Goal: Task Accomplishment & Management: Manage account settings

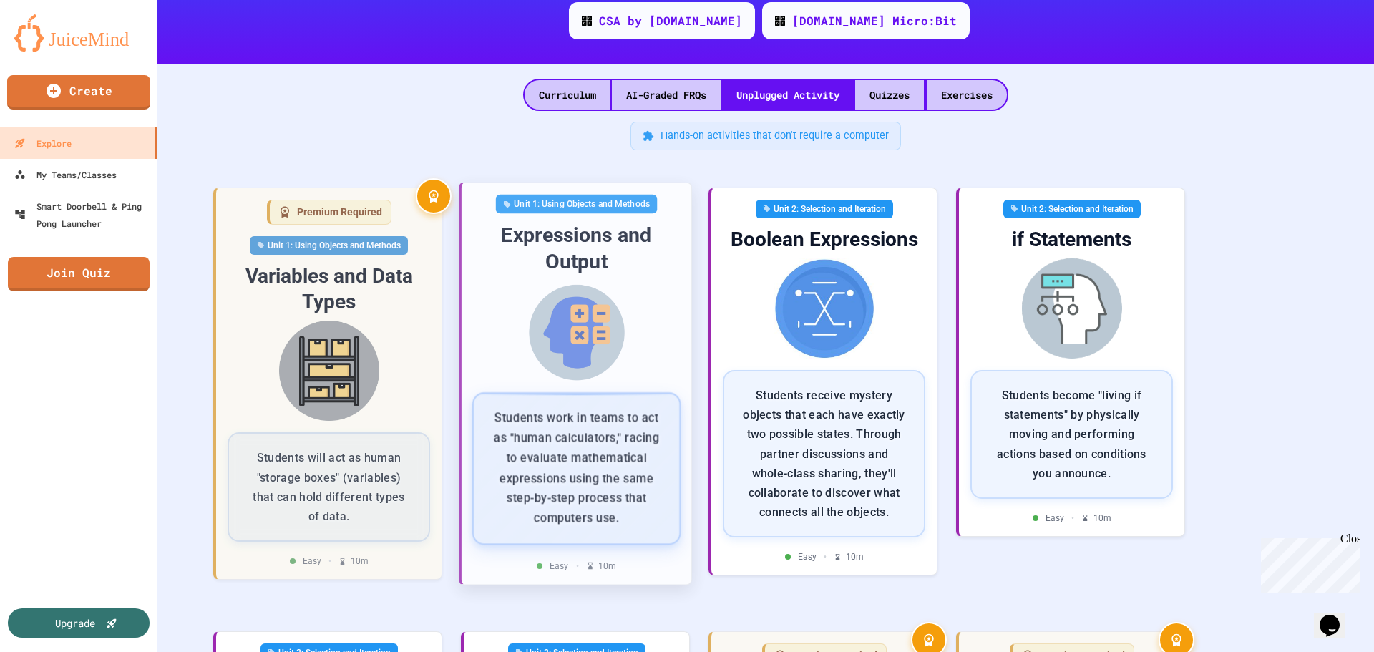
scroll to position [215, 0]
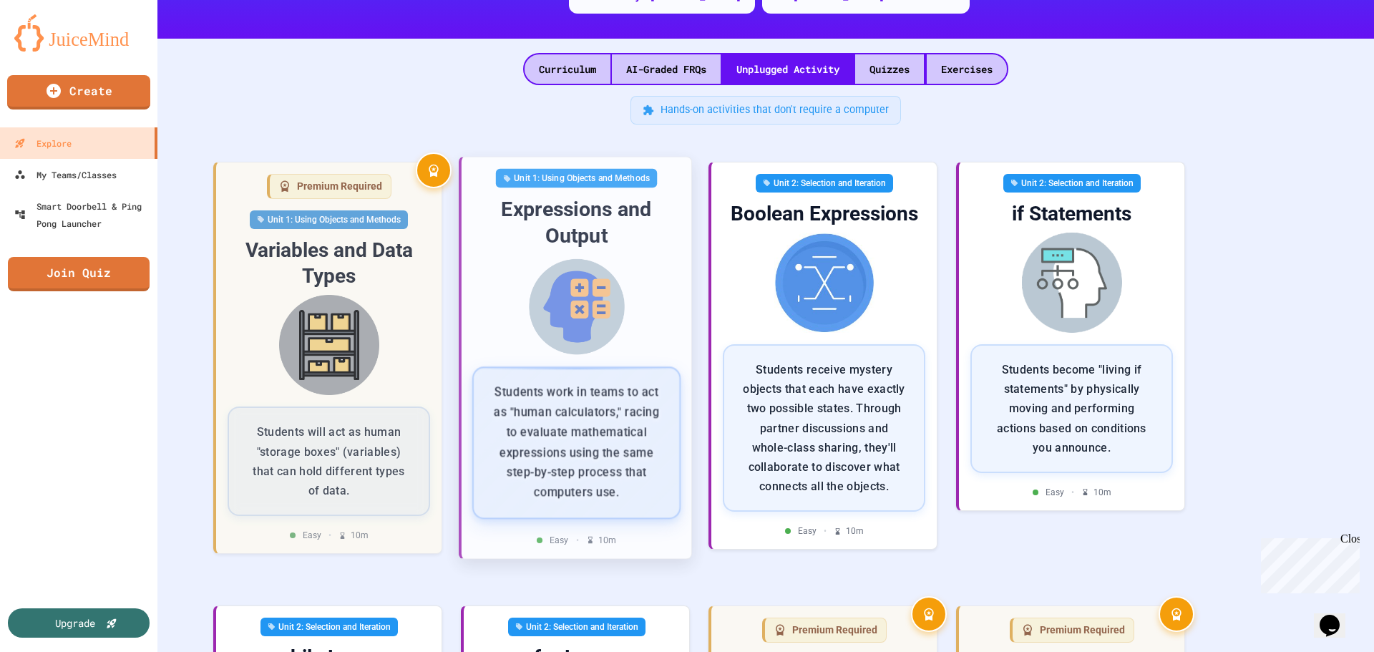
click at [580, 334] on img at bounding box center [576, 306] width 207 height 102
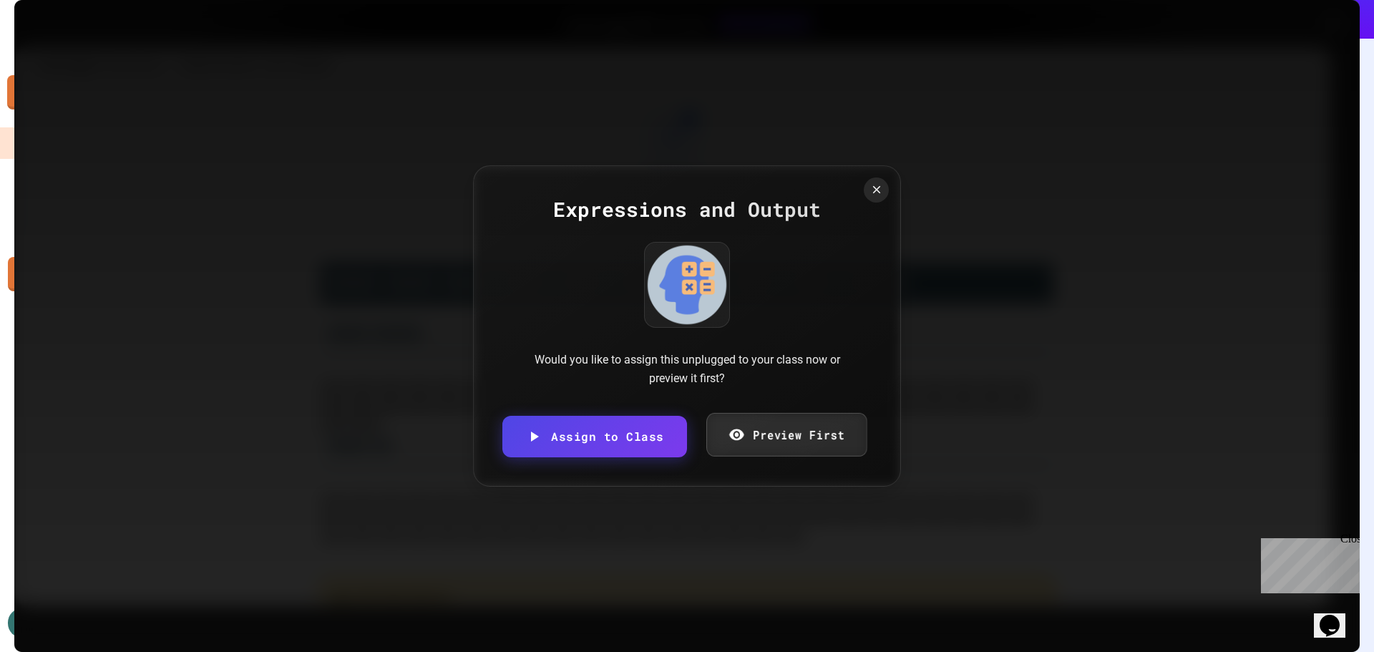
click at [771, 444] on link "Preview First" at bounding box center [785, 435] width 161 height 44
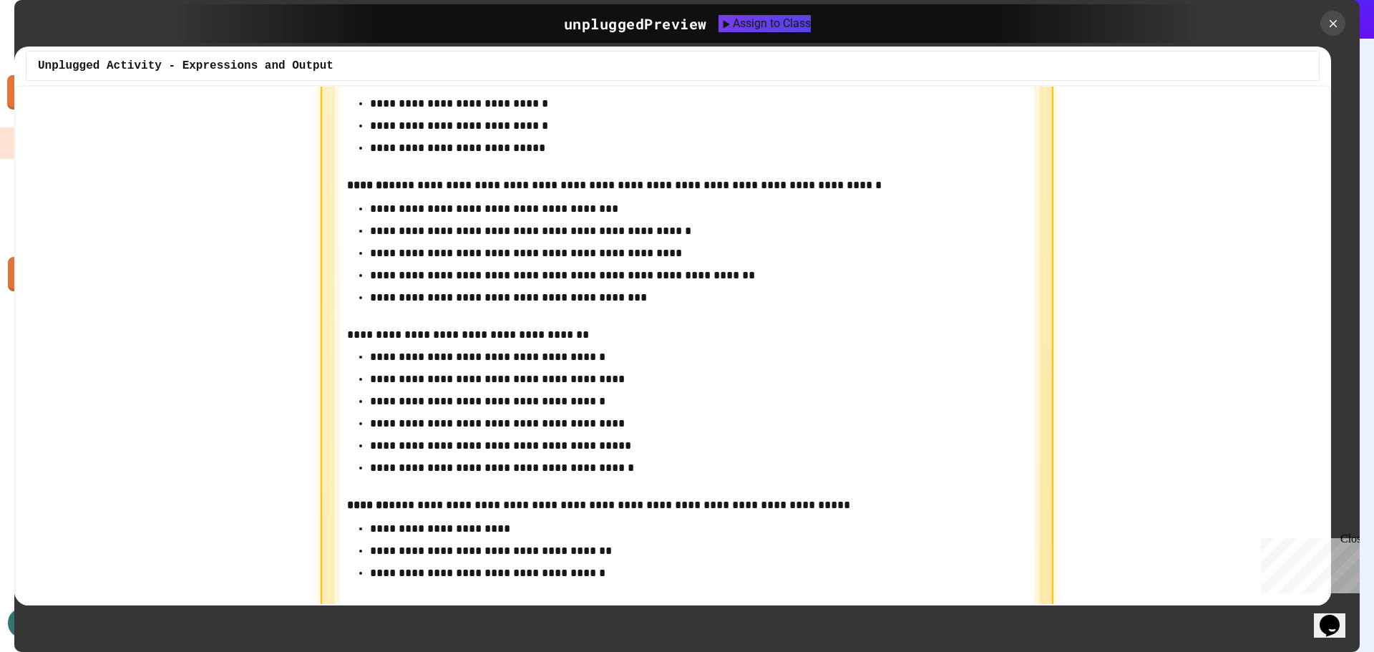
scroll to position [859, 0]
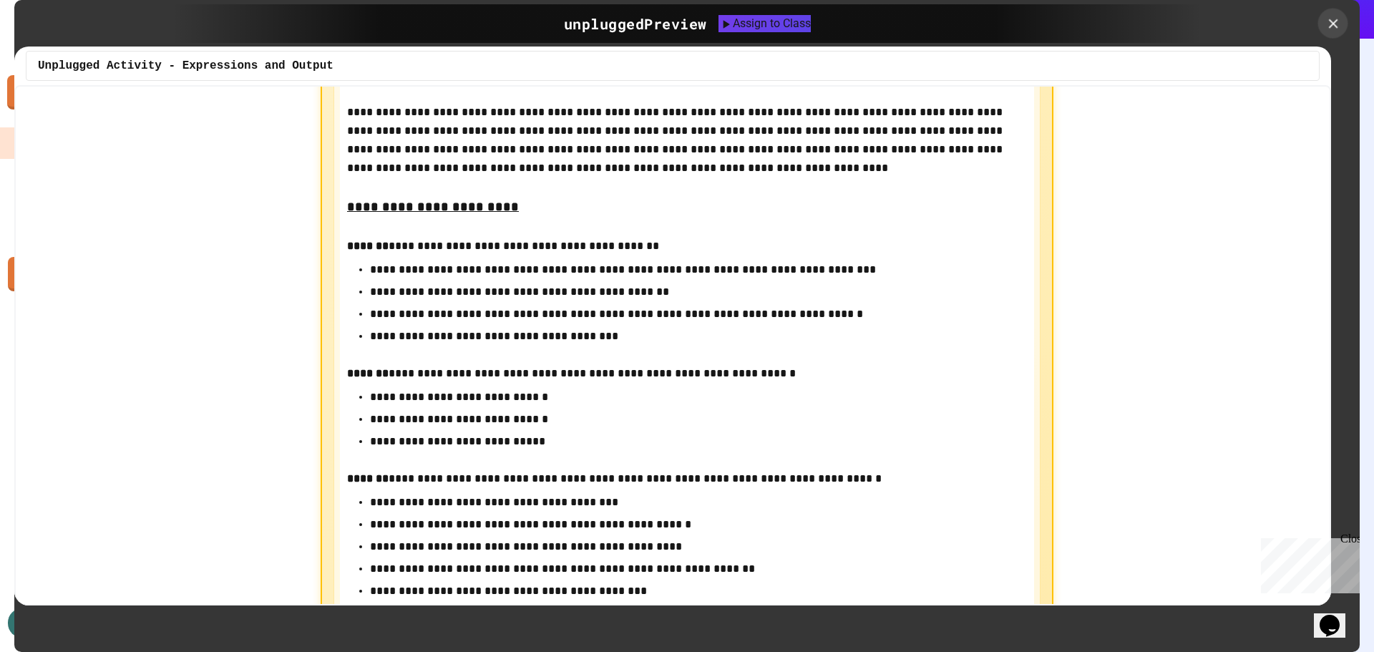
click at [1327, 24] on icon at bounding box center [1333, 24] width 16 height 16
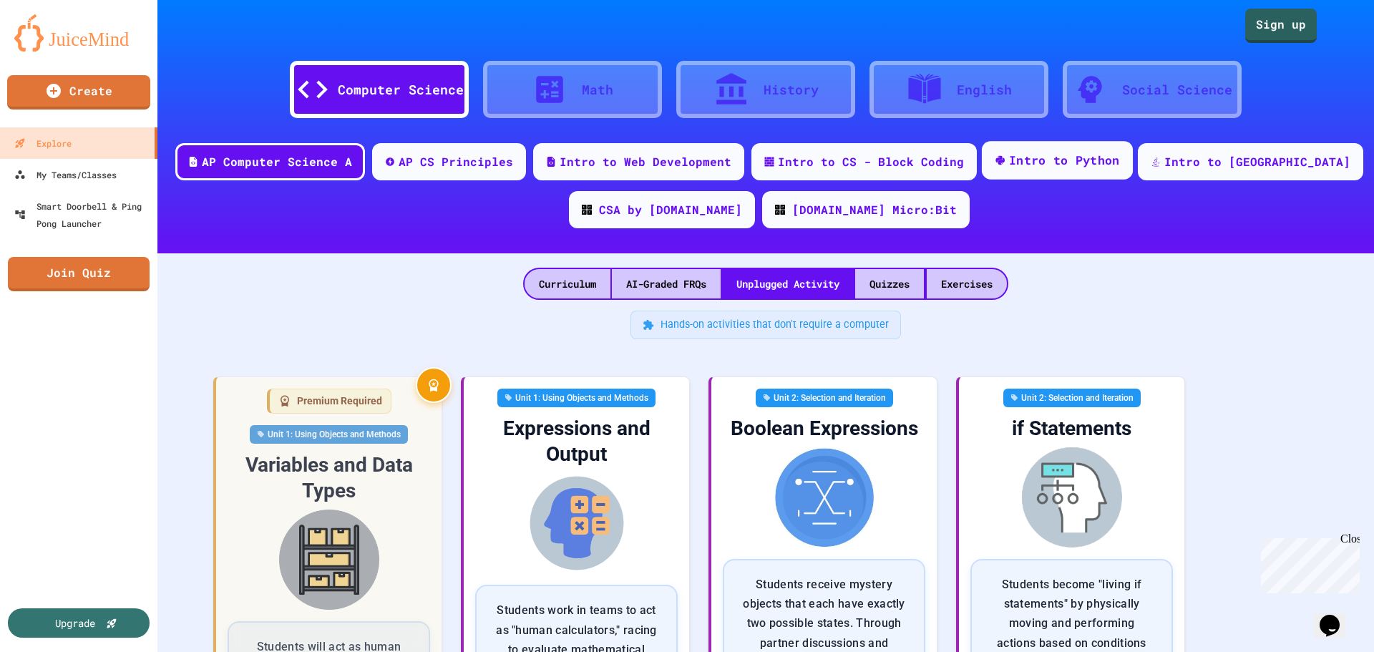
click at [1086, 162] on div "Intro to Python" at bounding box center [1064, 161] width 111 height 18
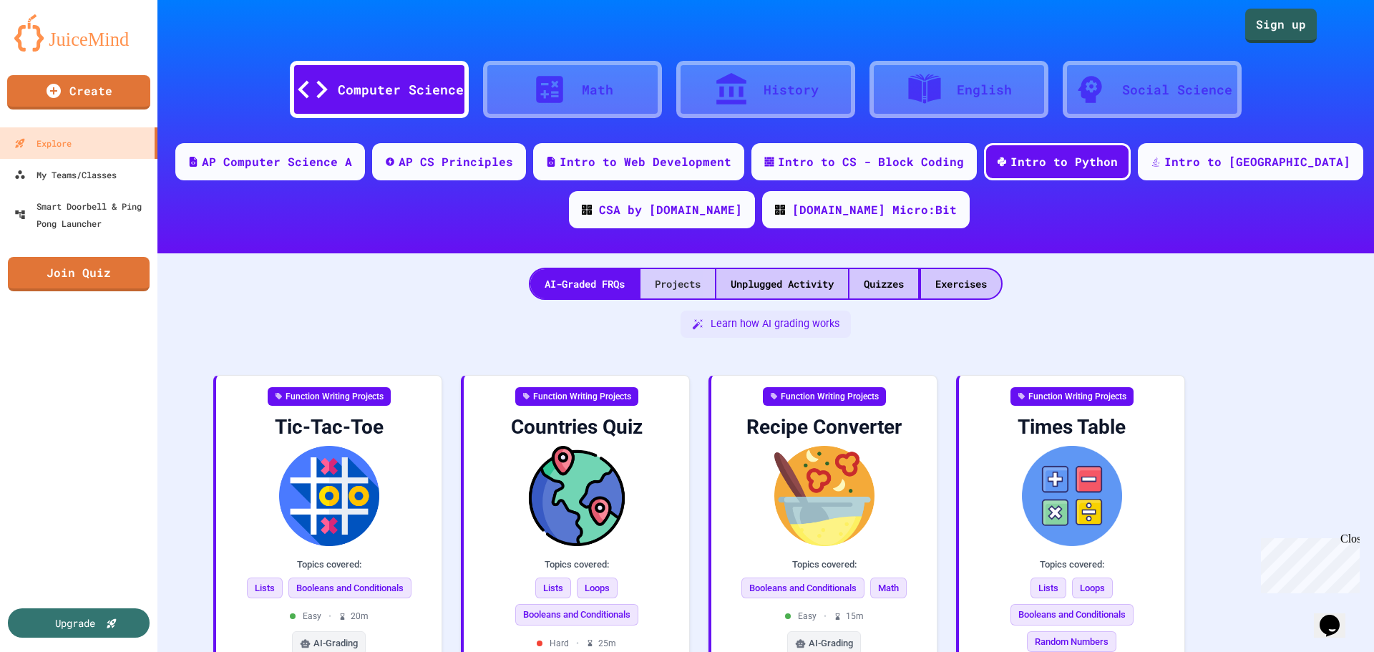
click at [656, 286] on div "Projects" at bounding box center [677, 283] width 74 height 29
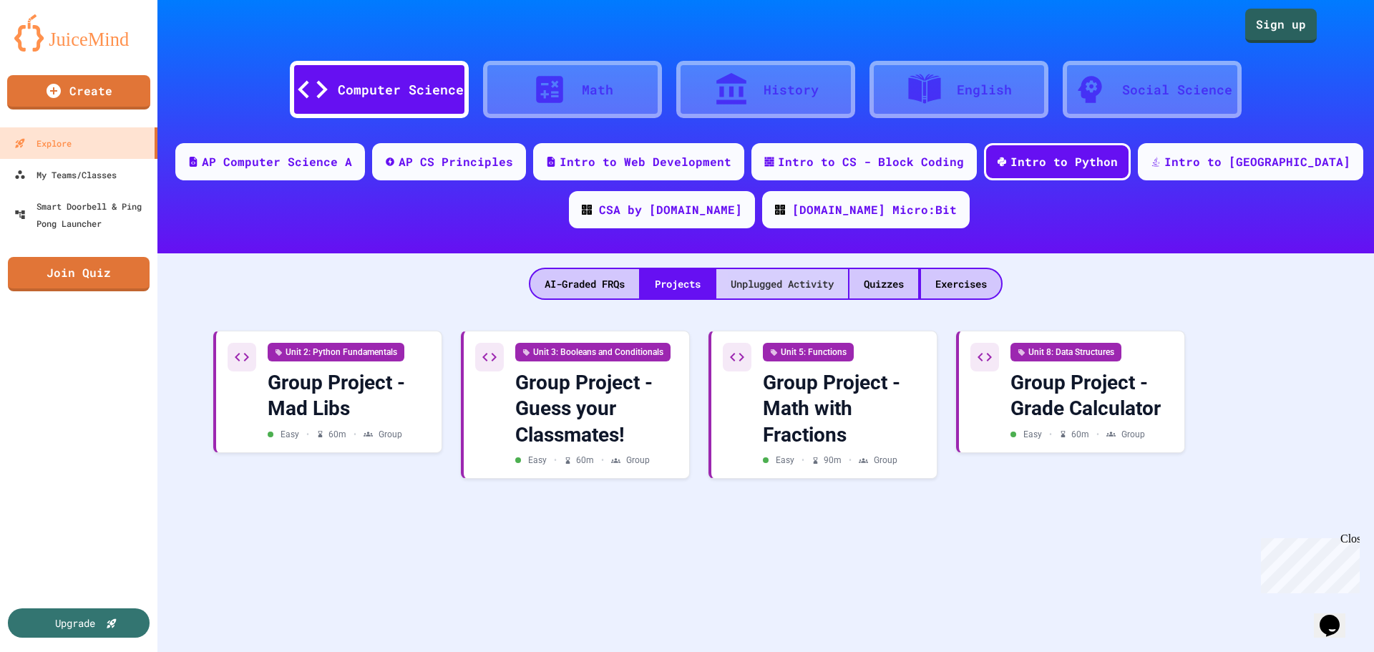
click at [771, 276] on div "Unplugged Activity" at bounding box center [782, 283] width 132 height 29
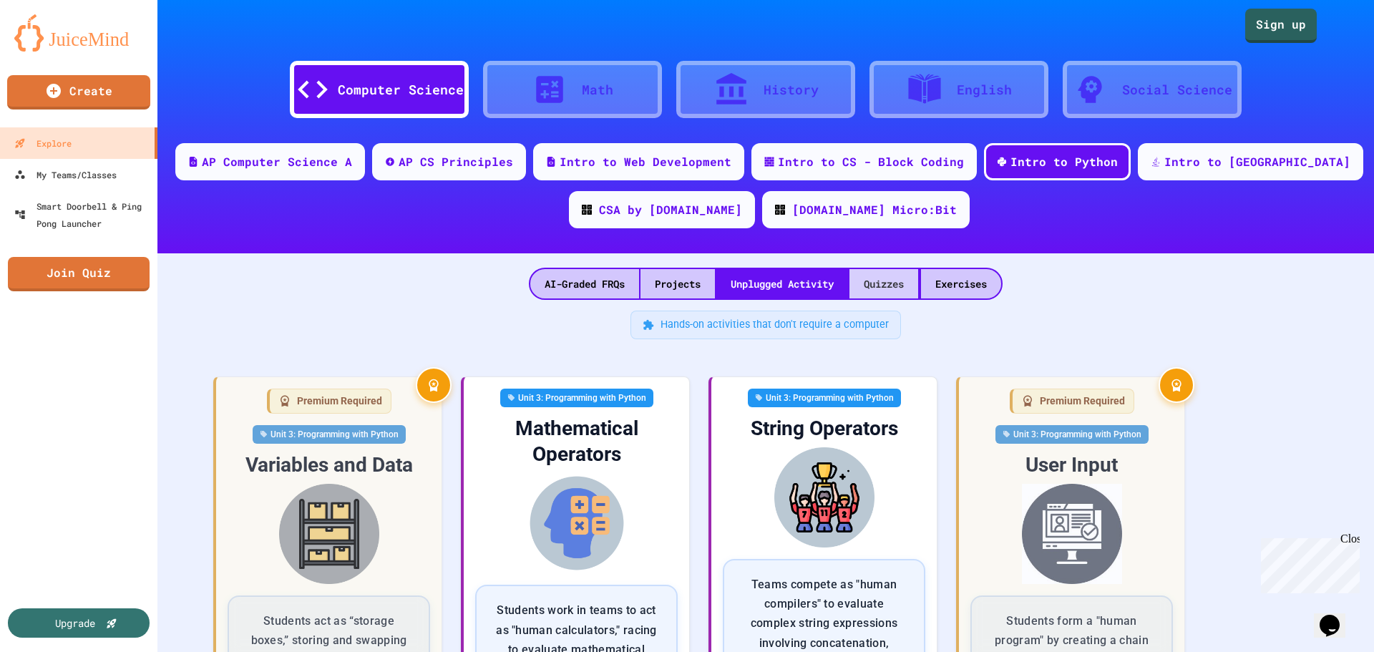
click at [884, 280] on div "Quizzes" at bounding box center [883, 283] width 69 height 29
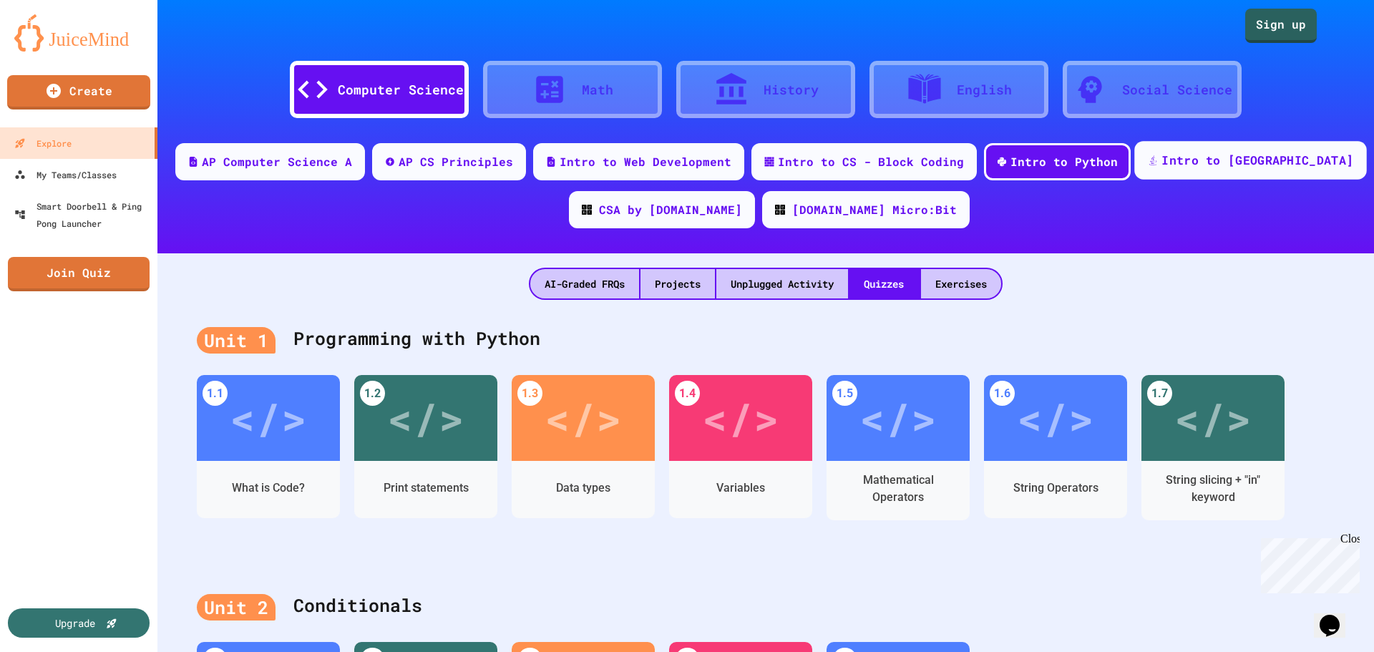
click at [1204, 164] on div "Intro to Java" at bounding box center [1257, 161] width 192 height 18
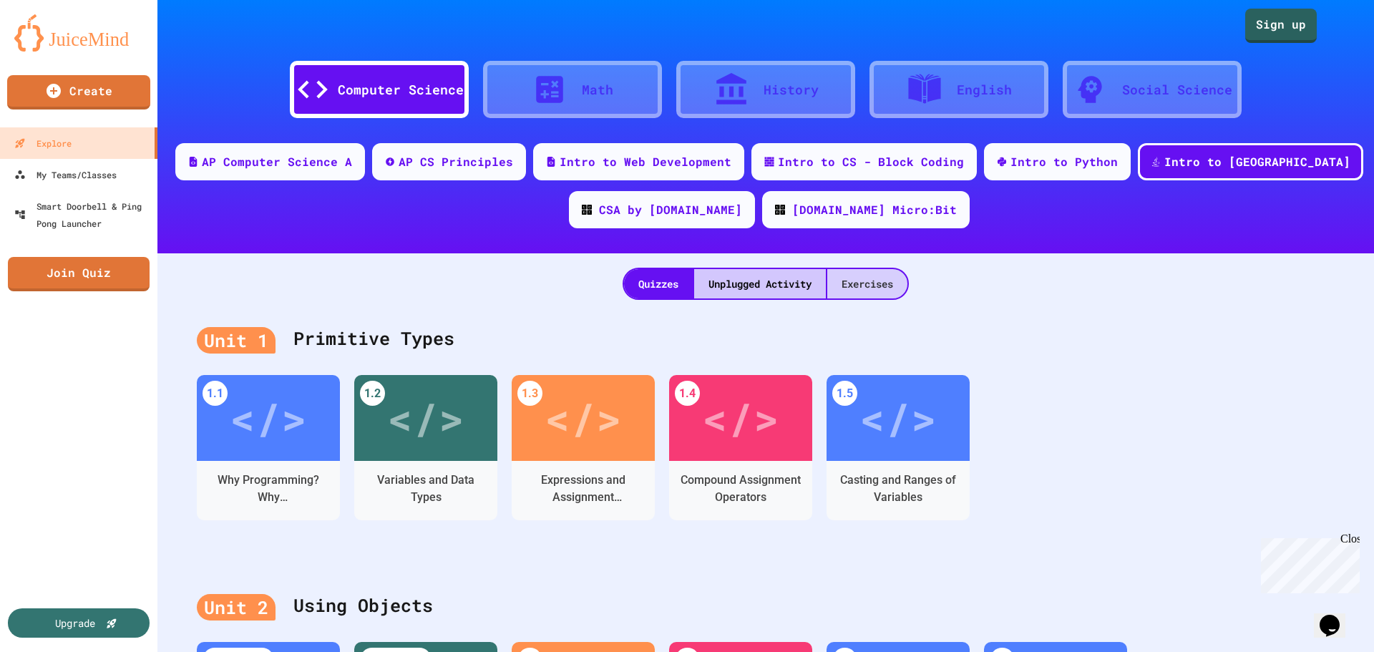
click at [857, 285] on div "Exercises" at bounding box center [867, 283] width 80 height 29
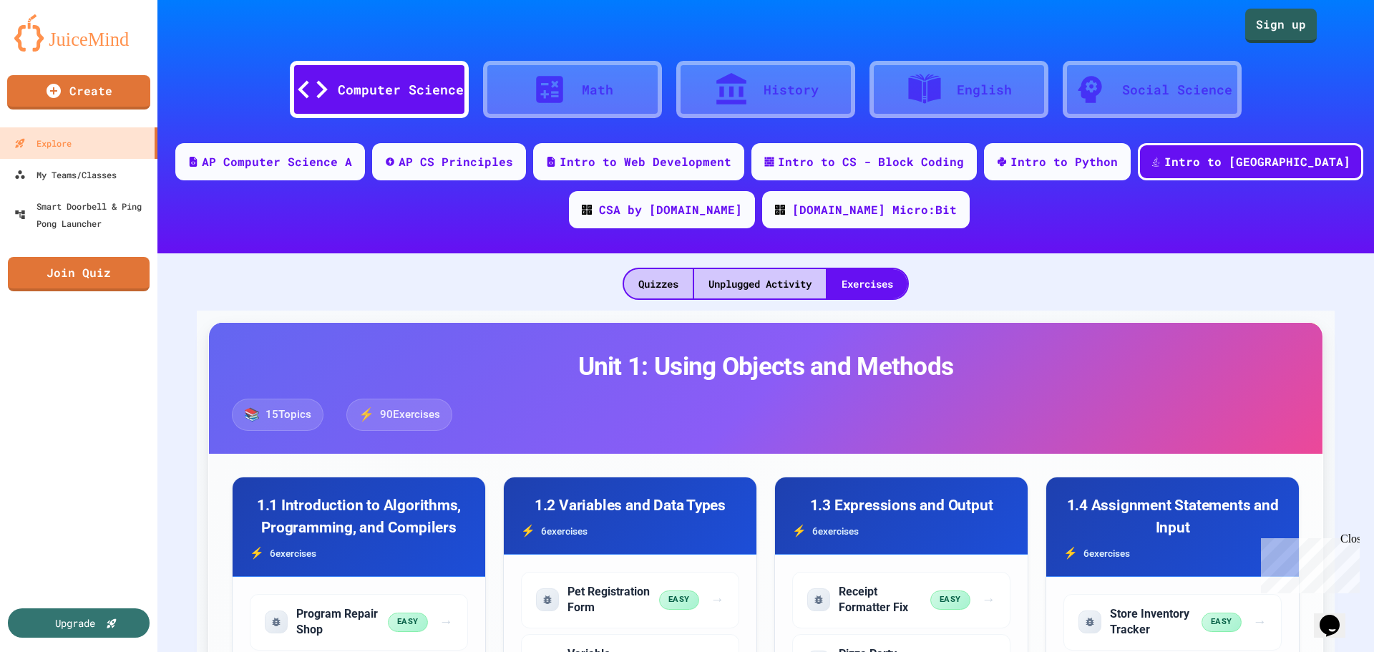
click at [542, 87] on icon at bounding box center [549, 89] width 27 height 27
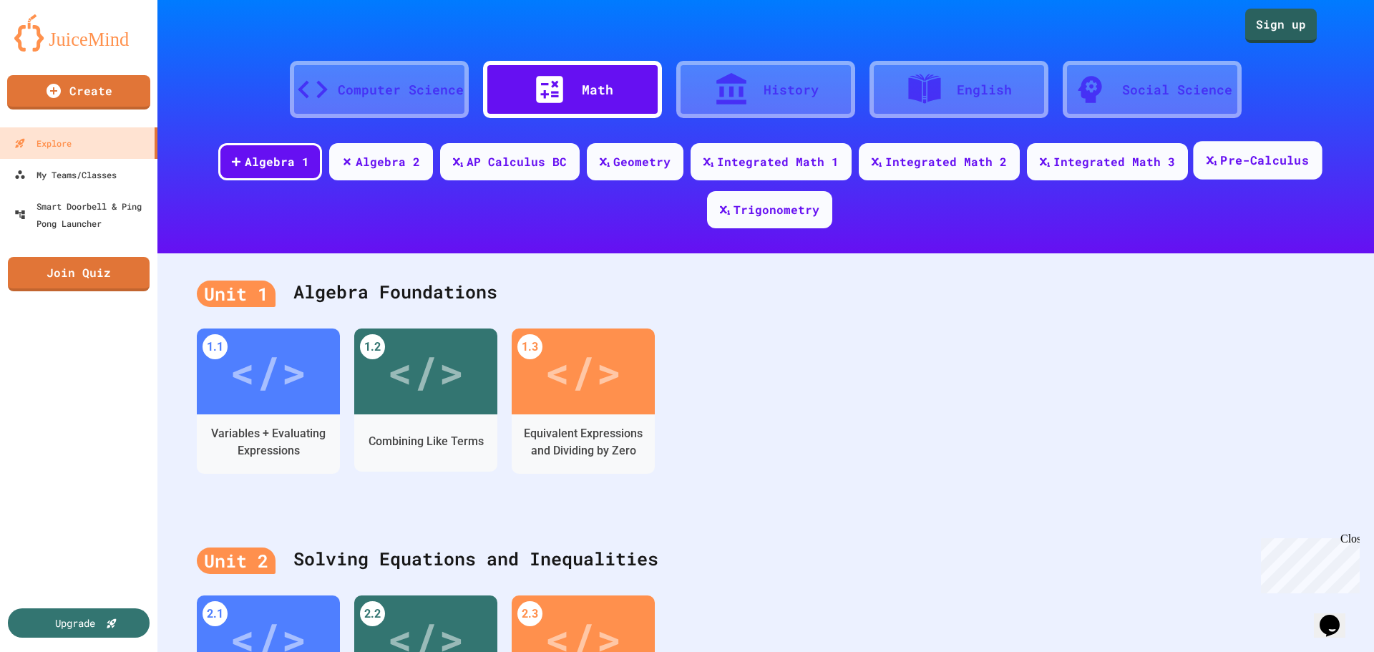
click at [1258, 150] on div "Pre-Calculus" at bounding box center [1257, 160] width 129 height 39
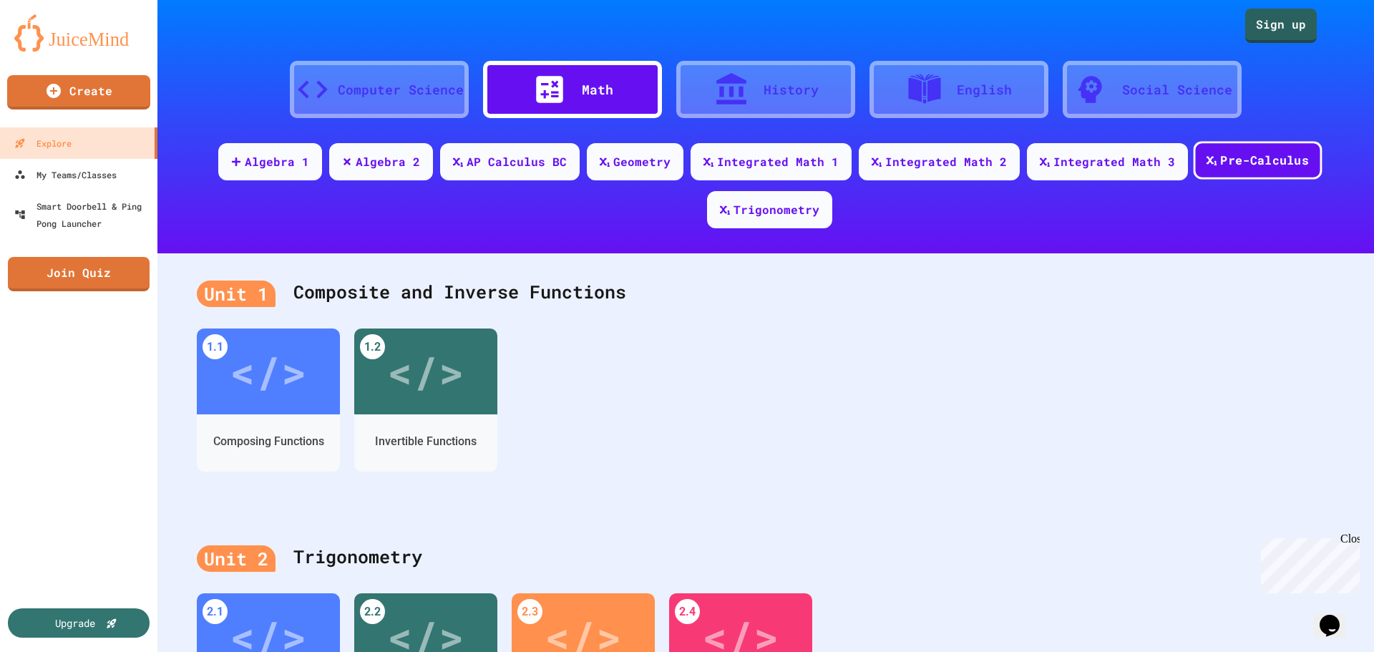
click at [1248, 157] on div "Pre-Calculus" at bounding box center [1264, 161] width 89 height 18
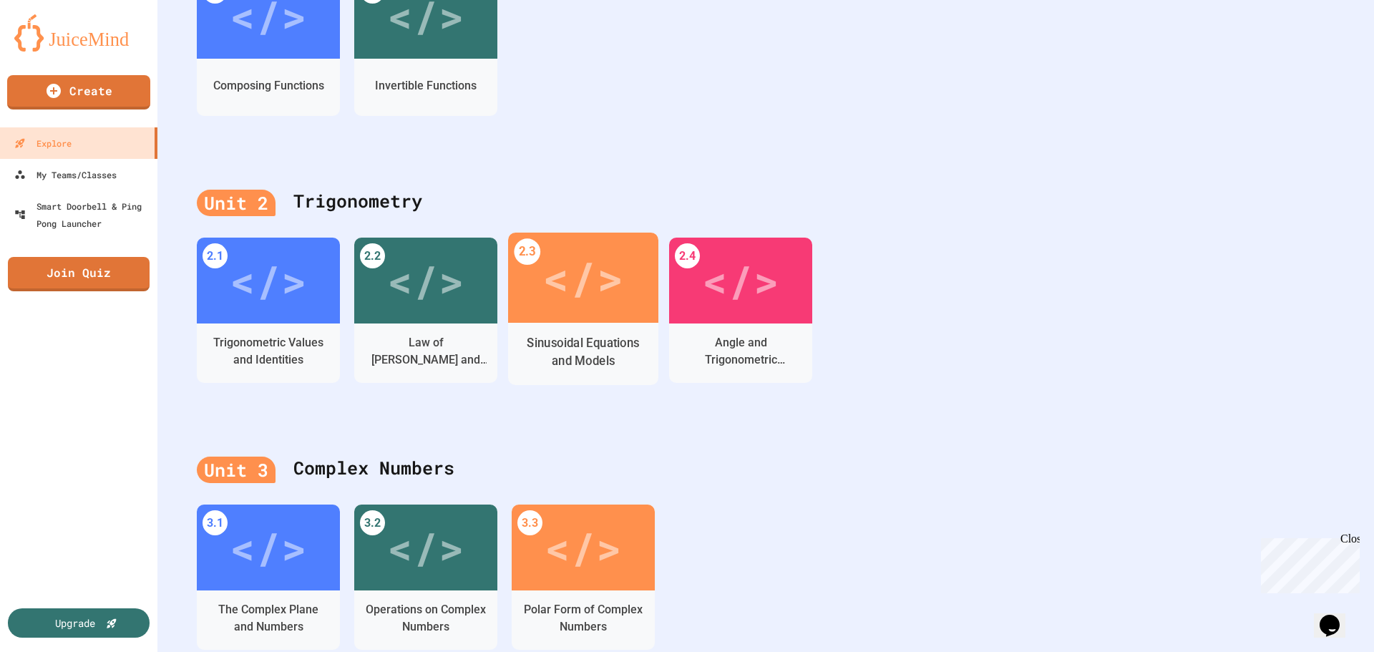
scroll to position [358, 0]
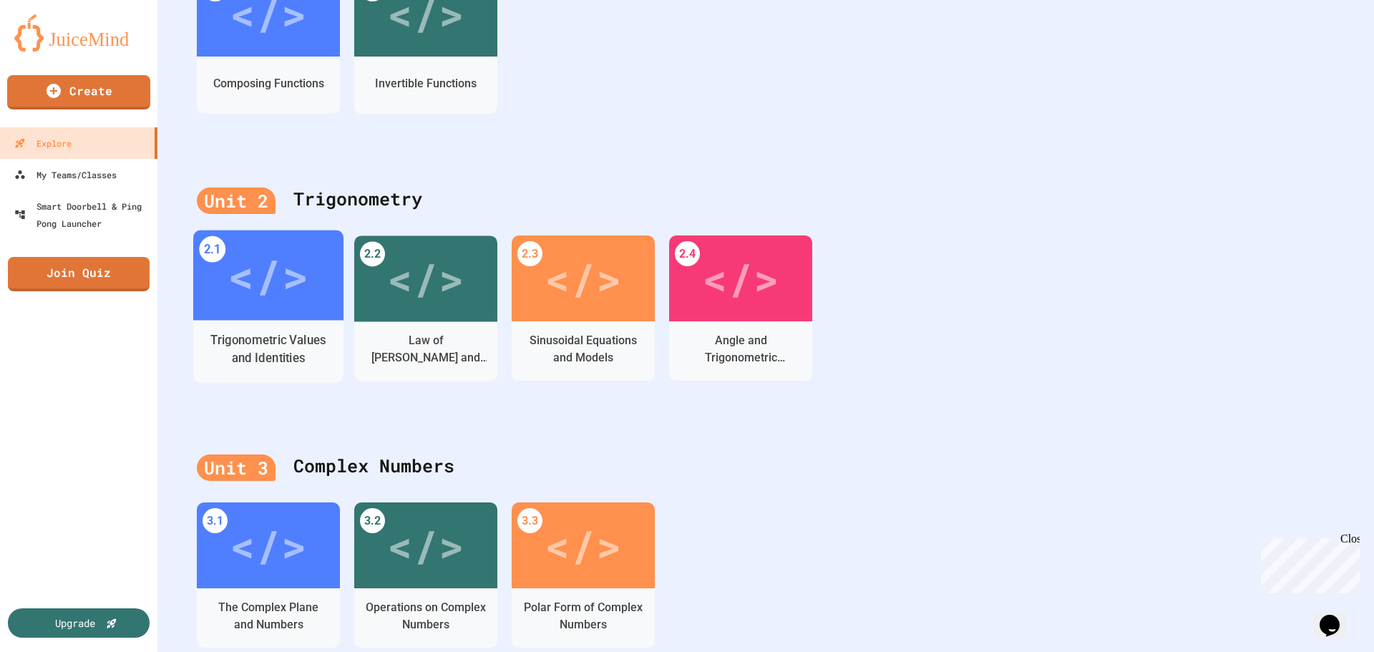
click at [246, 304] on div "</>" at bounding box center [268, 275] width 81 height 68
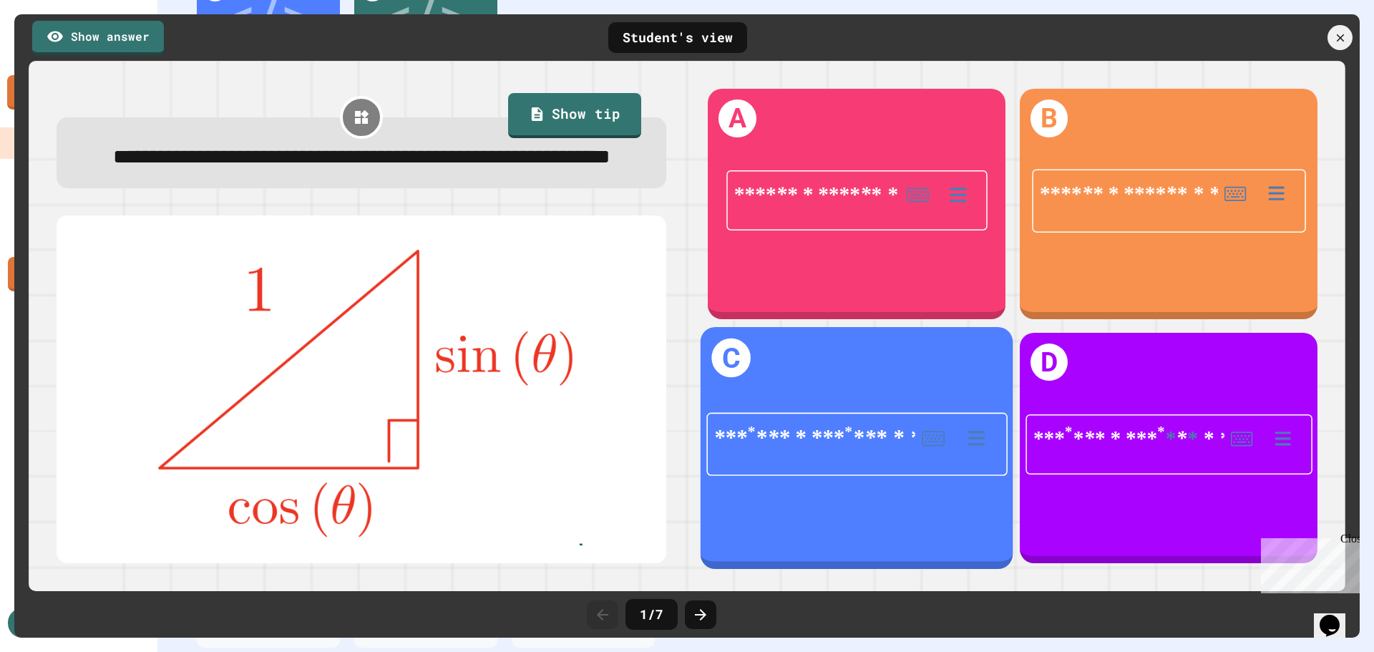
click at [892, 469] on div at bounding box center [857, 476] width 253 height 22
click at [749, 365] on div "**********" at bounding box center [856, 448] width 313 height 242
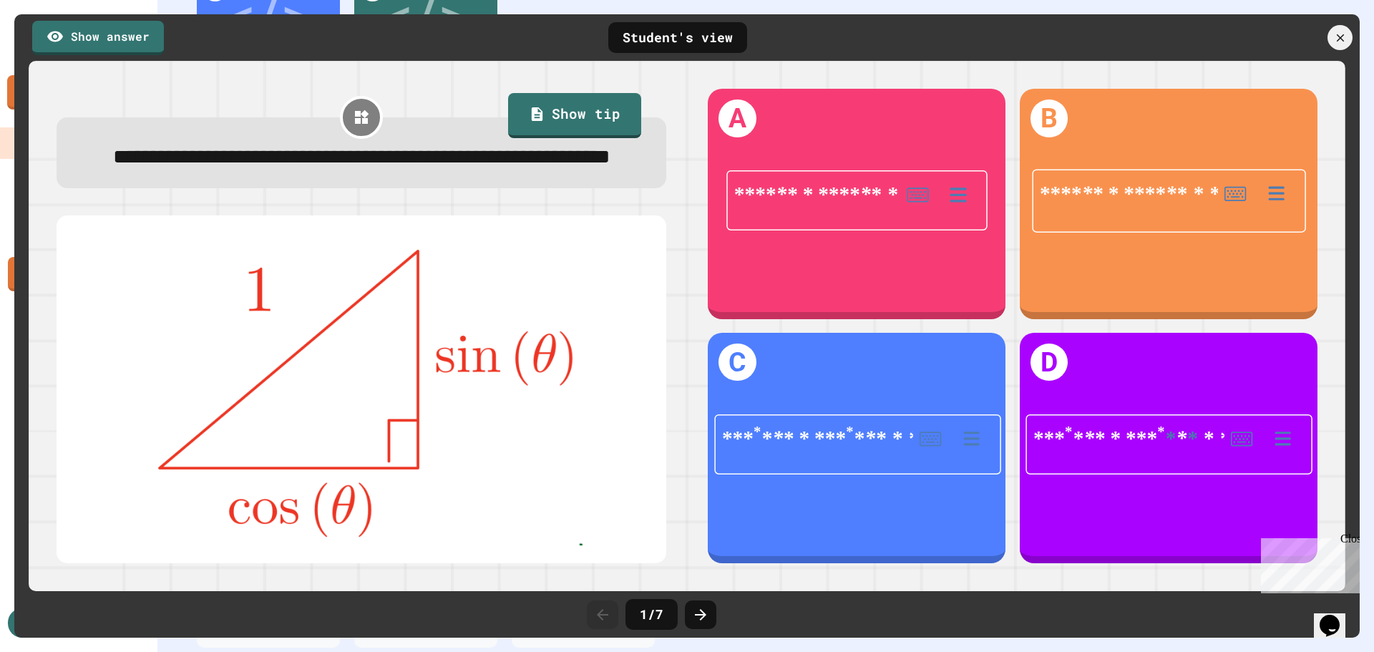
click at [1351, 541] on div "Close" at bounding box center [1349, 541] width 18 height 18
click at [581, 124] on link "Show tip" at bounding box center [575, 114] width 132 height 48
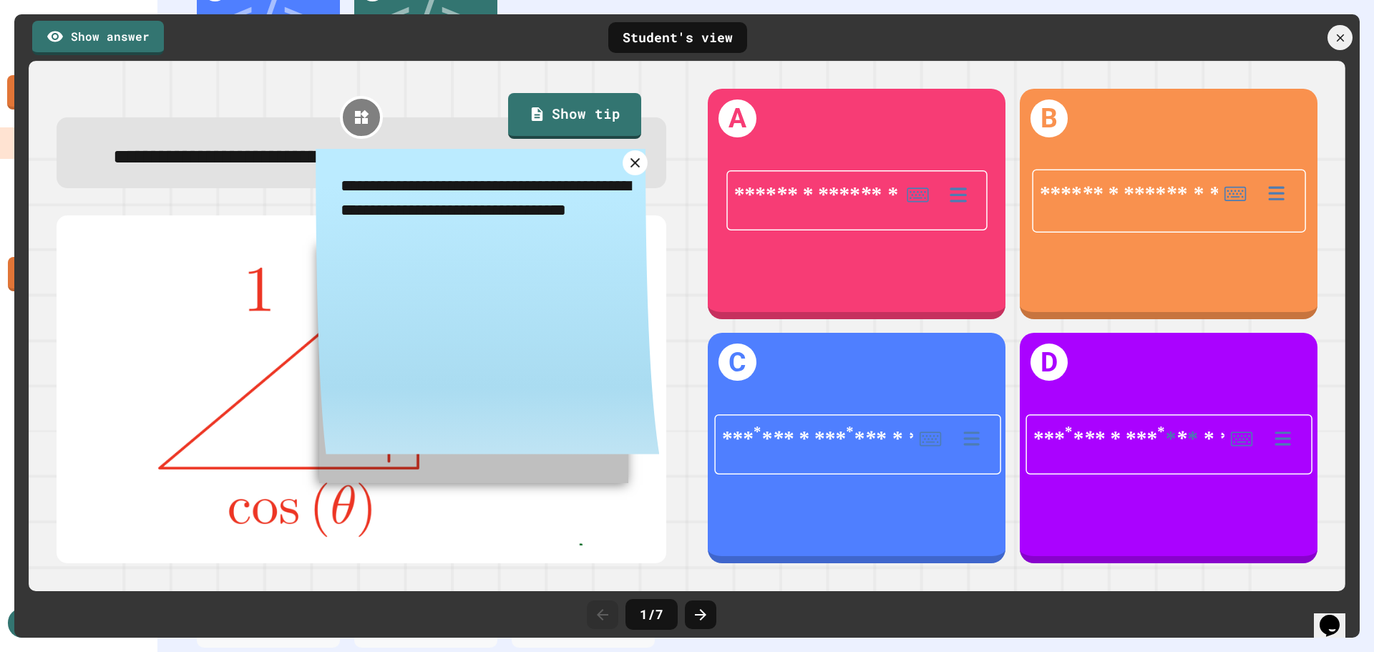
click at [635, 171] on icon at bounding box center [635, 163] width 16 height 16
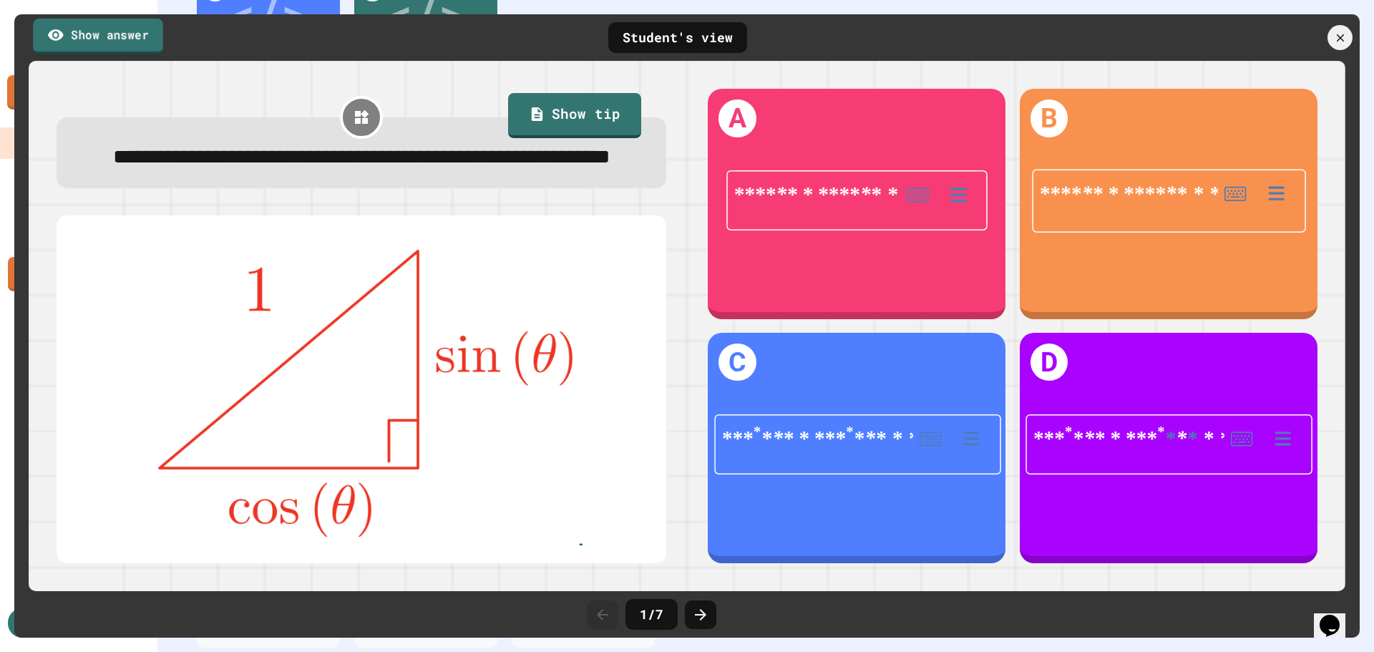
click at [121, 46] on link "Show answer" at bounding box center [98, 36] width 130 height 36
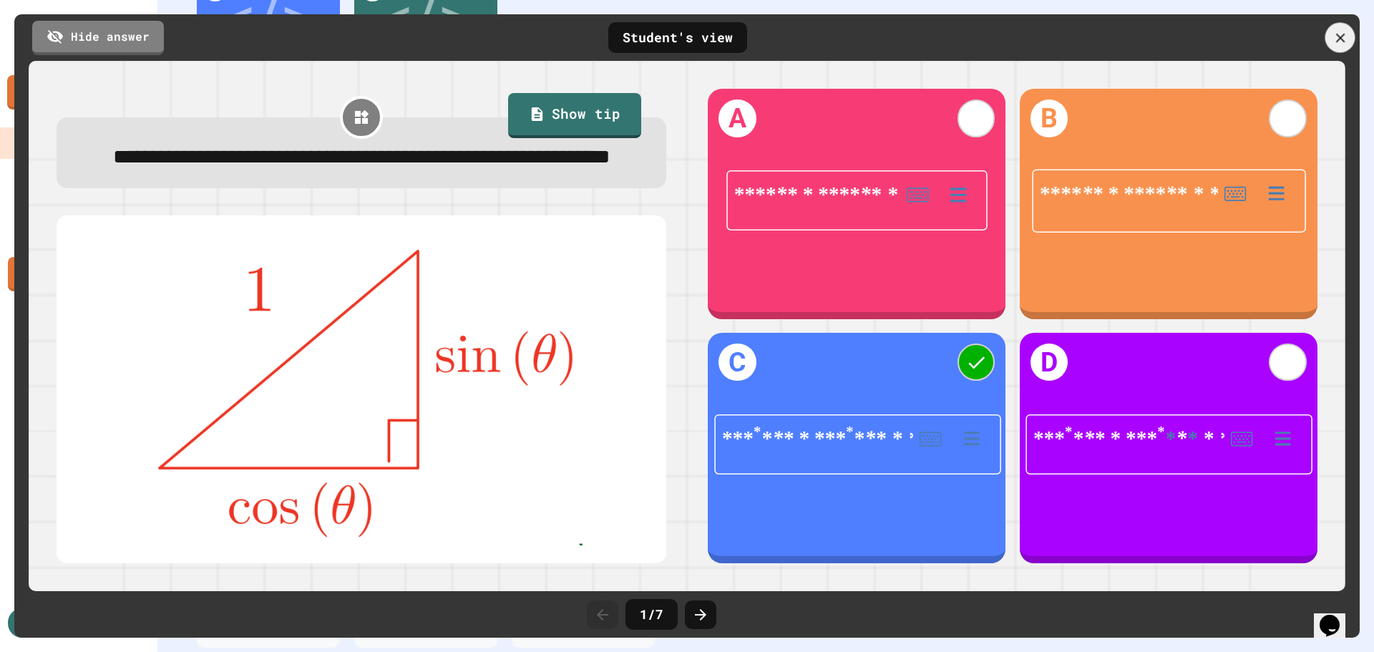
click at [1334, 39] on icon at bounding box center [1340, 38] width 16 height 16
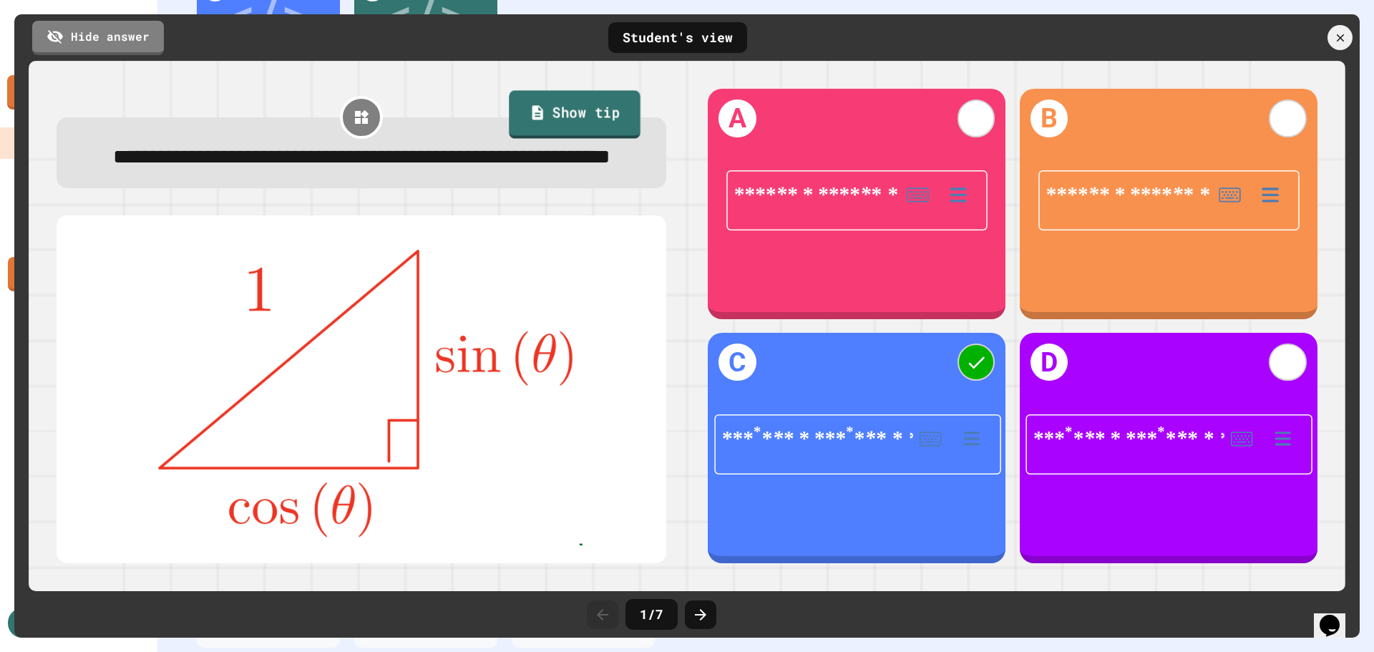
click at [551, 121] on link "Show tip" at bounding box center [575, 114] width 132 height 48
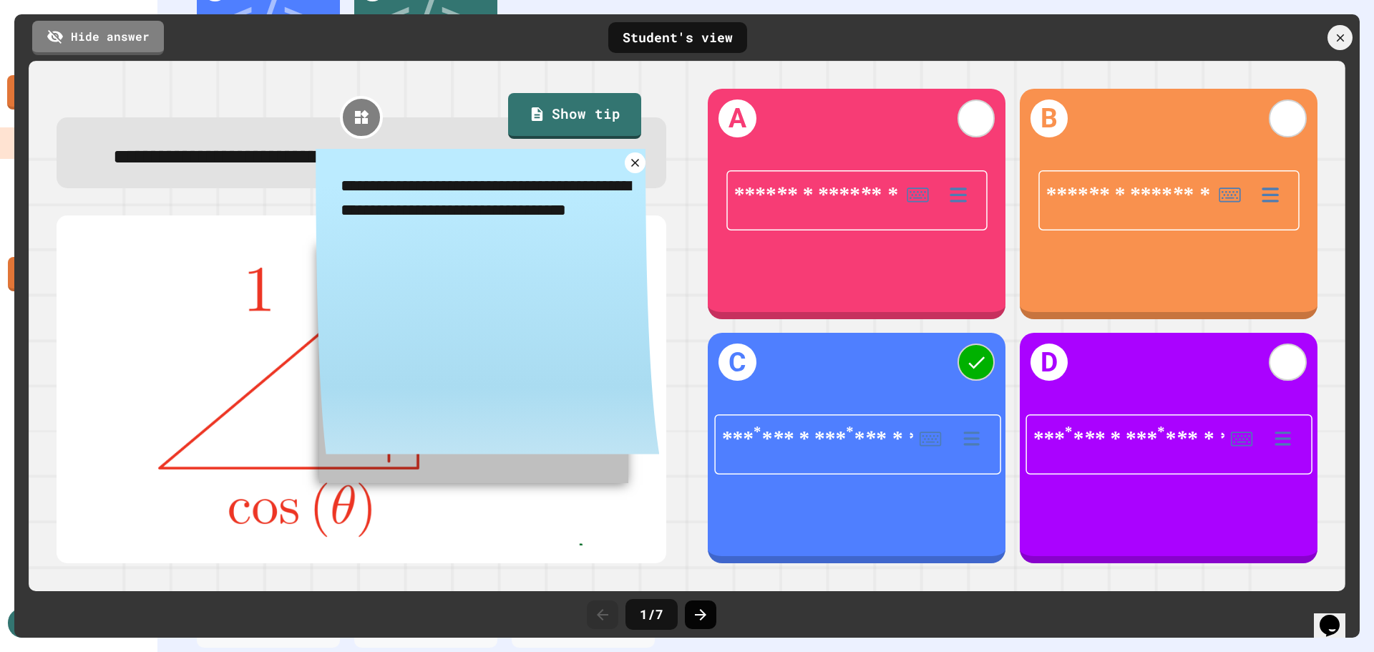
click at [702, 614] on icon at bounding box center [700, 614] width 11 height 11
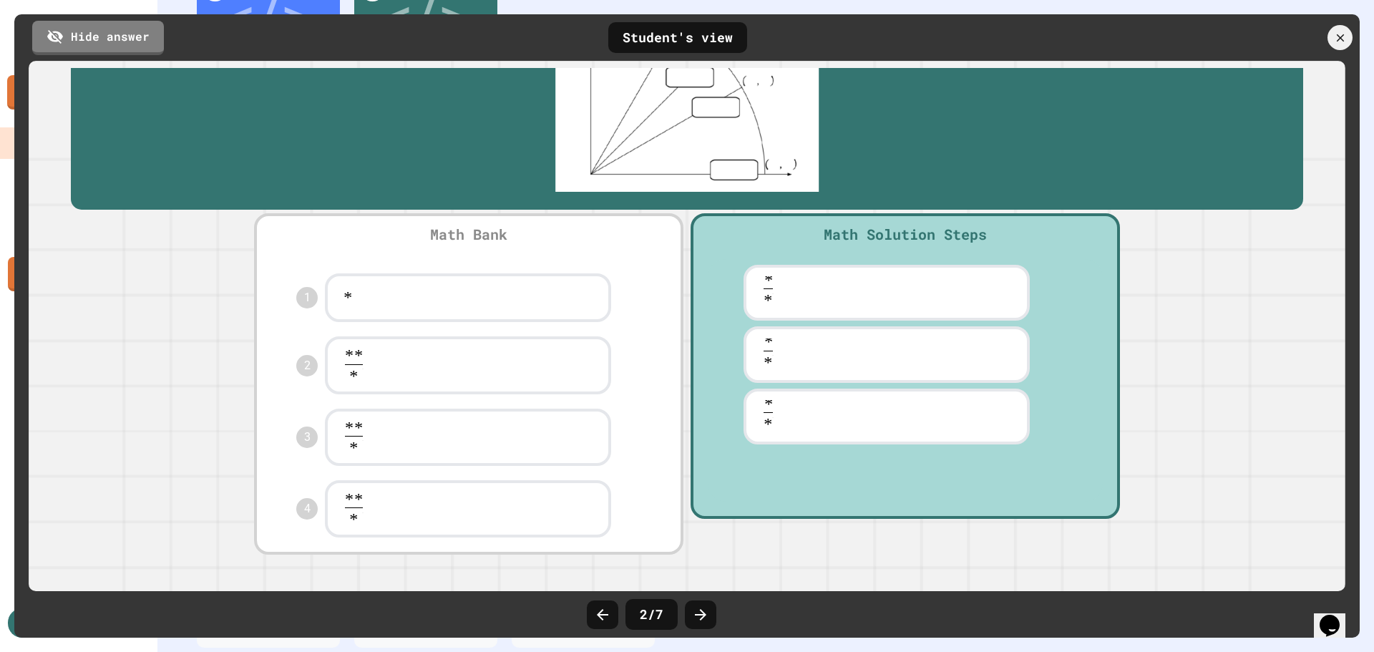
scroll to position [215, 0]
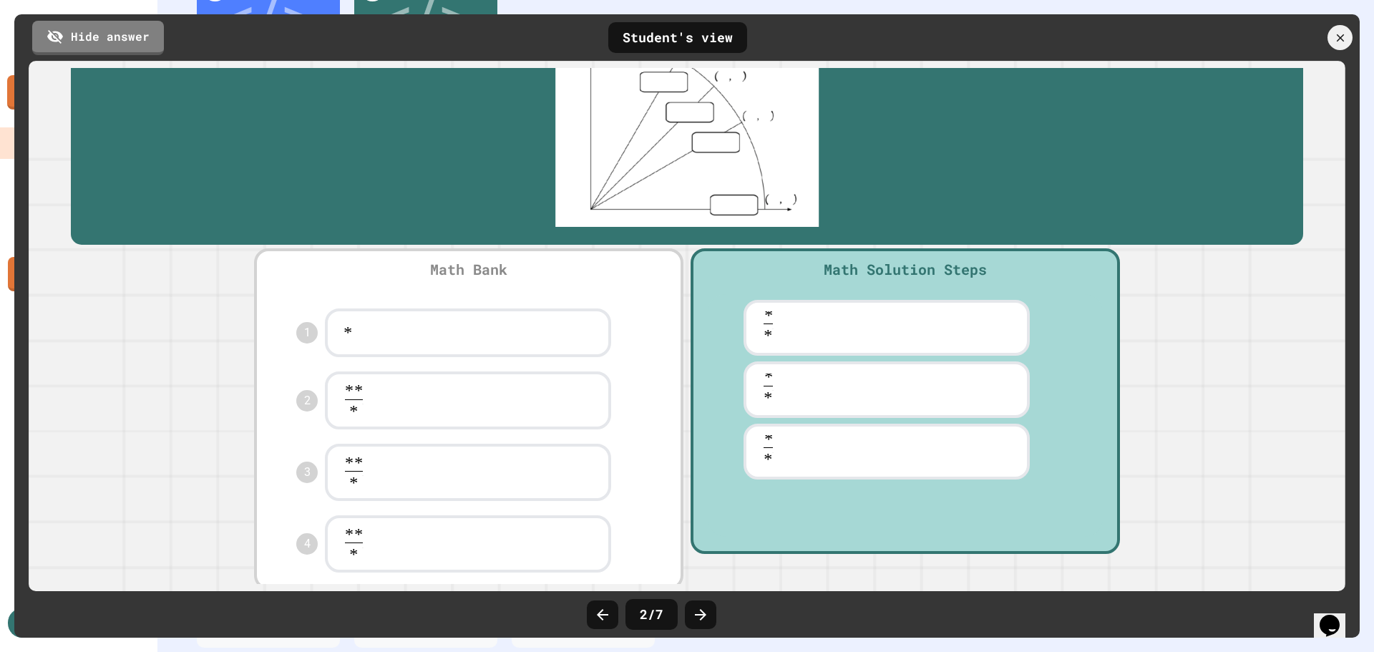
click at [371, 358] on div at bounding box center [450, 332] width 322 height 49
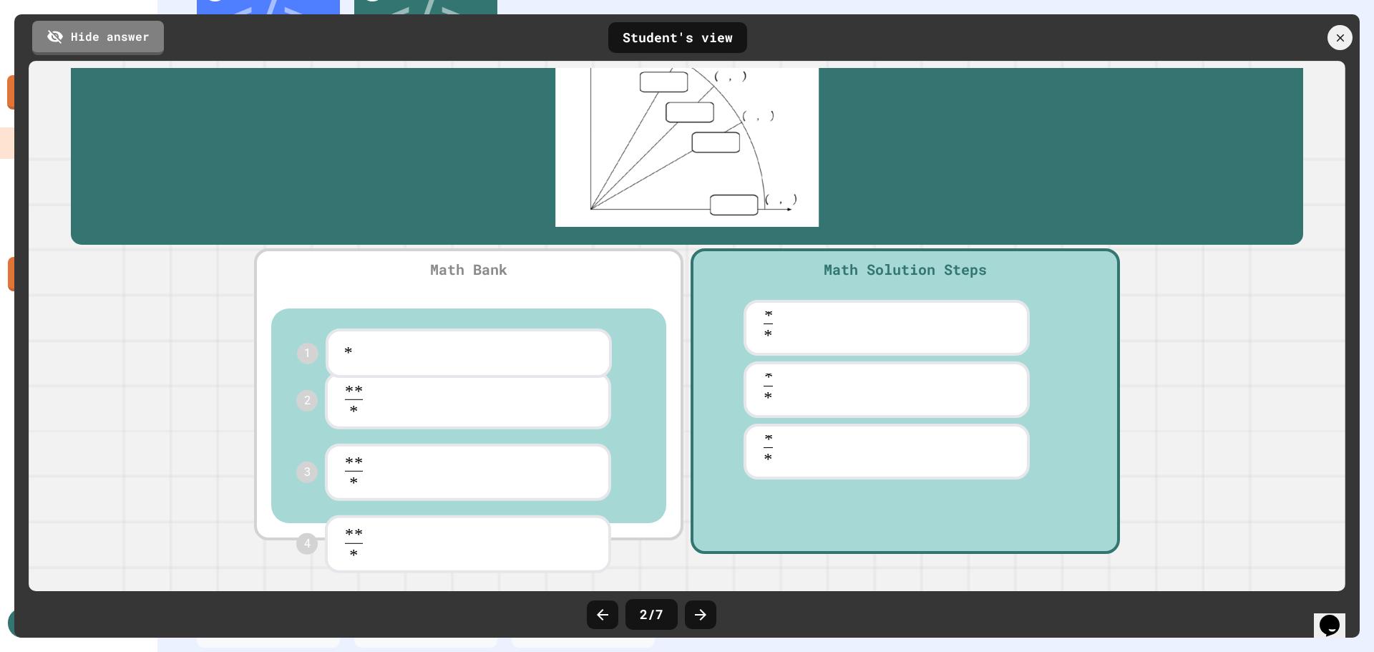
drag, startPoint x: 383, startPoint y: 376, endPoint x: 406, endPoint y: 353, distance: 32.9
click at [406, 353] on div "**********" at bounding box center [468, 415] width 395 height 215
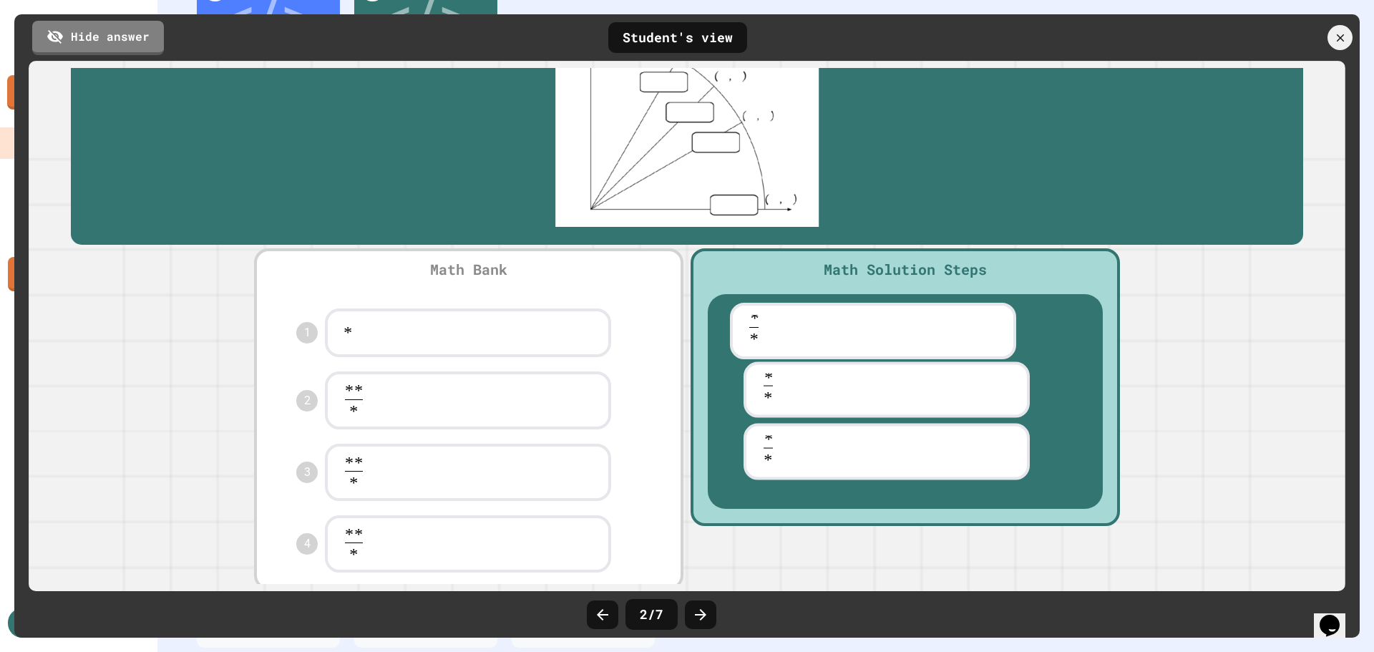
drag, startPoint x: 798, startPoint y: 359, endPoint x: 791, endPoint y: 333, distance: 26.7
click at [798, 328] on div "**********" at bounding box center [904, 387] width 429 height 278
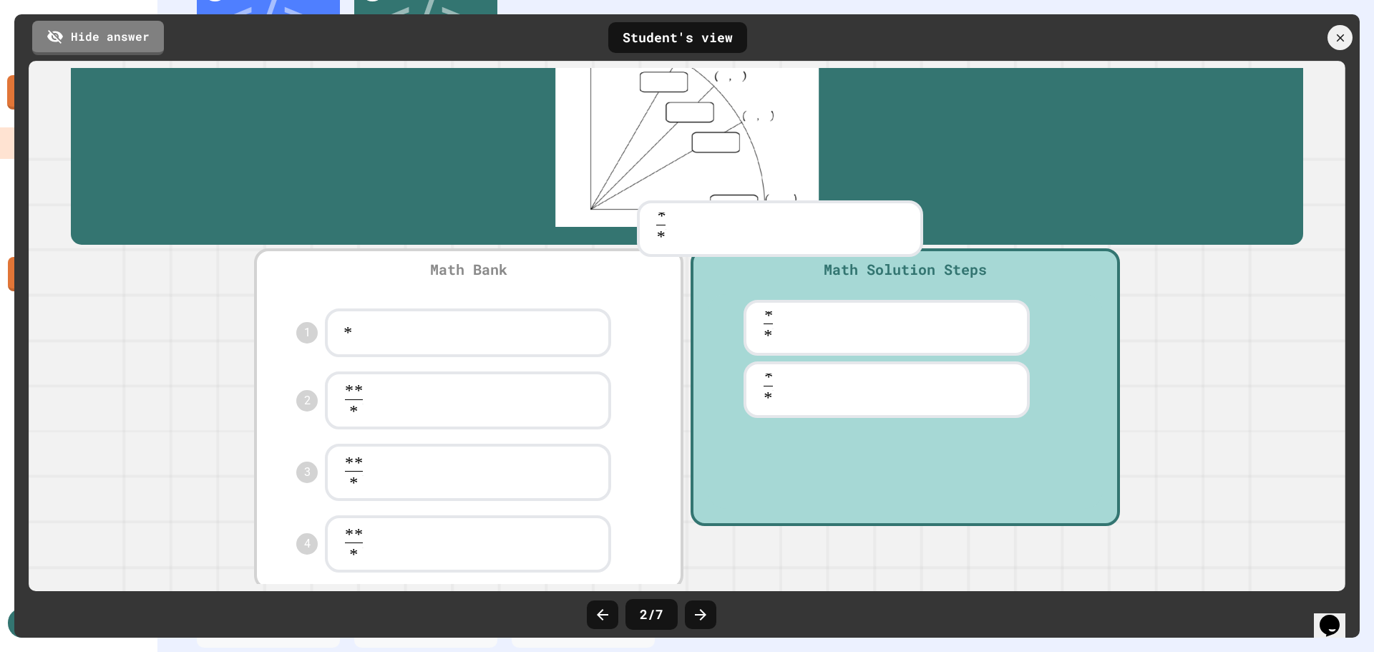
drag, startPoint x: 804, startPoint y: 339, endPoint x: 739, endPoint y: 246, distance: 113.1
click at [739, 246] on div "**********" at bounding box center [687, 326] width 1302 height 516
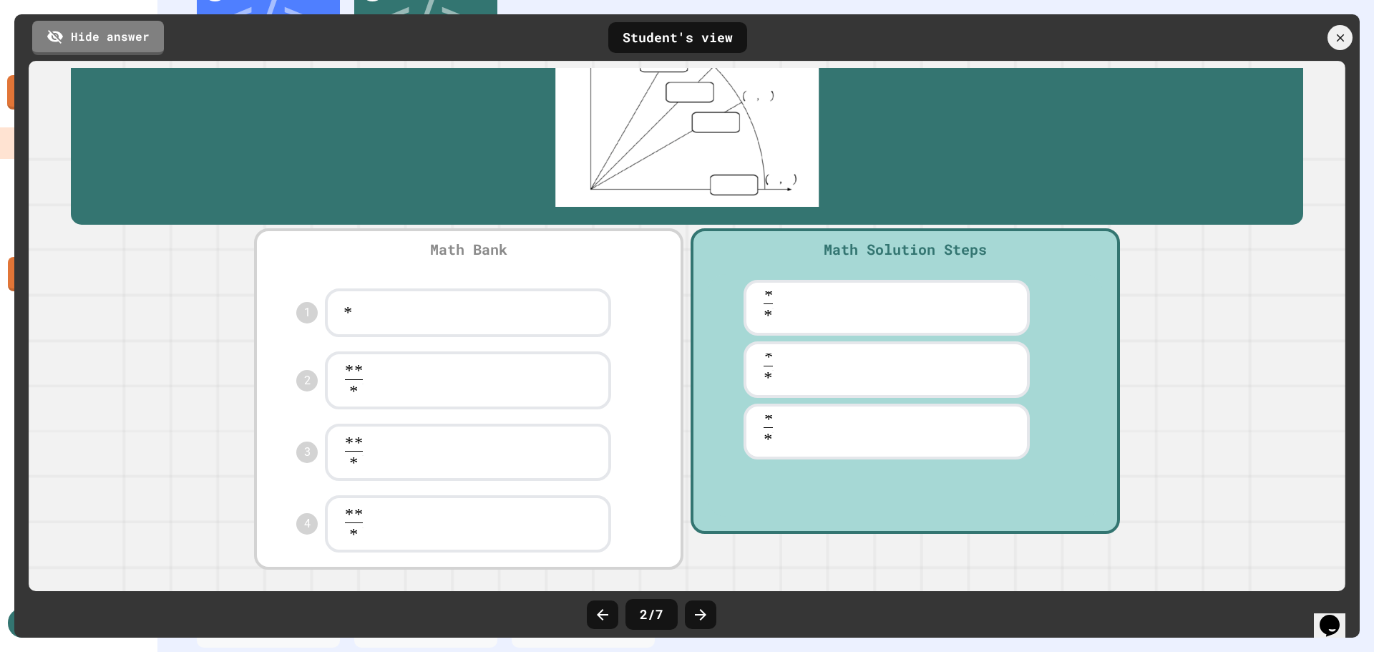
scroll to position [163, 0]
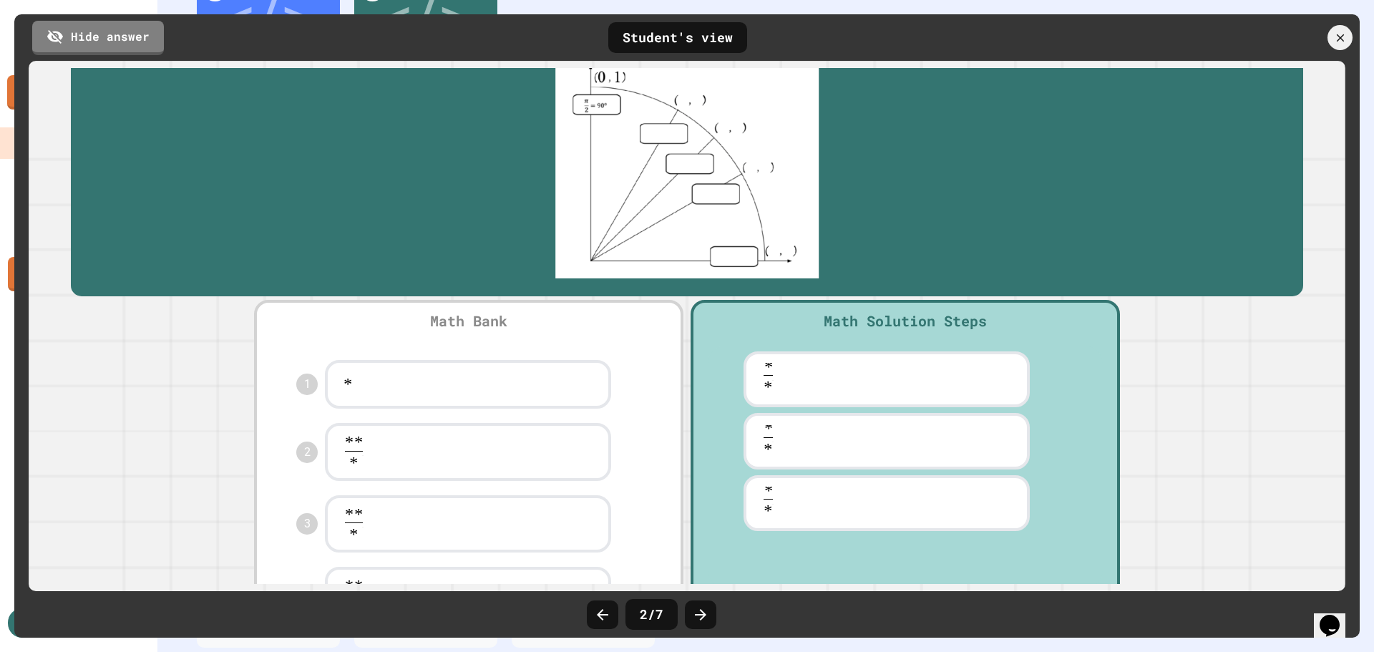
click at [763, 278] on img at bounding box center [686, 171] width 1203 height 215
click at [770, 408] on div at bounding box center [886, 379] width 286 height 57
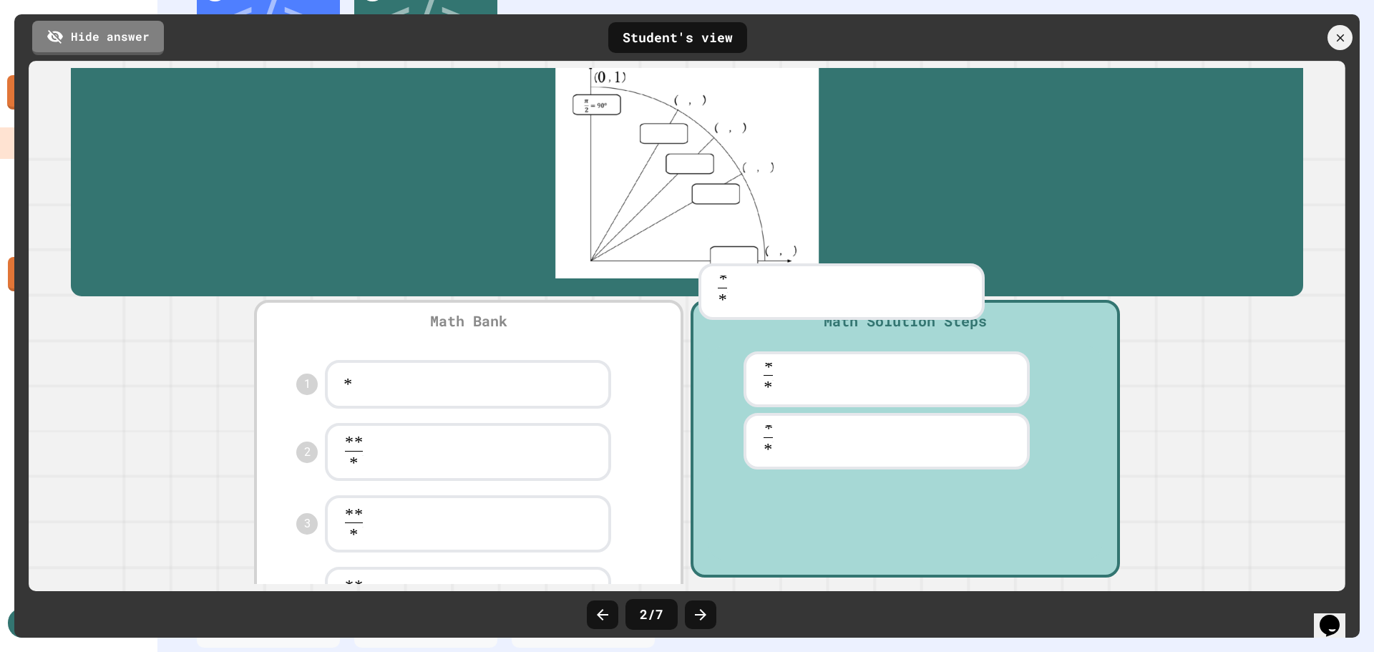
drag, startPoint x: 770, startPoint y: 415, endPoint x: 741, endPoint y: 278, distance: 139.8
click at [741, 278] on div "**********" at bounding box center [687, 326] width 1302 height 516
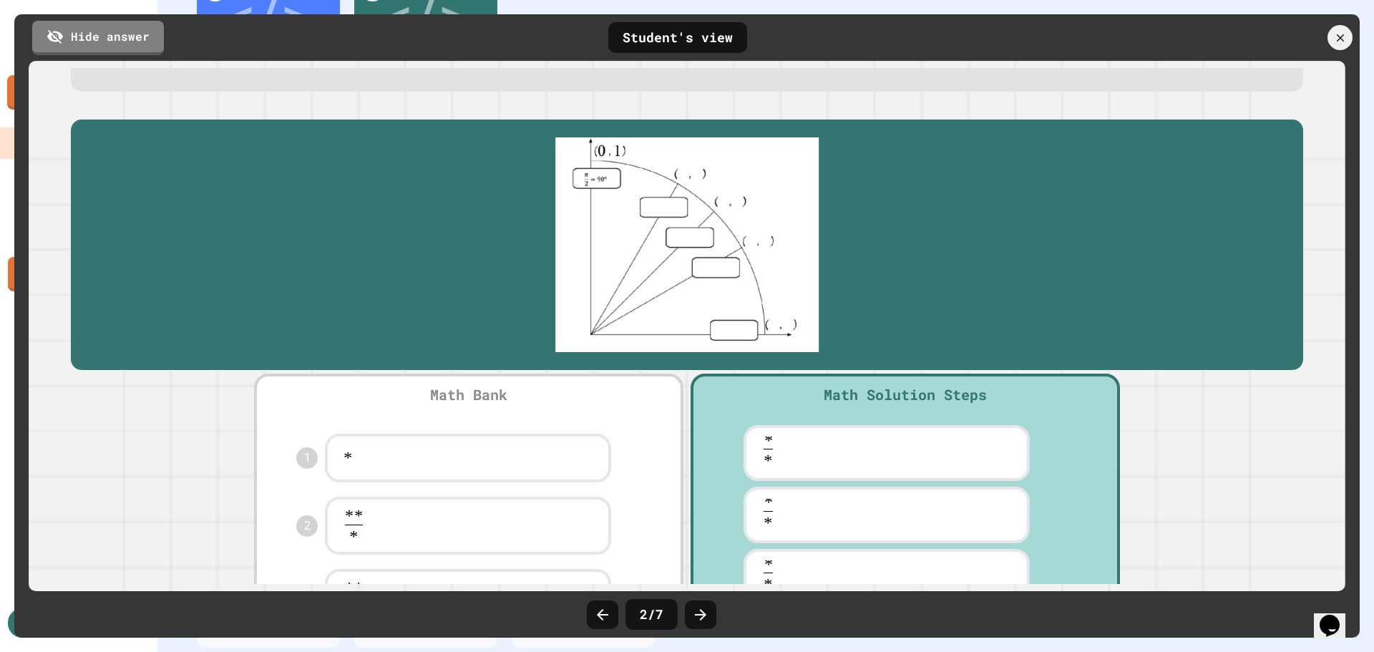
scroll to position [0, 0]
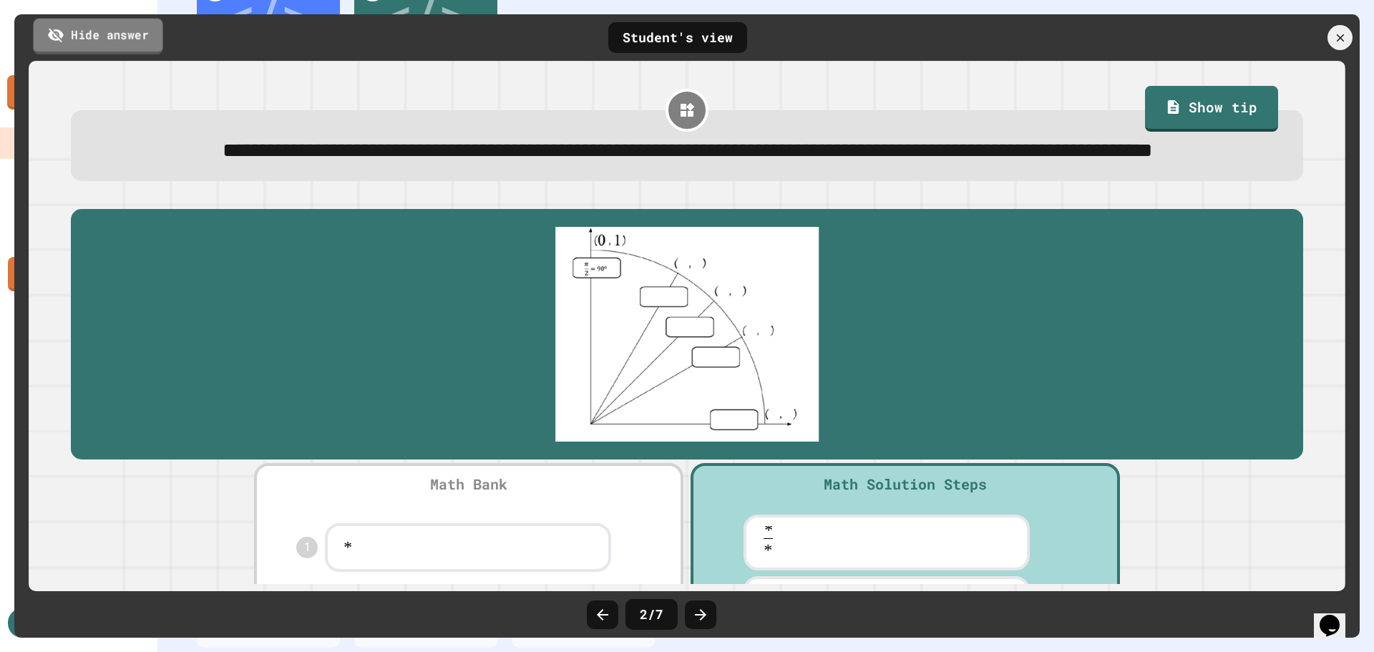
click at [82, 37] on link "Hide answer" at bounding box center [98, 36] width 130 height 36
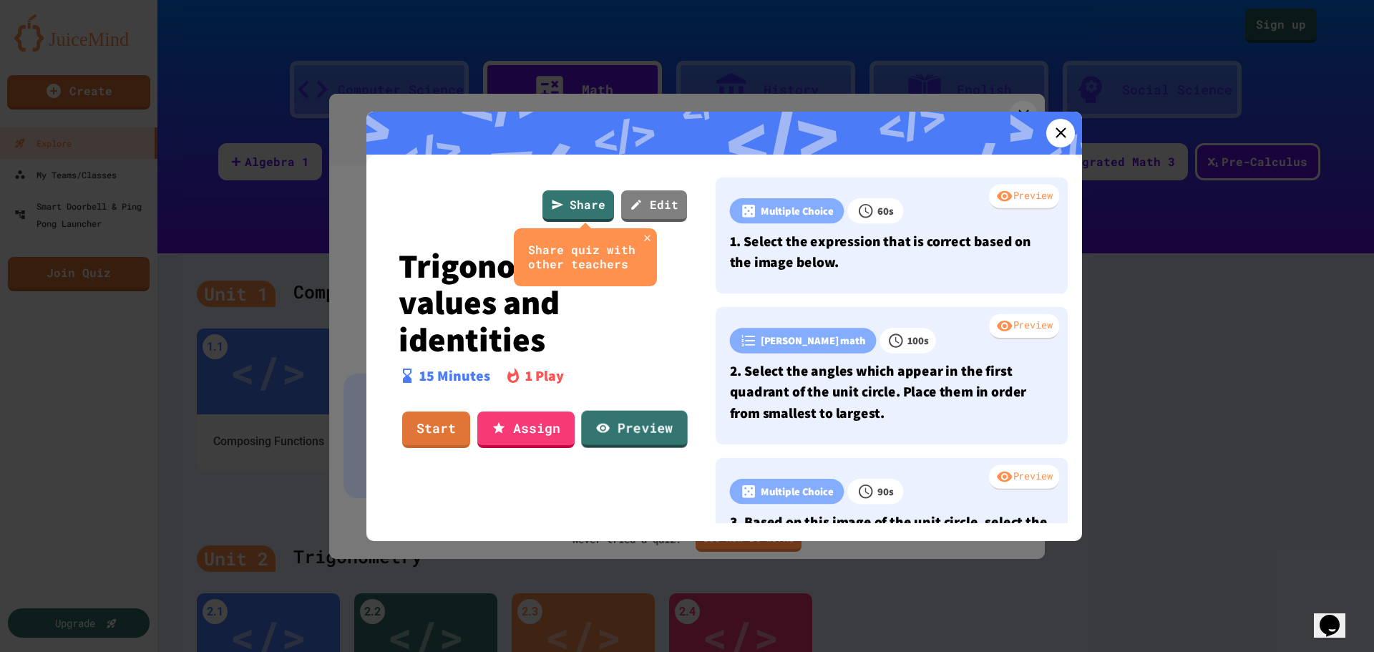
click at [643, 433] on link "Preview" at bounding box center [634, 428] width 106 height 37
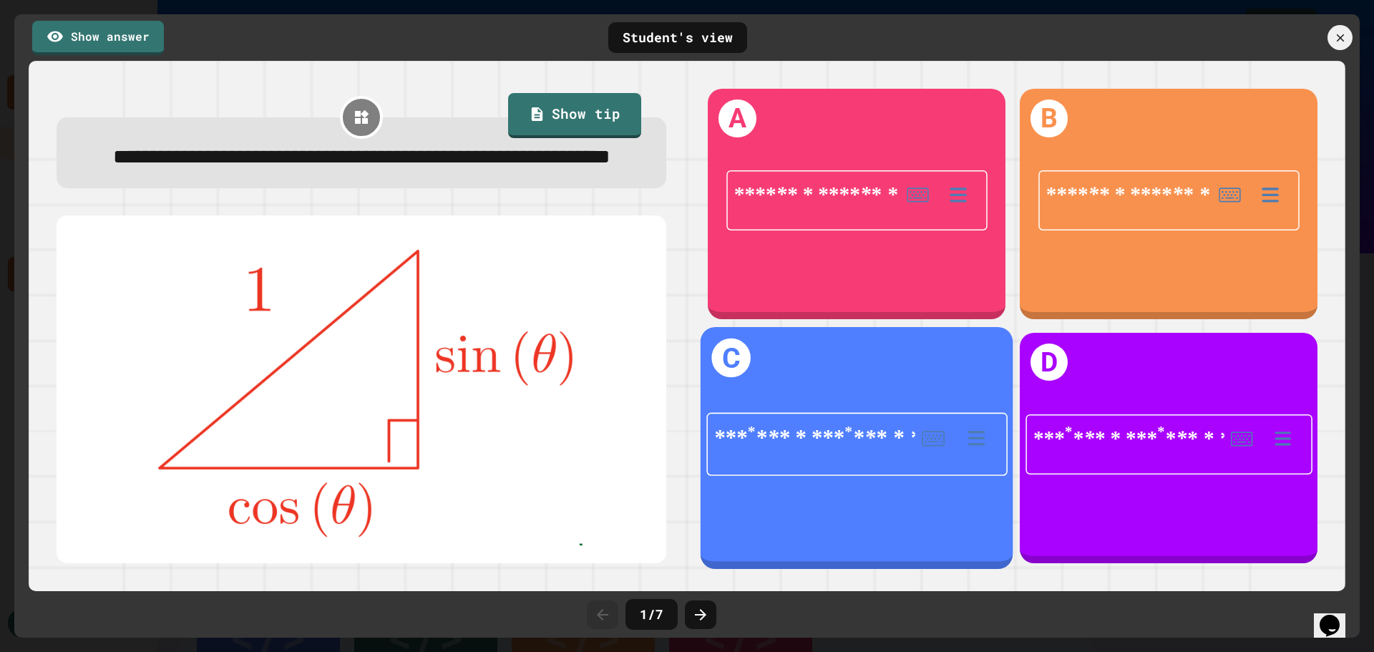
click at [890, 465] on div at bounding box center [857, 476] width 253 height 22
click at [753, 371] on div "**********" at bounding box center [856, 444] width 313 height 146
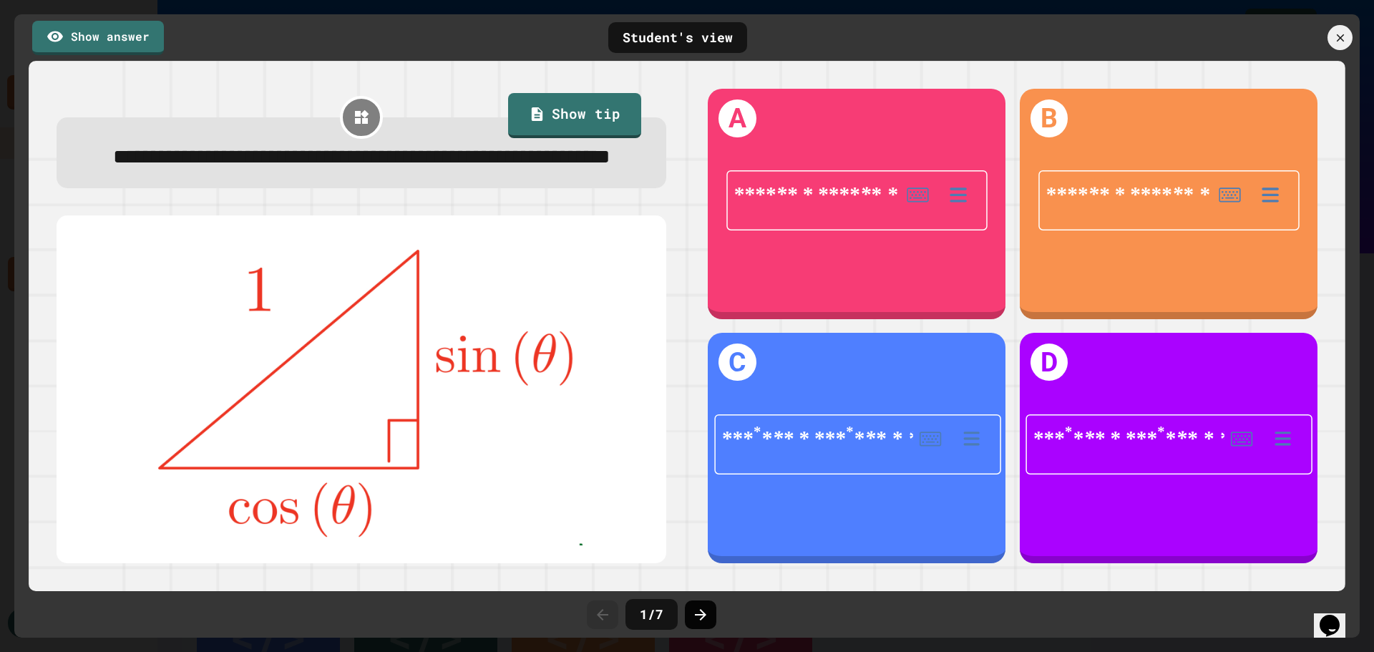
click at [695, 610] on icon at bounding box center [700, 614] width 17 height 17
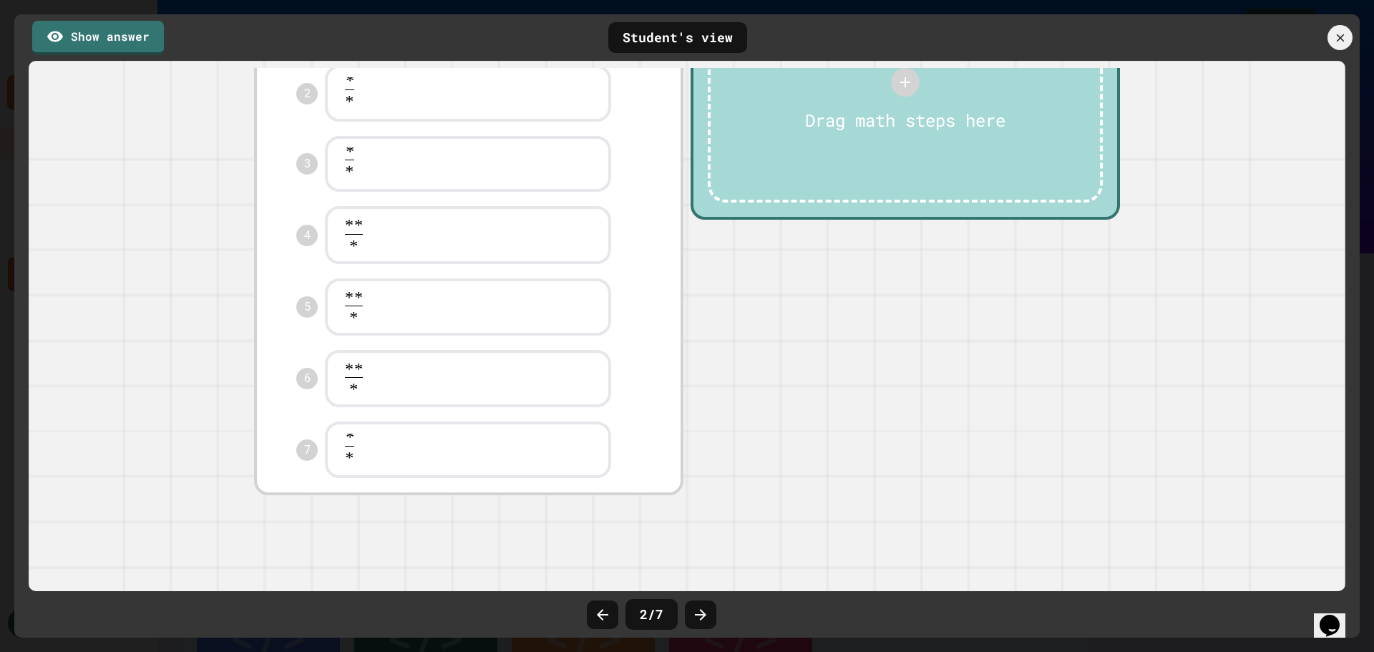
scroll to position [429, 0]
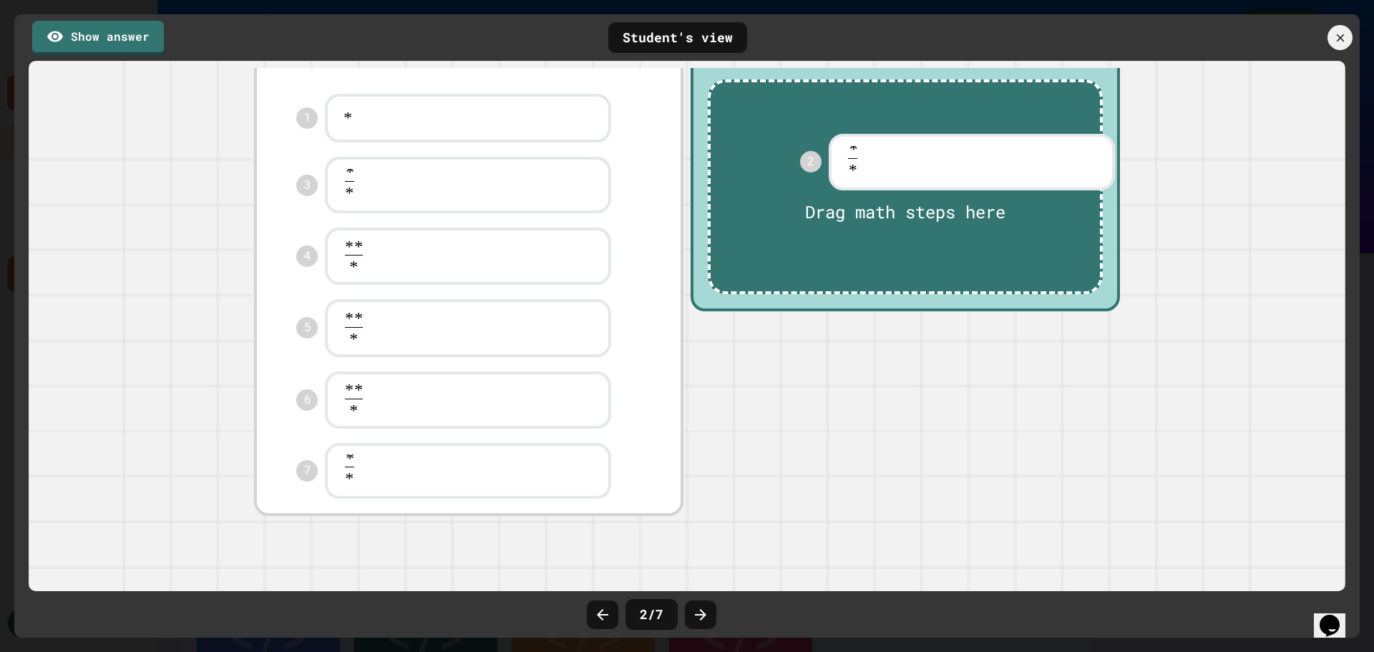
drag, startPoint x: 388, startPoint y: 237, endPoint x: 885, endPoint y: 195, distance: 499.0
click at [909, 179] on div "**********" at bounding box center [686, 275] width 873 height 490
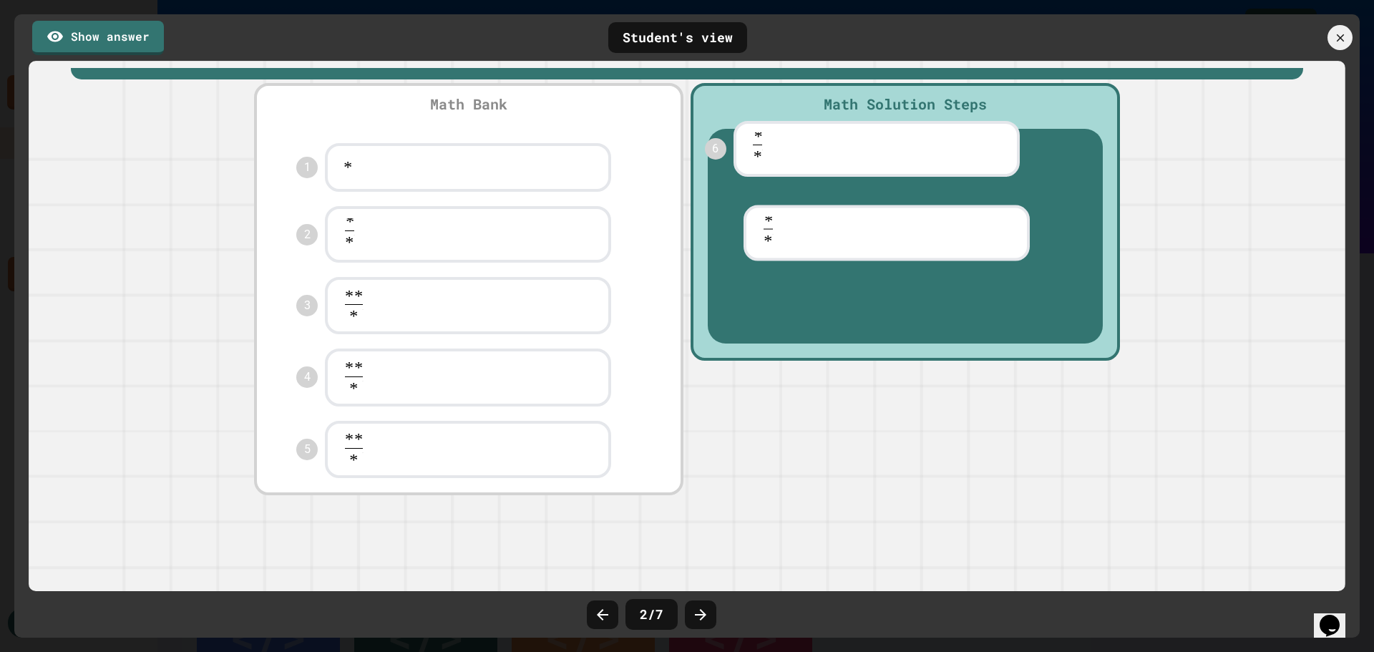
drag, startPoint x: 368, startPoint y: 498, endPoint x: 821, endPoint y: 126, distance: 586.1
click at [821, 126] on div "**********" at bounding box center [686, 288] width 873 height 419
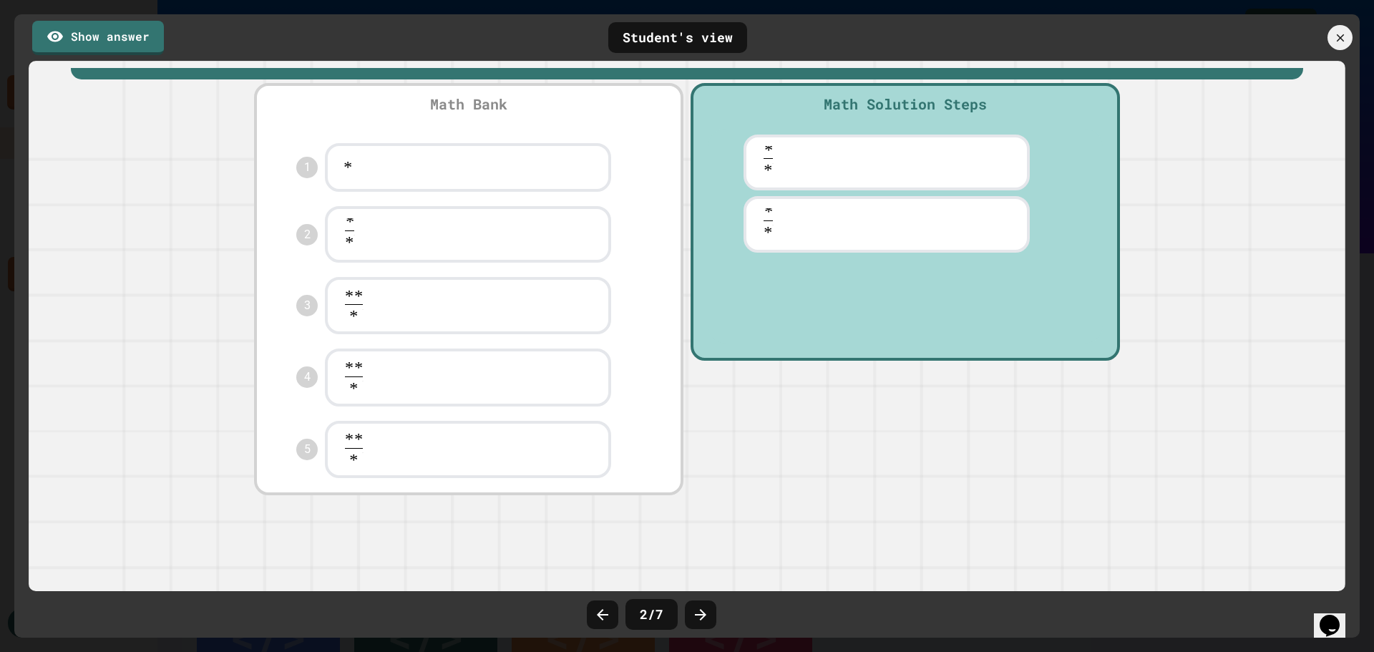
scroll to position [378, 0]
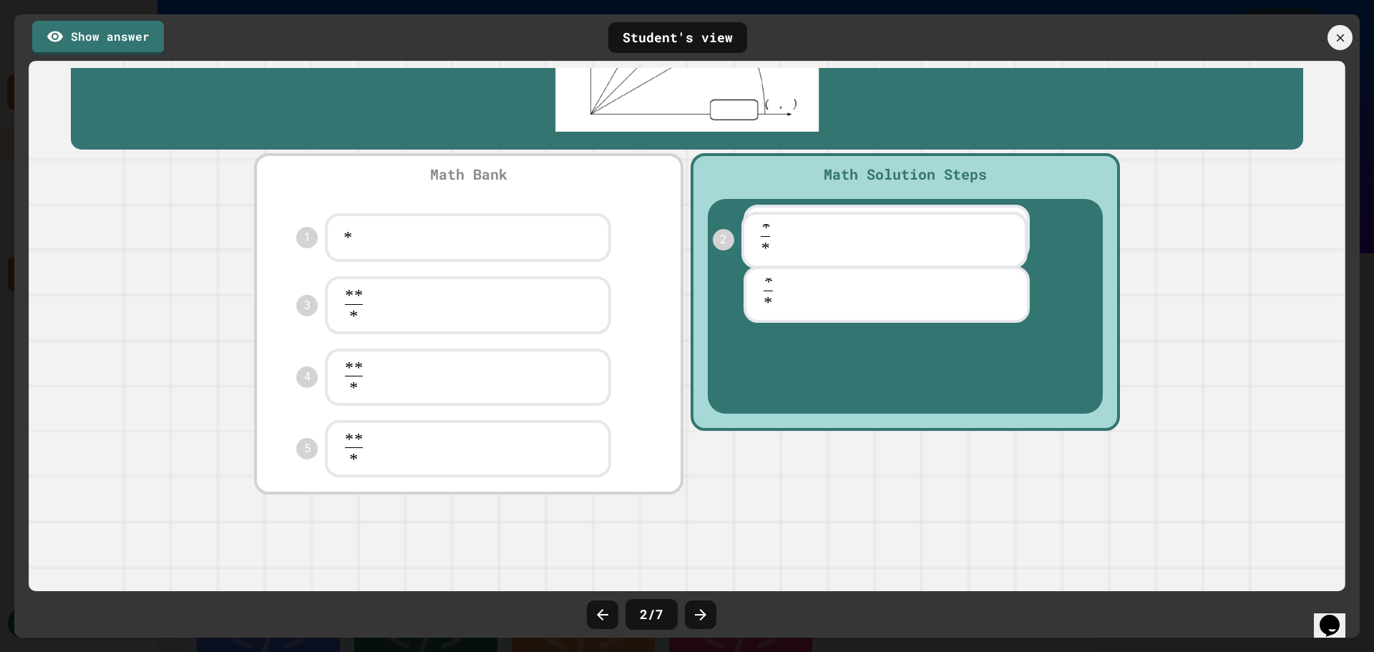
drag, startPoint x: 365, startPoint y: 230, endPoint x: 799, endPoint y: 254, distance: 435.0
click at [799, 254] on div "**********" at bounding box center [686, 324] width 873 height 349
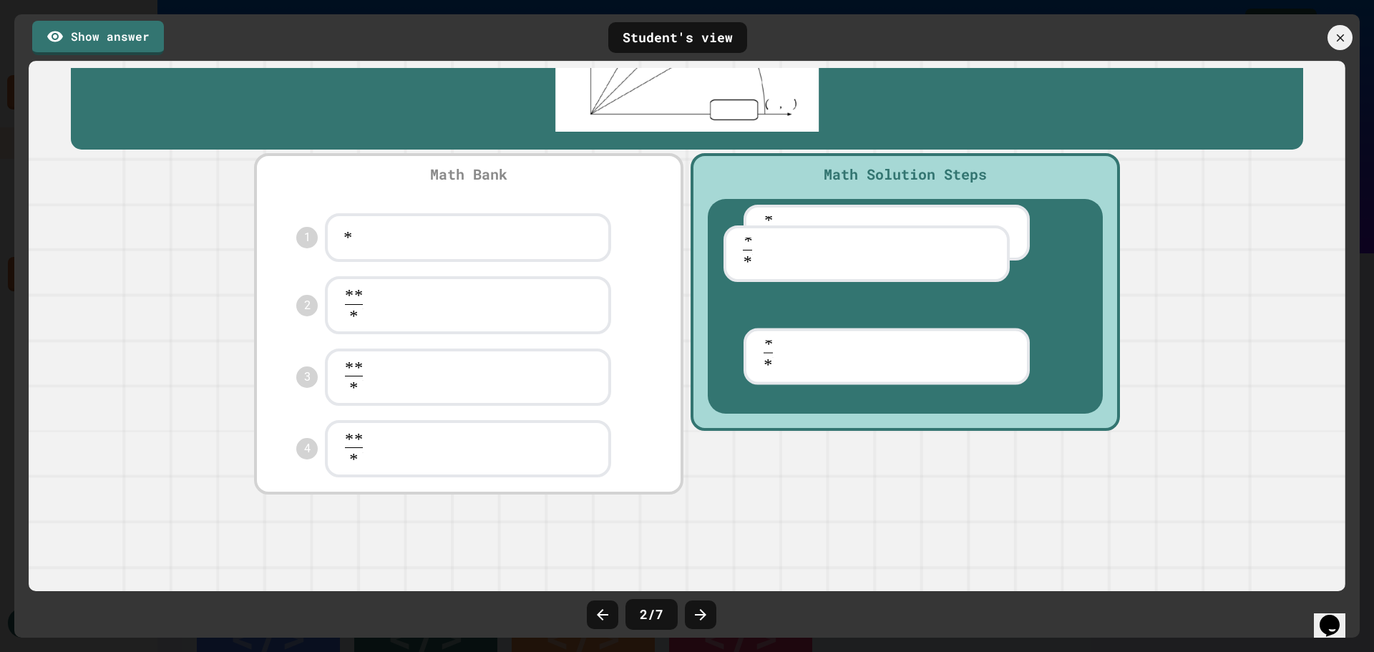
drag, startPoint x: 773, startPoint y: 329, endPoint x: 767, endPoint y: 253, distance: 76.8
click at [767, 253] on div "**********" at bounding box center [905, 306] width 395 height 215
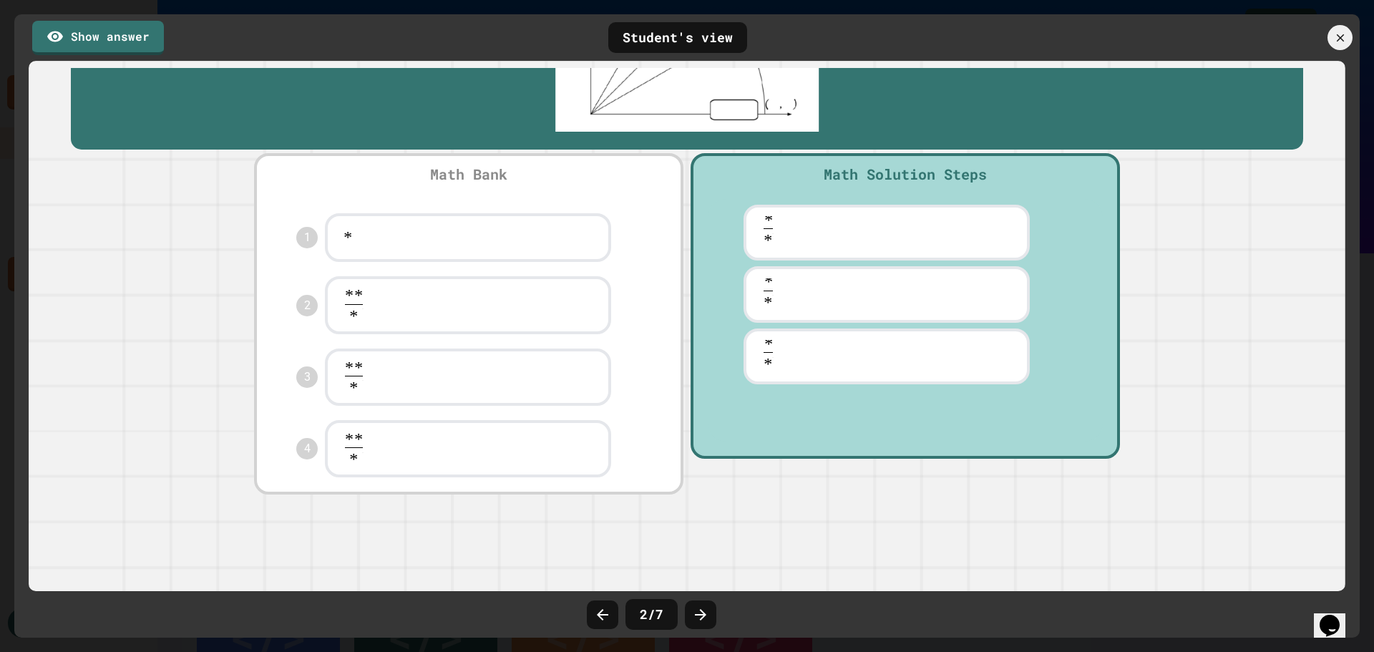
click at [781, 469] on div "**********" at bounding box center [687, 360] width 1232 height 421
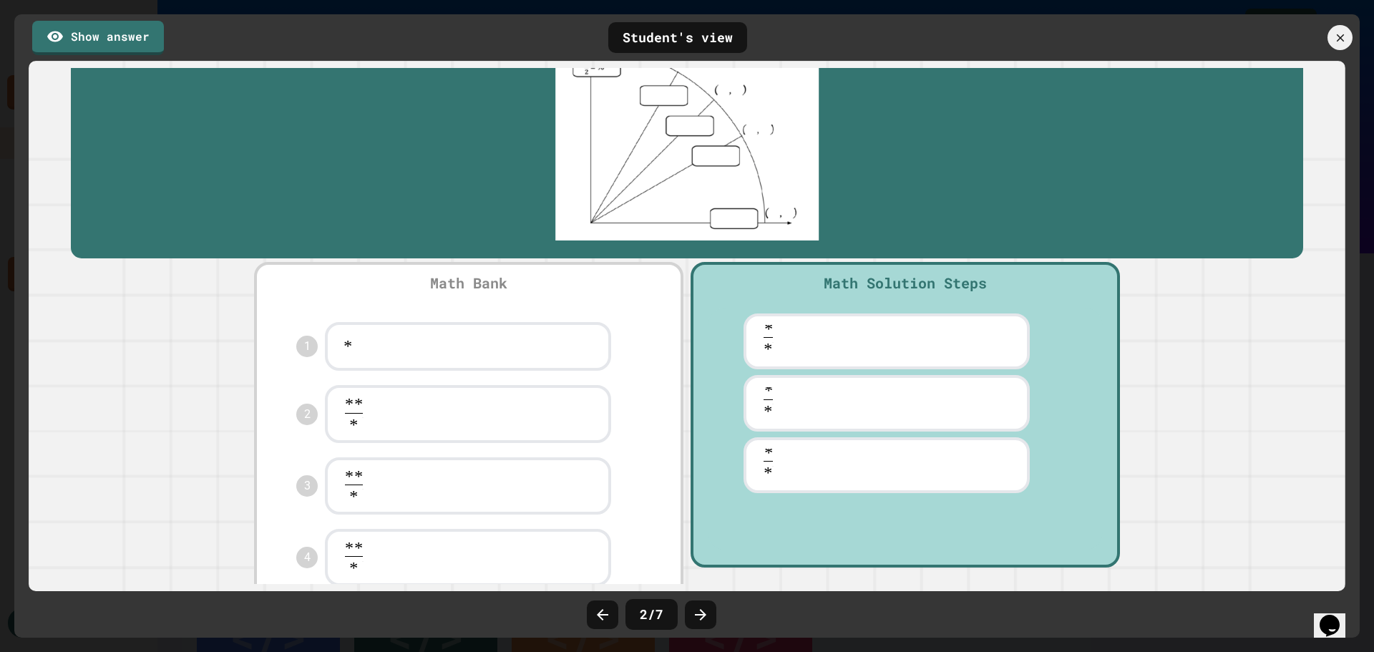
scroll to position [358, 0]
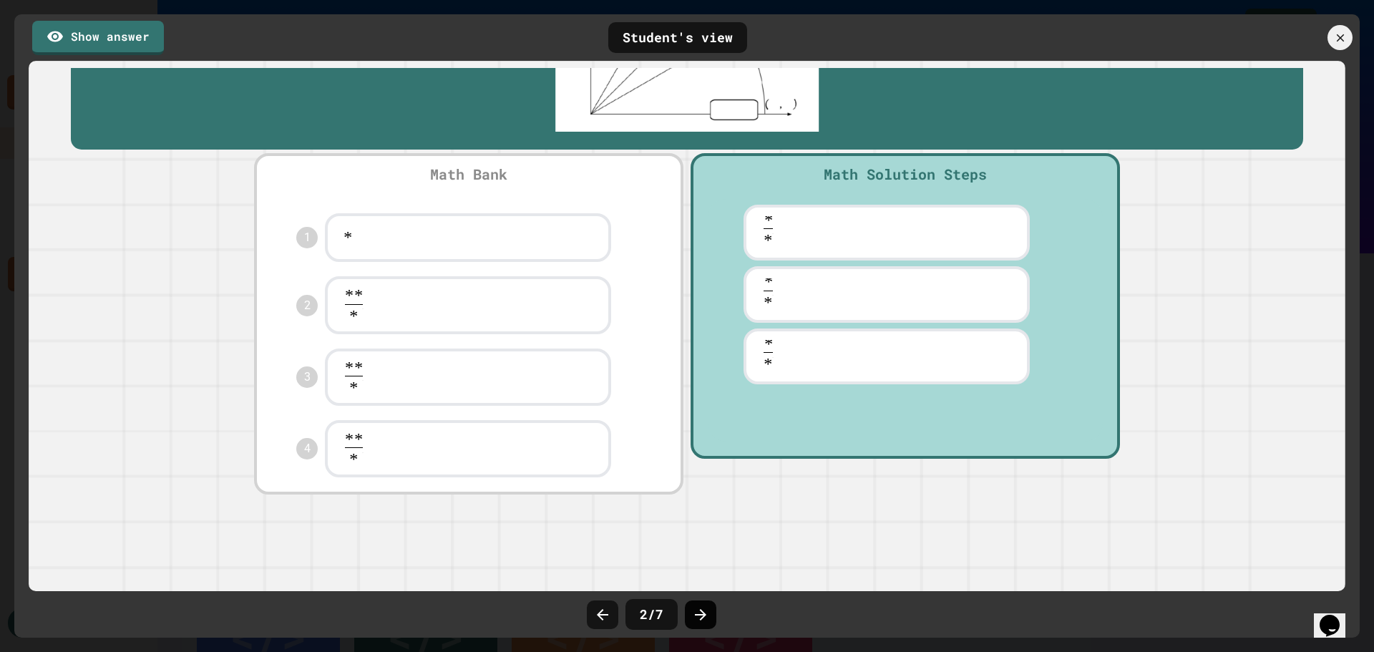
click at [705, 620] on icon at bounding box center [700, 614] width 17 height 17
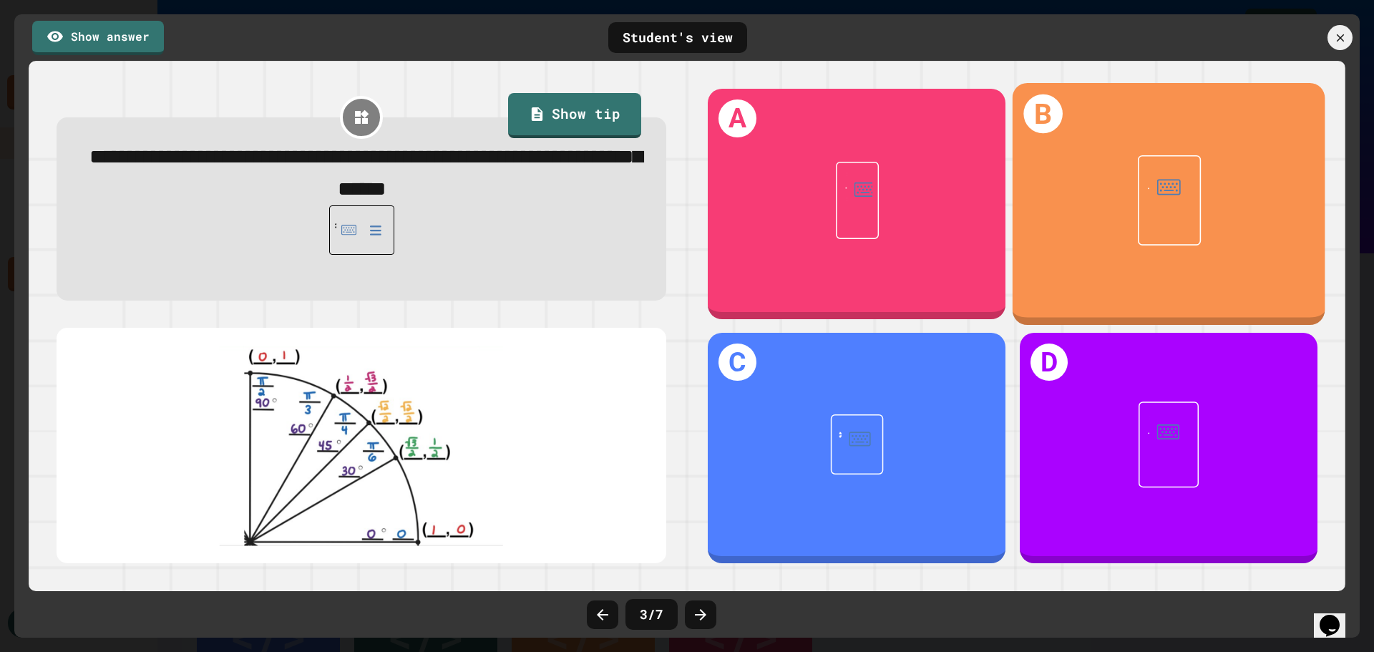
click at [1116, 184] on figure "**********" at bounding box center [1168, 199] width 253 height 59
click at [1060, 119] on div "**********" at bounding box center [1168, 204] width 313 height 242
click at [1030, 118] on h1 "B" at bounding box center [1042, 113] width 39 height 39
click at [1042, 118] on h1 "B" at bounding box center [1042, 113] width 39 height 39
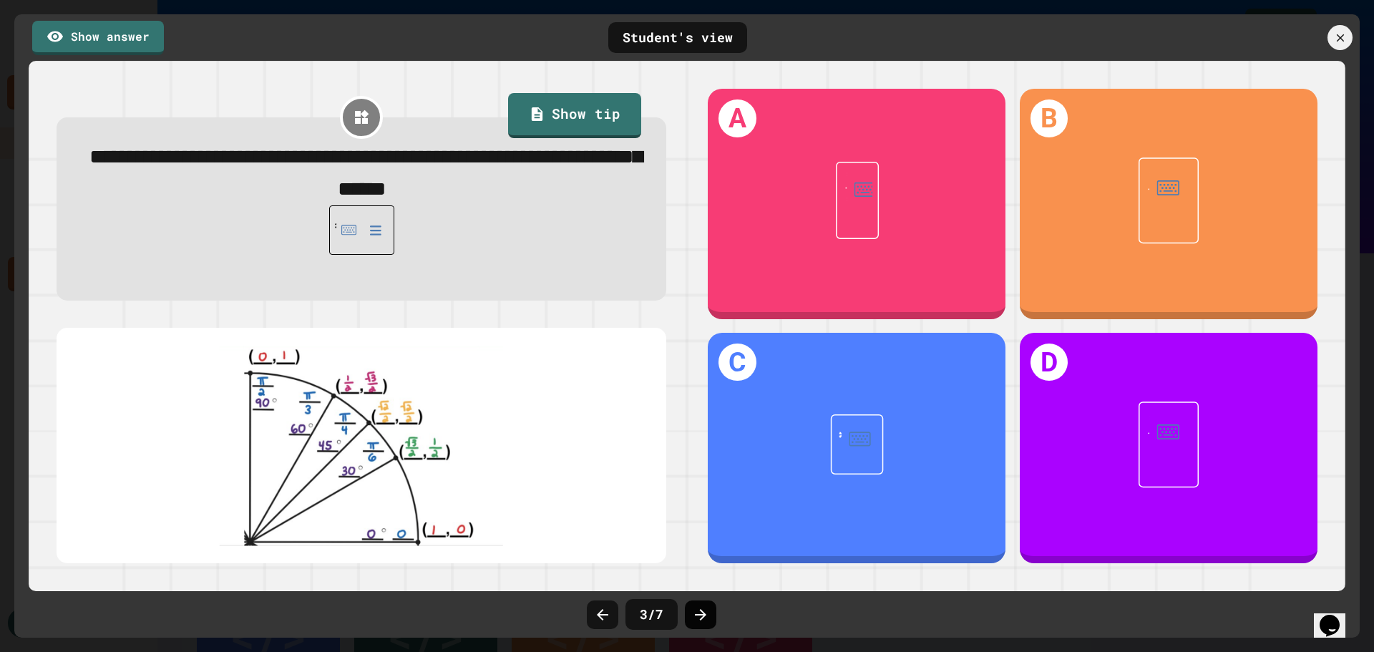
click at [693, 607] on icon at bounding box center [700, 614] width 17 height 17
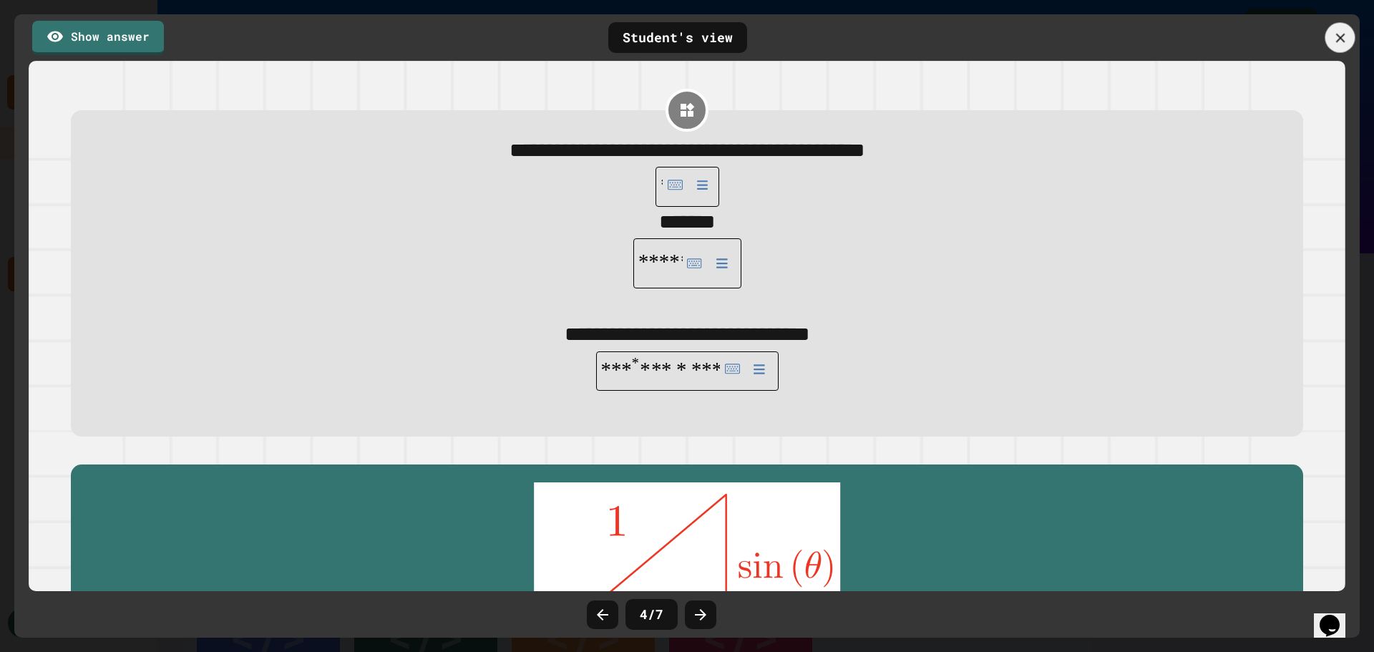
click at [1338, 41] on icon at bounding box center [1340, 38] width 16 height 16
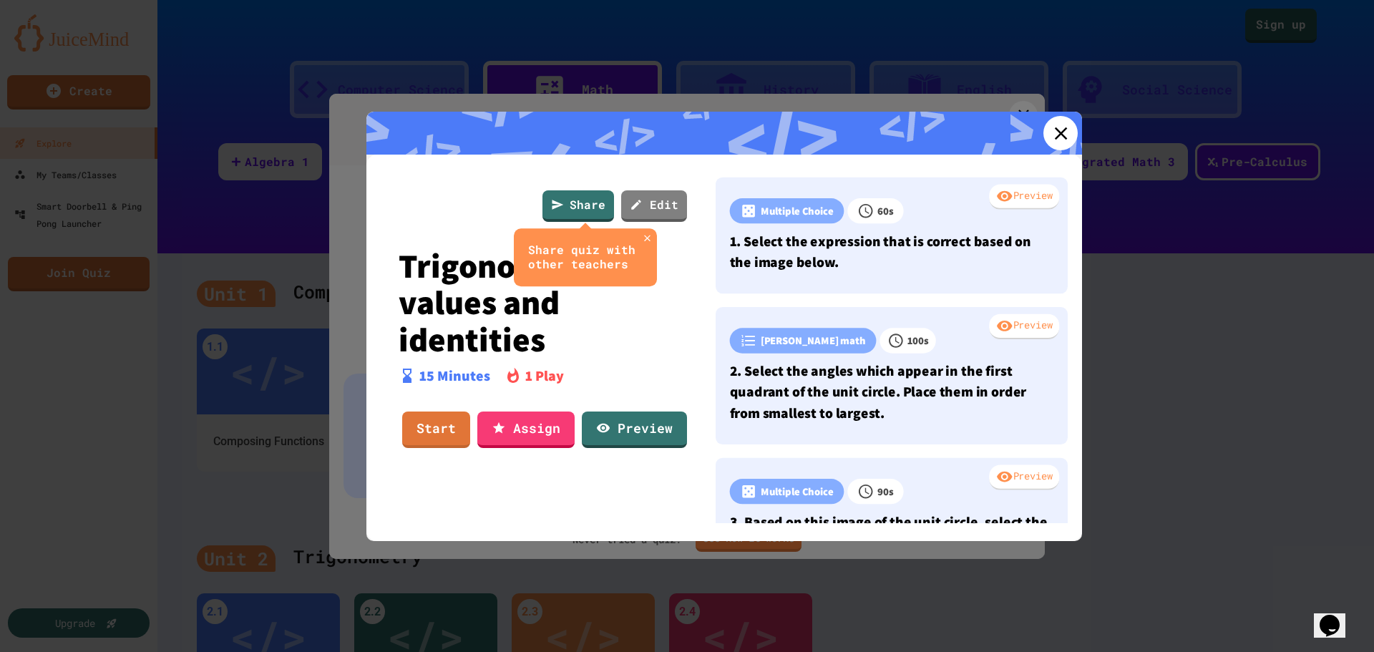
click at [1060, 129] on link at bounding box center [1060, 133] width 34 height 34
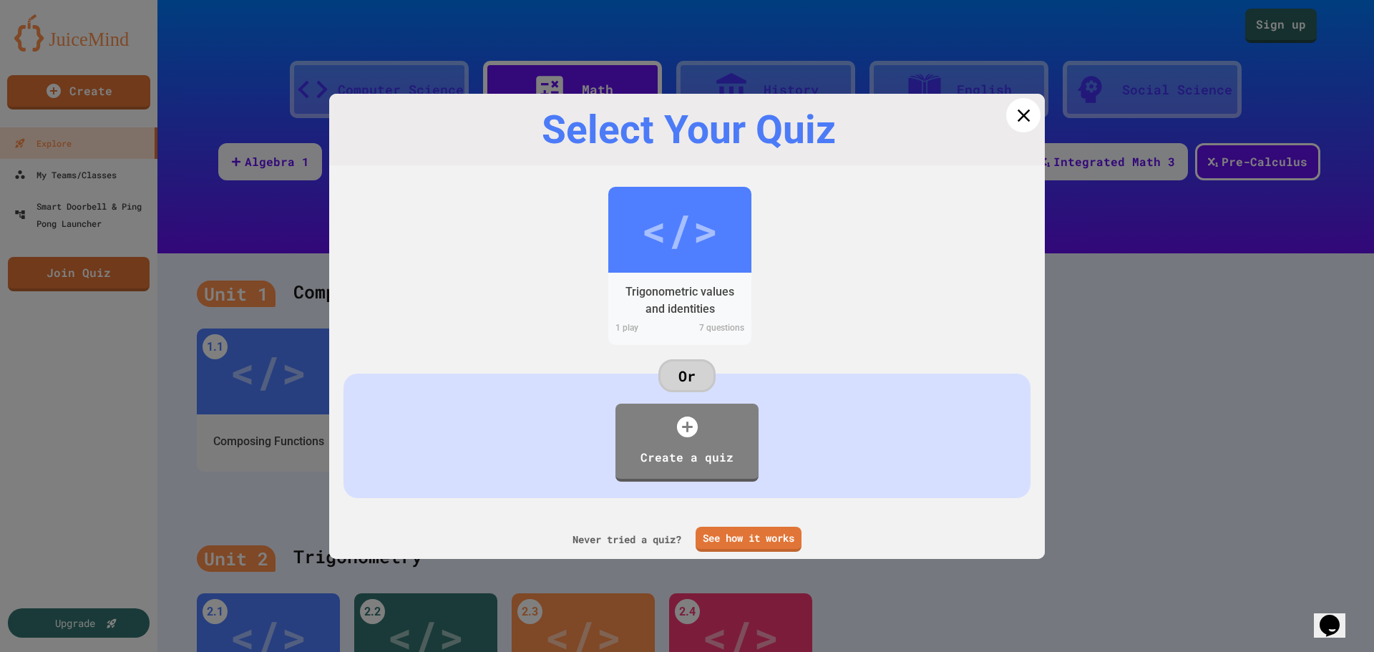
click at [1015, 116] on icon at bounding box center [1022, 114] width 21 height 21
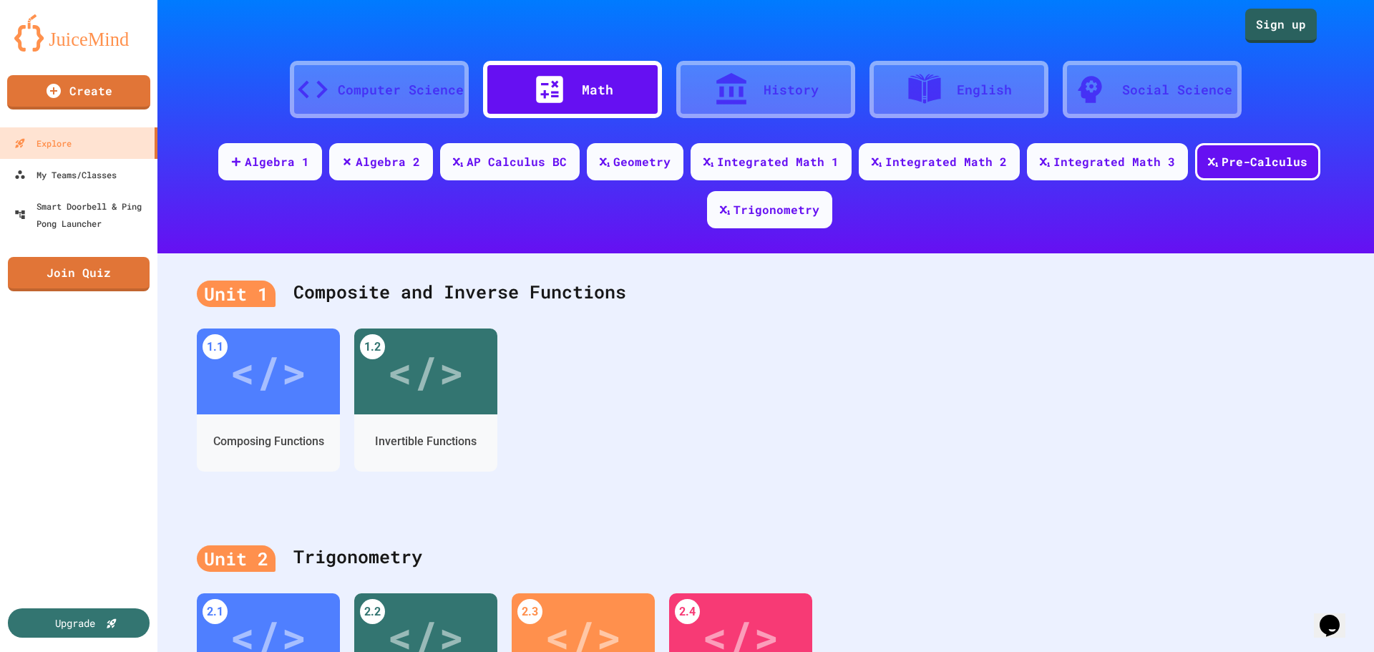
click at [64, 42] on img at bounding box center [78, 32] width 129 height 37
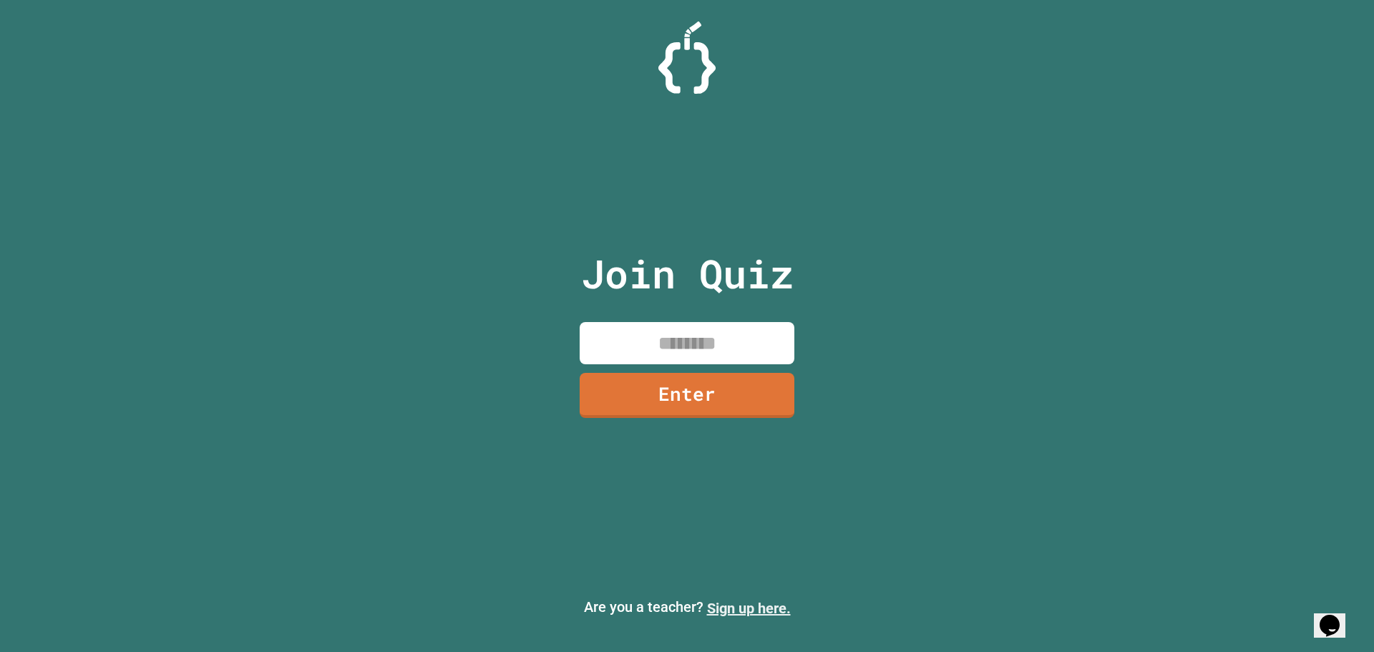
click at [775, 607] on link "Sign up here." at bounding box center [749, 608] width 84 height 17
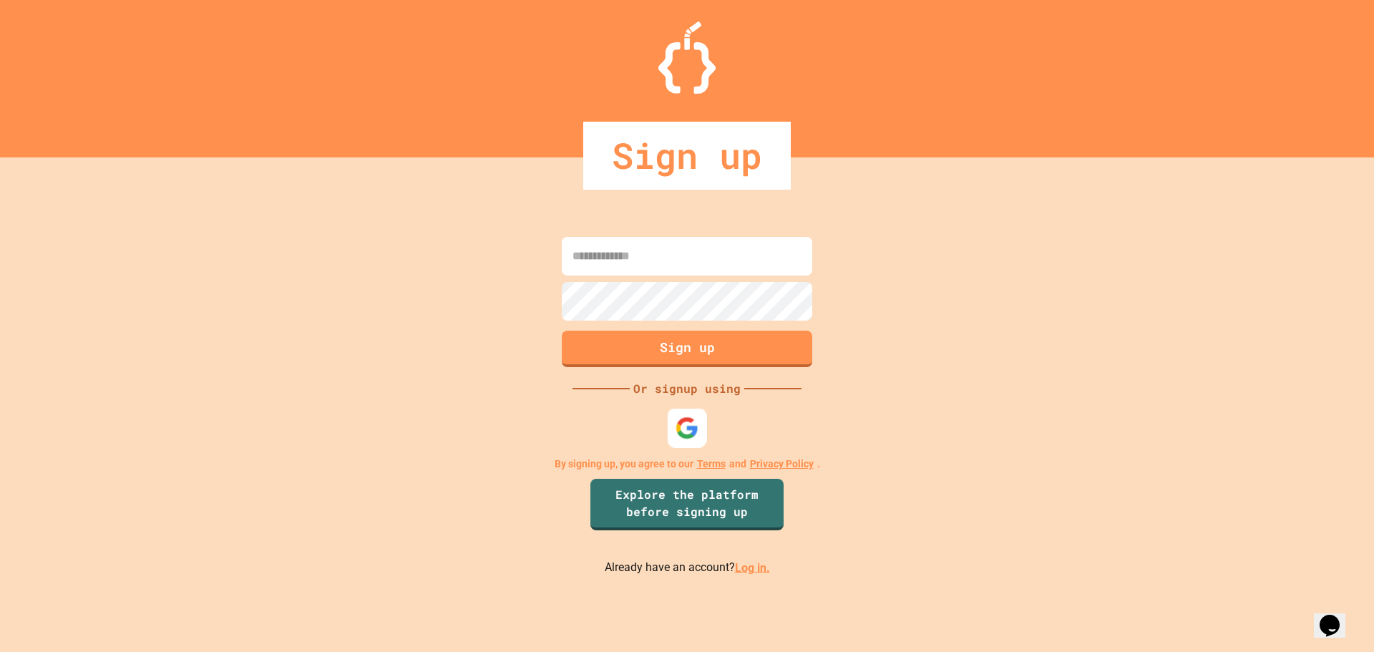
click at [685, 421] on img at bounding box center [687, 428] width 24 height 24
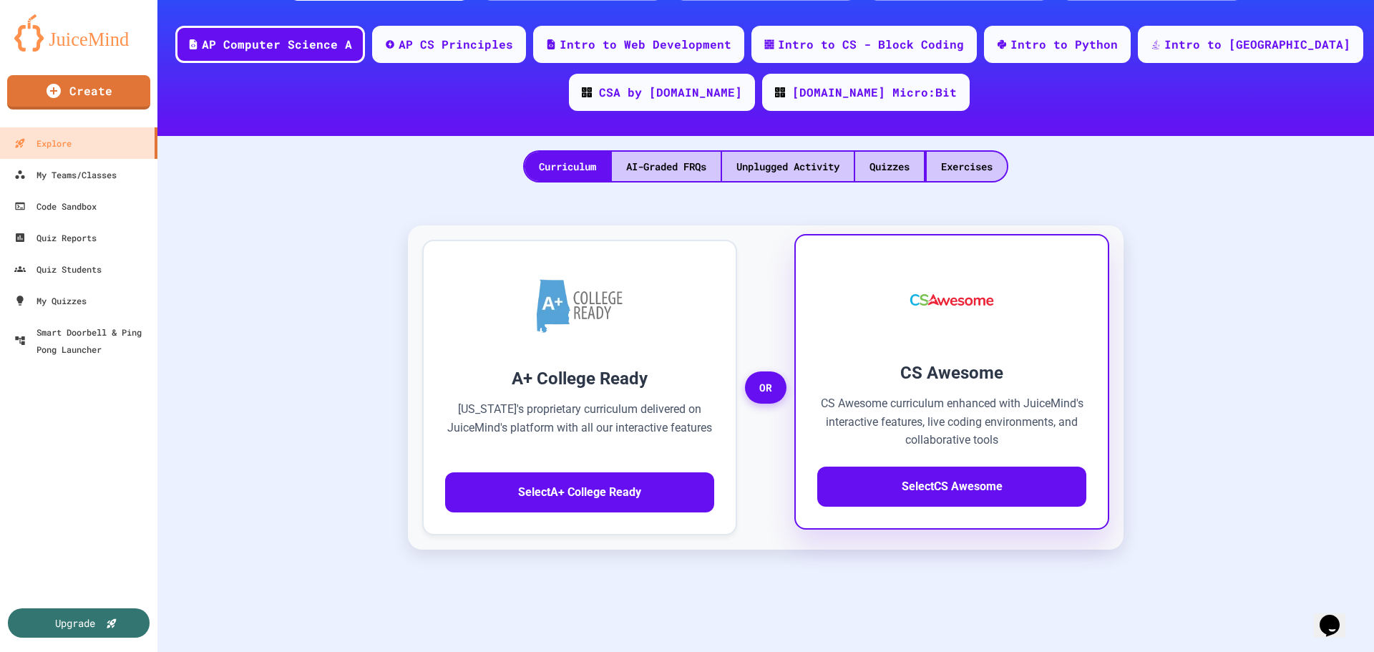
scroll to position [143, 0]
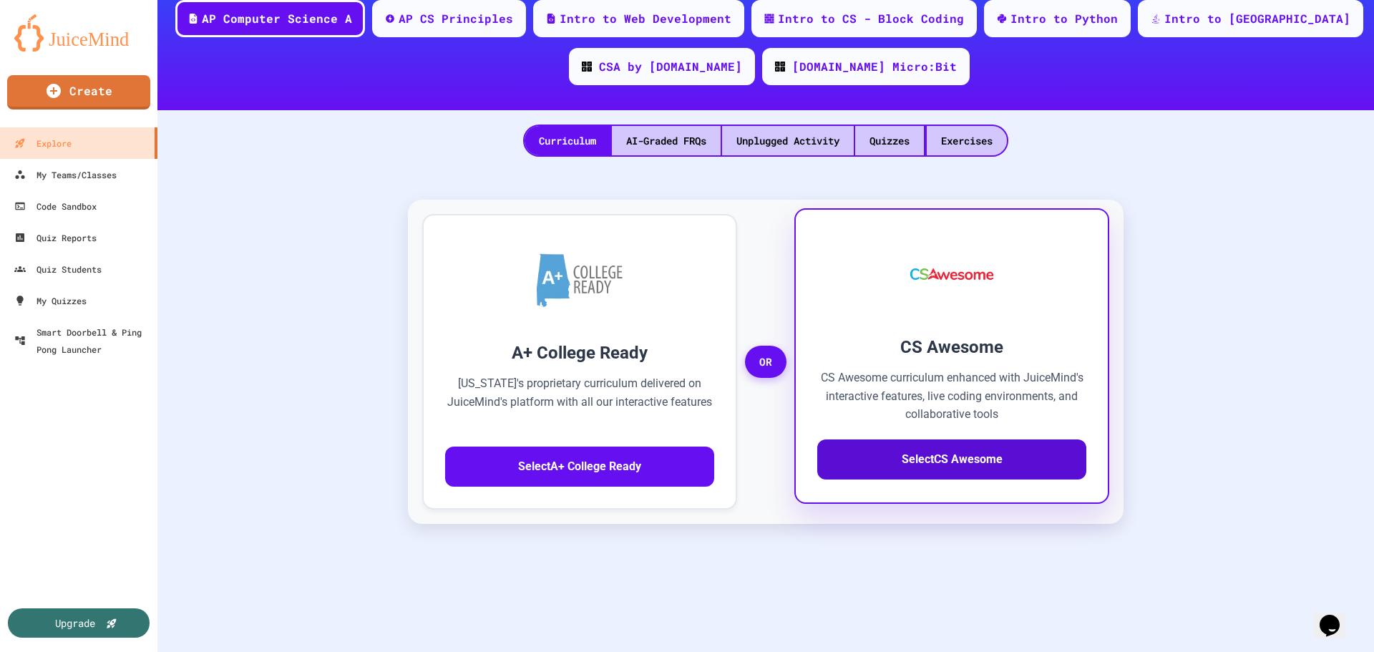
click at [962, 465] on button "Select CS Awesome" at bounding box center [951, 459] width 269 height 40
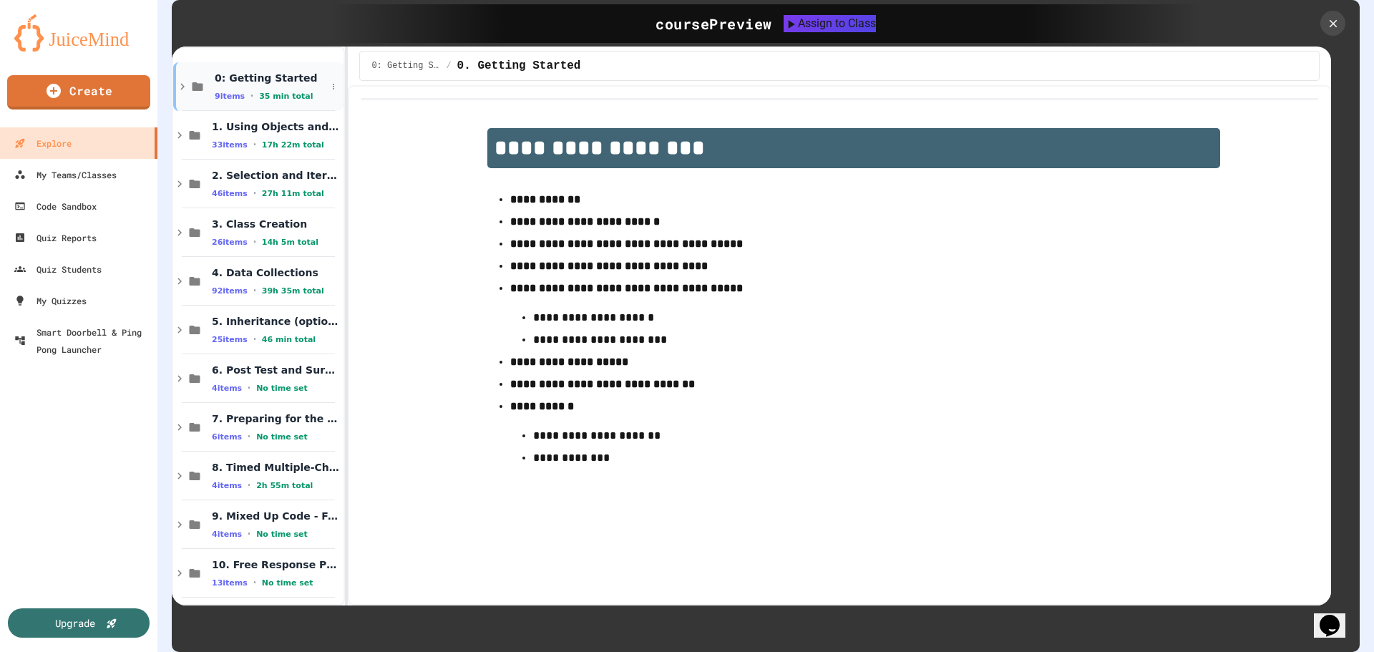
click at [270, 76] on div "0: Getting Started 9 items • 35 min total" at bounding box center [271, 87] width 112 height 30
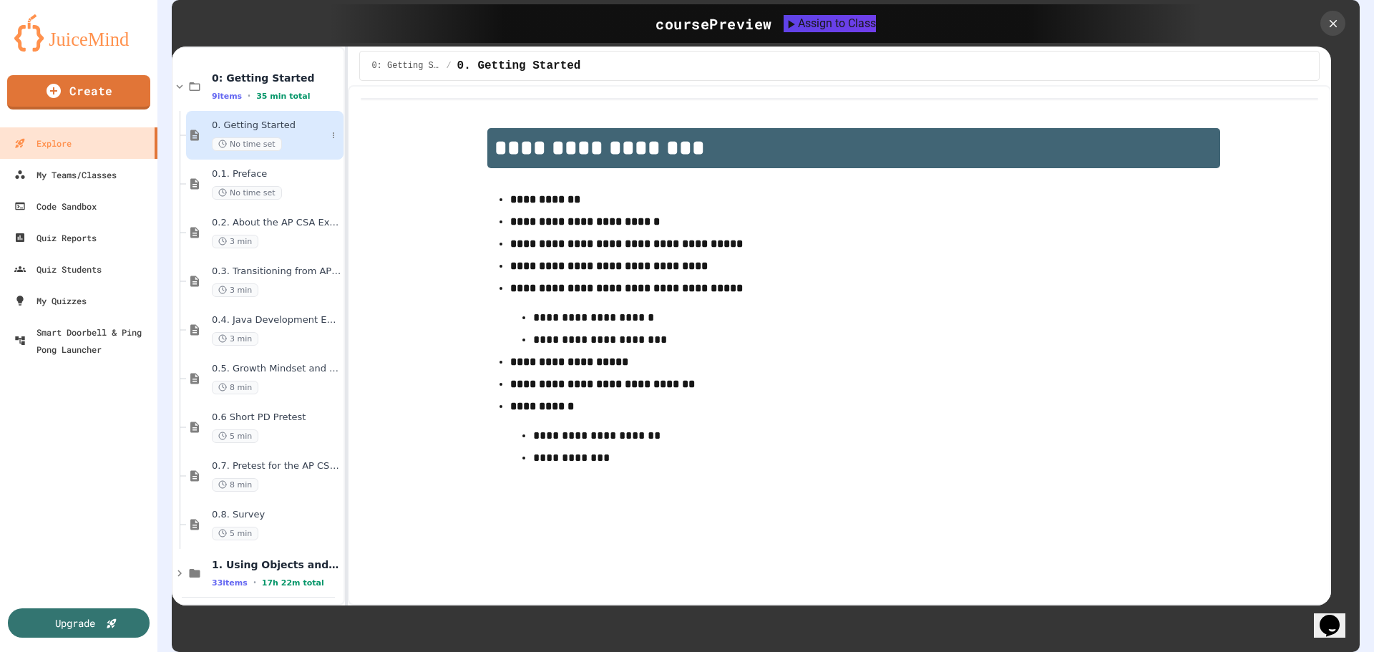
click at [263, 119] on span "0. Getting Started" at bounding box center [269, 125] width 114 height 12
click at [267, 119] on span "0. Getting Started" at bounding box center [269, 125] width 114 height 12
click at [243, 168] on span "0.1. Preface" at bounding box center [269, 174] width 114 height 12
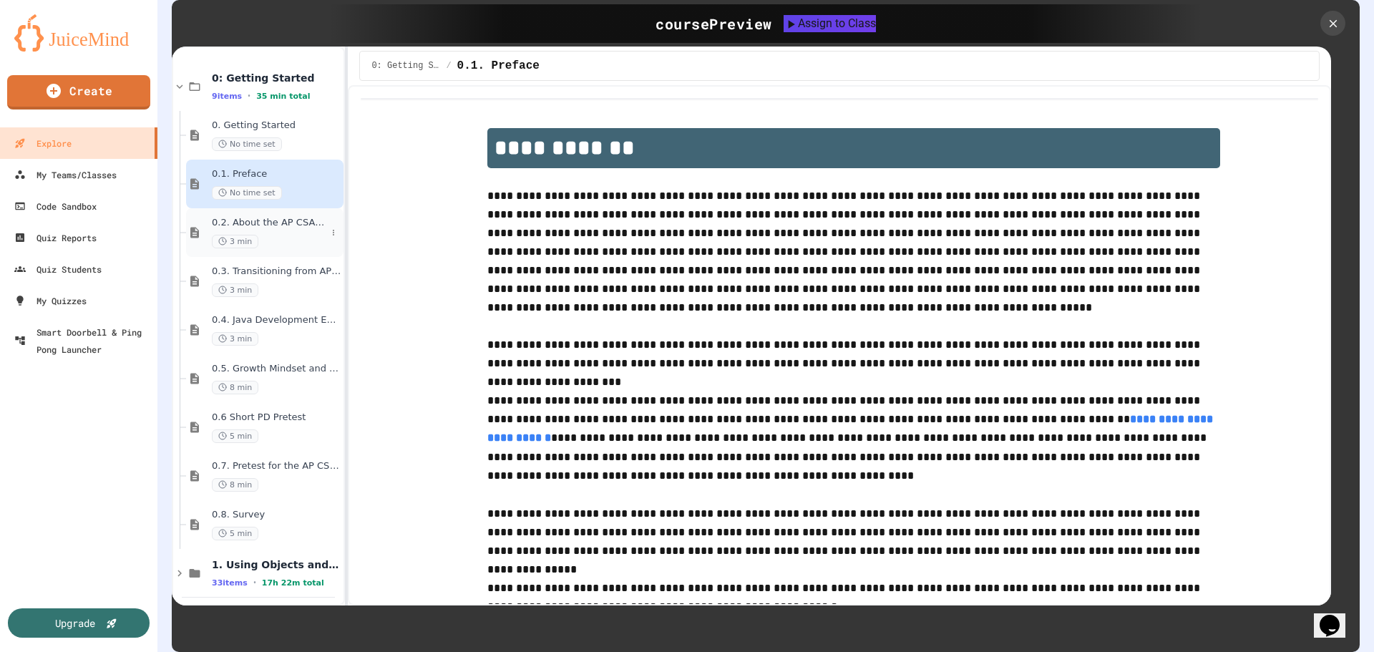
click at [240, 217] on span "0.2. About the AP CSA Exam" at bounding box center [269, 223] width 114 height 12
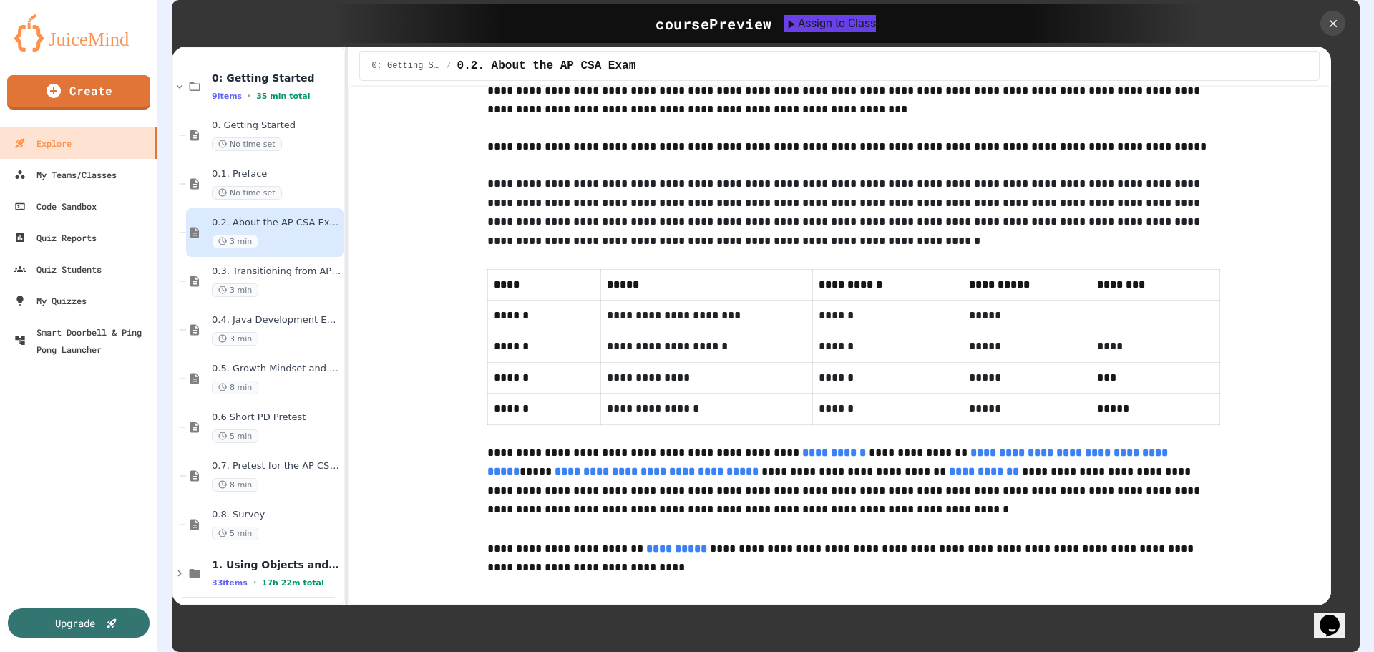
scroll to position [738, 0]
click at [272, 265] on span "0.3. Transitioning from AP CSP to AP CSA" at bounding box center [269, 271] width 114 height 12
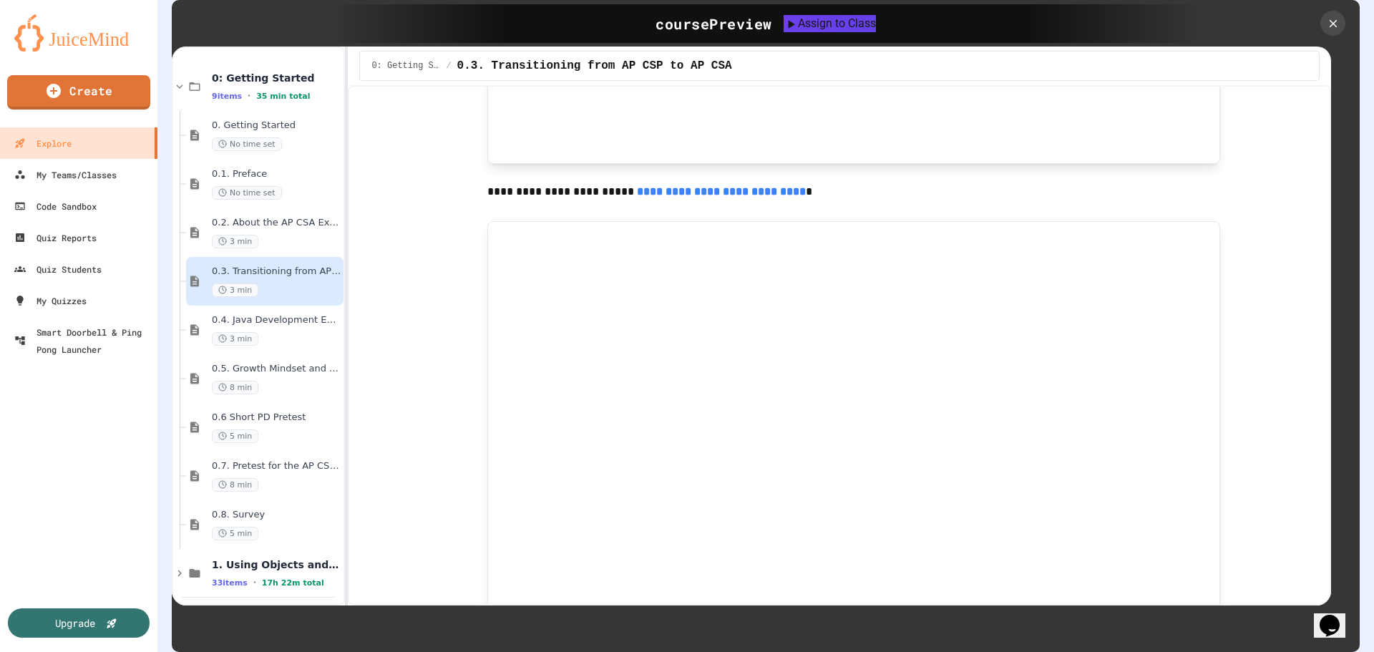
scroll to position [1001, 0]
click at [270, 268] on div "0.3. Transitioning from AP CSP to AP CSA 3 min" at bounding box center [269, 280] width 114 height 31
click at [267, 217] on span "0.2. About the AP CSA Exam" at bounding box center [269, 223] width 114 height 12
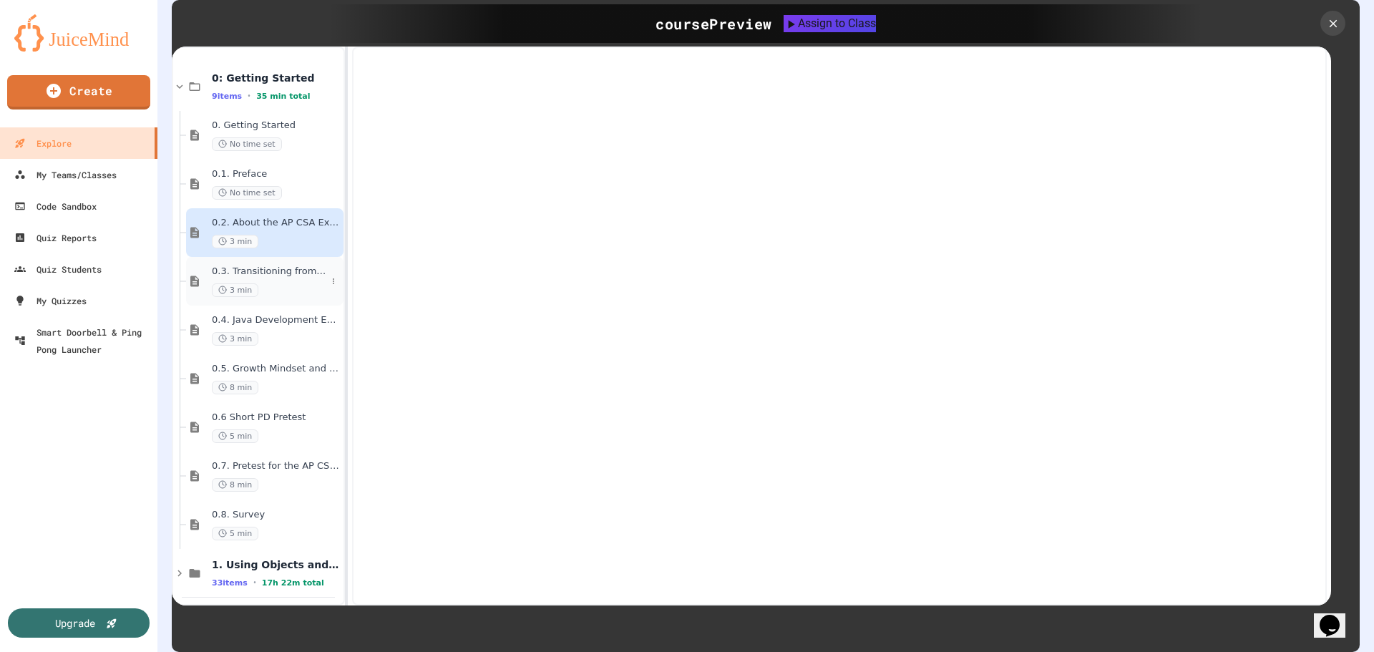
click at [273, 265] on span "0.3. Transitioning from AP CSP to AP CSA" at bounding box center [269, 271] width 114 height 12
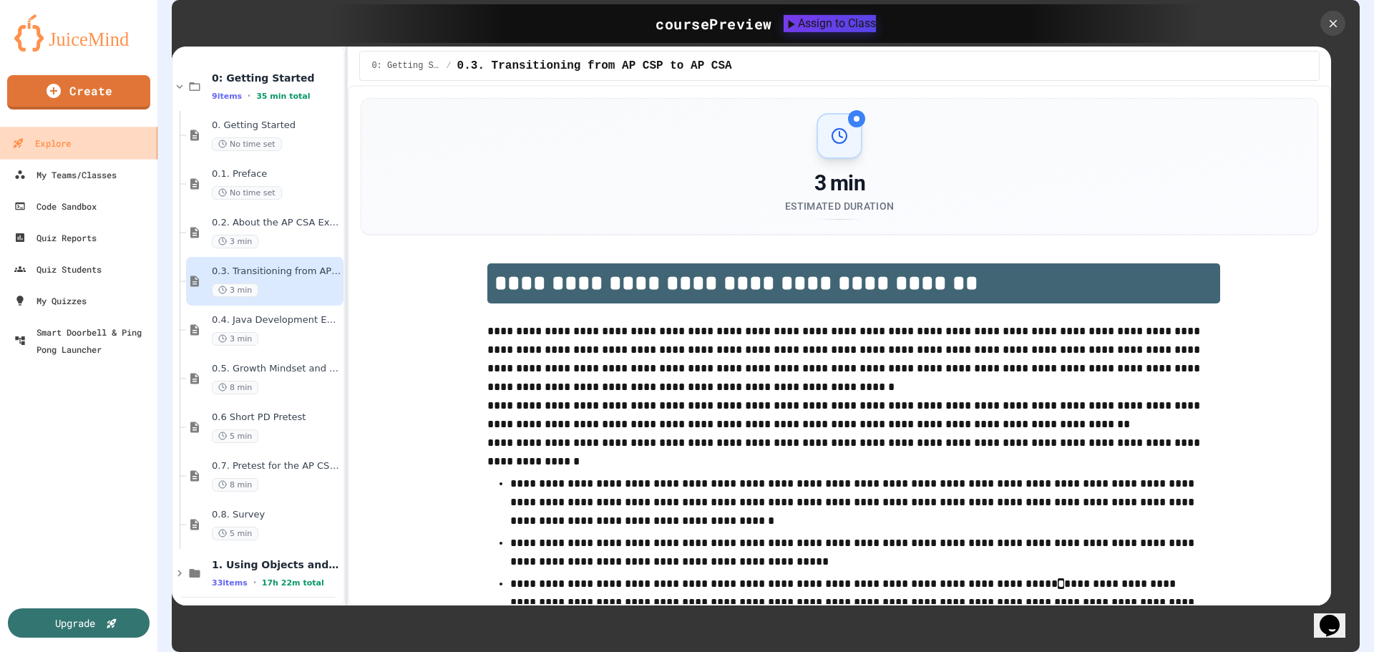
click at [32, 146] on div "Explore" at bounding box center [41, 144] width 59 height 18
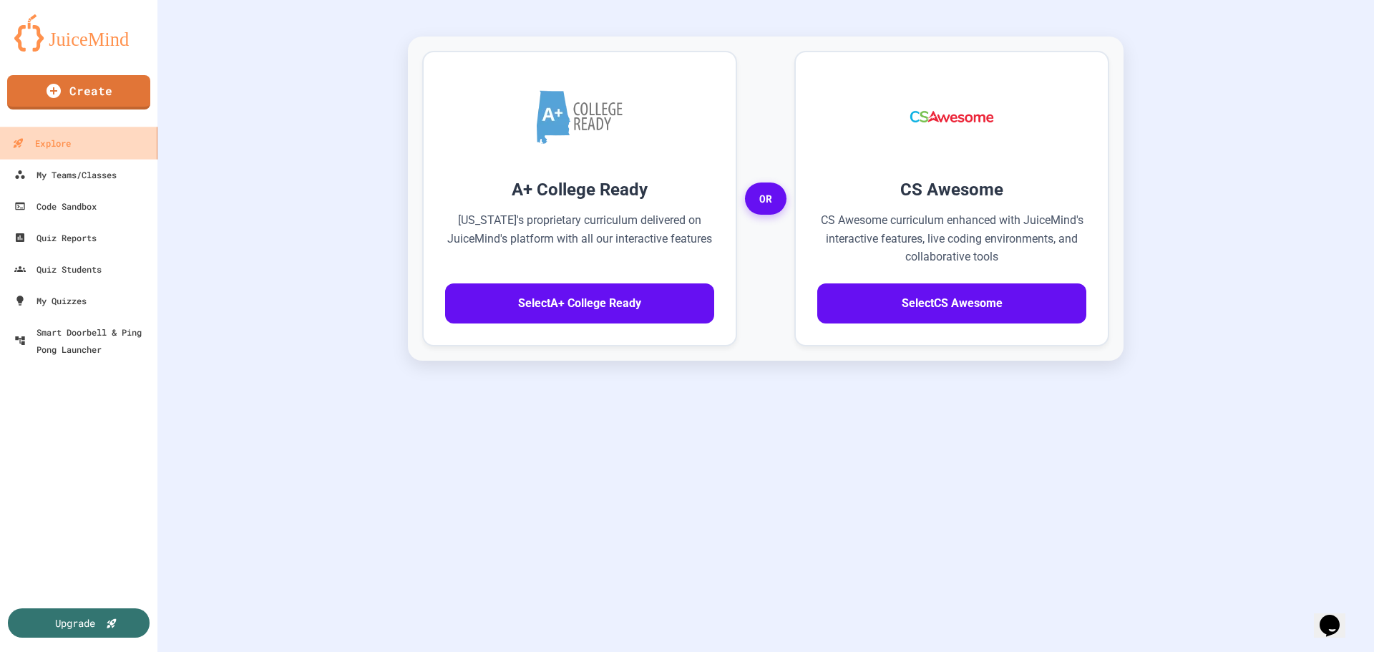
scroll to position [317, 0]
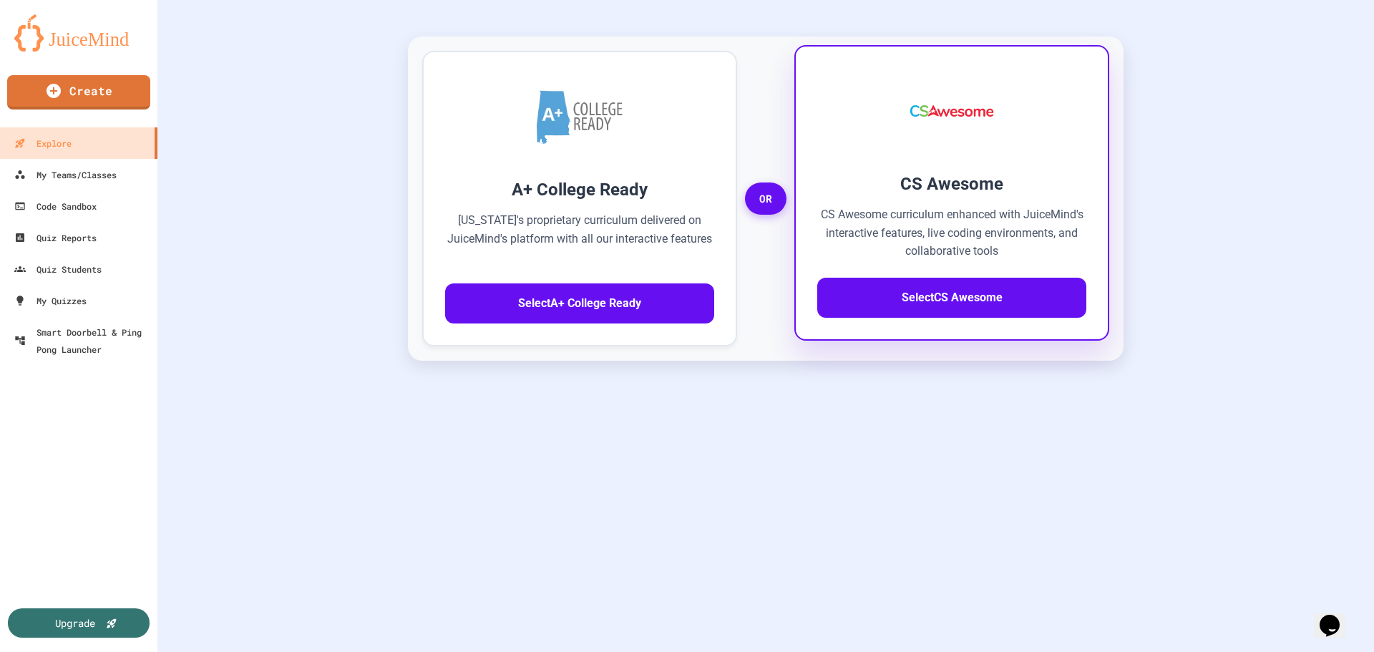
click at [927, 171] on h3 "CS Awesome" at bounding box center [951, 184] width 269 height 26
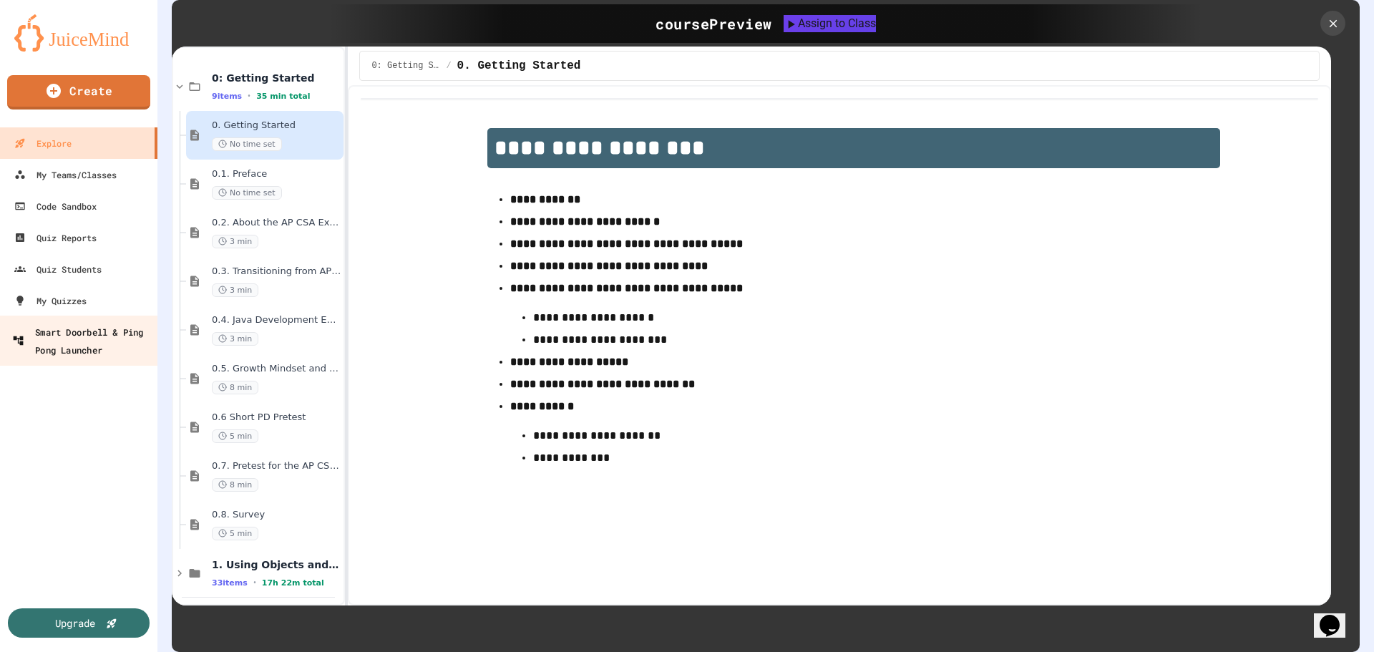
click at [74, 343] on div "Smart Doorbell & Ping Pong Launcher" at bounding box center [83, 340] width 142 height 35
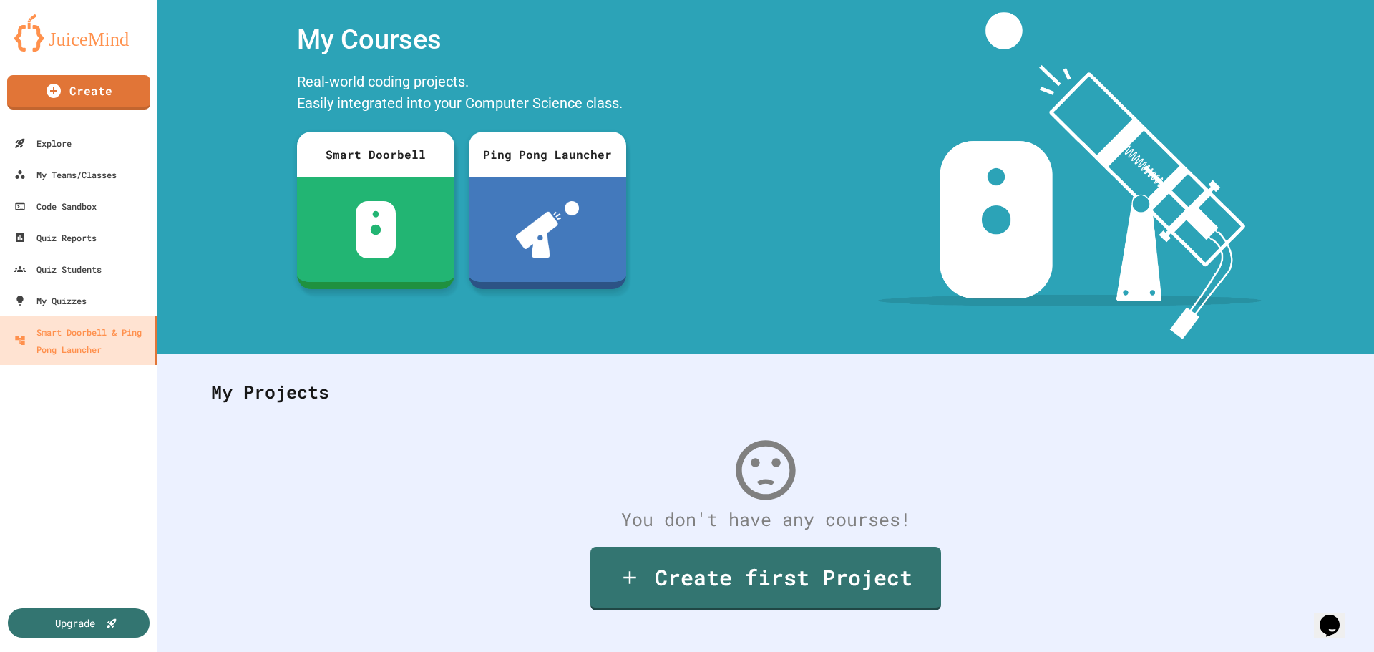
scroll to position [66, 0]
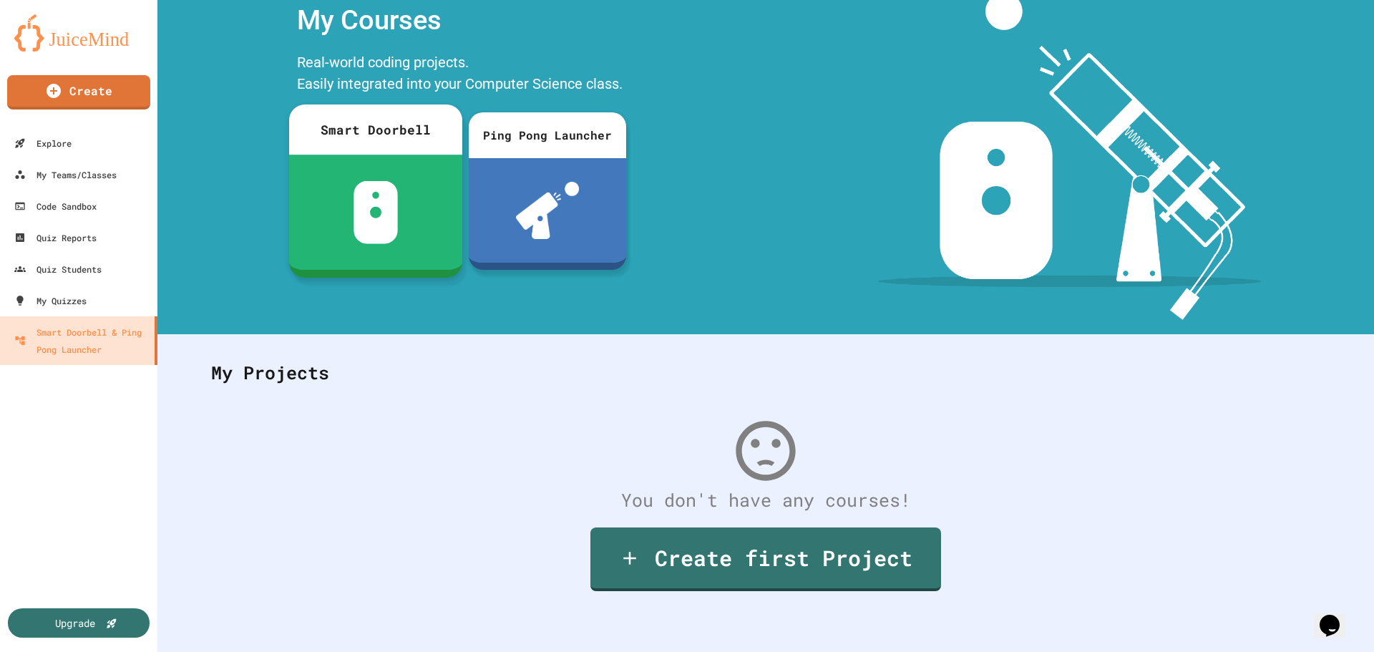
click at [371, 190] on img at bounding box center [375, 212] width 45 height 63
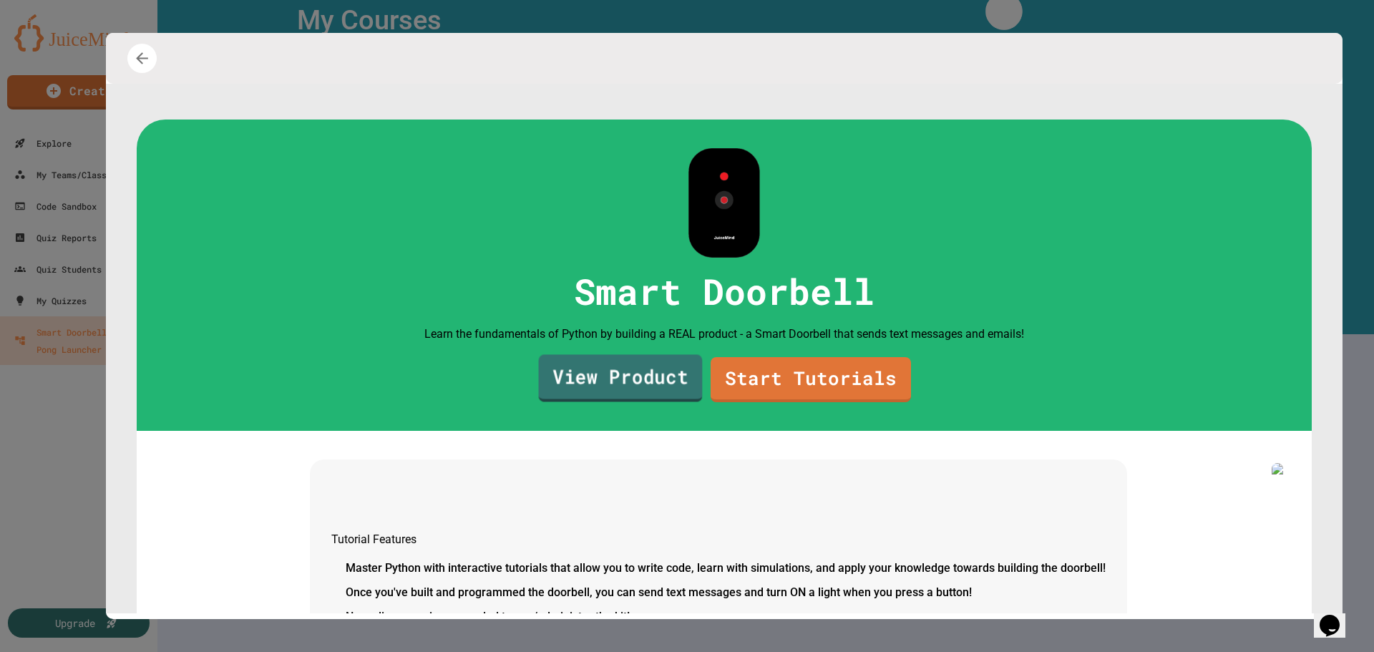
click at [621, 402] on link "View Product" at bounding box center [621, 378] width 164 height 47
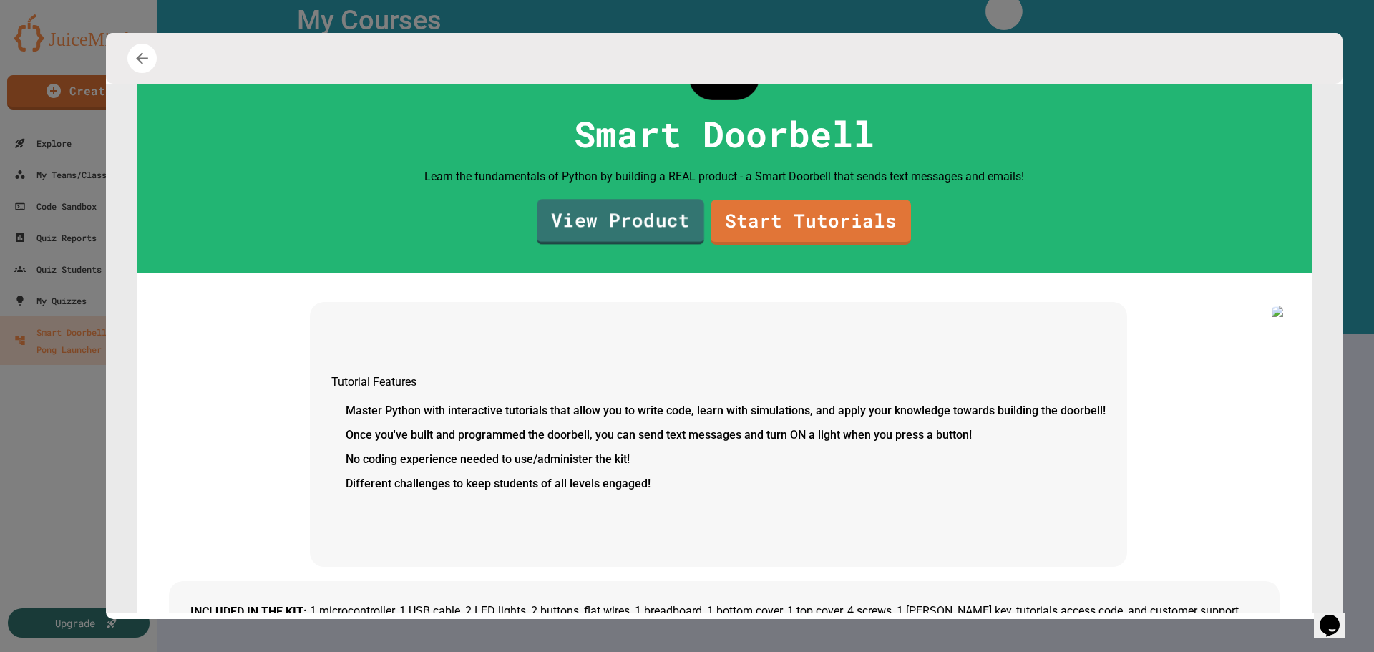
scroll to position [9, 0]
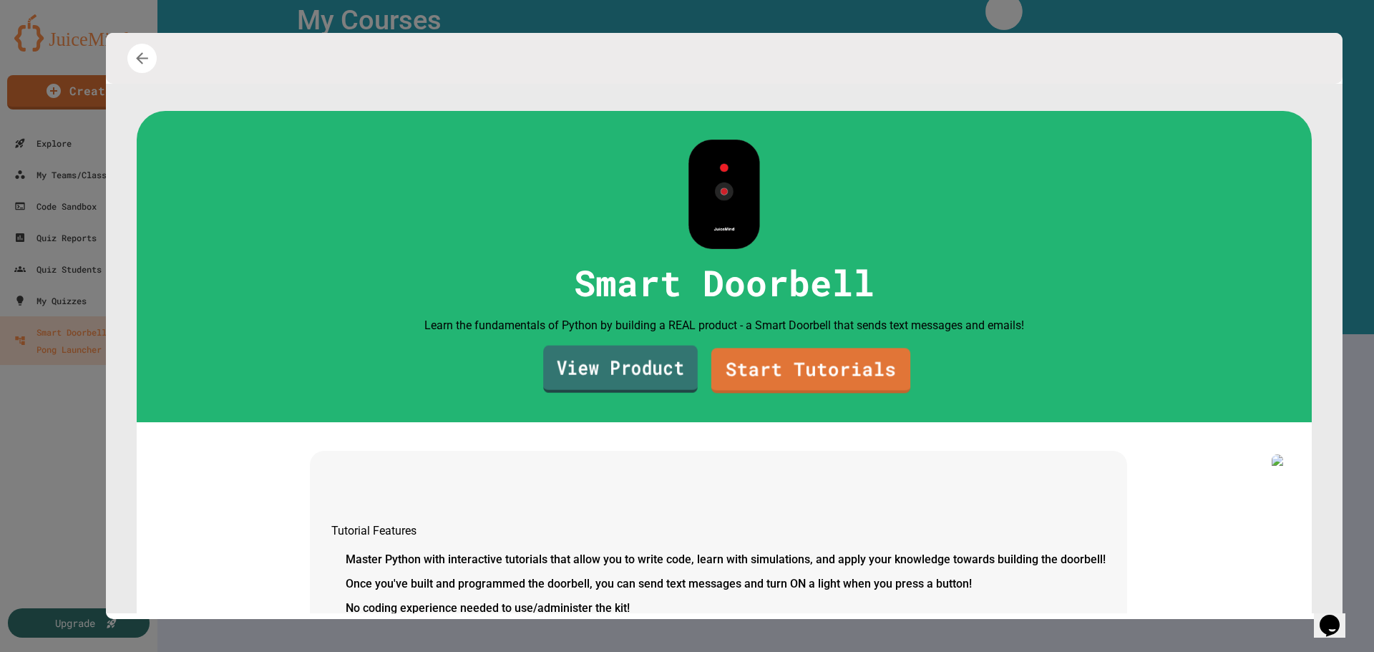
click at [638, 393] on link "View Product" at bounding box center [620, 369] width 155 height 47
click at [790, 394] on link "Start Tutorials" at bounding box center [811, 369] width 202 height 47
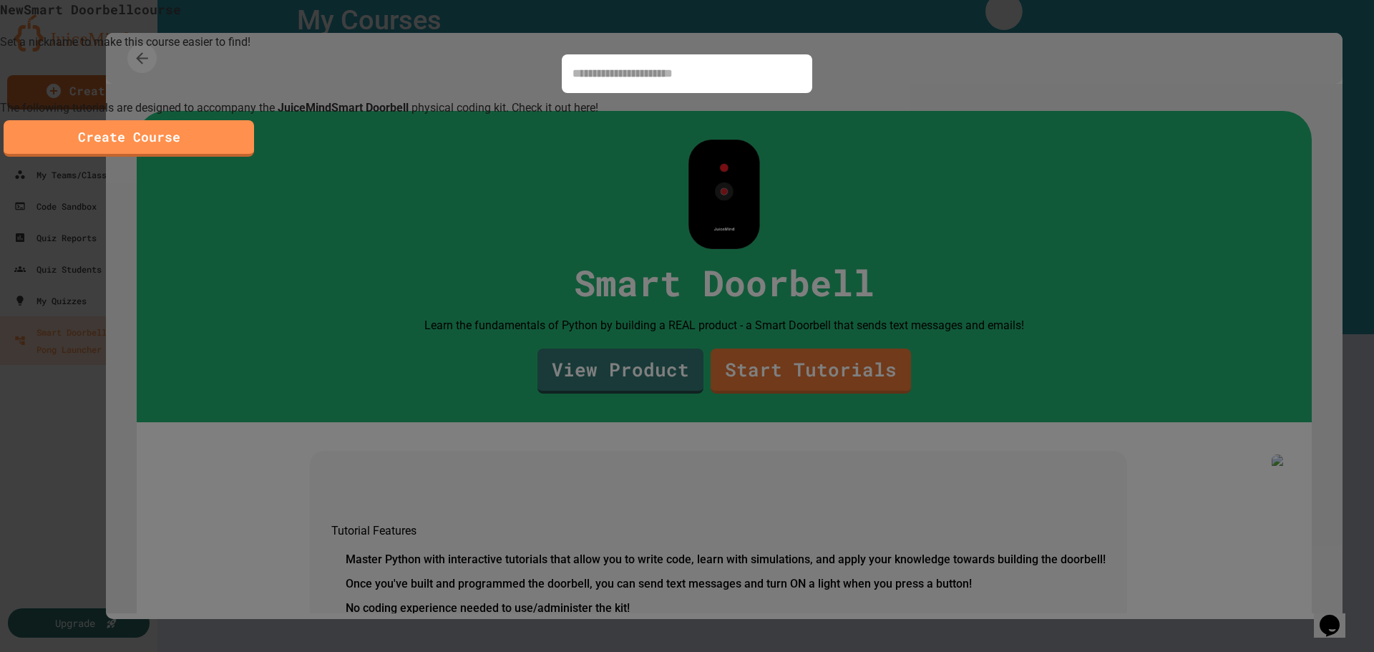
click at [890, 200] on div at bounding box center [687, 326] width 1374 height 652
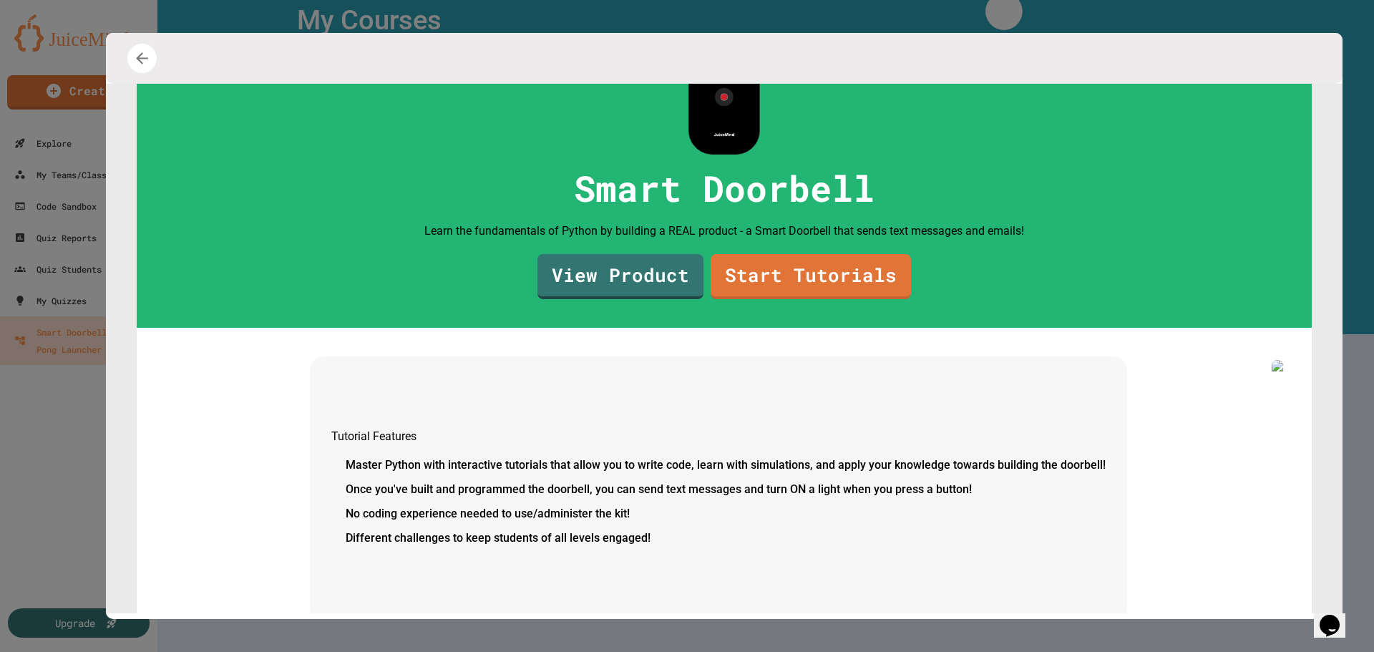
scroll to position [0, 0]
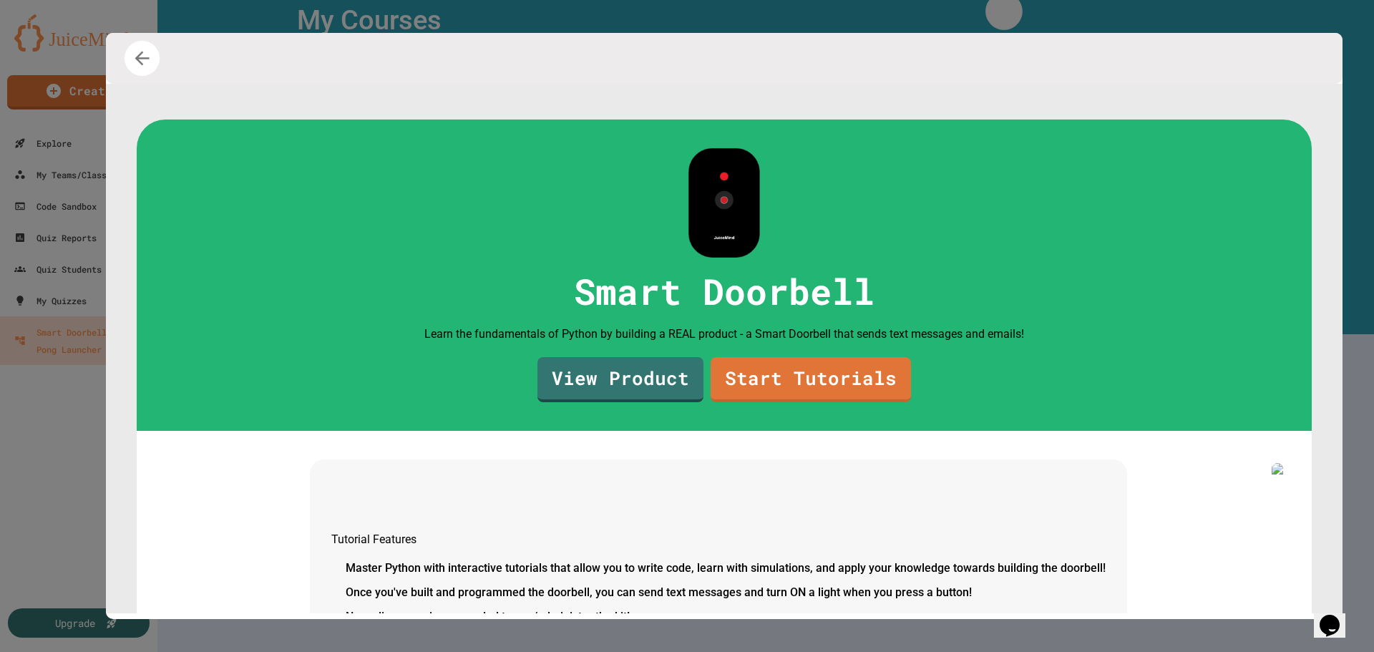
click at [145, 57] on icon "button" at bounding box center [142, 57] width 21 height 21
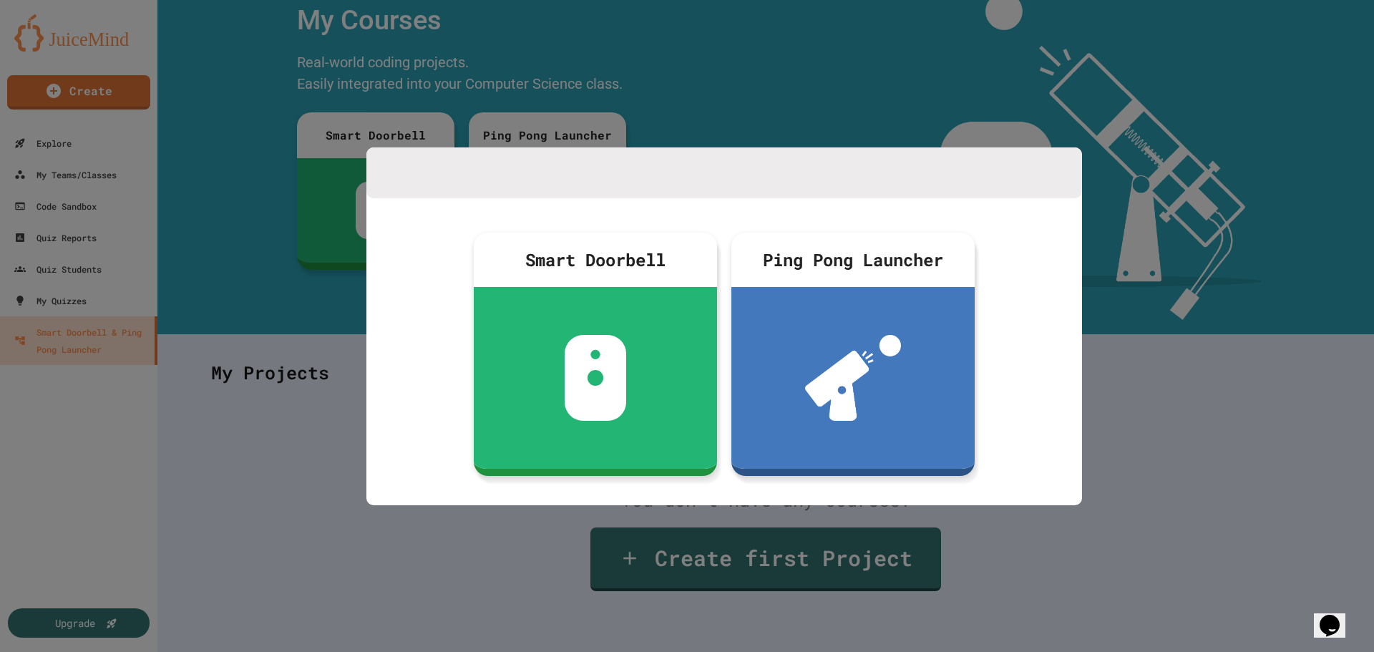
click at [222, 331] on div at bounding box center [687, 326] width 1374 height 652
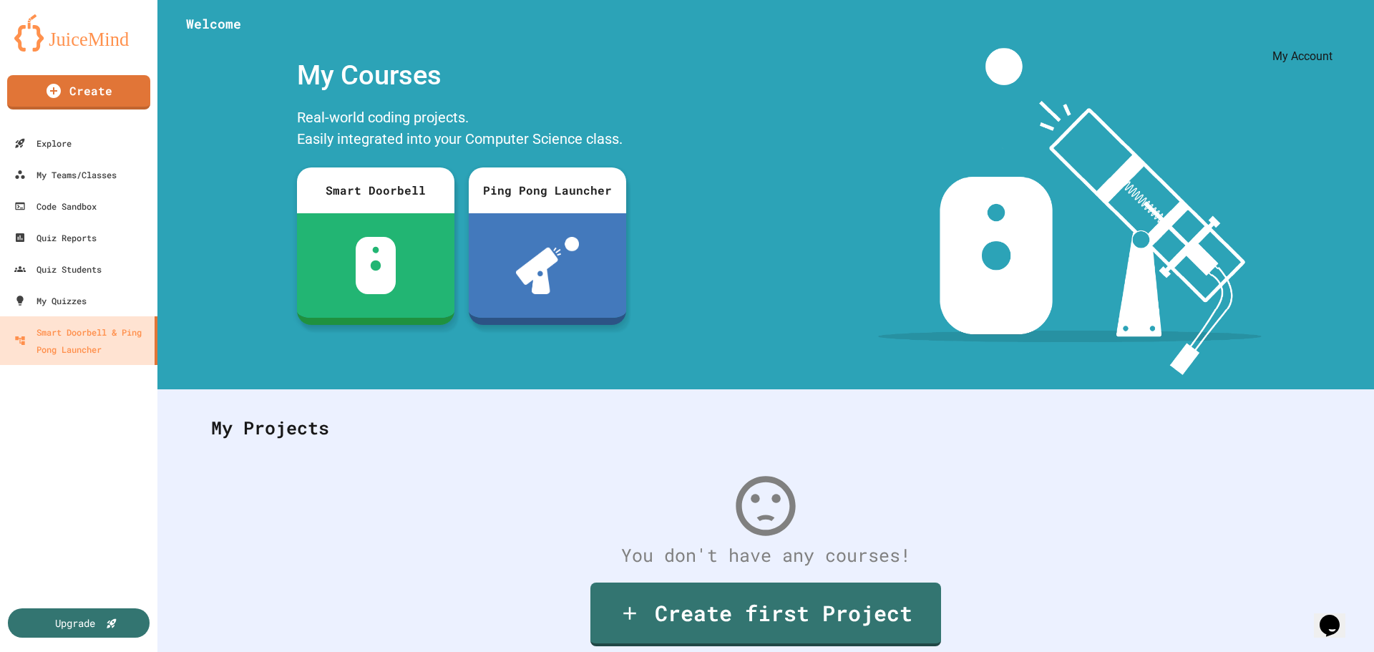
click at [1331, 35] on icon "My Account" at bounding box center [1331, 35] width 0 height 0
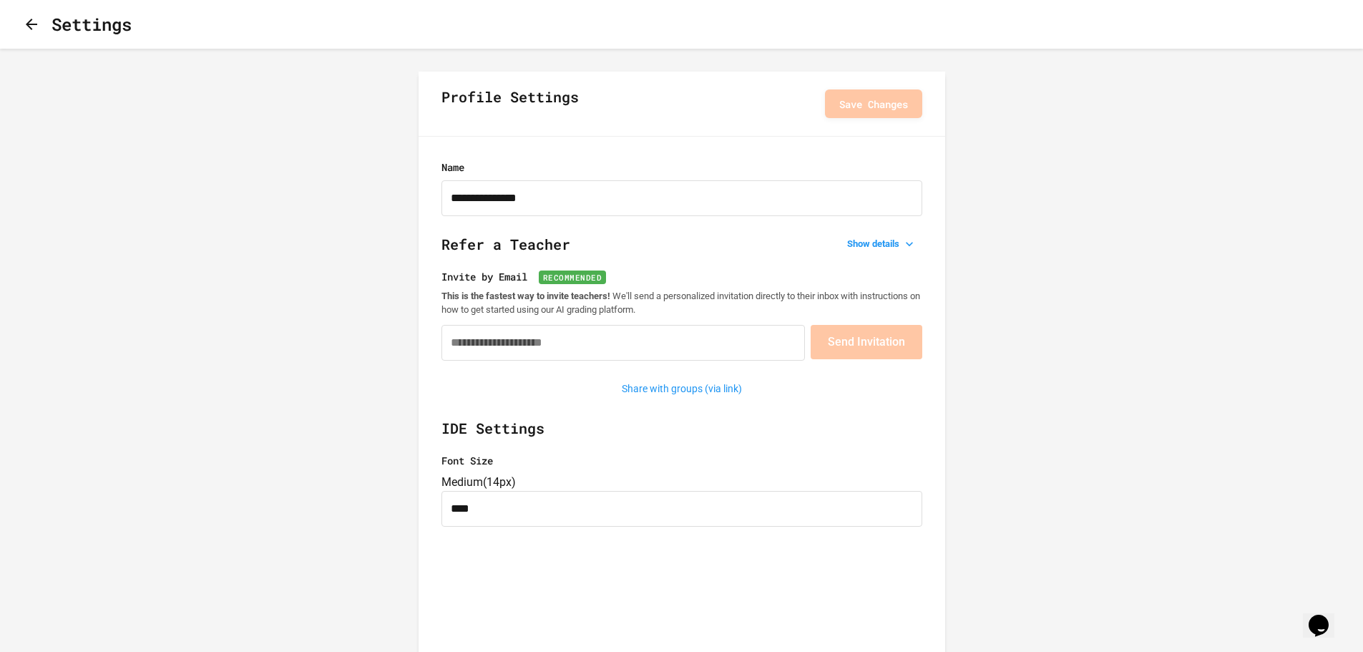
type input "**********"
click at [37, 26] on icon "button" at bounding box center [31, 24] width 11 height 11
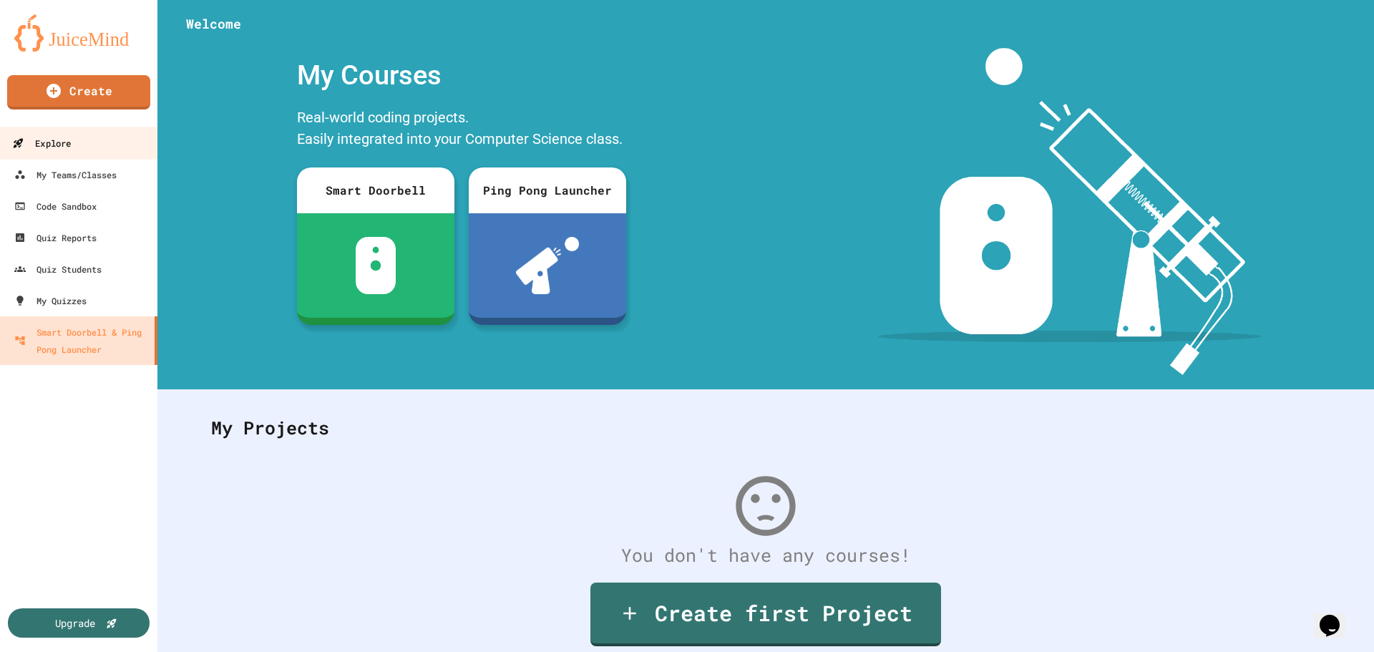
click at [65, 144] on div "Explore" at bounding box center [41, 144] width 59 height 18
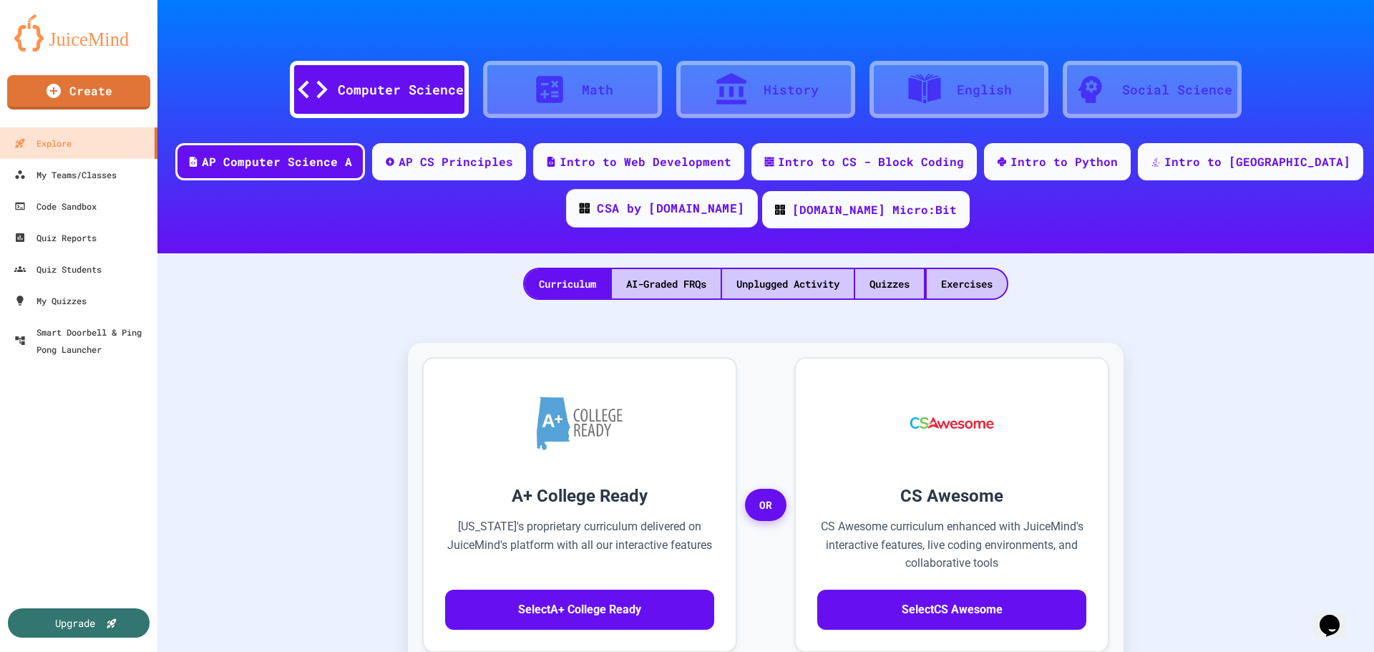
click at [680, 213] on div "CSA by [DOMAIN_NAME]" at bounding box center [670, 209] width 147 height 18
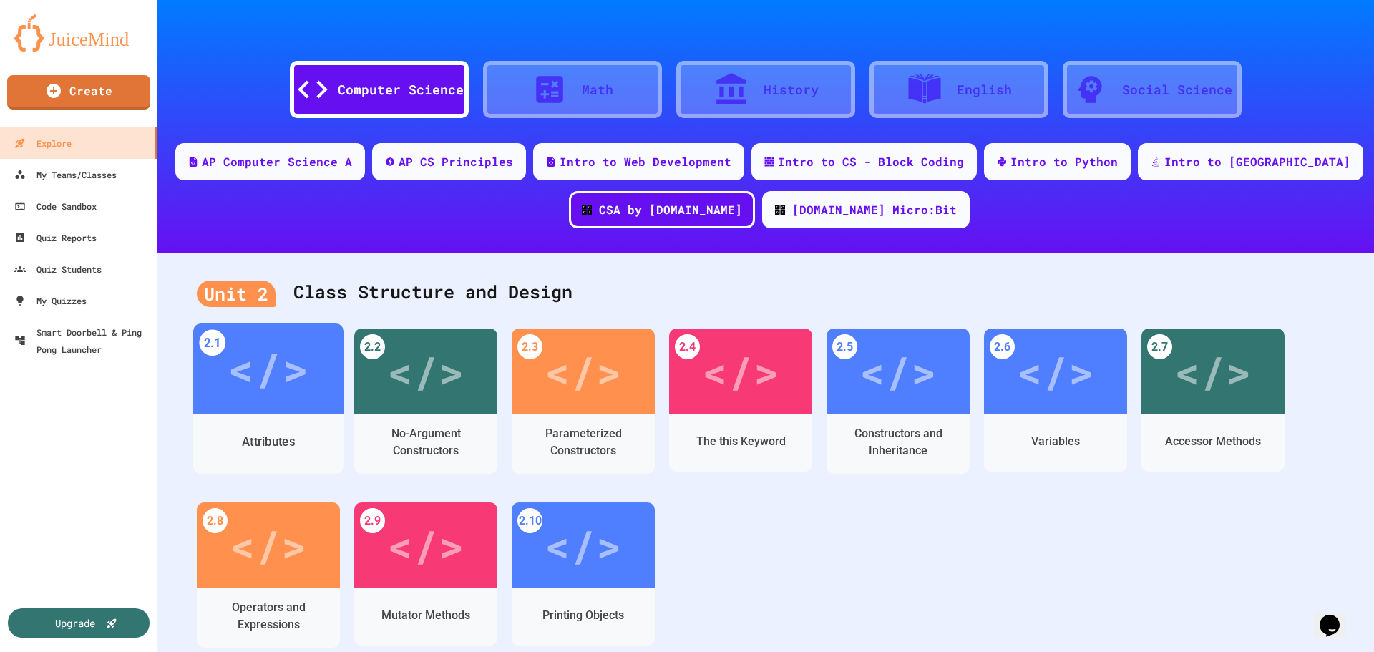
click at [288, 361] on div "</>" at bounding box center [268, 369] width 81 height 68
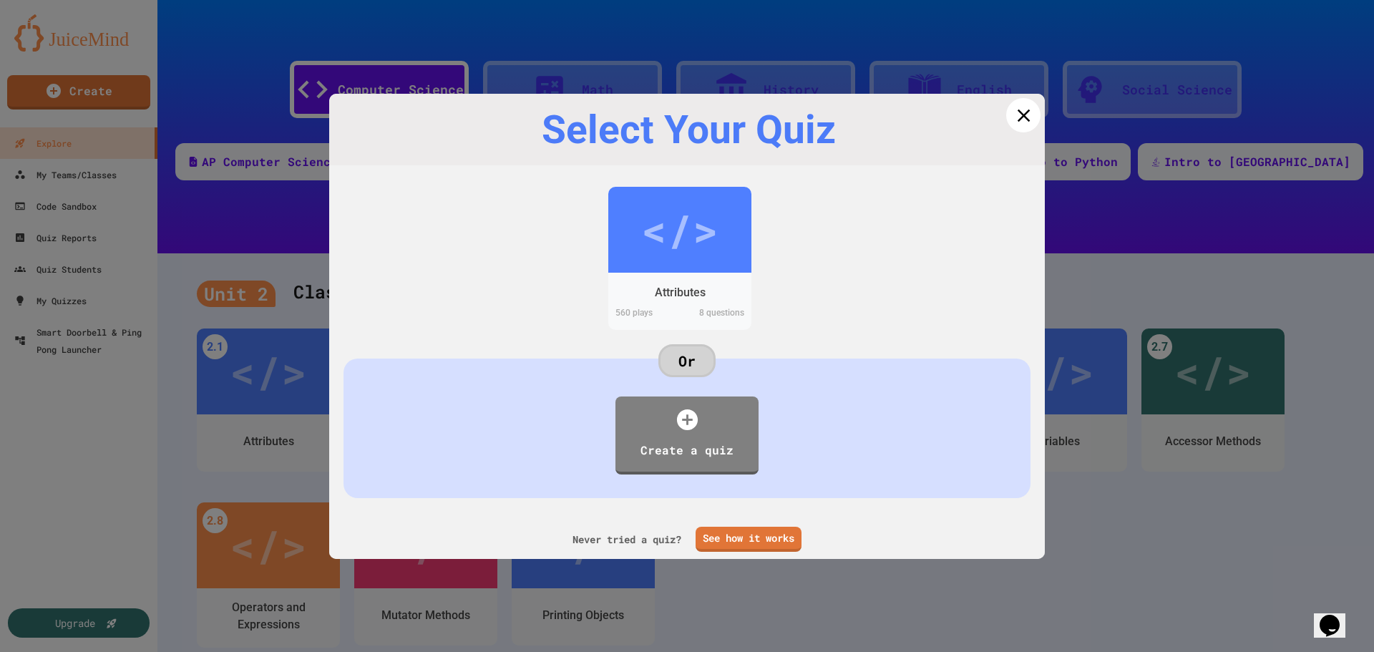
click at [1020, 112] on icon at bounding box center [1022, 114] width 21 height 21
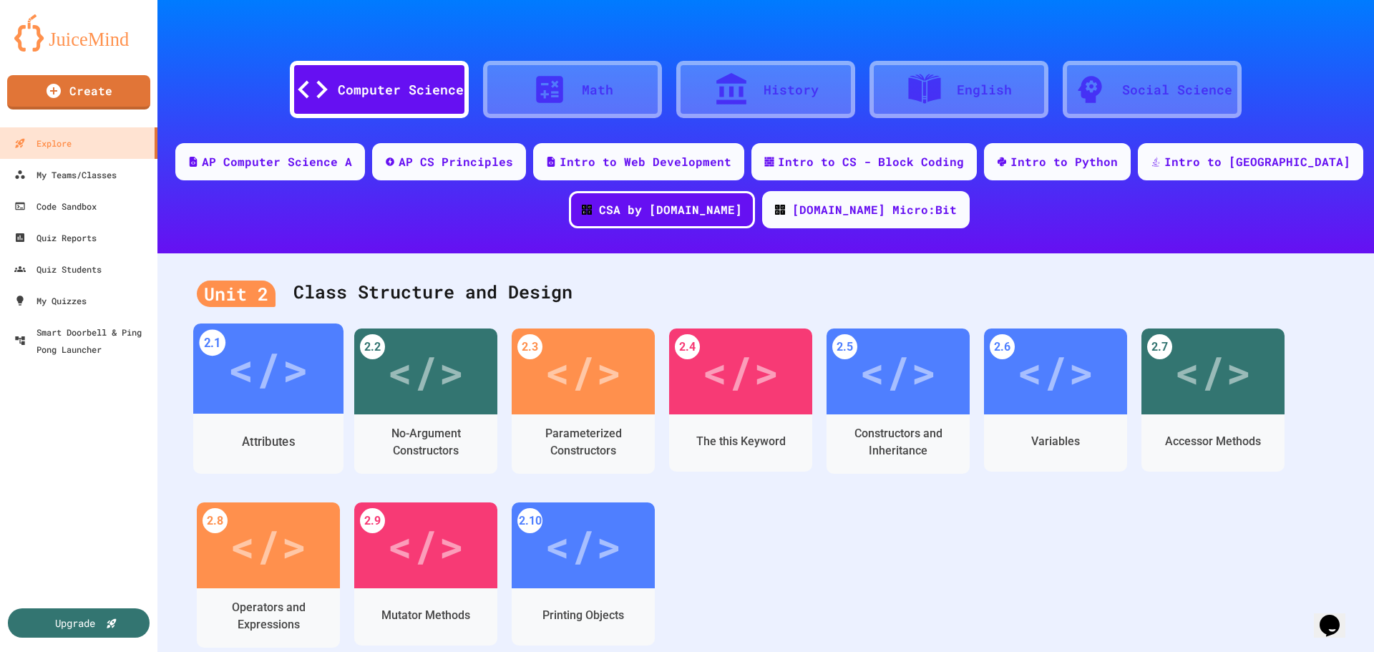
click at [285, 378] on div "</>" at bounding box center [268, 369] width 81 height 68
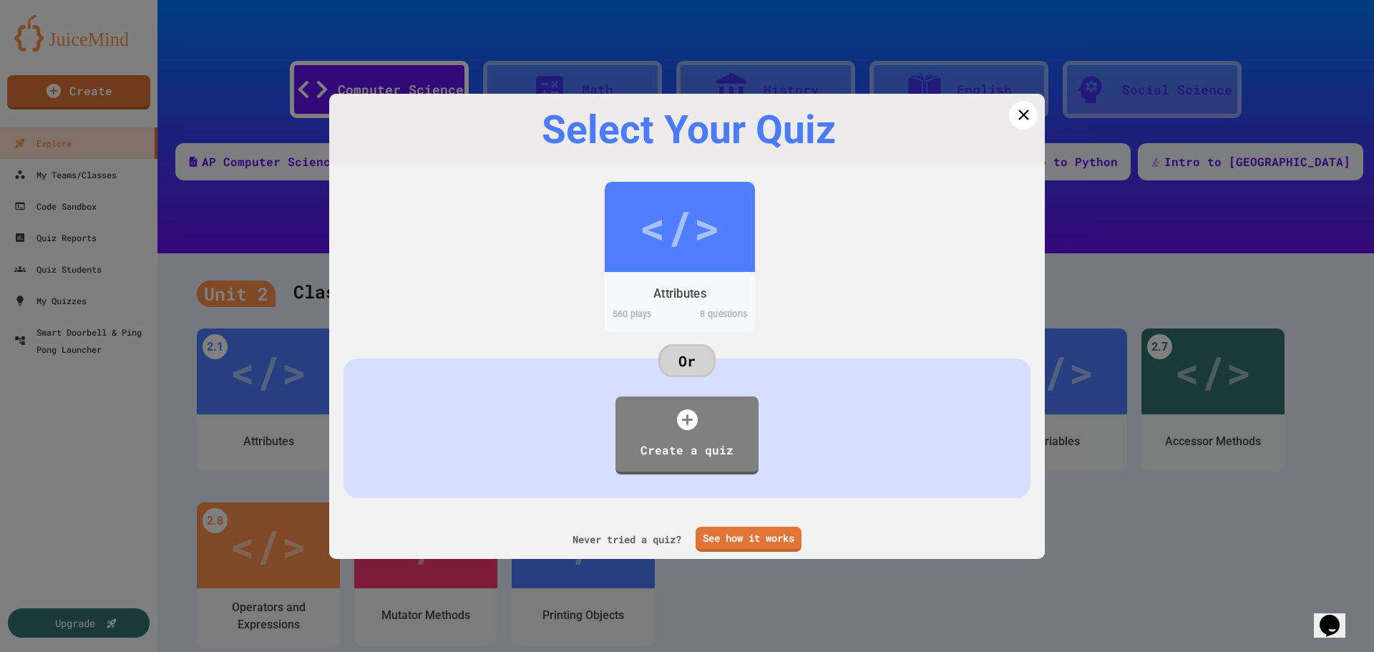
click at [683, 237] on div "</>" at bounding box center [679, 226] width 81 height 68
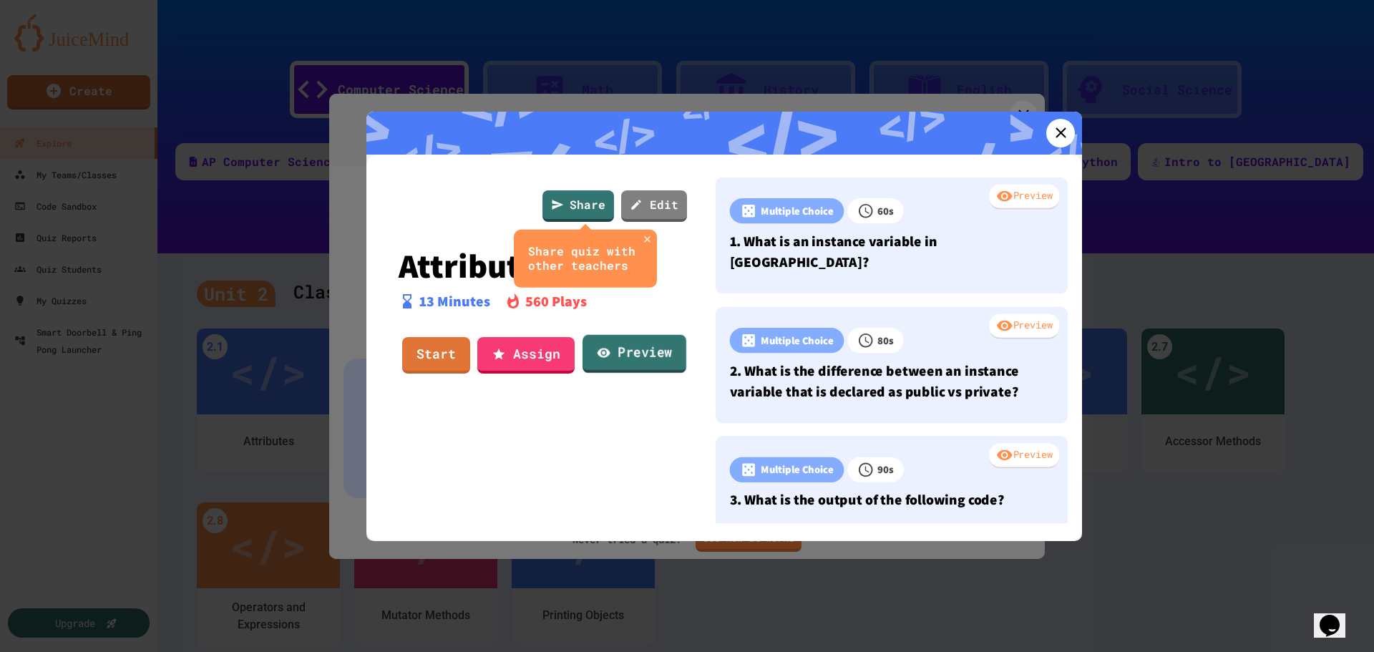
click at [605, 347] on icon at bounding box center [604, 352] width 14 height 15
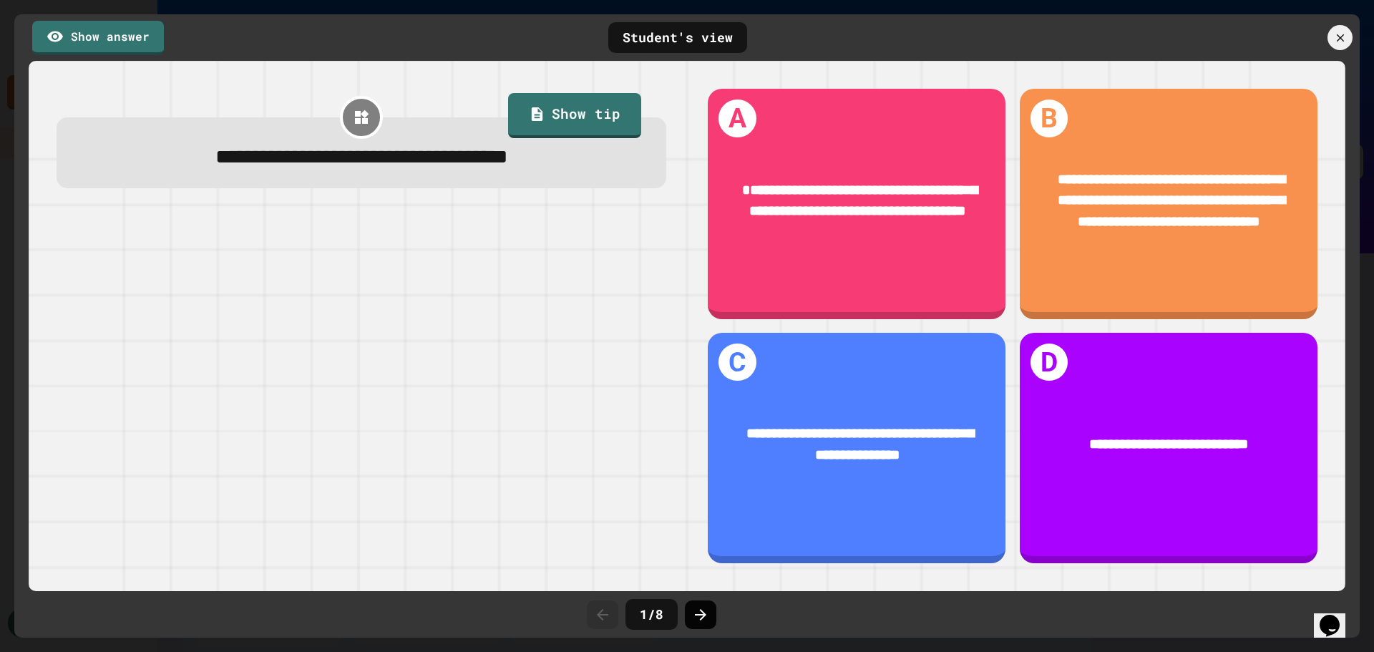
click at [700, 615] on icon at bounding box center [700, 614] width 17 height 17
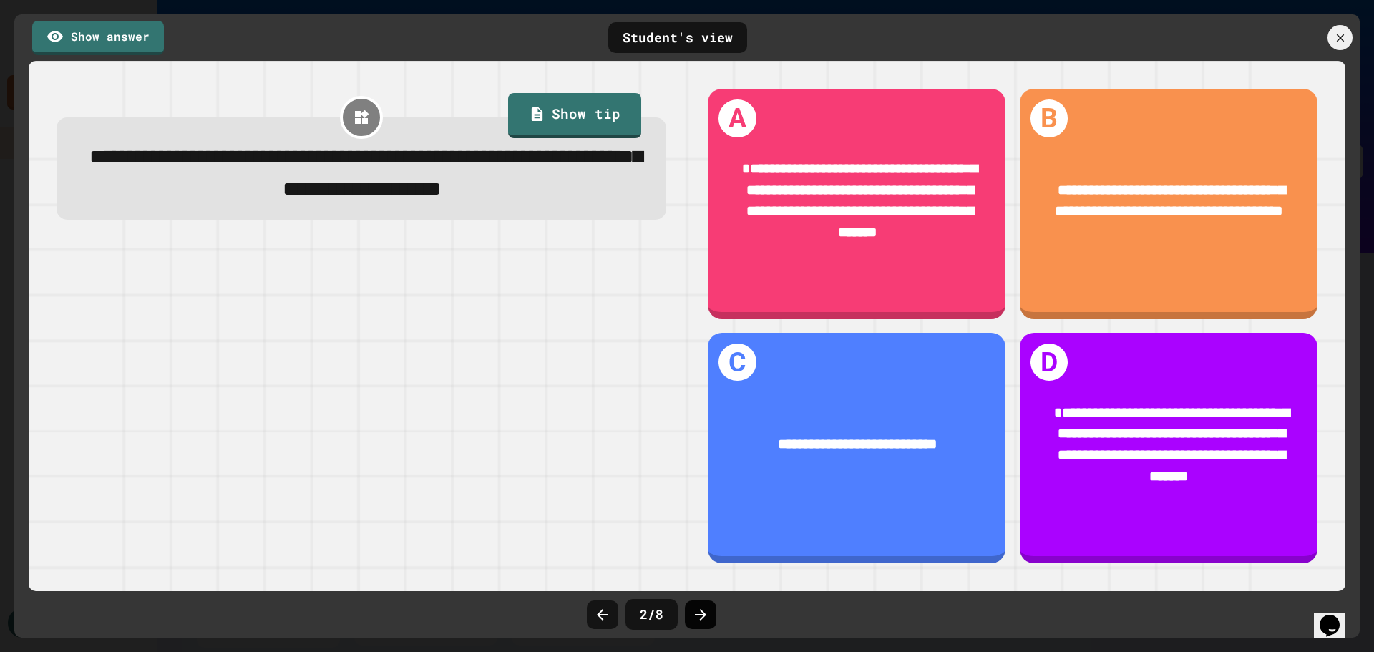
click at [704, 614] on icon at bounding box center [700, 614] width 11 height 11
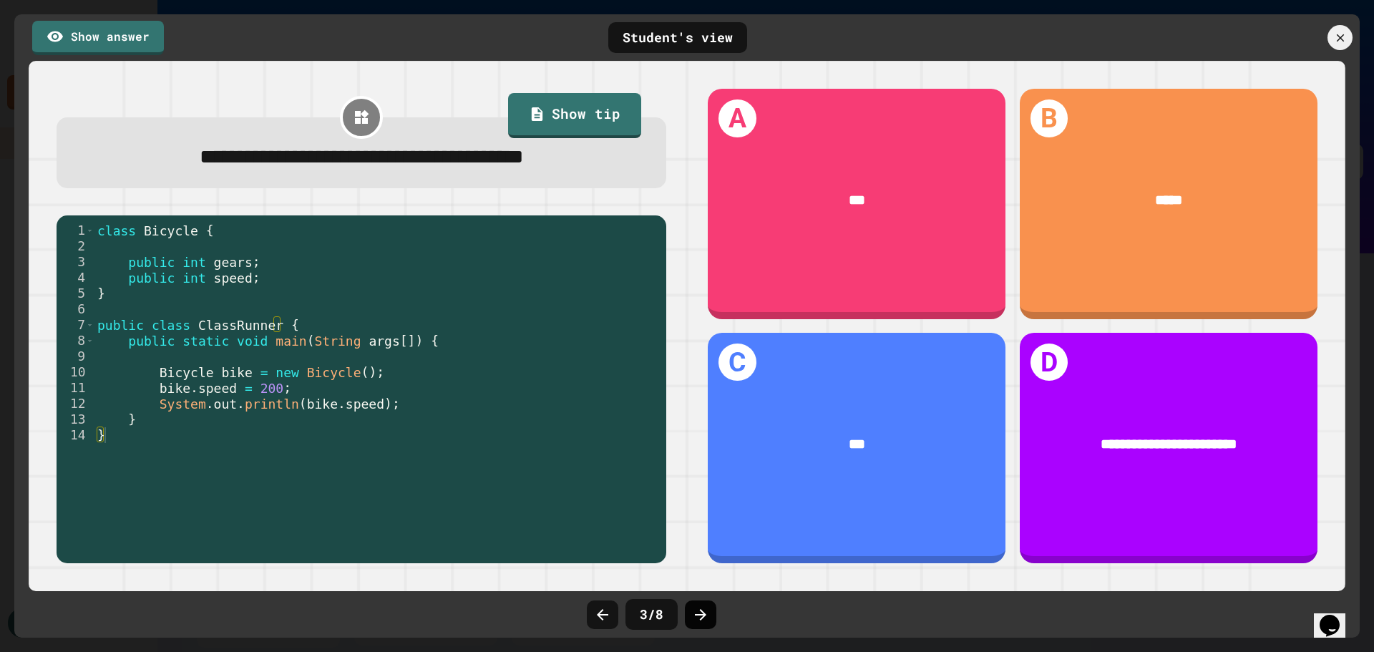
click at [704, 615] on icon at bounding box center [700, 614] width 11 height 11
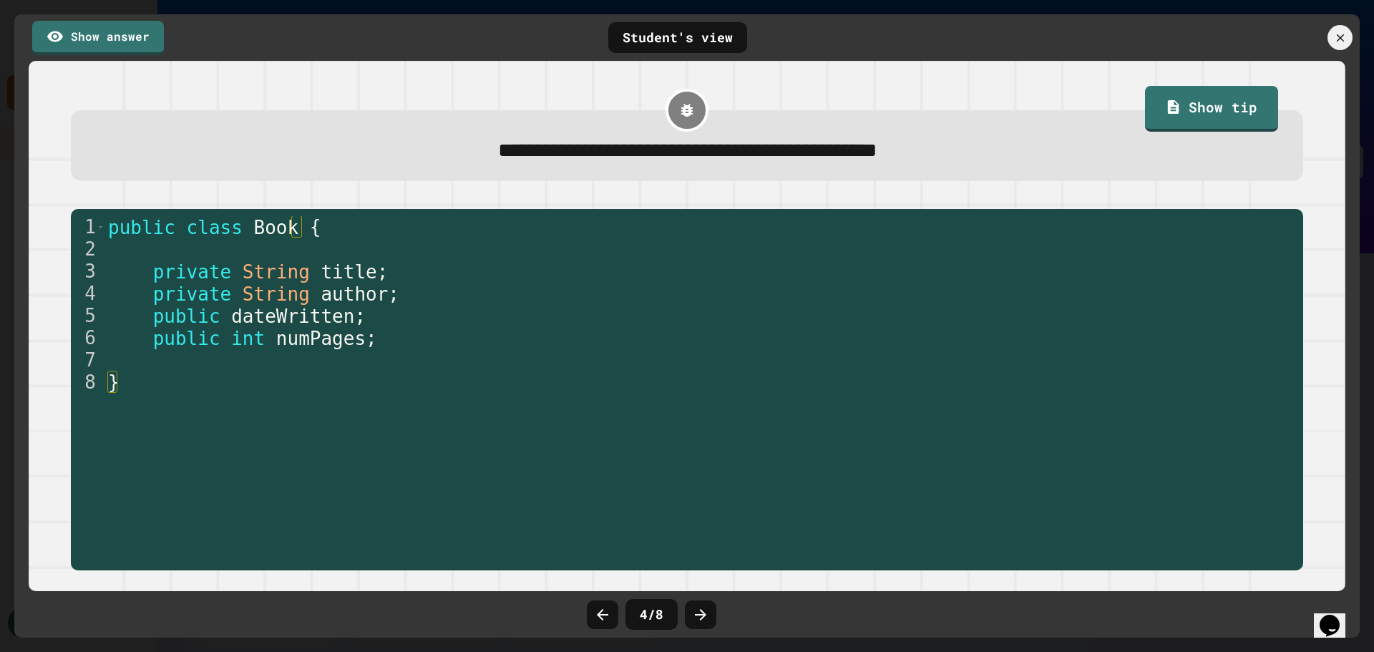
click at [704, 615] on icon at bounding box center [700, 614] width 11 height 11
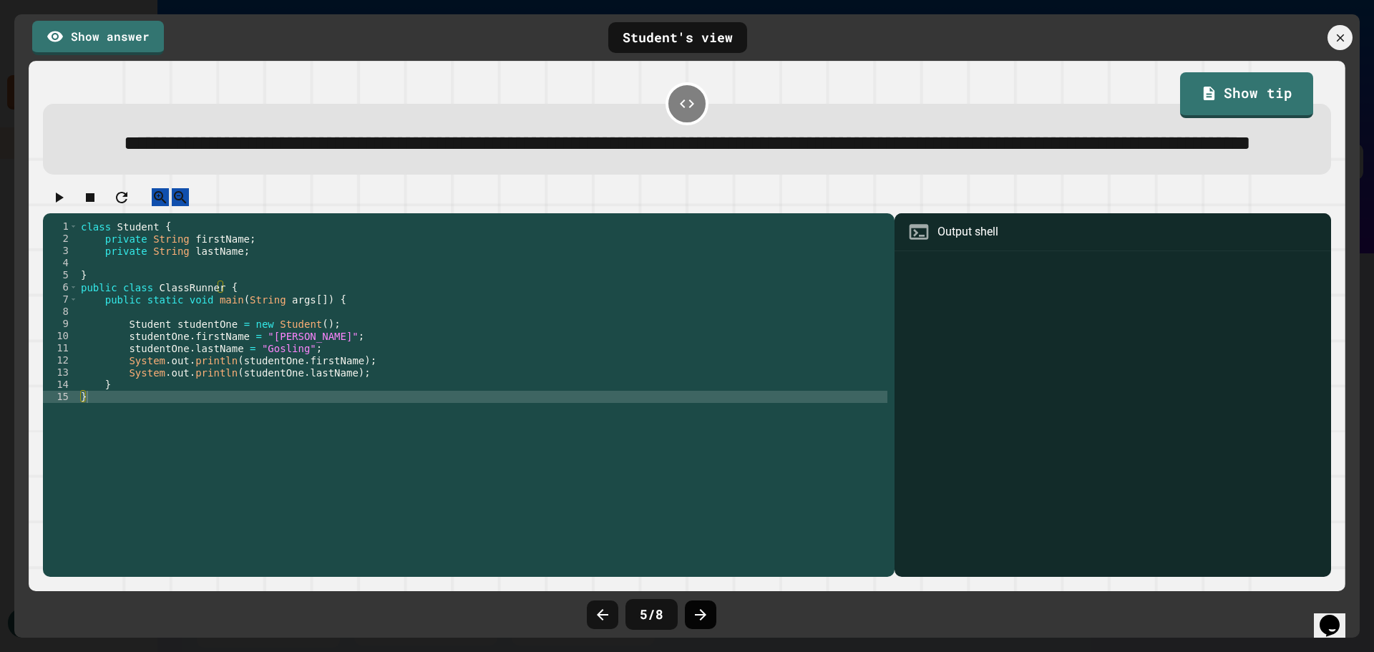
click at [705, 612] on icon at bounding box center [700, 614] width 17 height 17
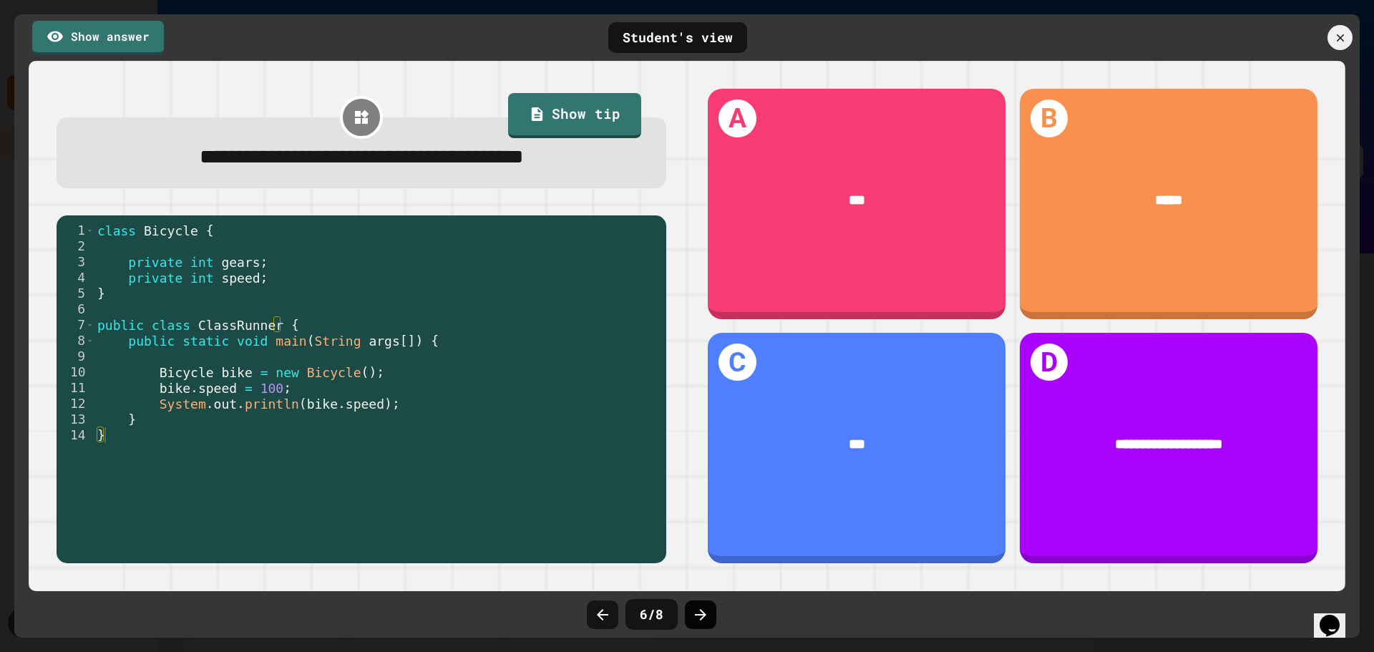
click at [700, 619] on icon at bounding box center [700, 614] width 11 height 11
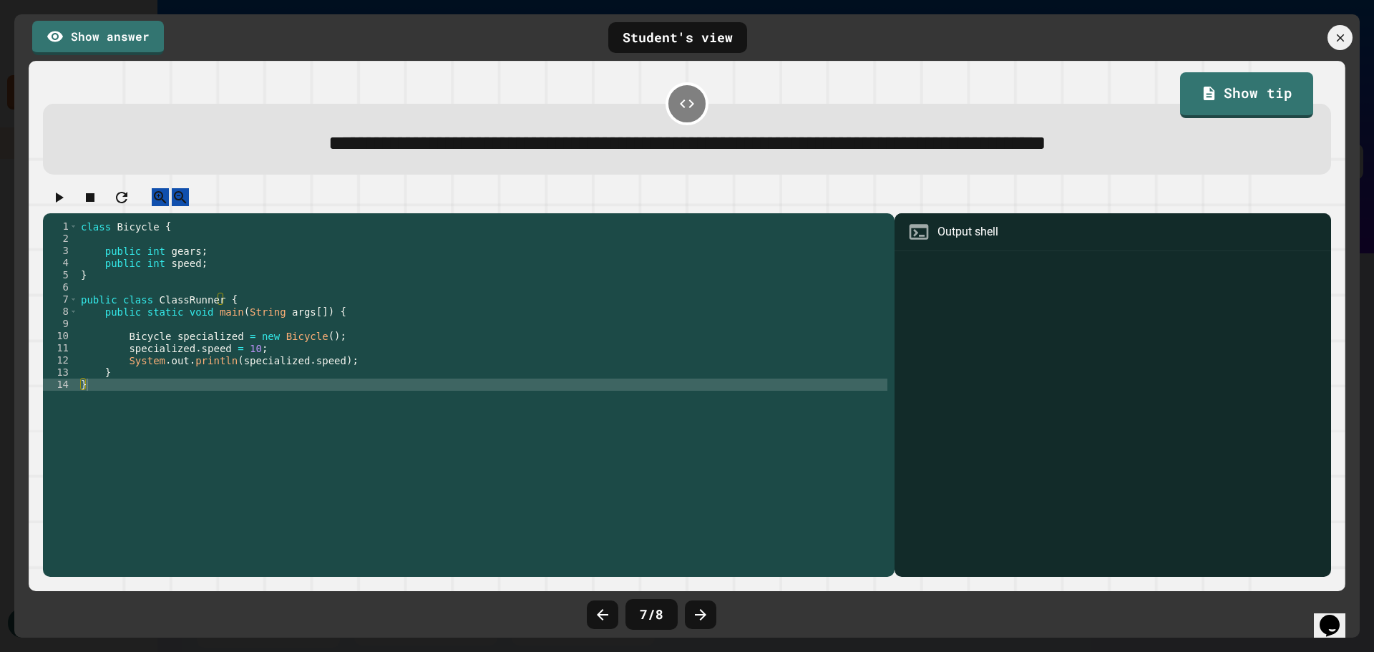
click at [700, 618] on icon at bounding box center [700, 614] width 11 height 11
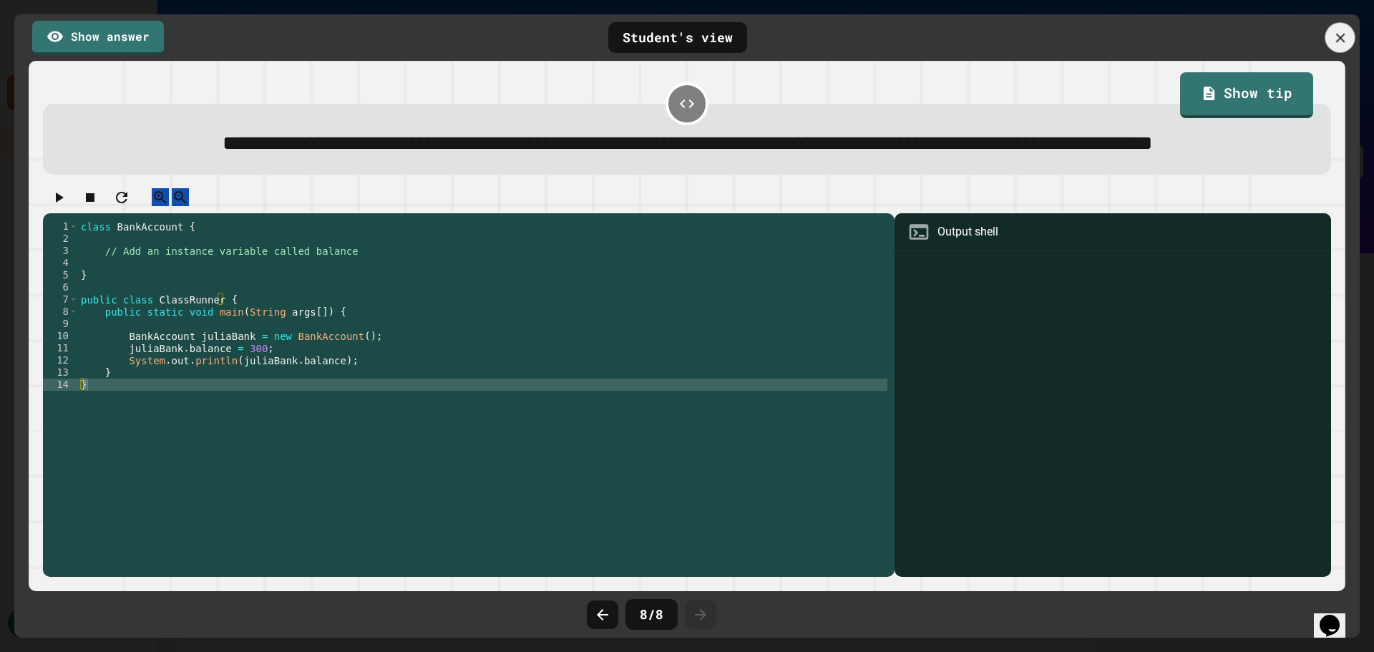
click at [1334, 42] on icon at bounding box center [1340, 38] width 16 height 16
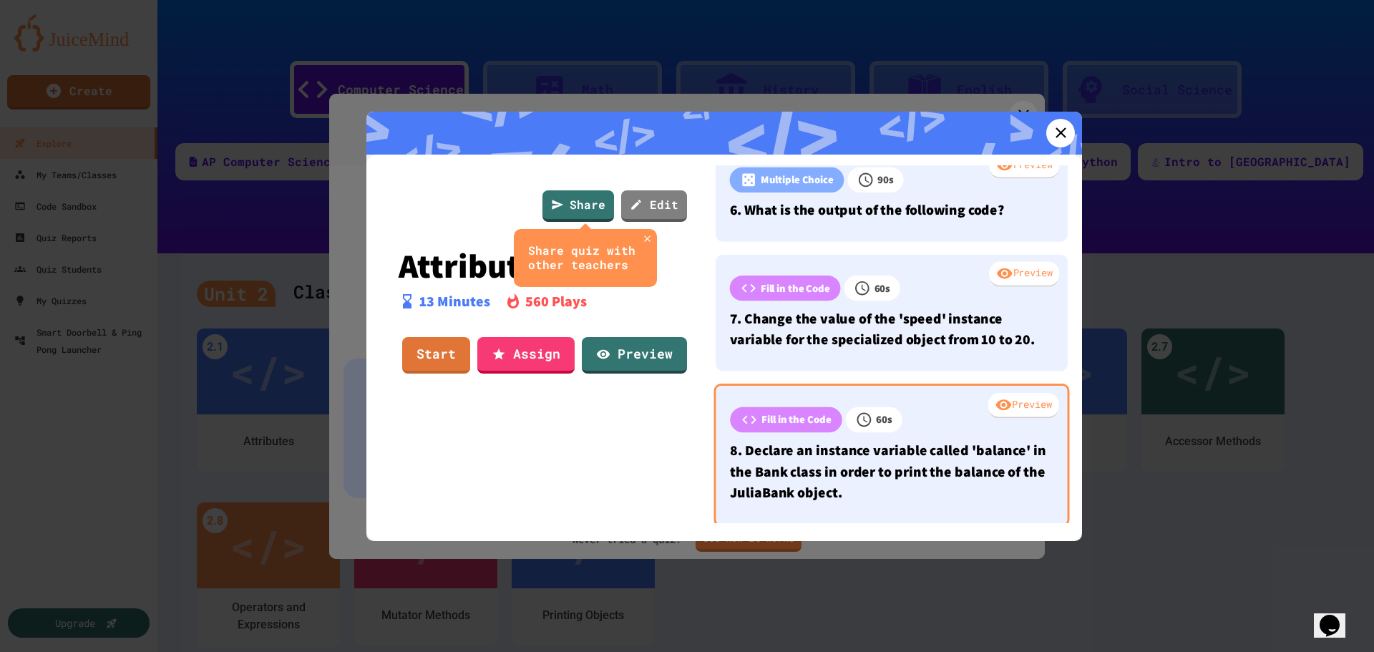
scroll to position [672, 0]
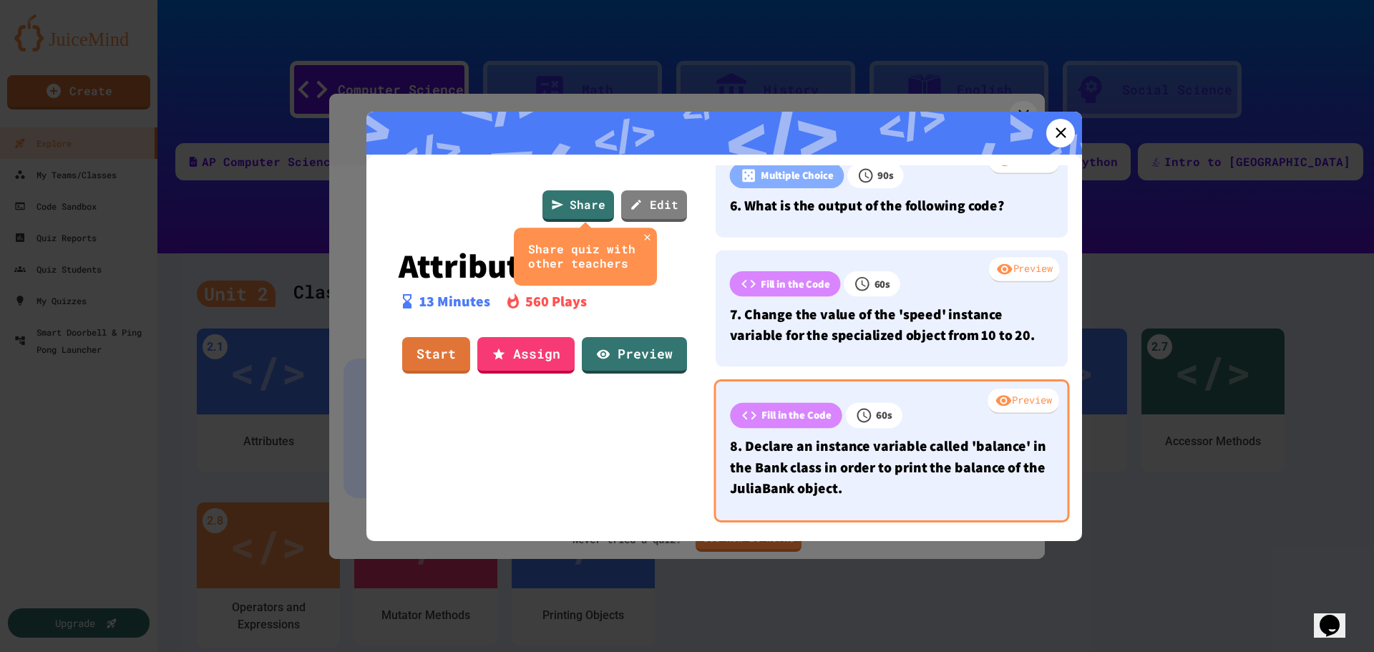
click at [1009, 388] on div "Preview" at bounding box center [1023, 401] width 71 height 26
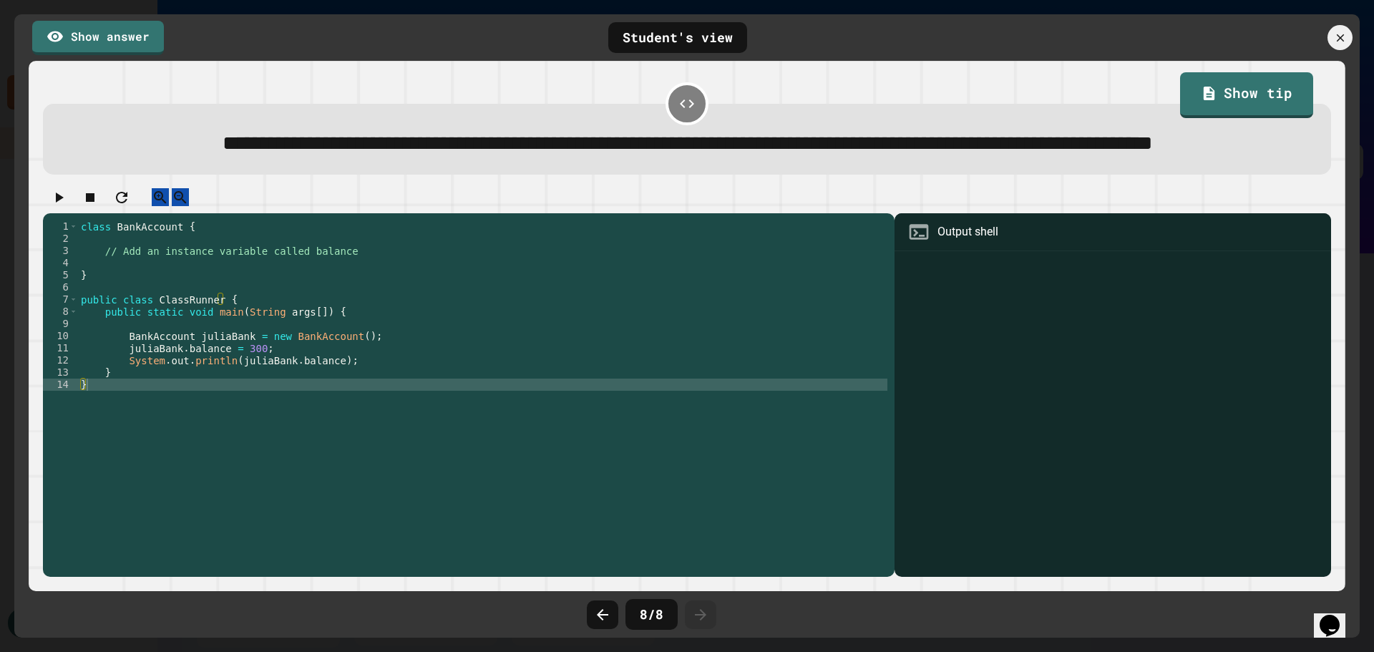
scroll to position [668, 0]
click at [1342, 30] on icon at bounding box center [1340, 38] width 16 height 16
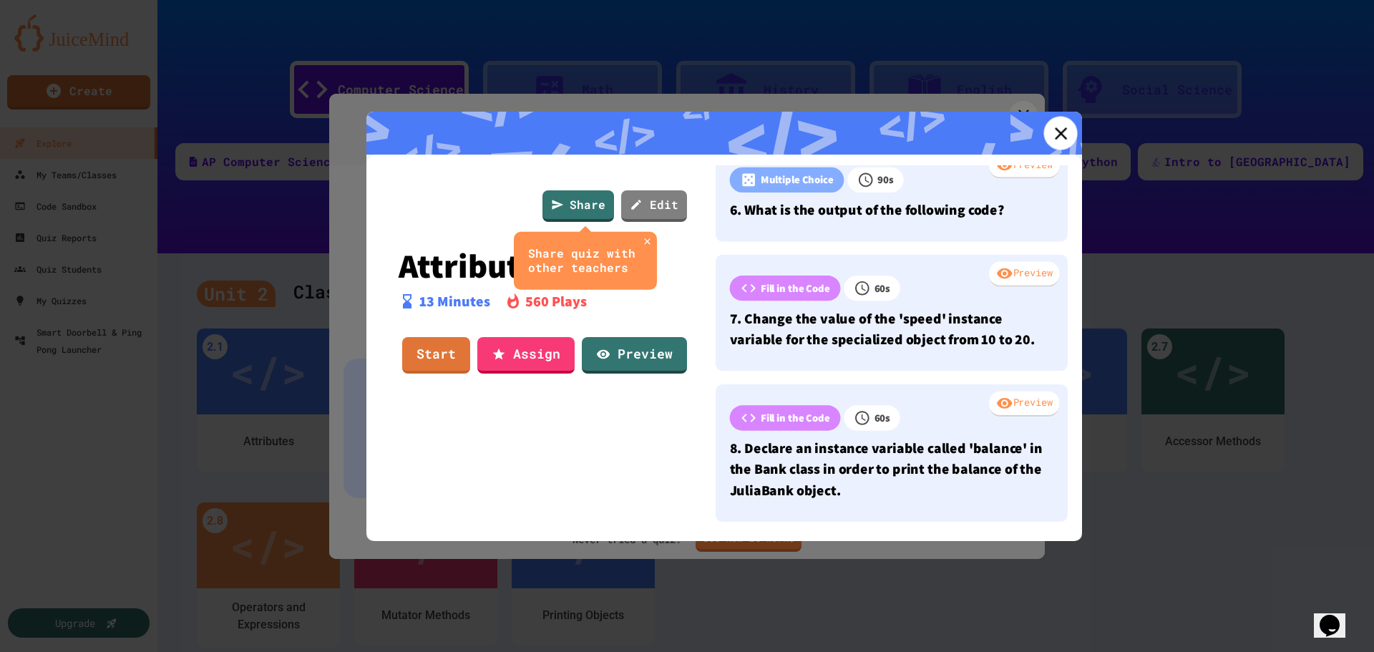
click at [1050, 128] on icon at bounding box center [1060, 132] width 21 height 21
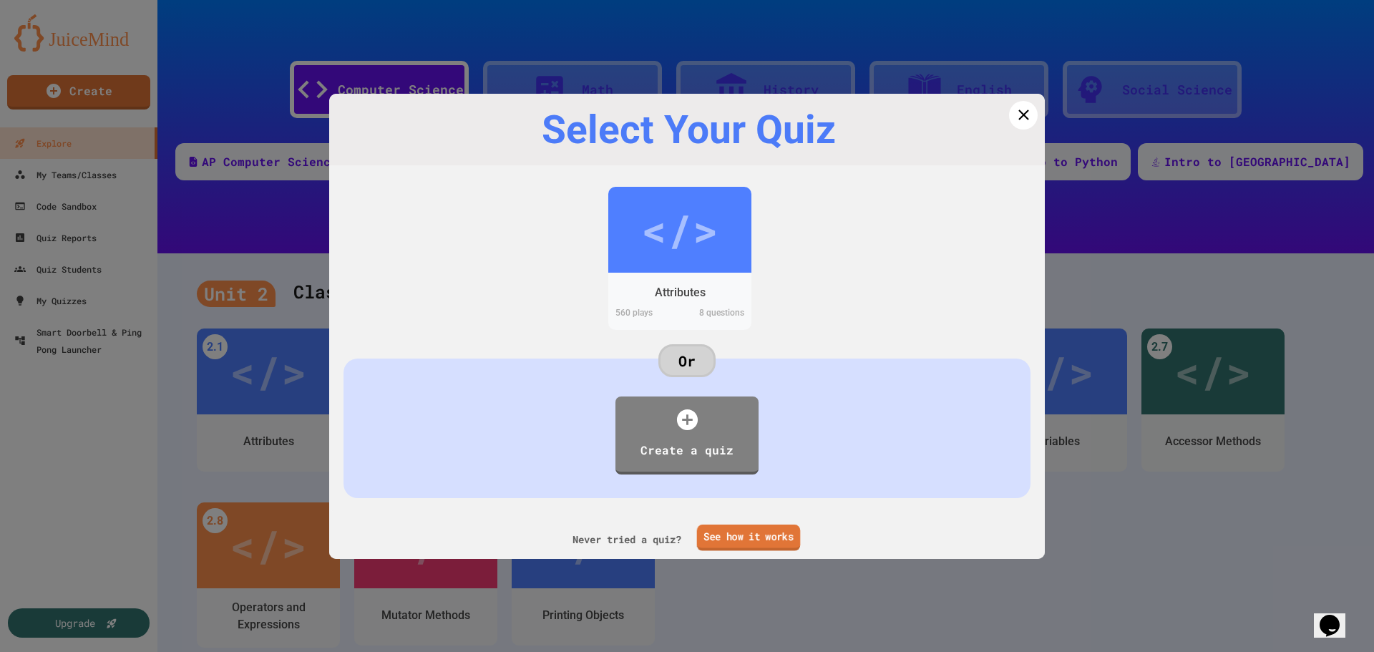
click at [786, 529] on link "See how it works" at bounding box center [749, 537] width 104 height 26
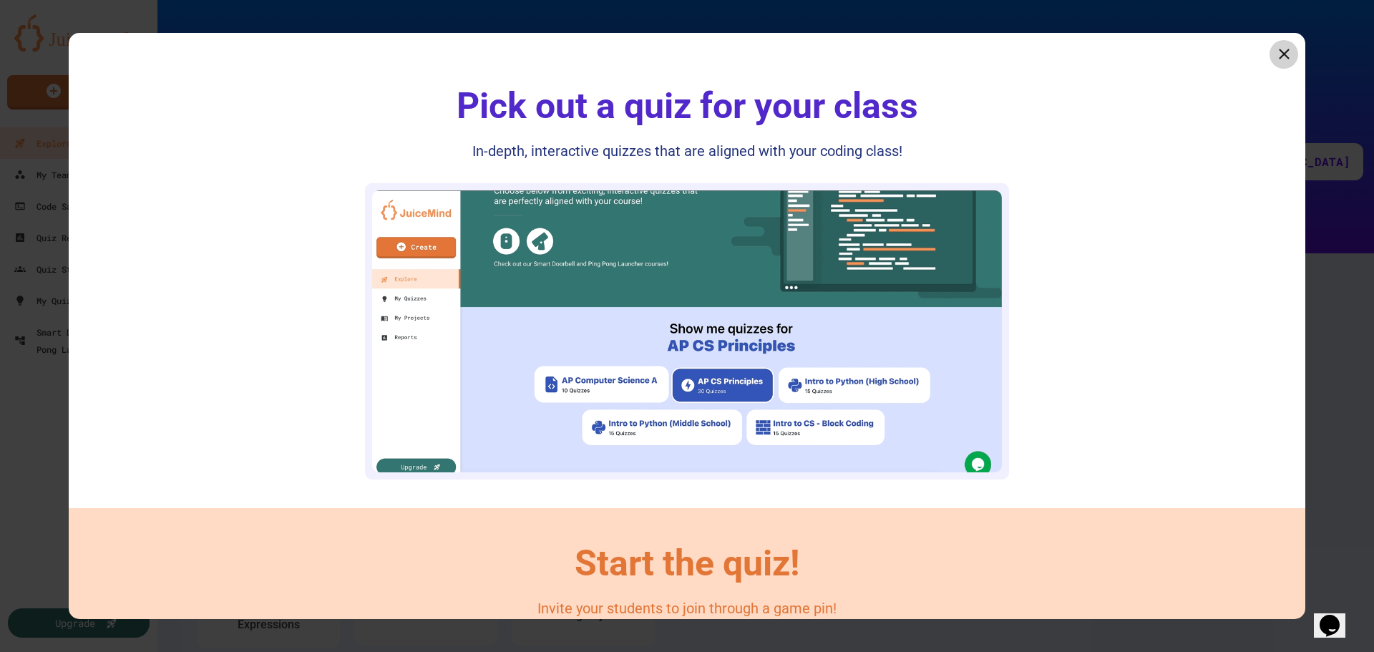
drag, startPoint x: 44, startPoint y: 29, endPoint x: 48, endPoint y: 41, distance: 12.7
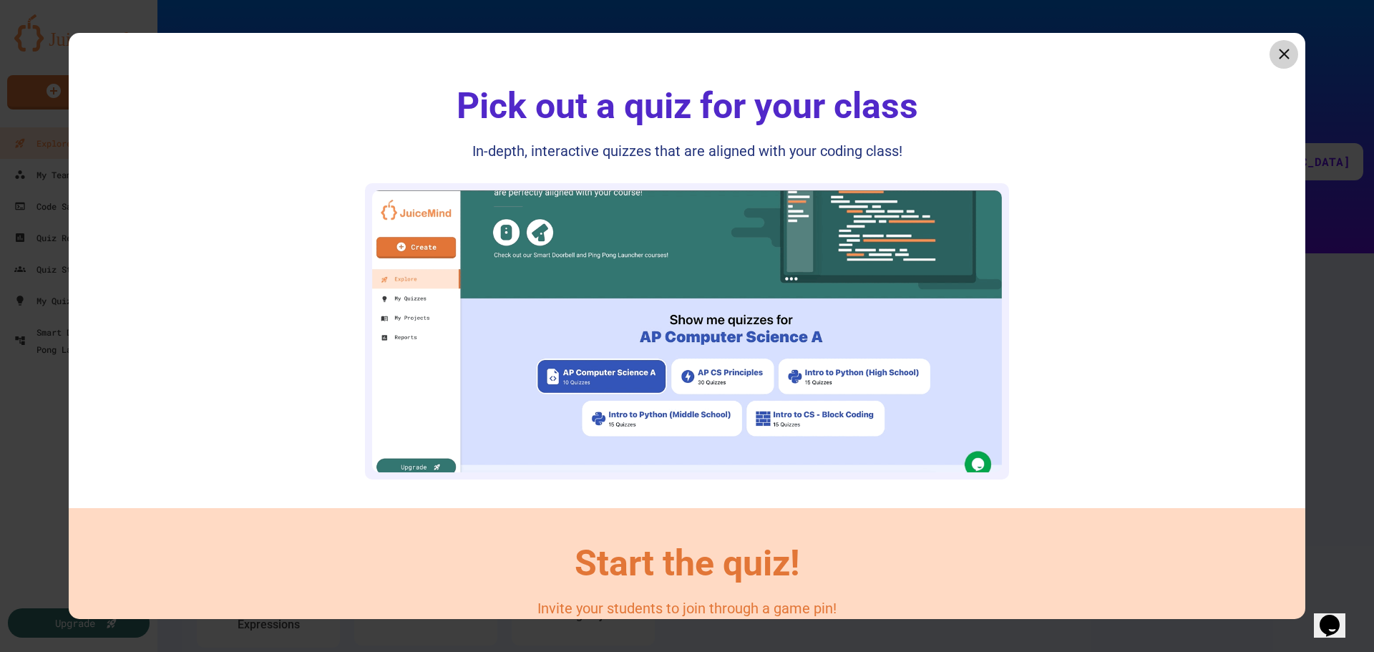
click at [44, 30] on div at bounding box center [687, 326] width 1374 height 652
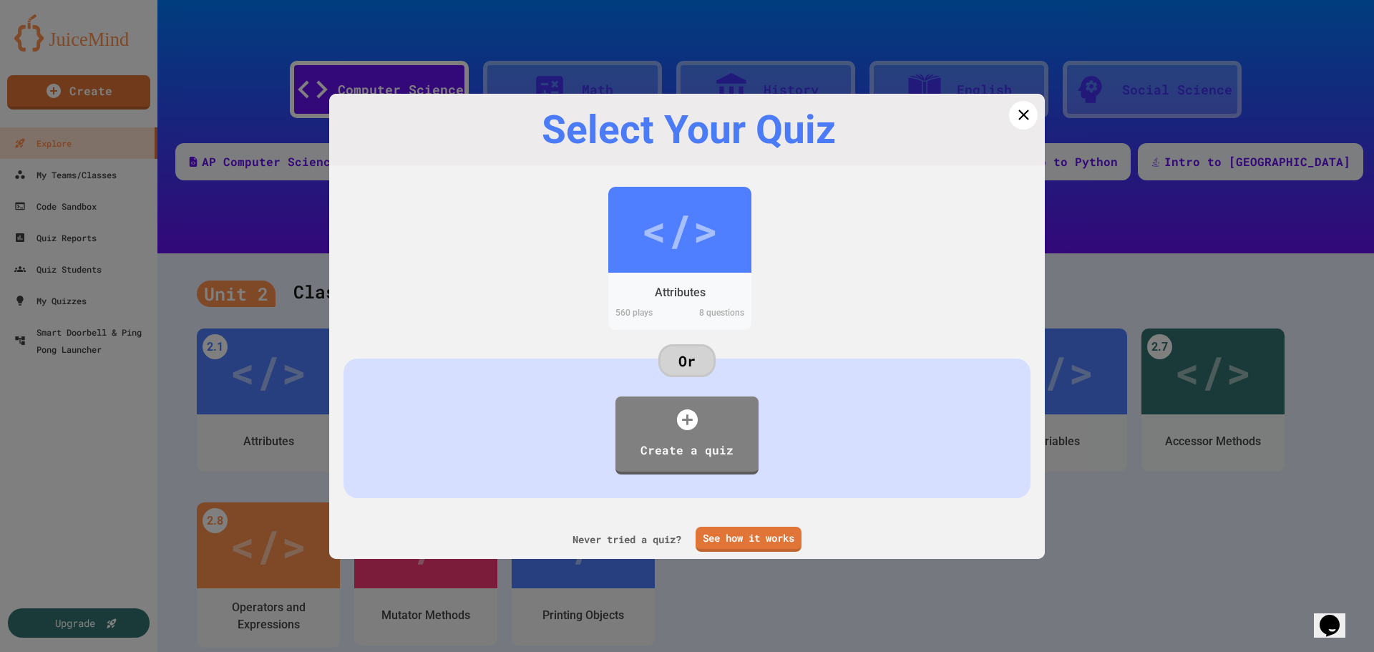
click at [217, 203] on div at bounding box center [687, 326] width 1374 height 652
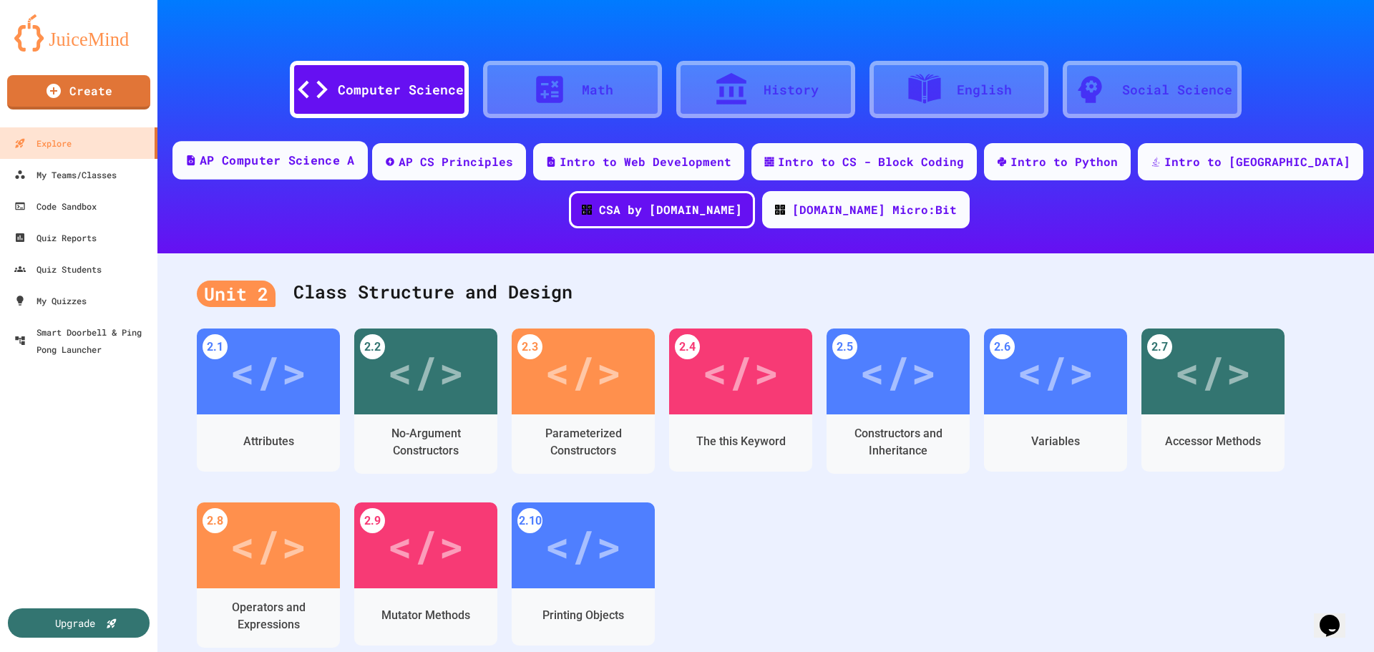
click at [338, 160] on div "AP Computer Science A" at bounding box center [277, 161] width 155 height 18
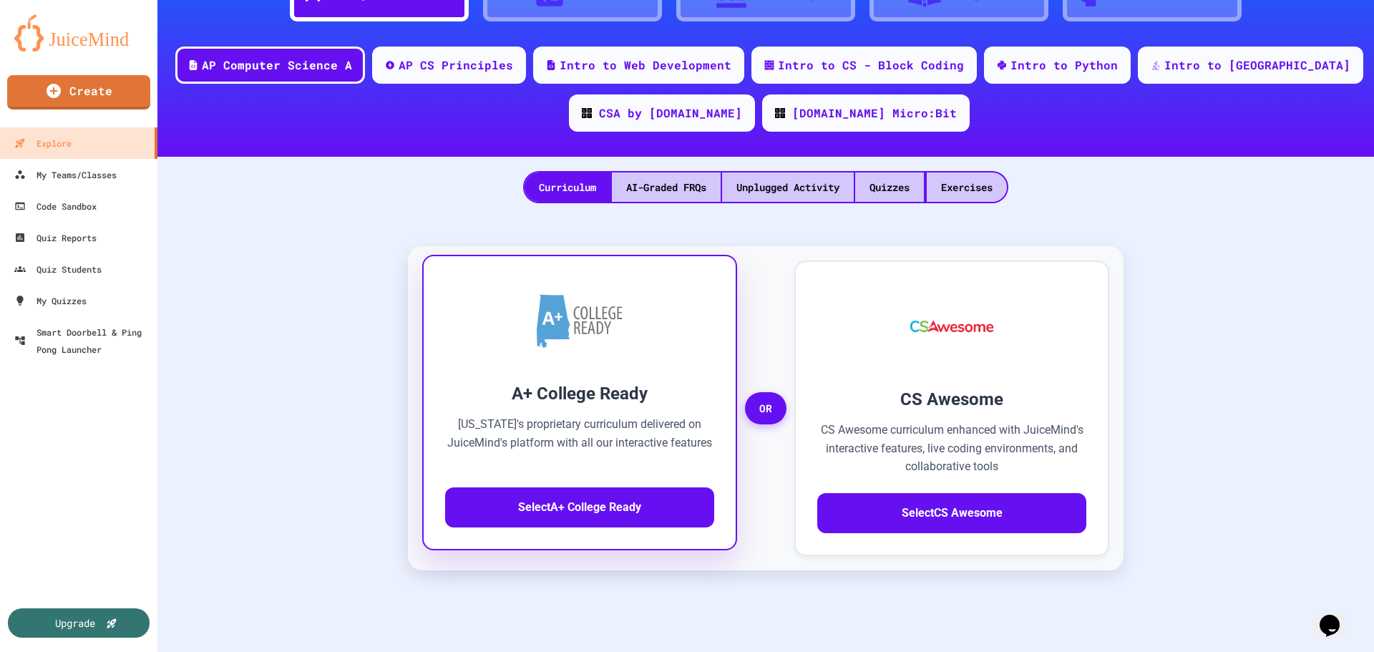
scroll to position [143, 0]
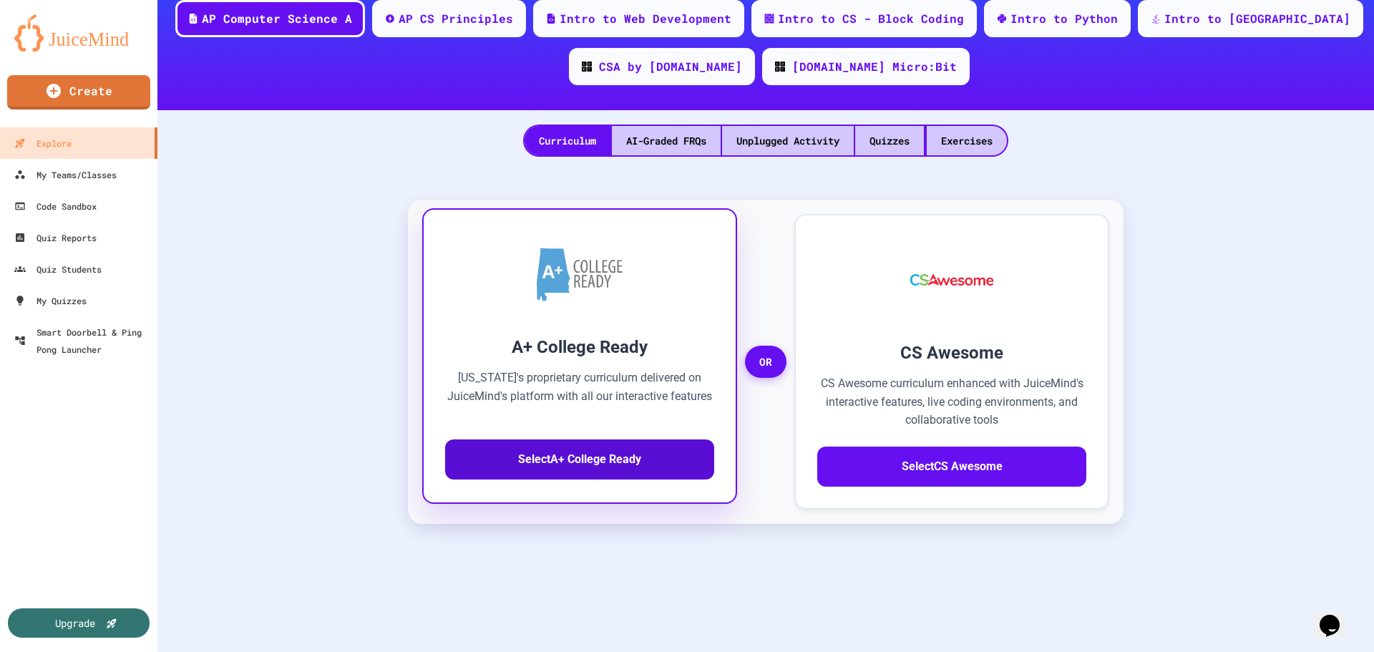
click at [550, 460] on button "Select A+ College Ready" at bounding box center [579, 459] width 269 height 40
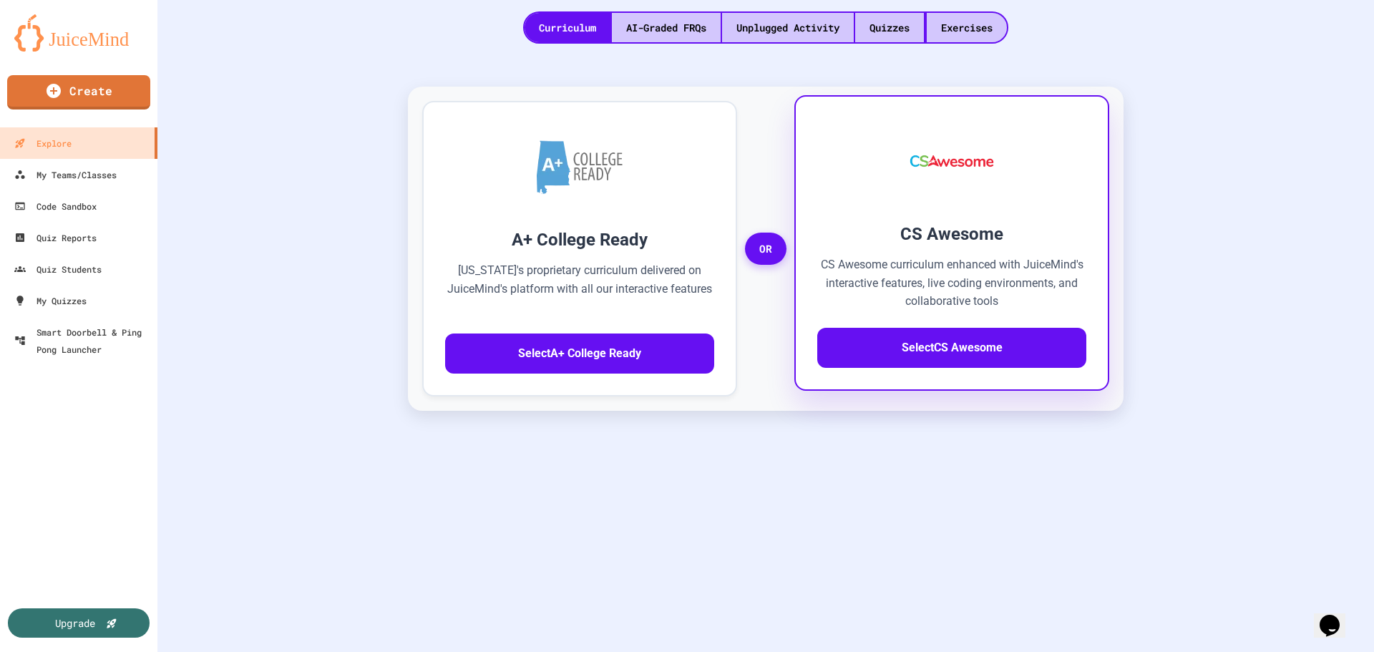
scroll to position [174, 0]
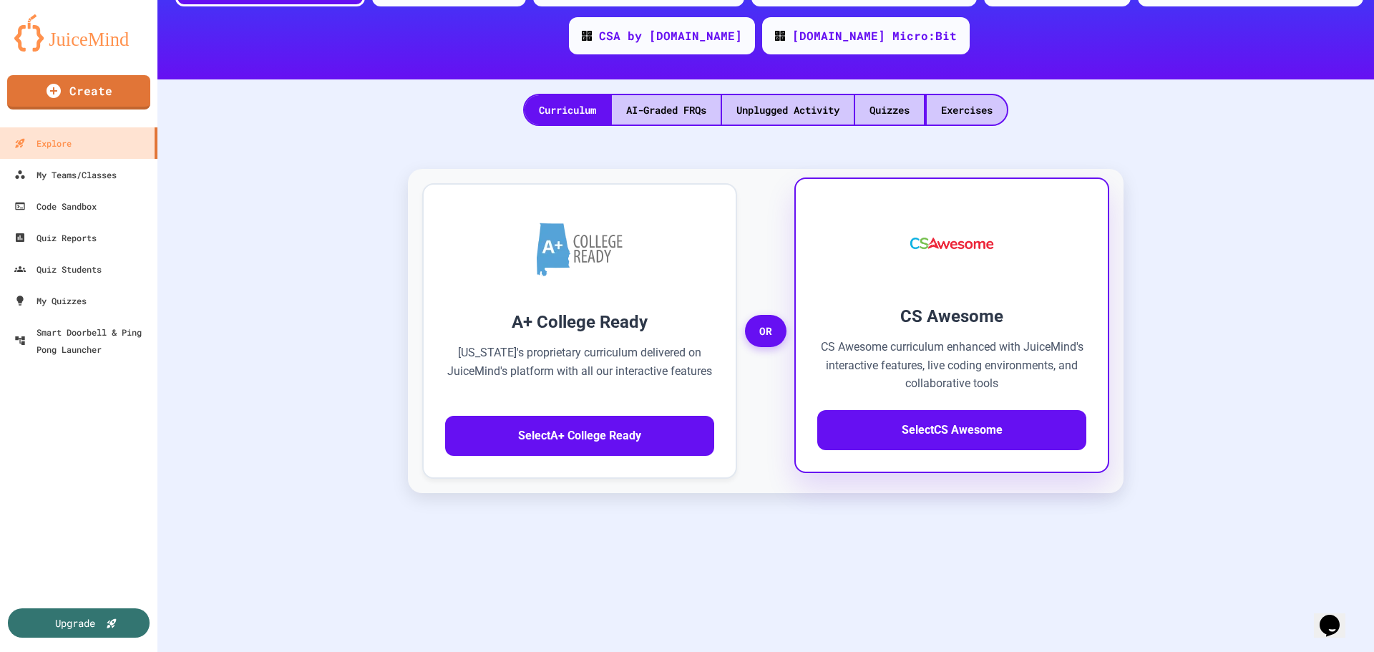
click at [922, 316] on h3 "CS Awesome" at bounding box center [951, 316] width 269 height 26
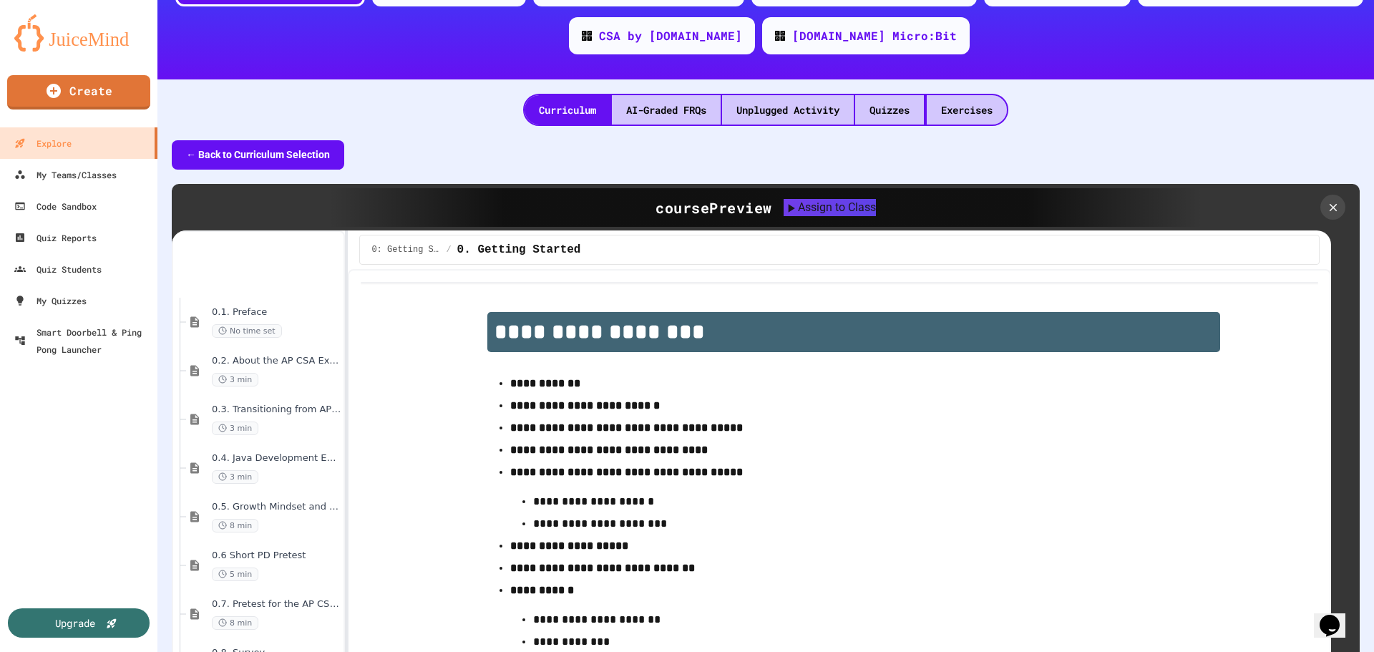
scroll to position [358, 0]
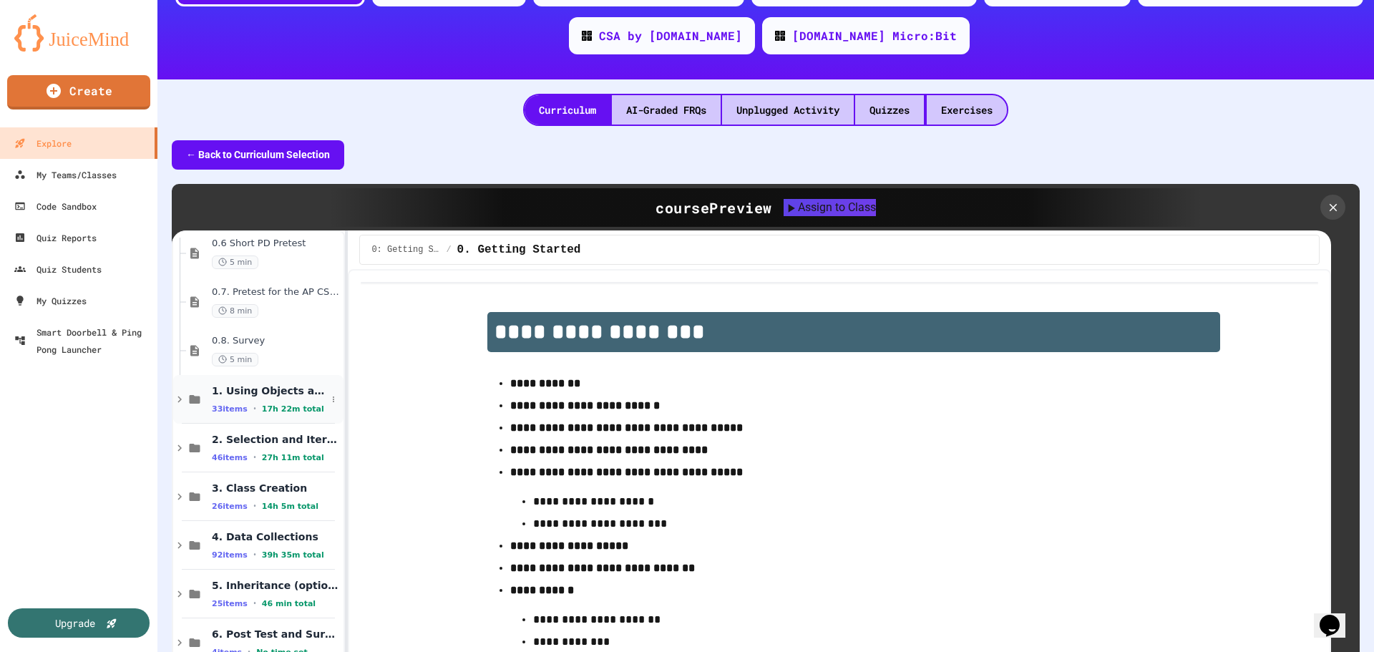
click at [245, 388] on span "1. Using Objects and Methods" at bounding box center [269, 390] width 114 height 13
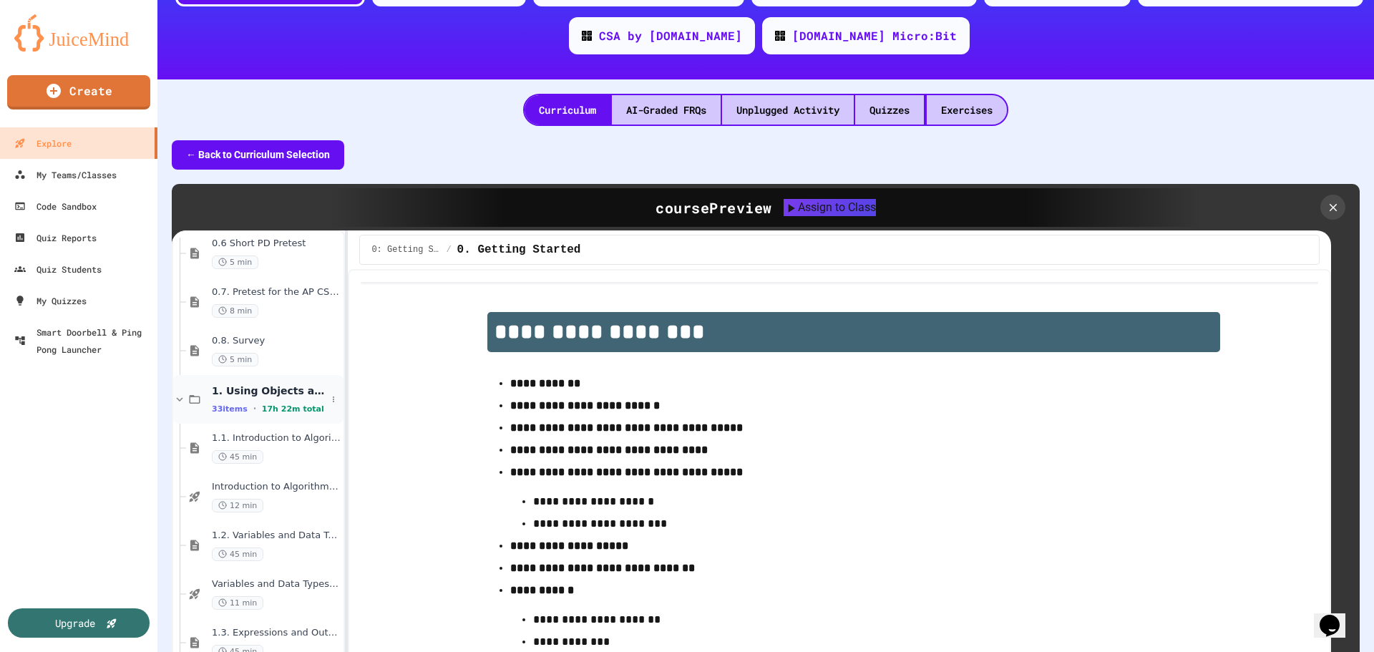
click at [237, 399] on div "1. Using Objects and Methods 33 items • 17h 22m total" at bounding box center [269, 399] width 114 height 30
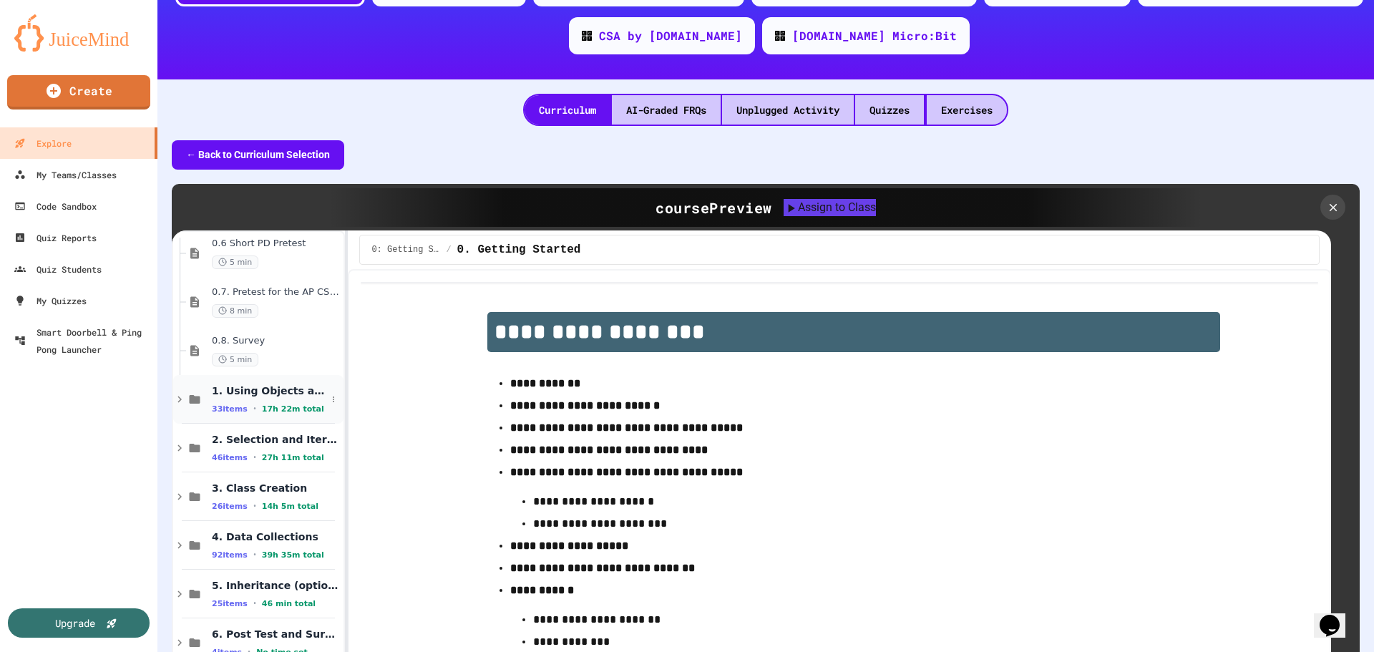
click at [243, 394] on span "1. Using Objects and Methods" at bounding box center [269, 390] width 114 height 13
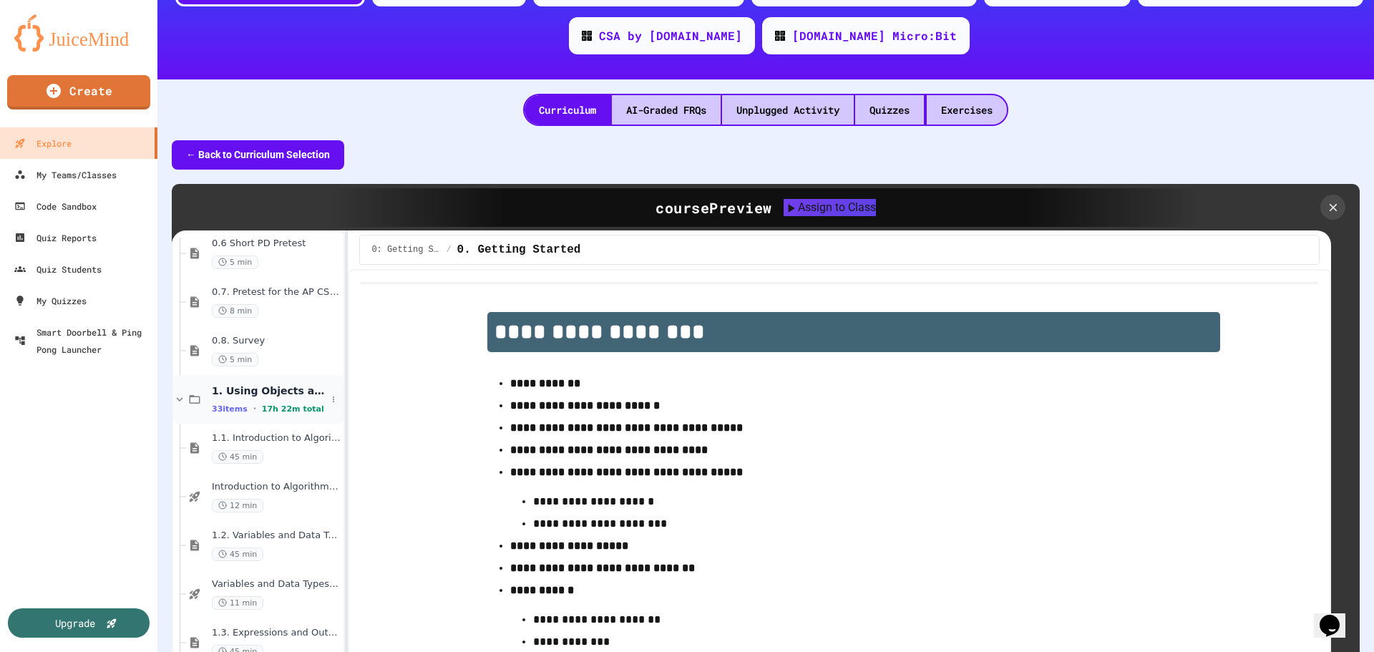
click at [245, 408] on div "33 items • 17h 22m total" at bounding box center [269, 408] width 114 height 11
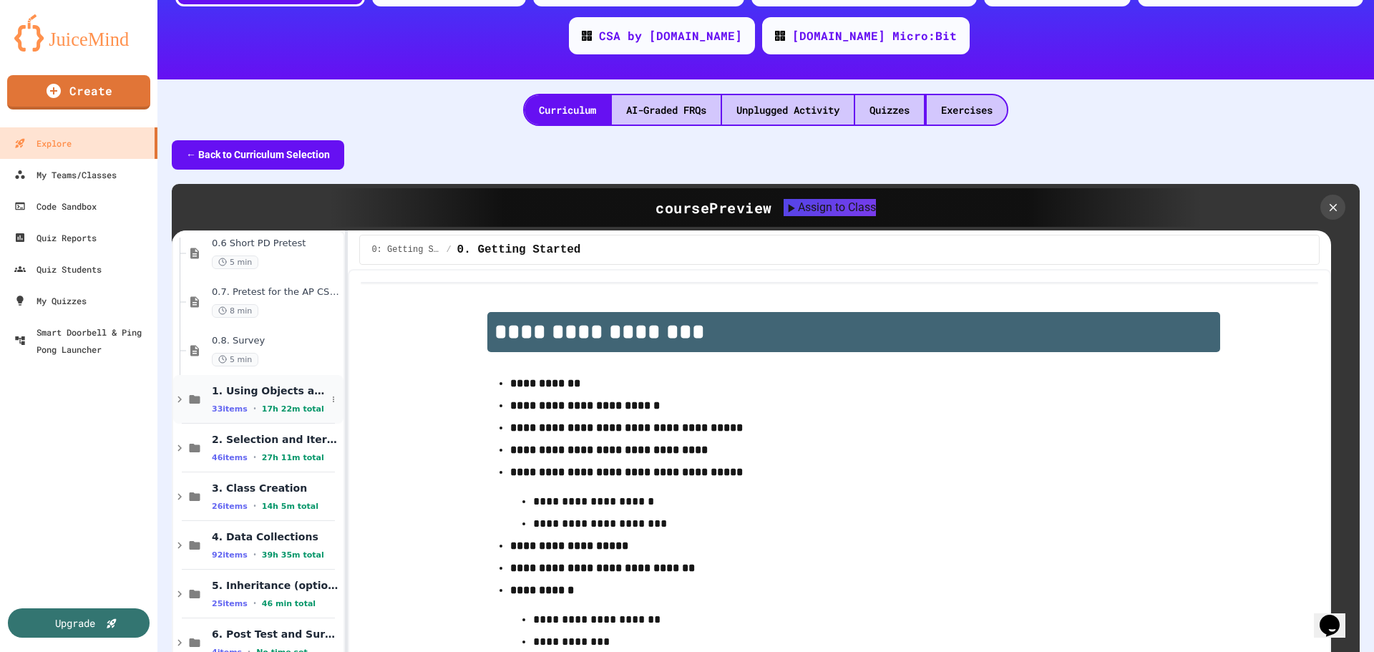
click at [250, 396] on span "1. Using Objects and Methods" at bounding box center [269, 390] width 114 height 13
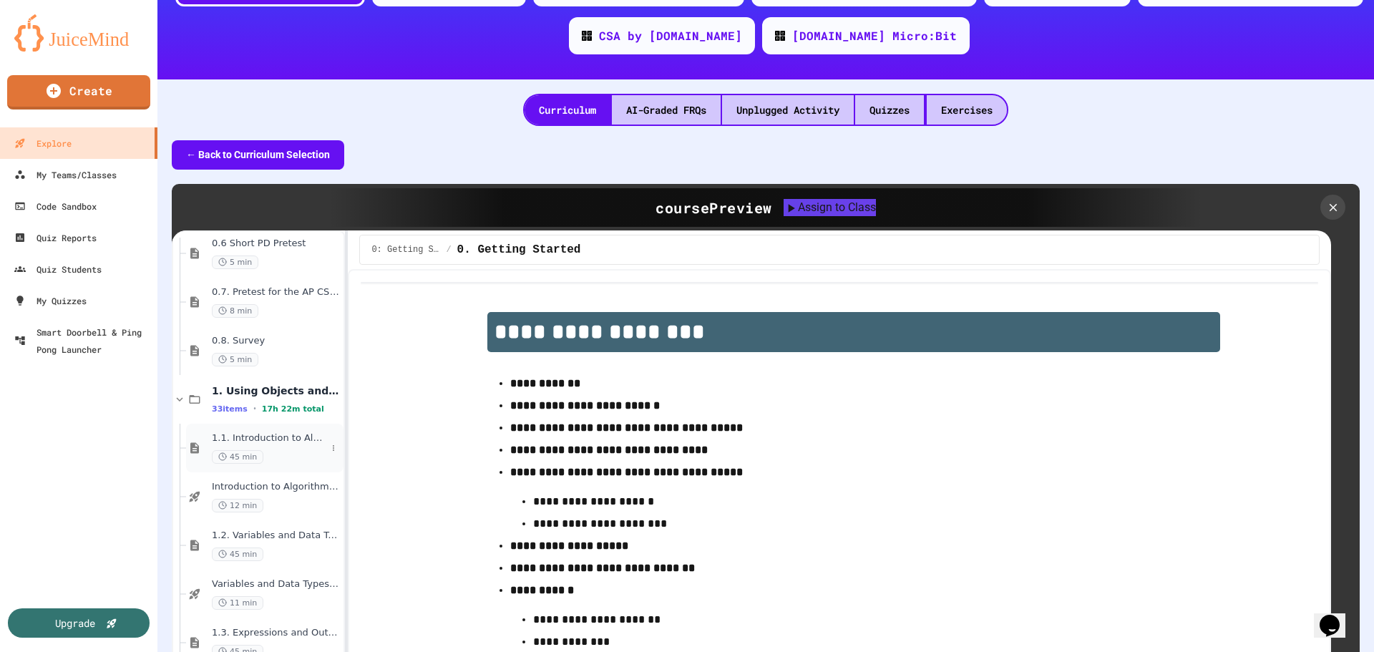
click at [250, 432] on span "1.1. Introduction to Algorithms, Programming, and Compilers" at bounding box center [269, 438] width 114 height 12
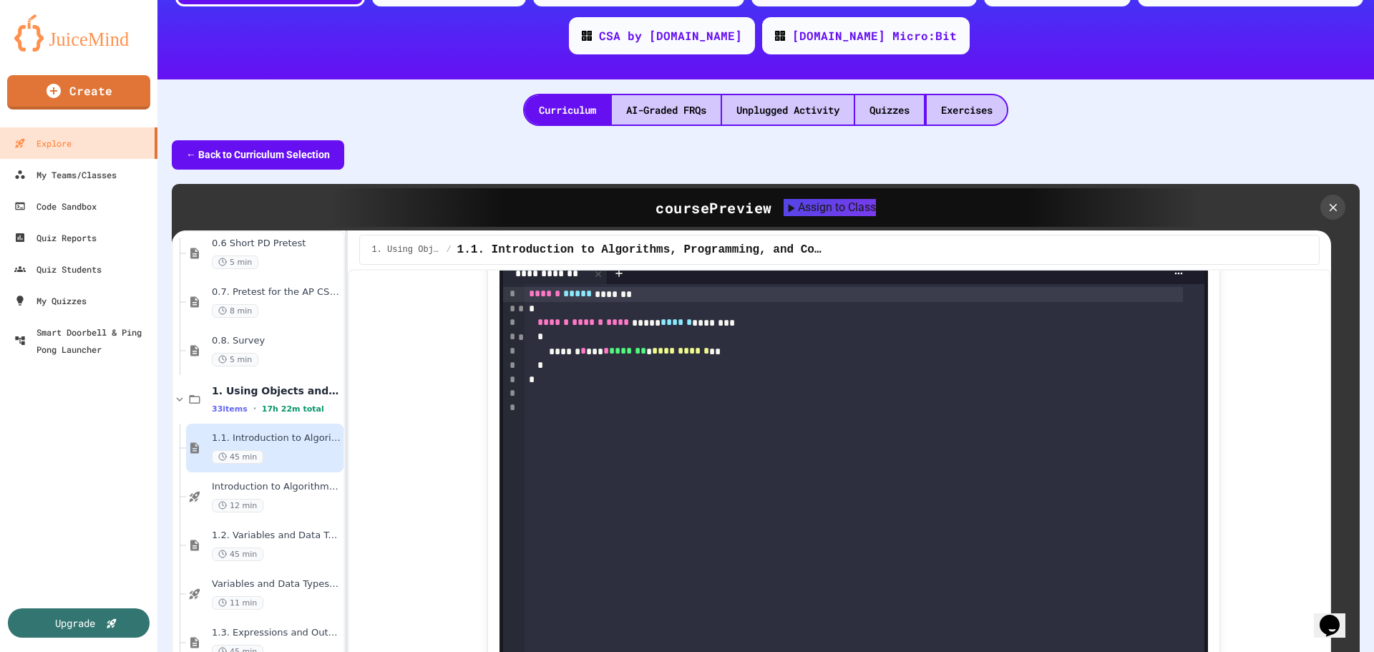
scroll to position [1574, 0]
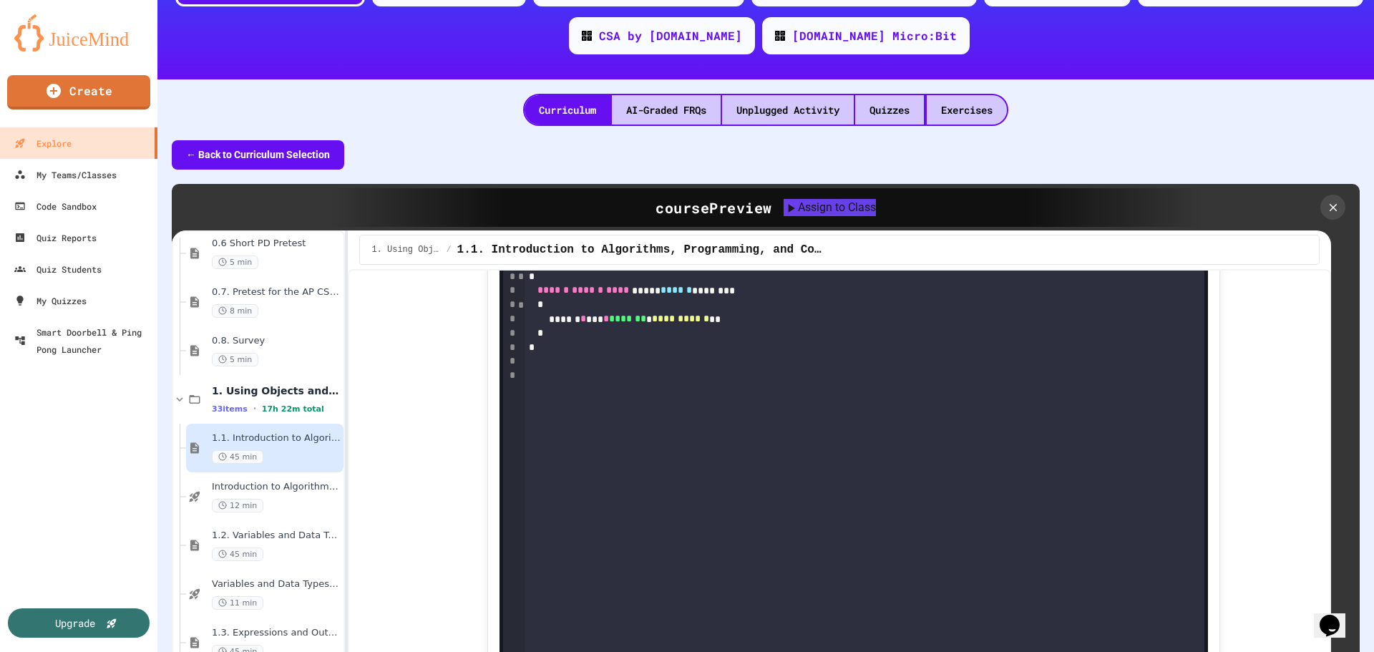
click at [816, 215] on icon at bounding box center [820, 210] width 8 height 10
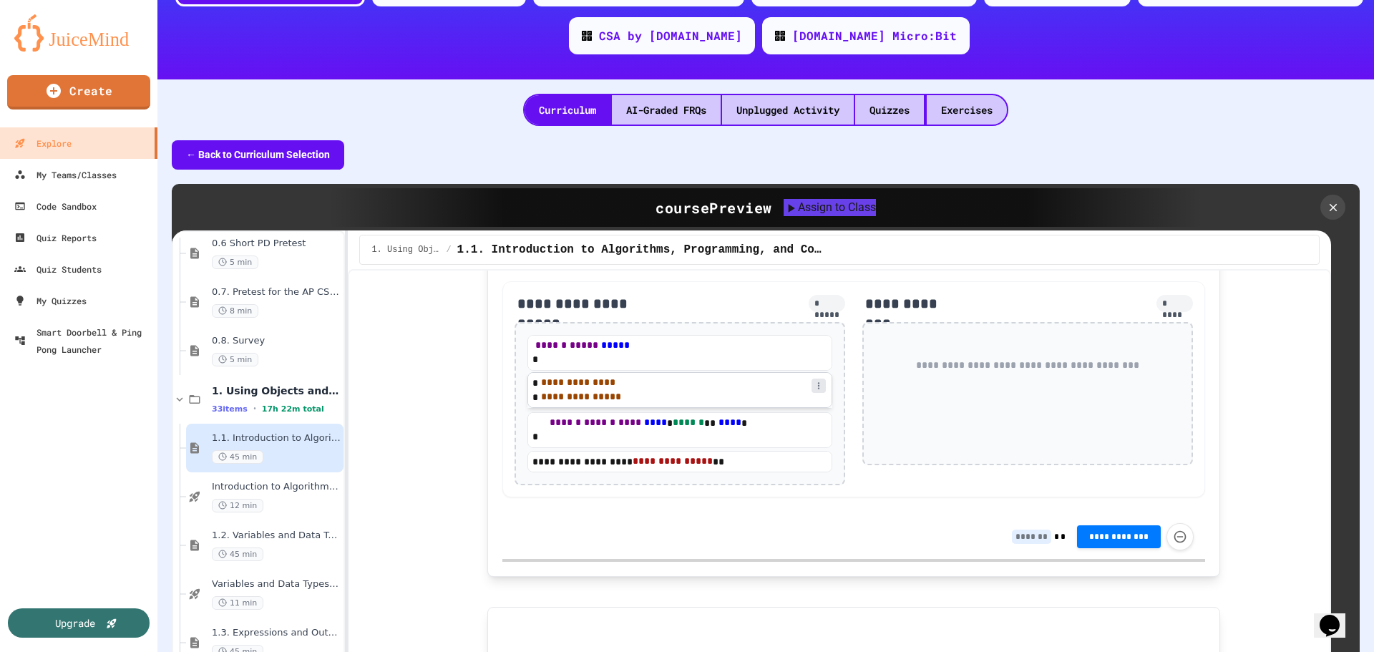
scroll to position [4794, 0]
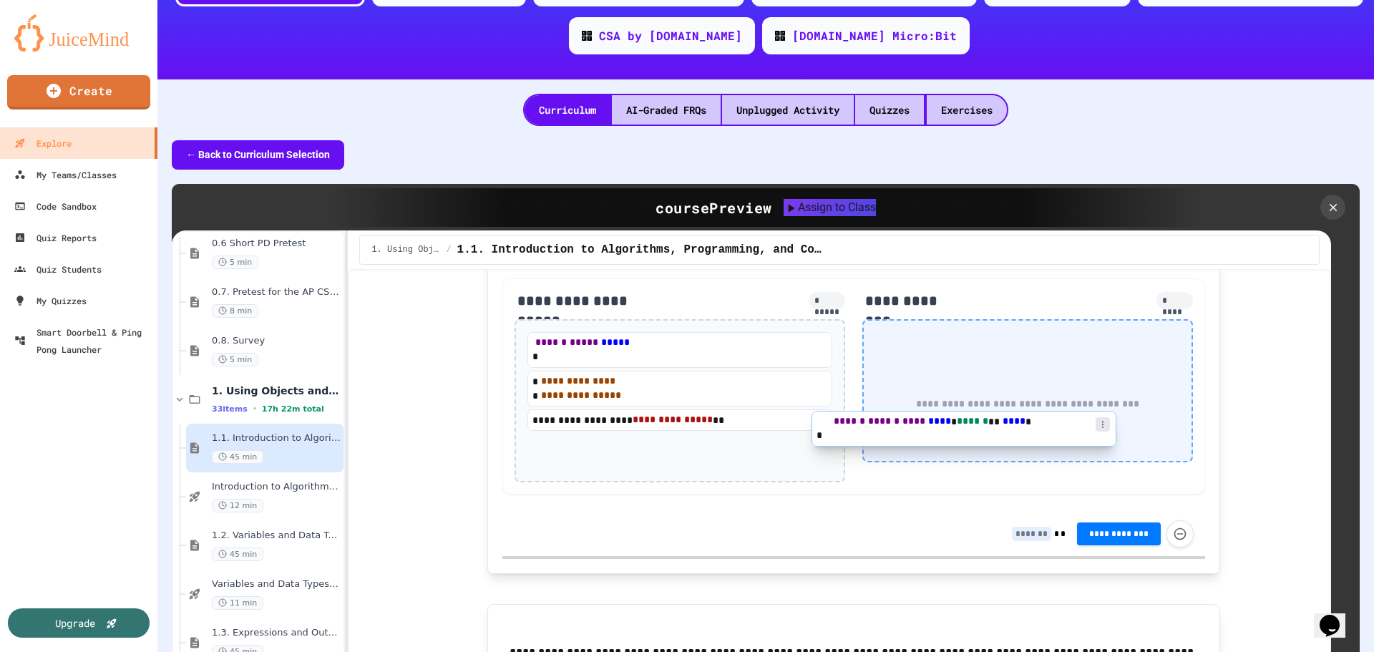
drag, startPoint x: 656, startPoint y: 516, endPoint x: 957, endPoint y: 431, distance: 312.8
click at [957, 431] on div "**********" at bounding box center [853, 386] width 703 height 217
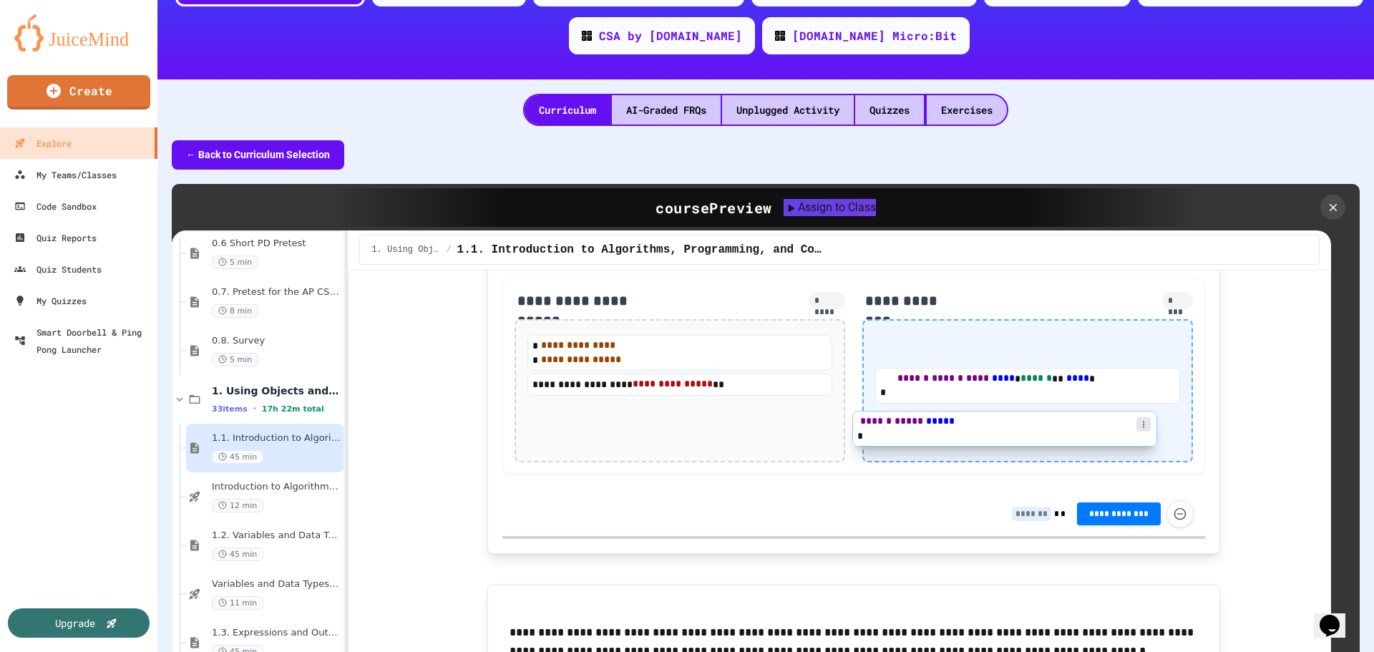
drag, startPoint x: 652, startPoint y: 446, endPoint x: 960, endPoint y: 436, distance: 308.5
click at [960, 436] on div "**********" at bounding box center [853, 376] width 703 height 196
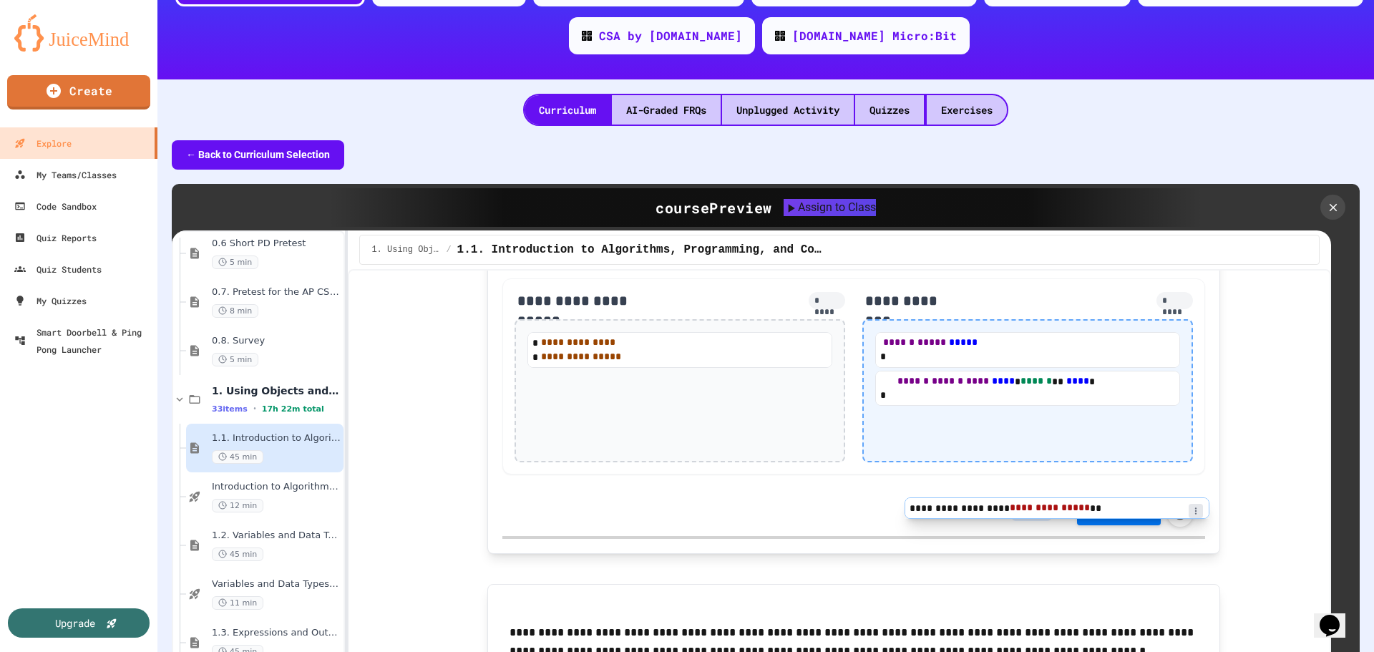
drag, startPoint x: 649, startPoint y: 472, endPoint x: 1025, endPoint y: 512, distance: 377.8
click at [1025, 474] on div "**********" at bounding box center [853, 376] width 703 height 196
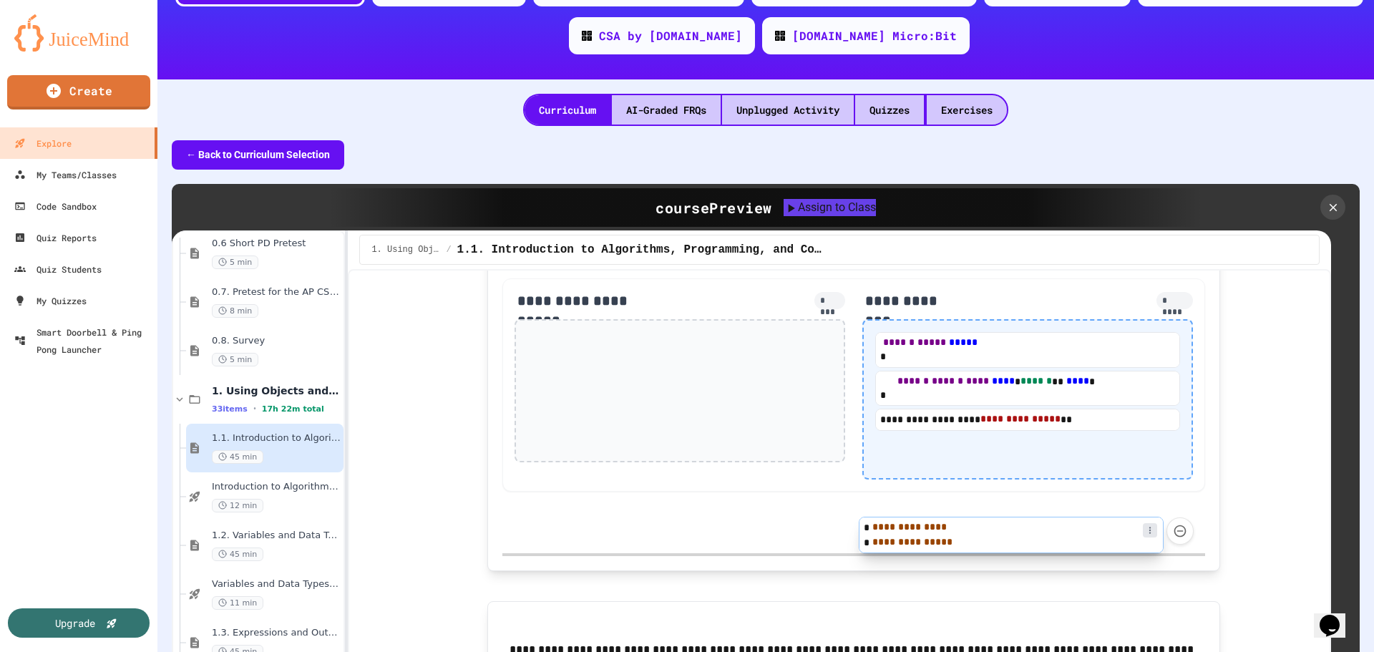
drag, startPoint x: 660, startPoint y: 463, endPoint x: 947, endPoint y: 547, distance: 298.4
click at [947, 492] on div "**********" at bounding box center [853, 385] width 703 height 214
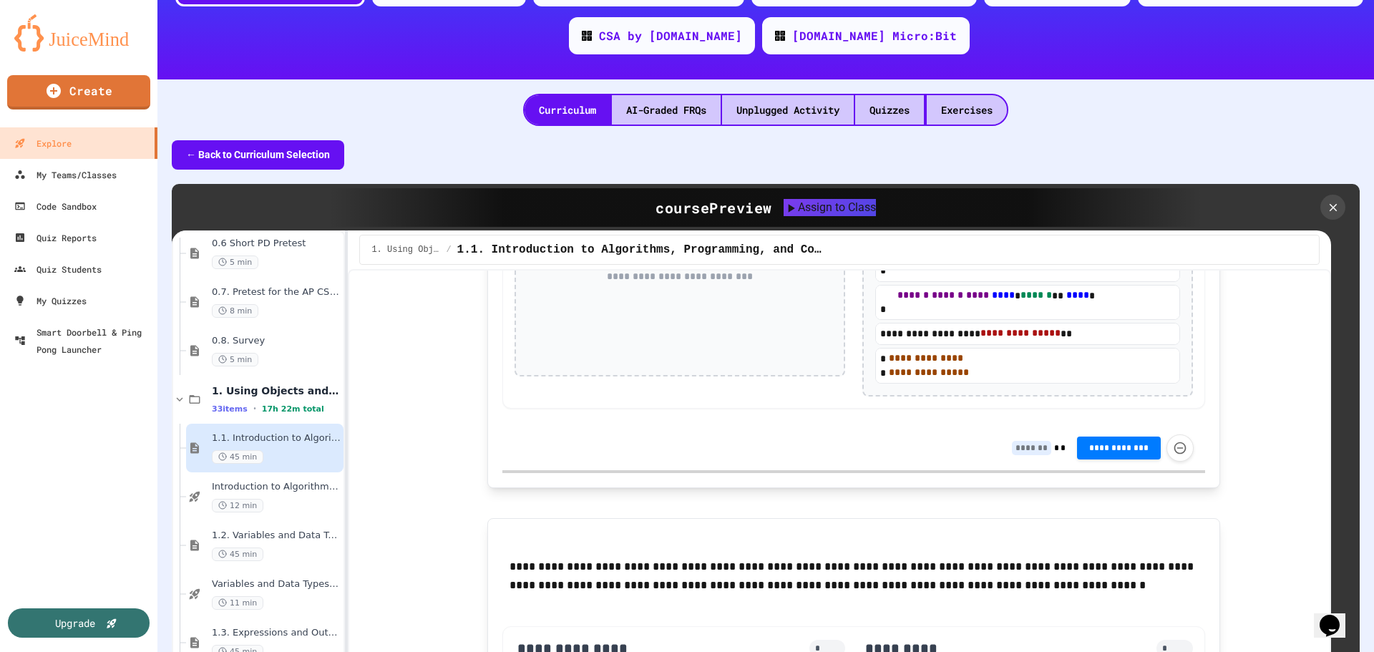
scroll to position [4865, 0]
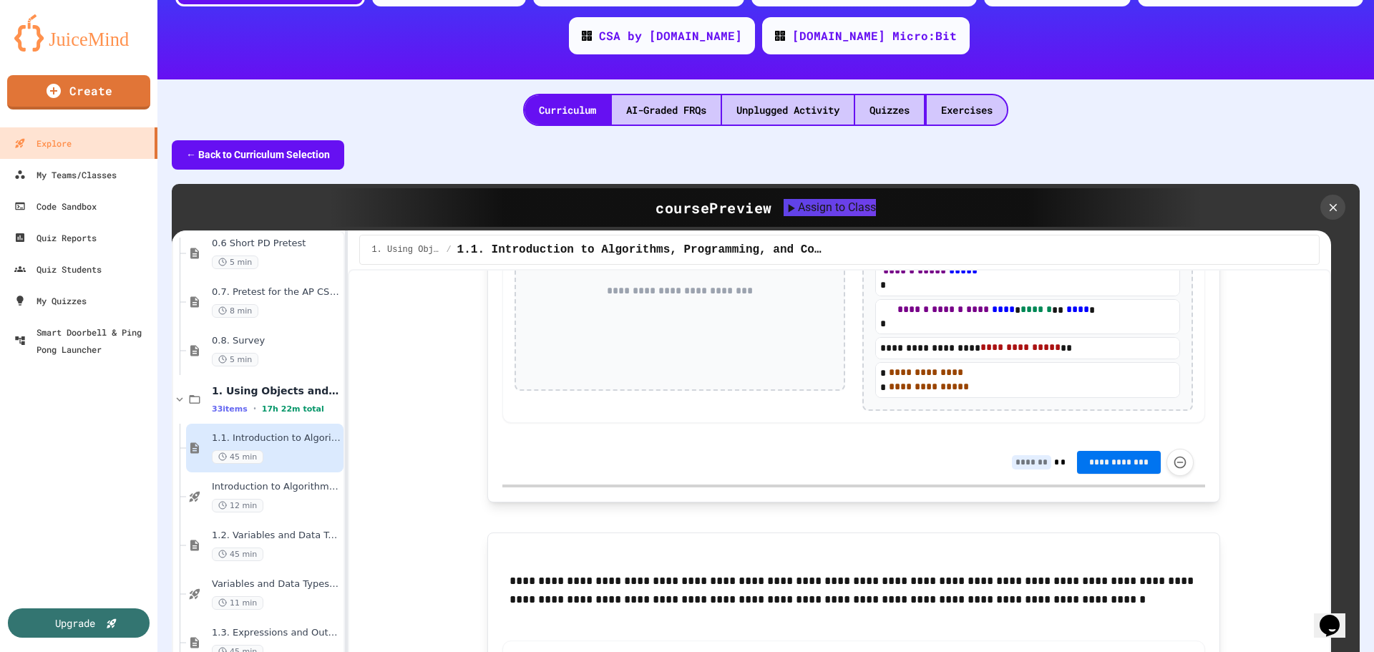
click at [1113, 468] on span "**********" at bounding box center [1119, 461] width 62 height 11
type input "*"
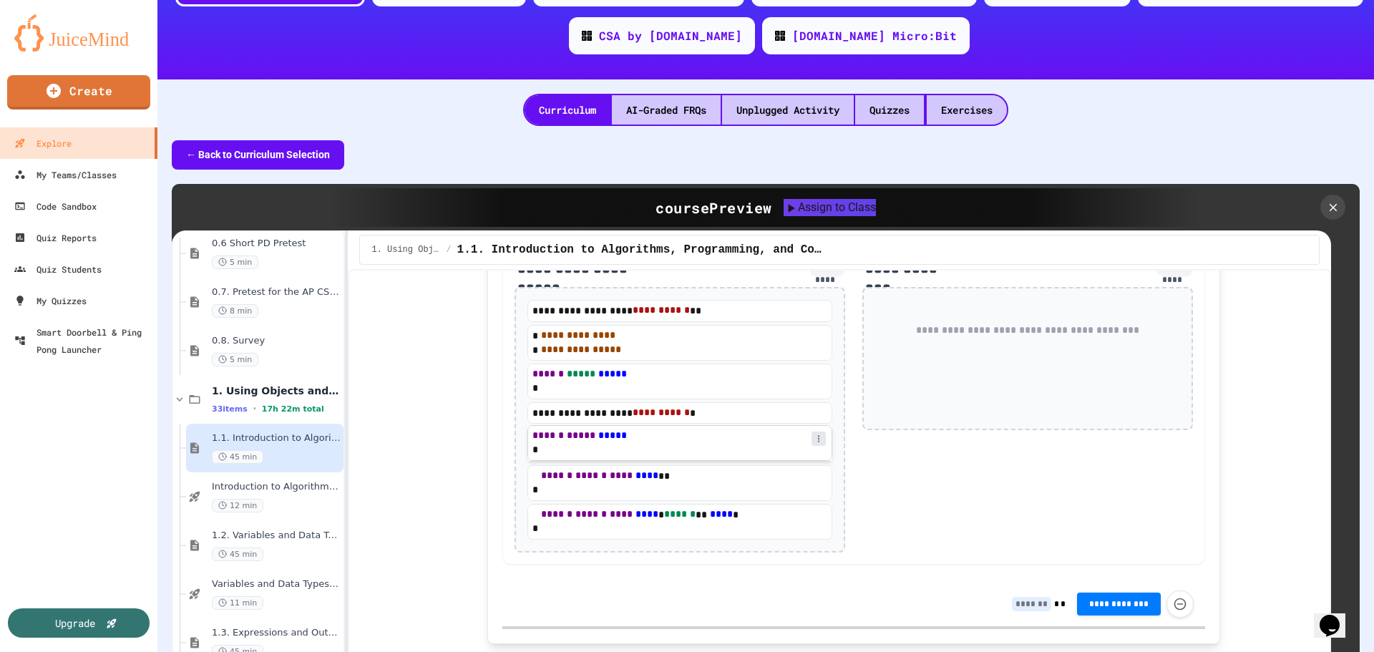
scroll to position [5223, 0]
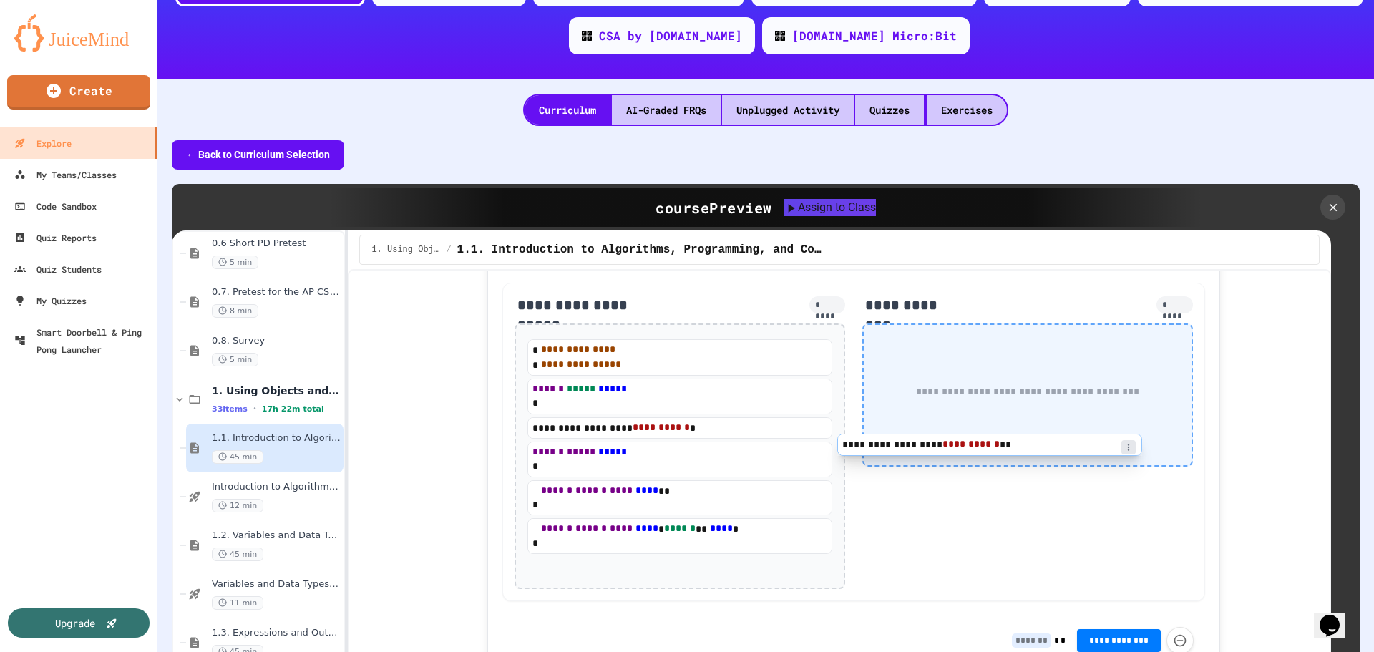
drag, startPoint x: 633, startPoint y: 440, endPoint x: 967, endPoint y: 454, distance: 333.7
click at [967, 454] on div "**********" at bounding box center [853, 442] width 703 height 318
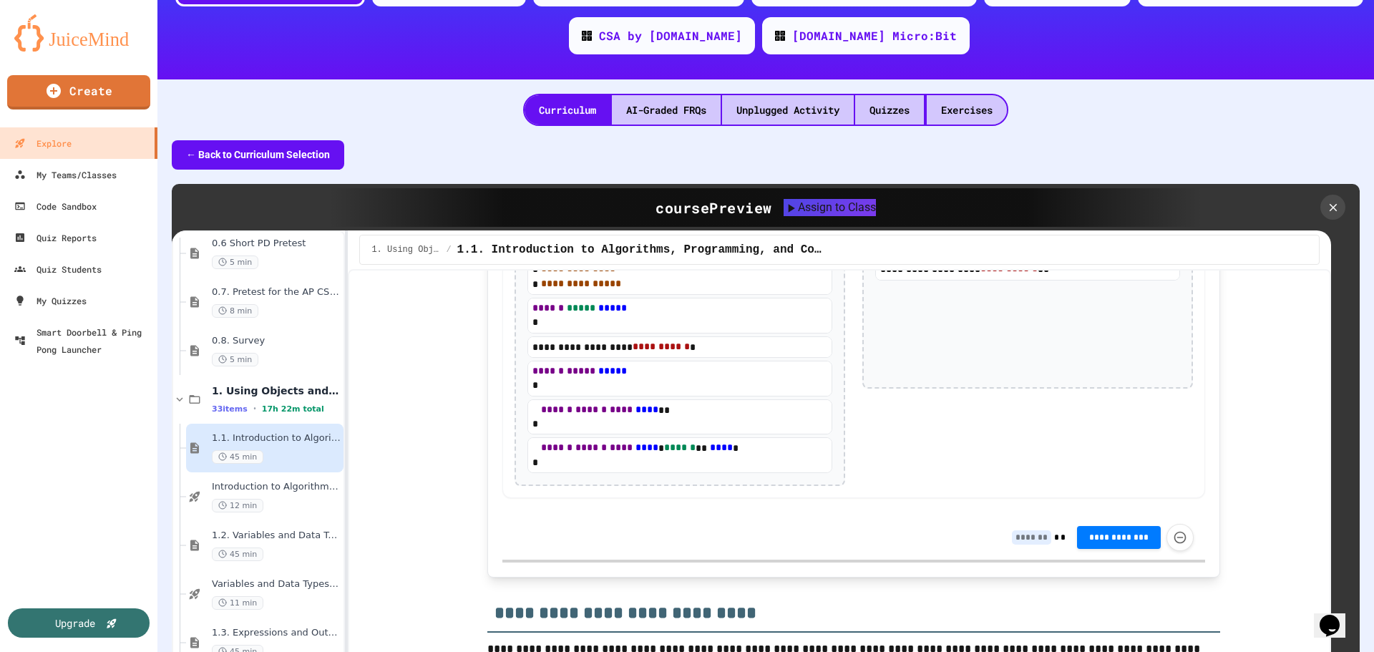
scroll to position [5438, 0]
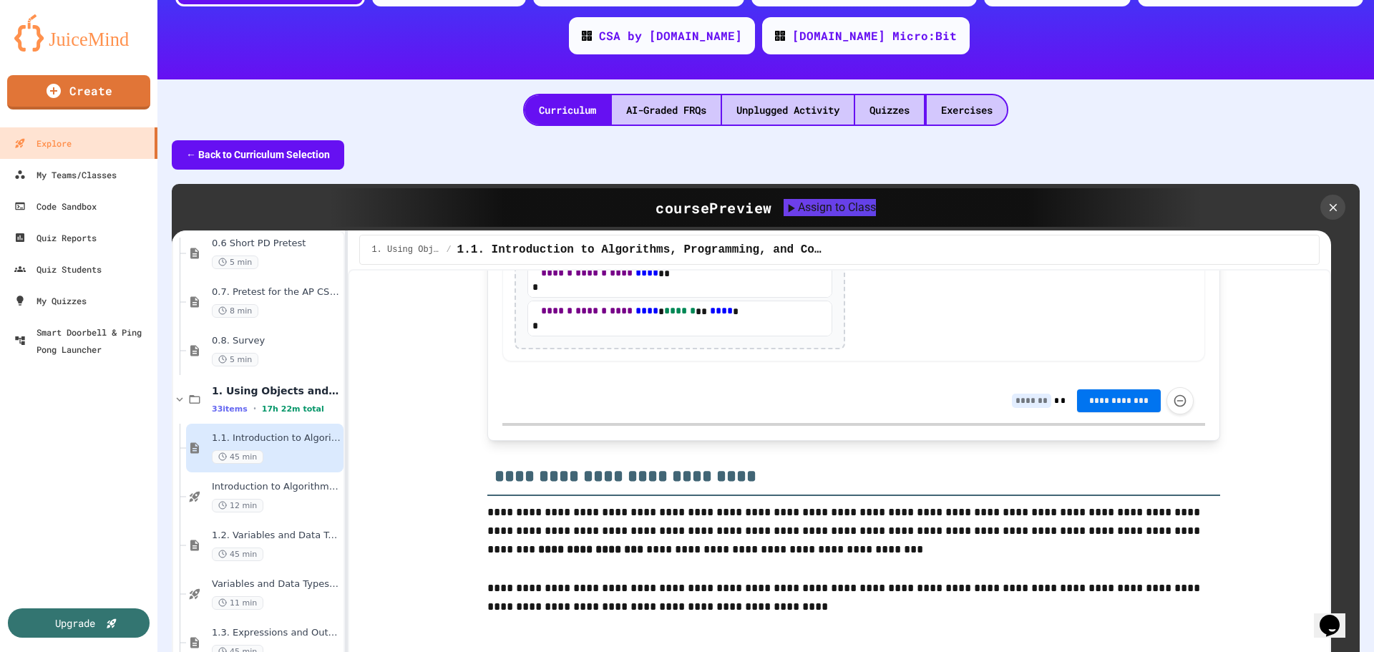
click at [1113, 406] on span "**********" at bounding box center [1119, 400] width 62 height 11
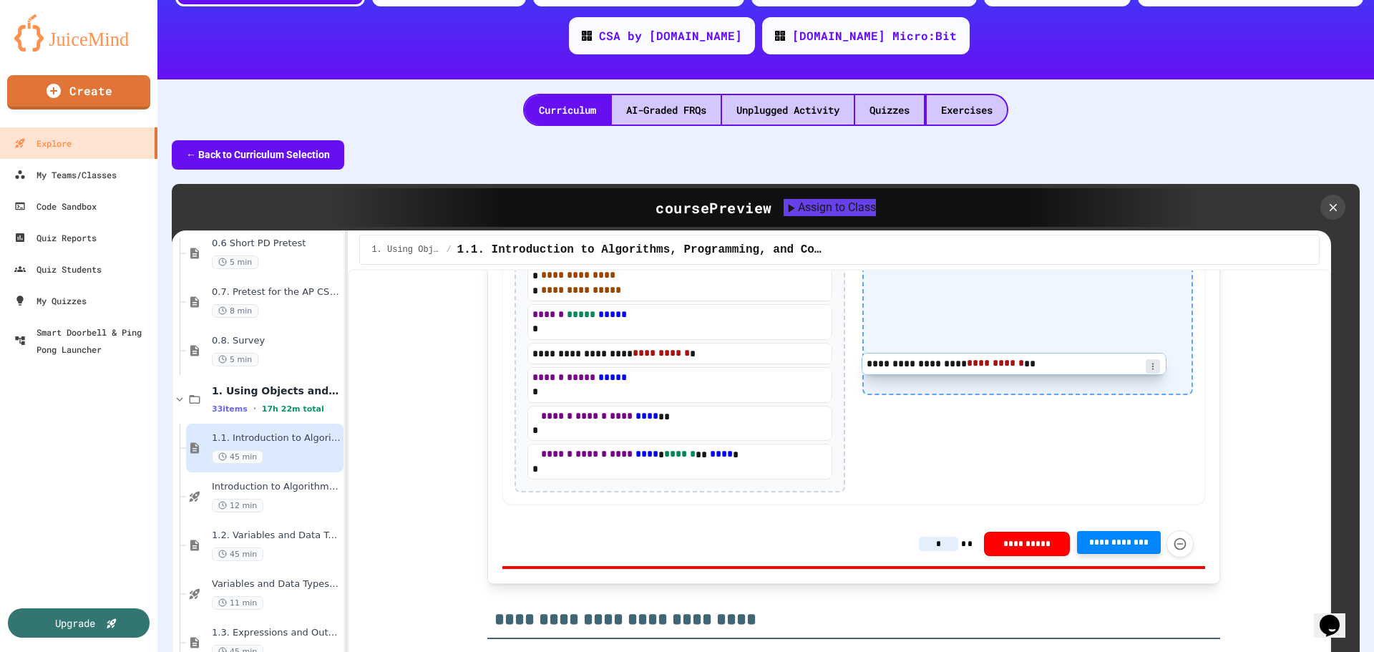
scroll to position [5290, 0]
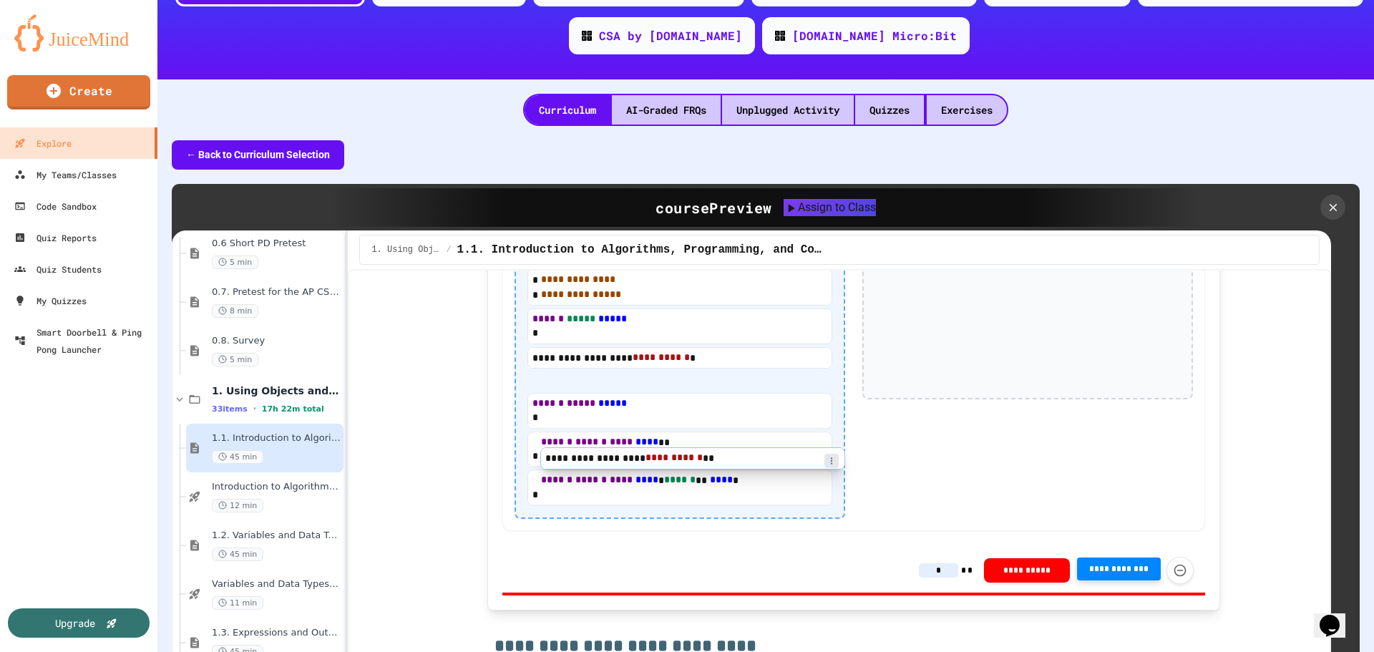
drag, startPoint x: 875, startPoint y: 384, endPoint x: 564, endPoint y: 465, distance: 321.8
click at [561, 467] on div "**********" at bounding box center [853, 372] width 703 height 315
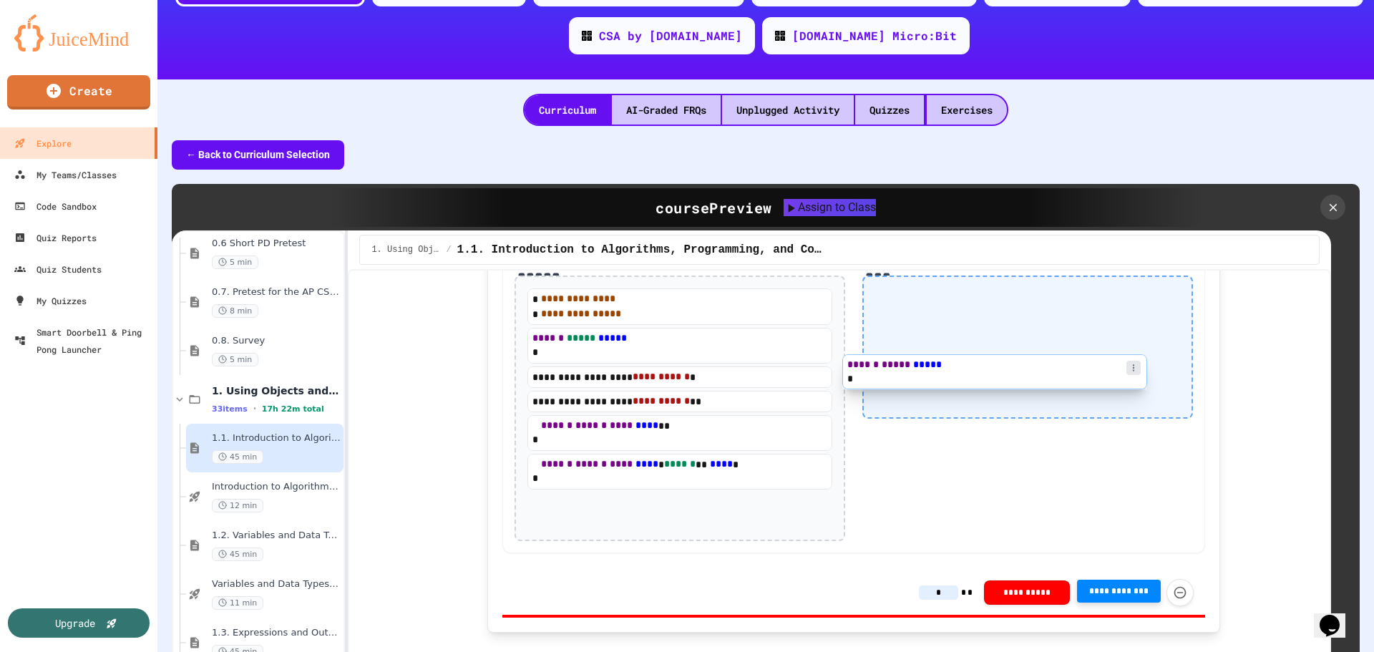
drag, startPoint x: 612, startPoint y: 500, endPoint x: 946, endPoint y: 376, distance: 356.6
click at [946, 376] on div "**********" at bounding box center [853, 394] width 703 height 318
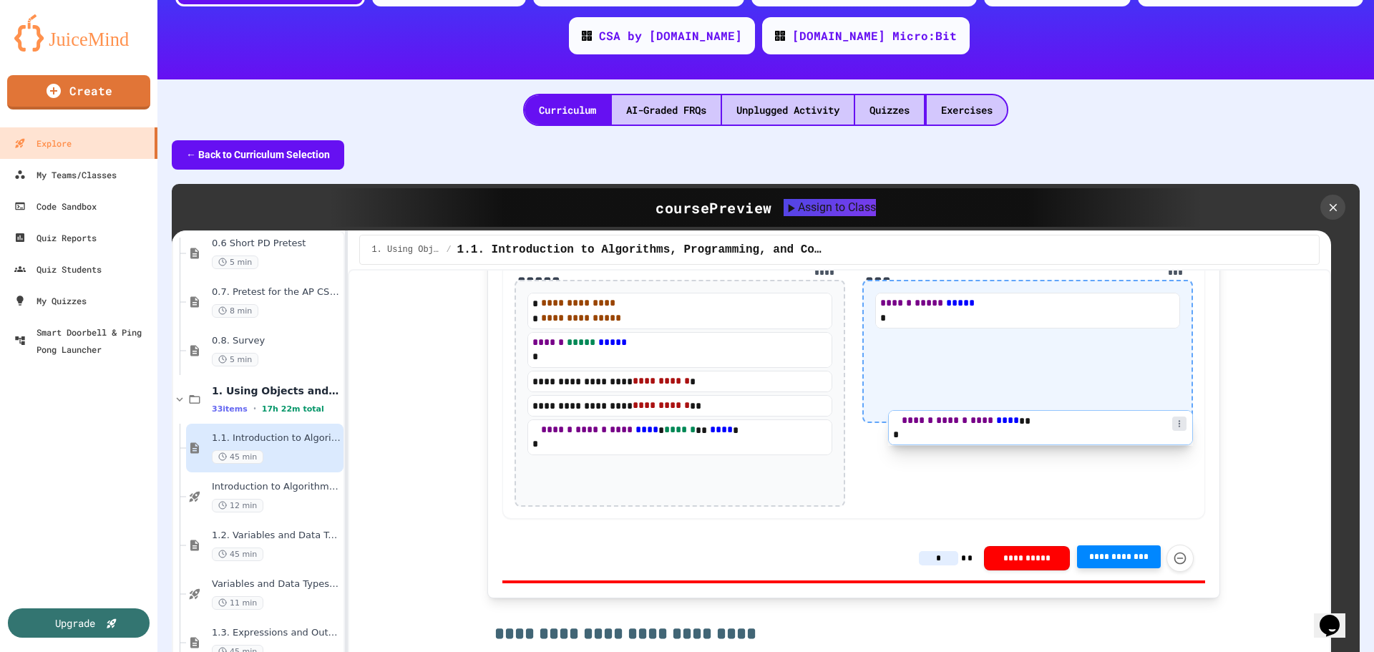
drag, startPoint x: 612, startPoint y: 530, endPoint x: 987, endPoint y: 437, distance: 386.3
click at [987, 437] on div "**********" at bounding box center [853, 379] width 703 height 280
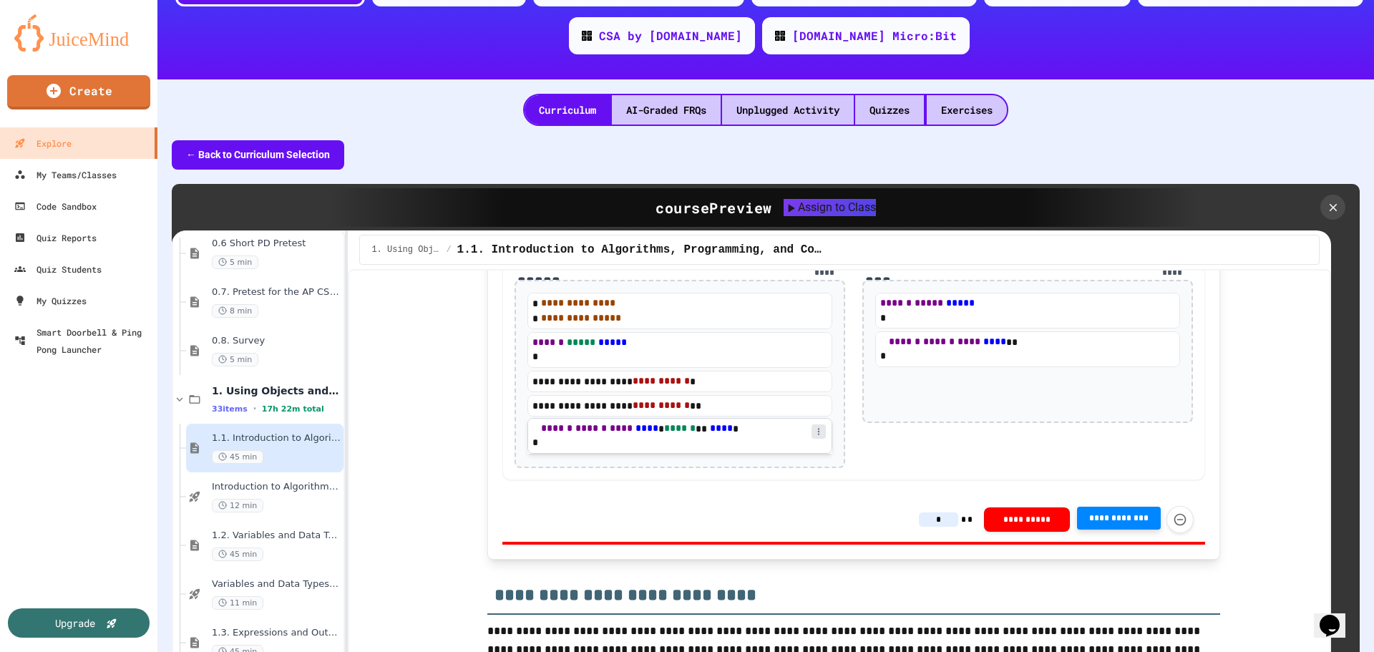
drag, startPoint x: 670, startPoint y: 517, endPoint x: 671, endPoint y: 524, distance: 7.2
click at [671, 455] on div "**********" at bounding box center [679, 374] width 305 height 162
click at [673, 450] on div "*" at bounding box center [679, 443] width 303 height 14
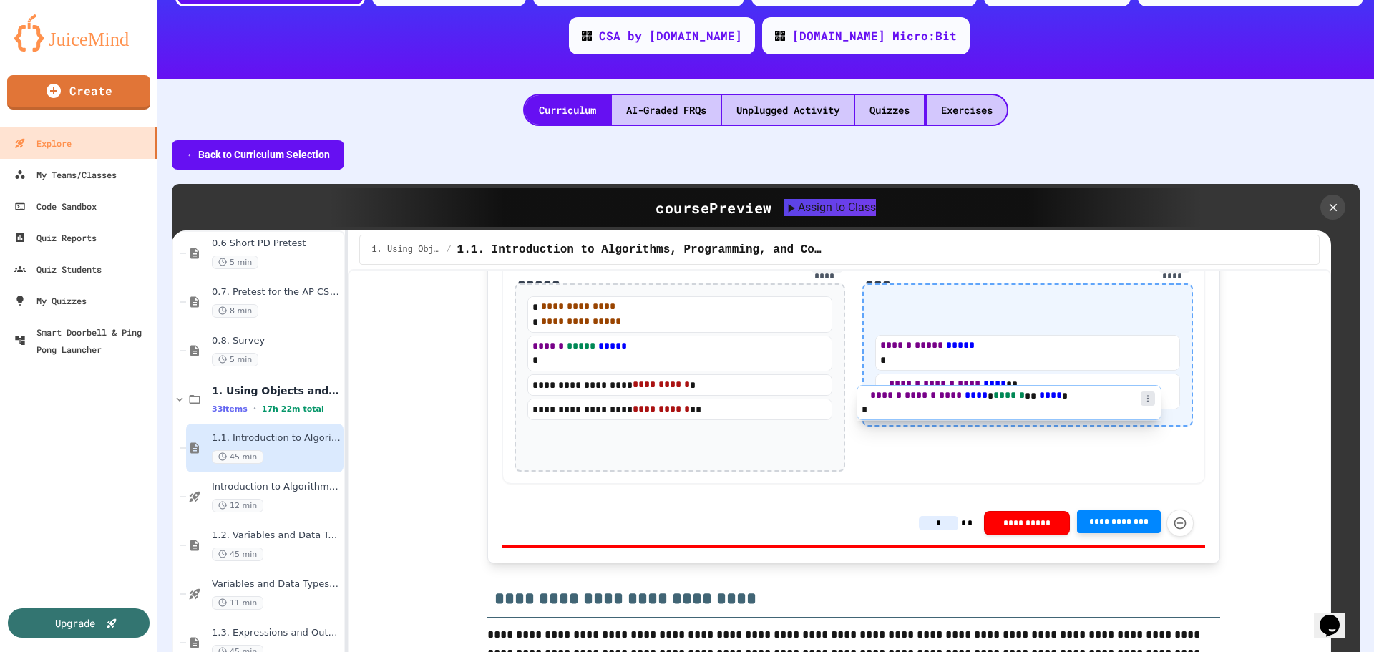
scroll to position [5262, 0]
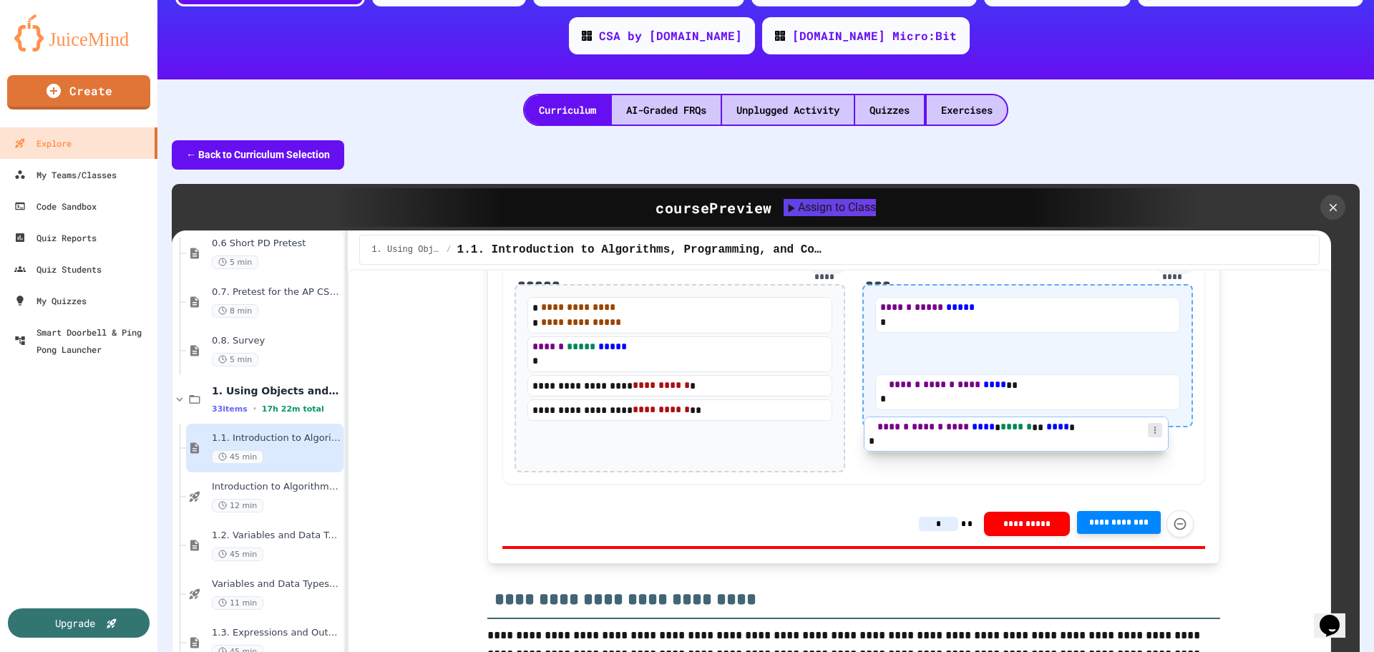
drag, startPoint x: 735, startPoint y: 525, endPoint x: 1025, endPoint y: 438, distance: 302.6
click at [1025, 438] on div "**********" at bounding box center [853, 363] width 703 height 241
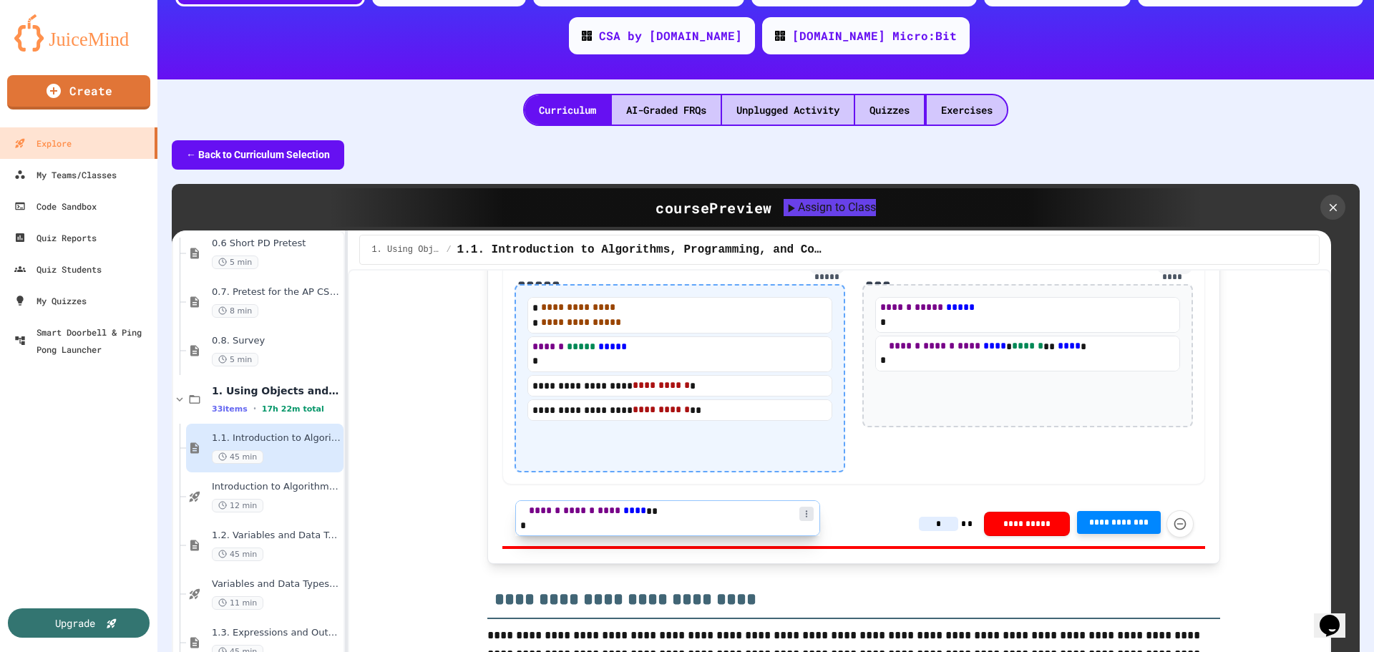
drag, startPoint x: 987, startPoint y: 487, endPoint x: 631, endPoint y: 526, distance: 358.5
click at [631, 484] on div "**********" at bounding box center [853, 363] width 703 height 241
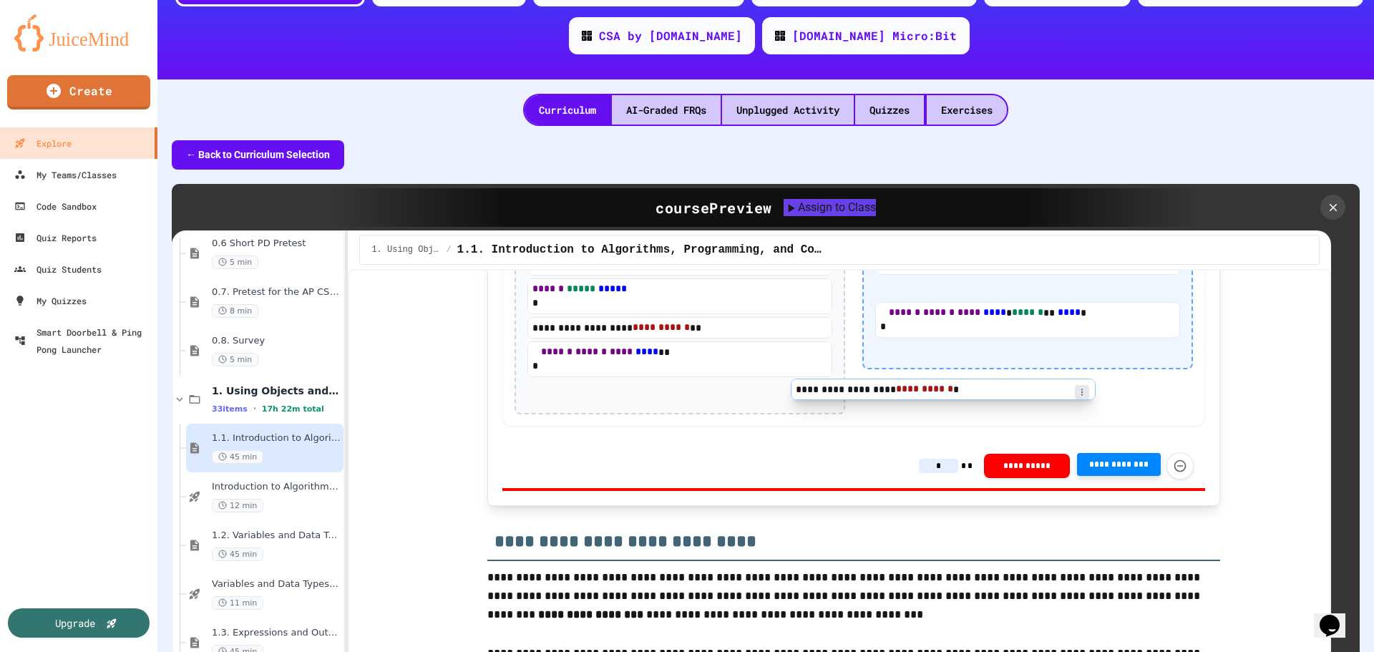
scroll to position [5316, 0]
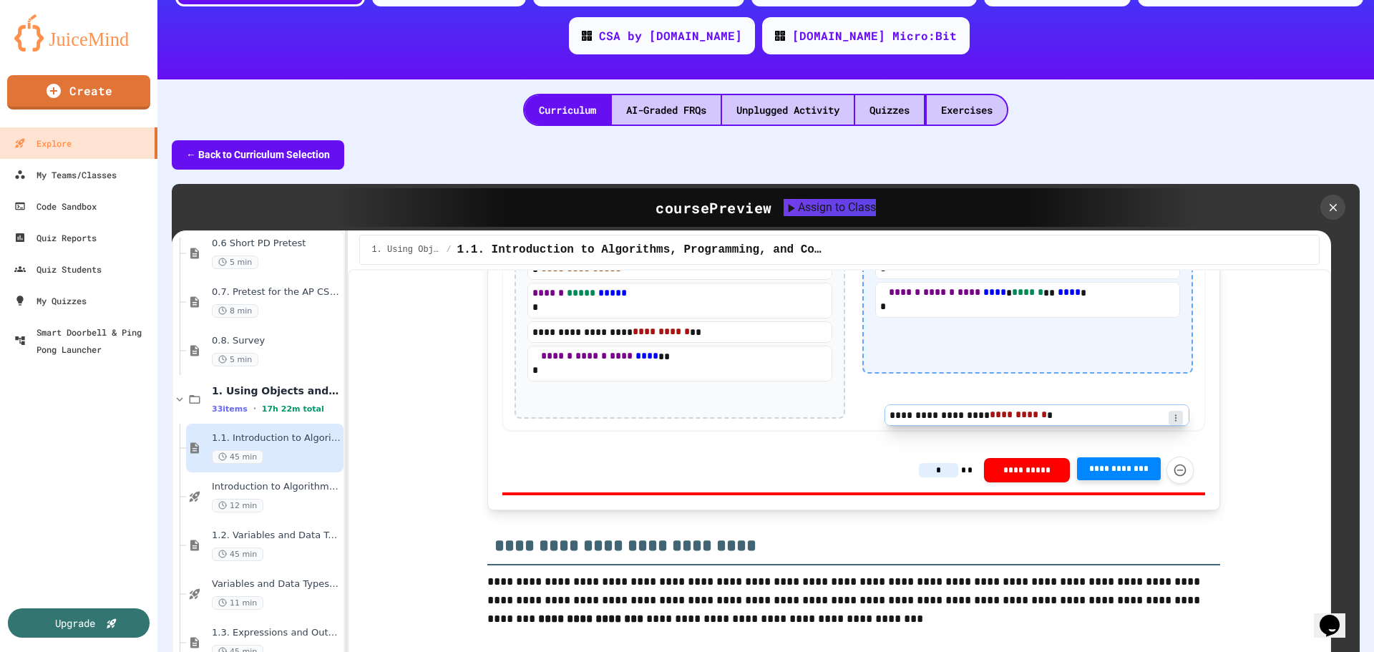
drag, startPoint x: 612, startPoint y: 404, endPoint x: 995, endPoint y: 424, distance: 384.0
click at [995, 424] on div "**********" at bounding box center [853, 310] width 703 height 241
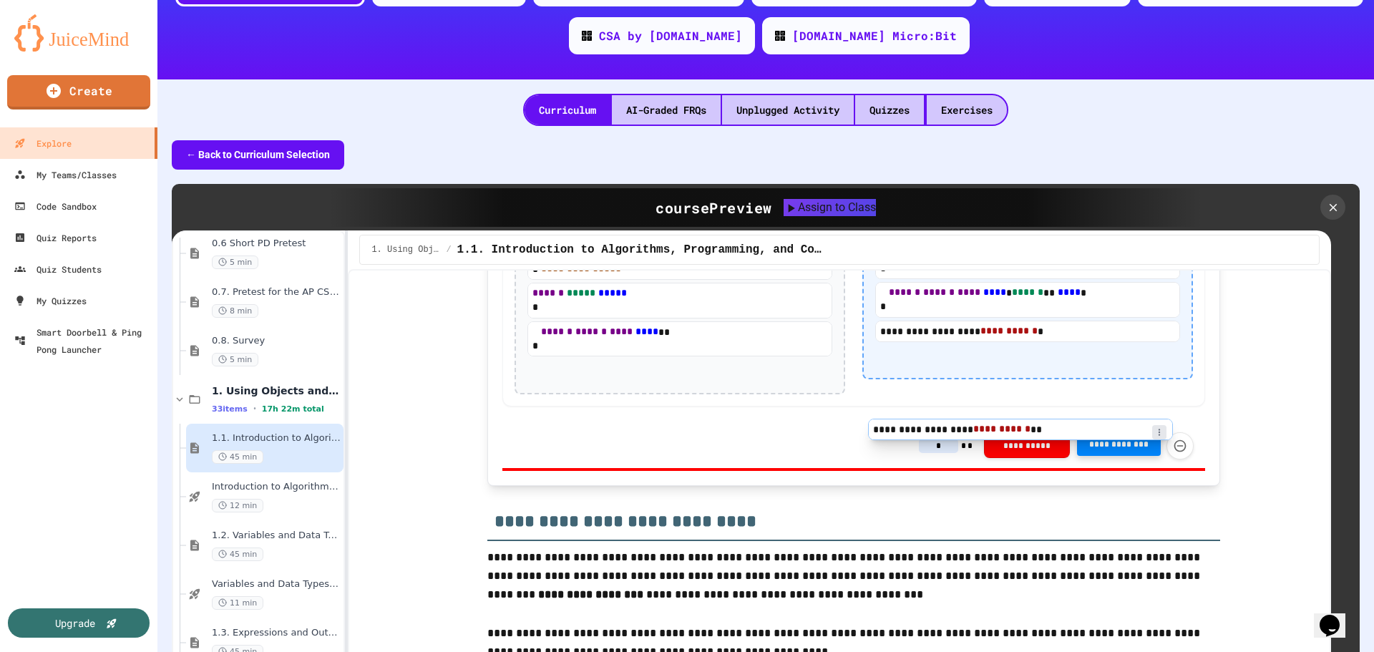
drag, startPoint x: 677, startPoint y: 421, endPoint x: 1031, endPoint y: 440, distance: 354.7
click at [1031, 406] on div "**********" at bounding box center [853, 298] width 703 height 217
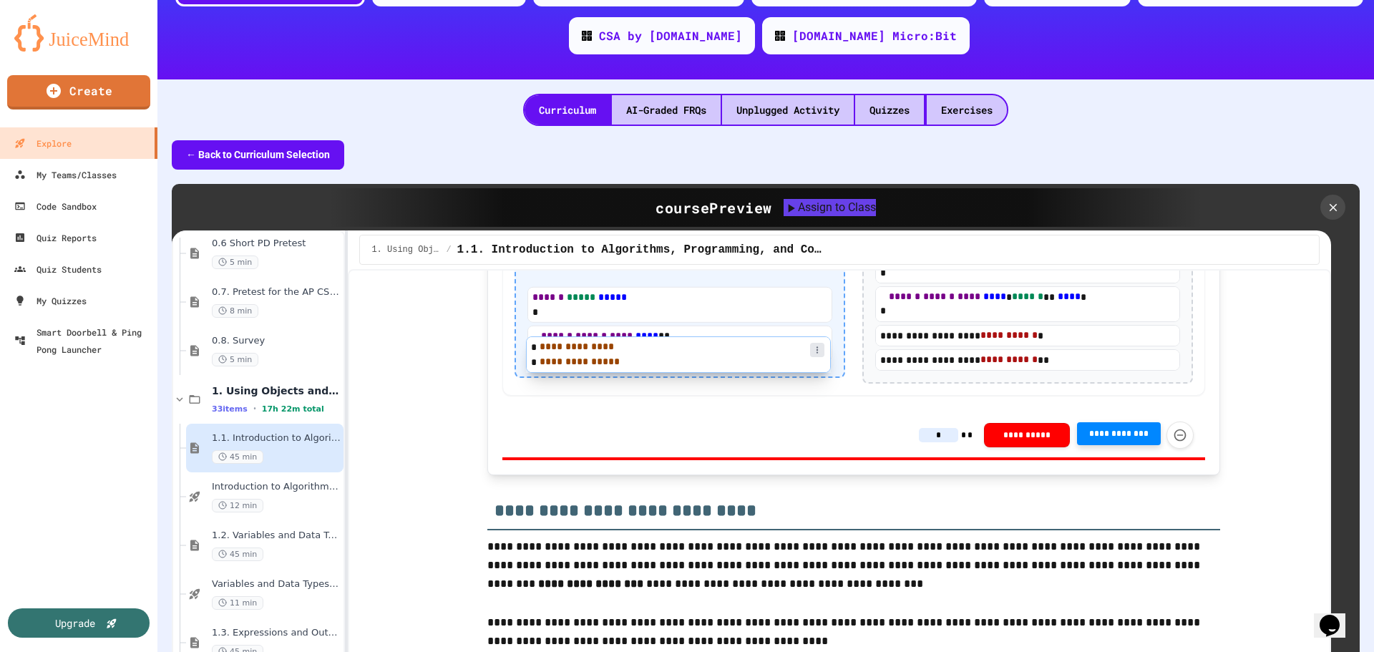
scroll to position [5311, 0]
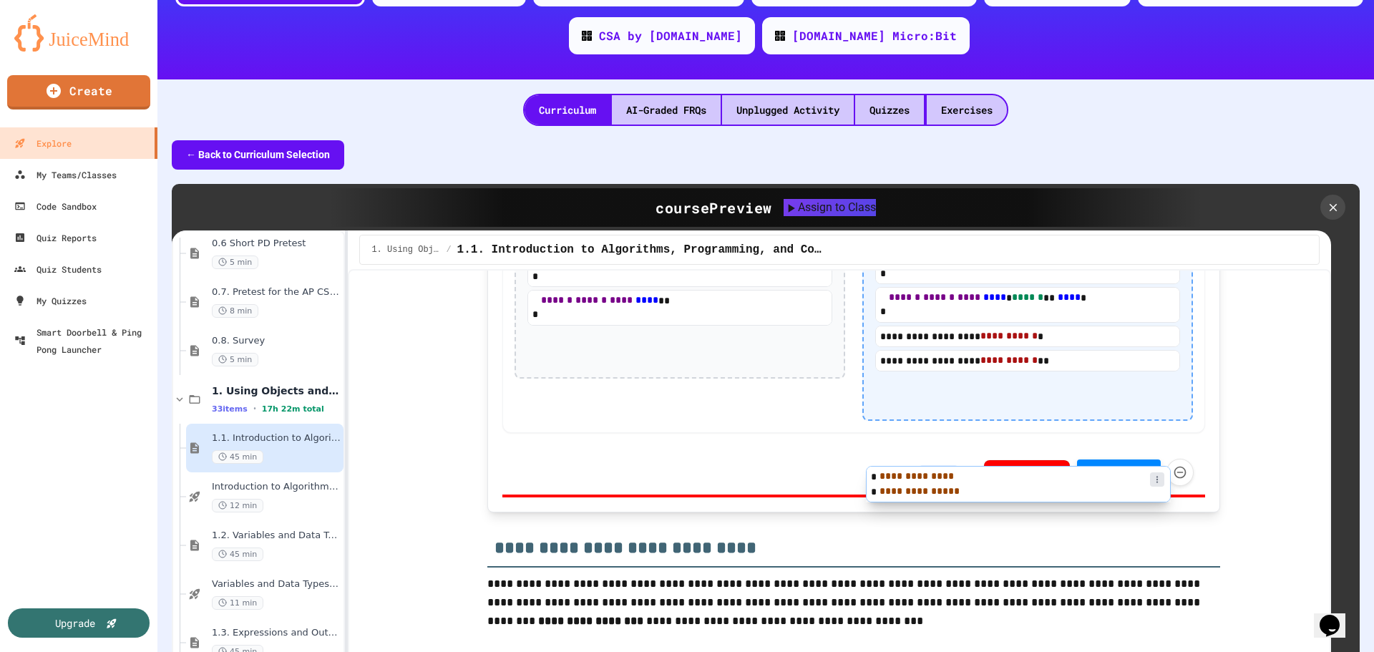
drag, startPoint x: 618, startPoint y: 353, endPoint x: 973, endPoint y: 491, distance: 380.8
click at [973, 433] on div "**********" at bounding box center [853, 314] width 703 height 238
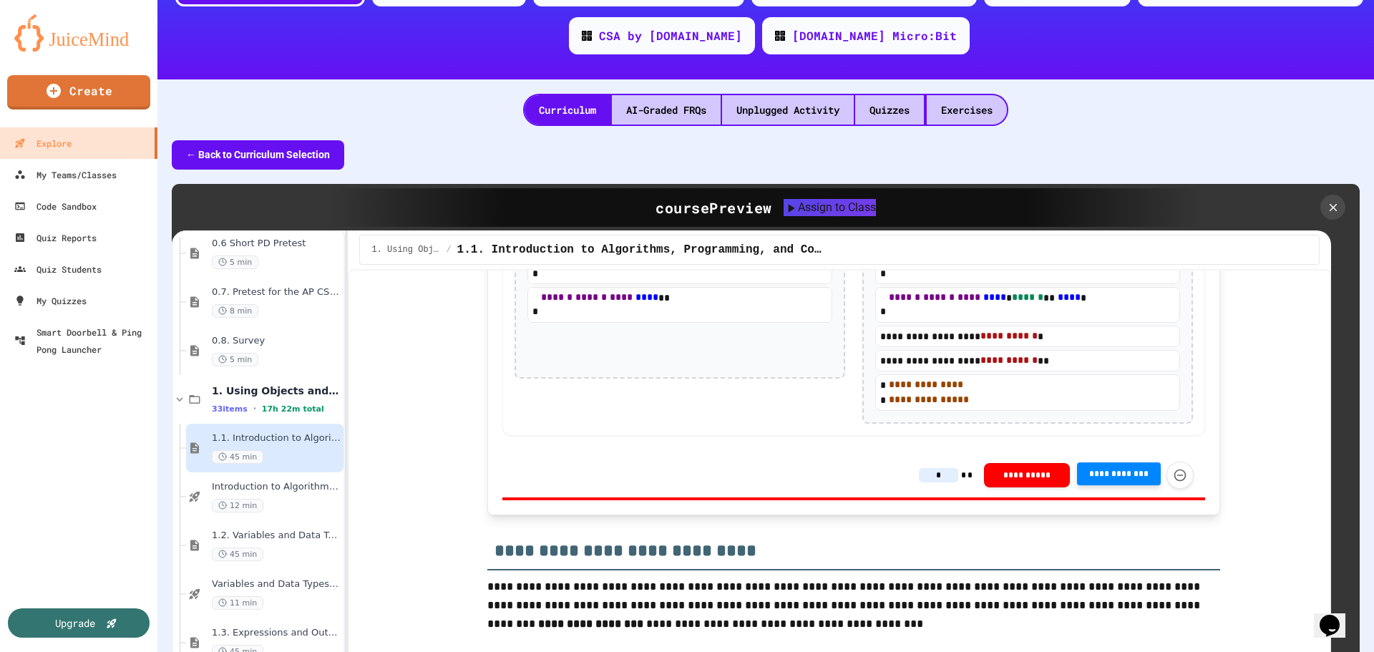
click at [1110, 479] on span "**********" at bounding box center [1119, 473] width 62 height 11
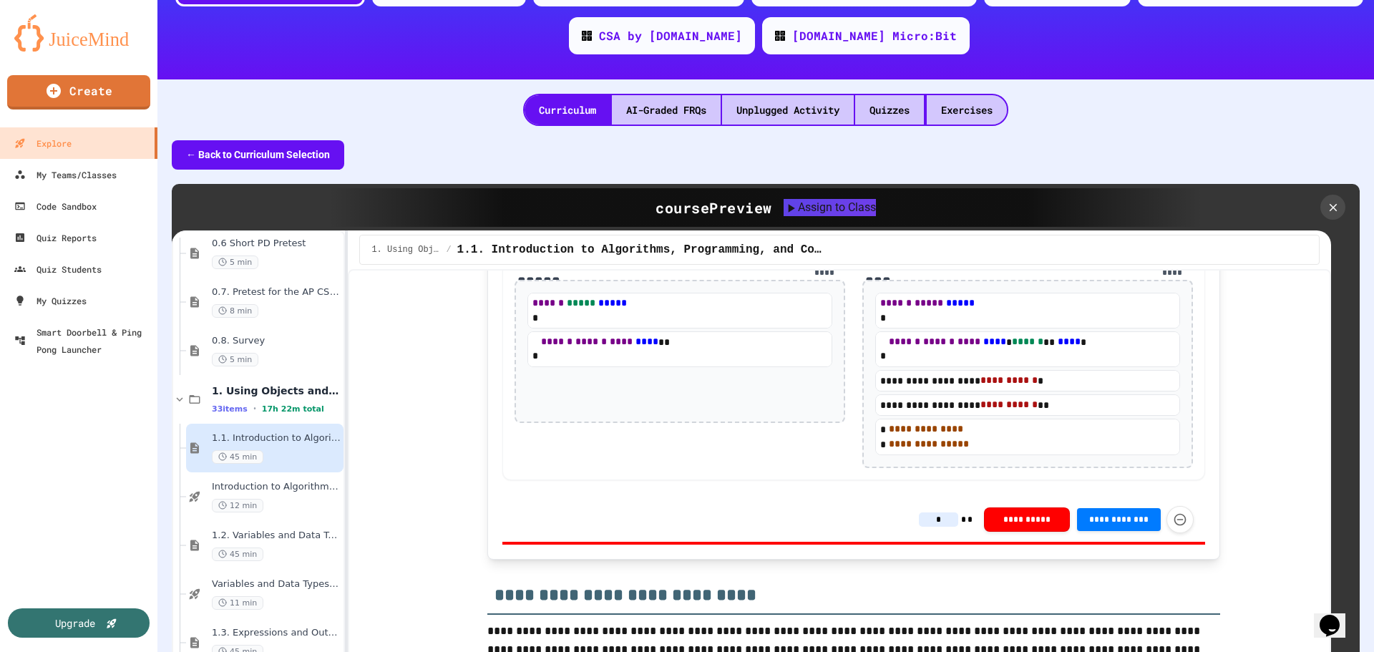
scroll to position [5168, 0]
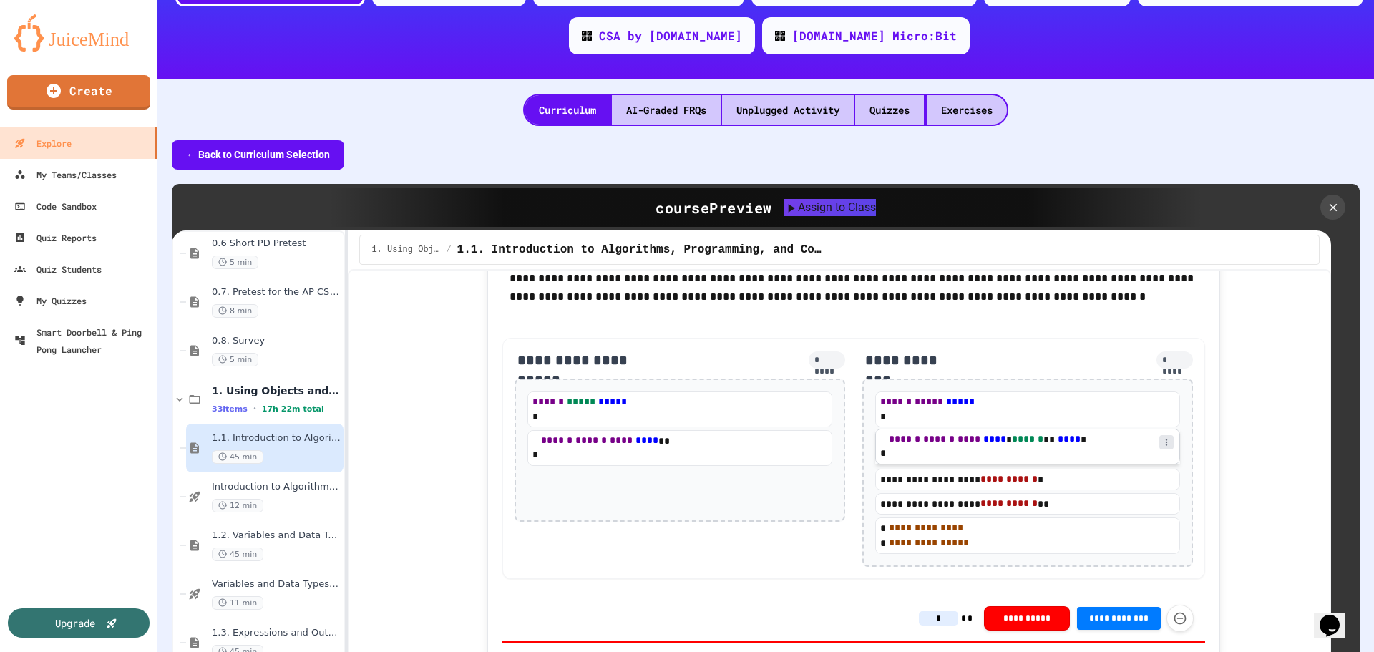
click at [1162, 446] on icon at bounding box center [1166, 442] width 9 height 9
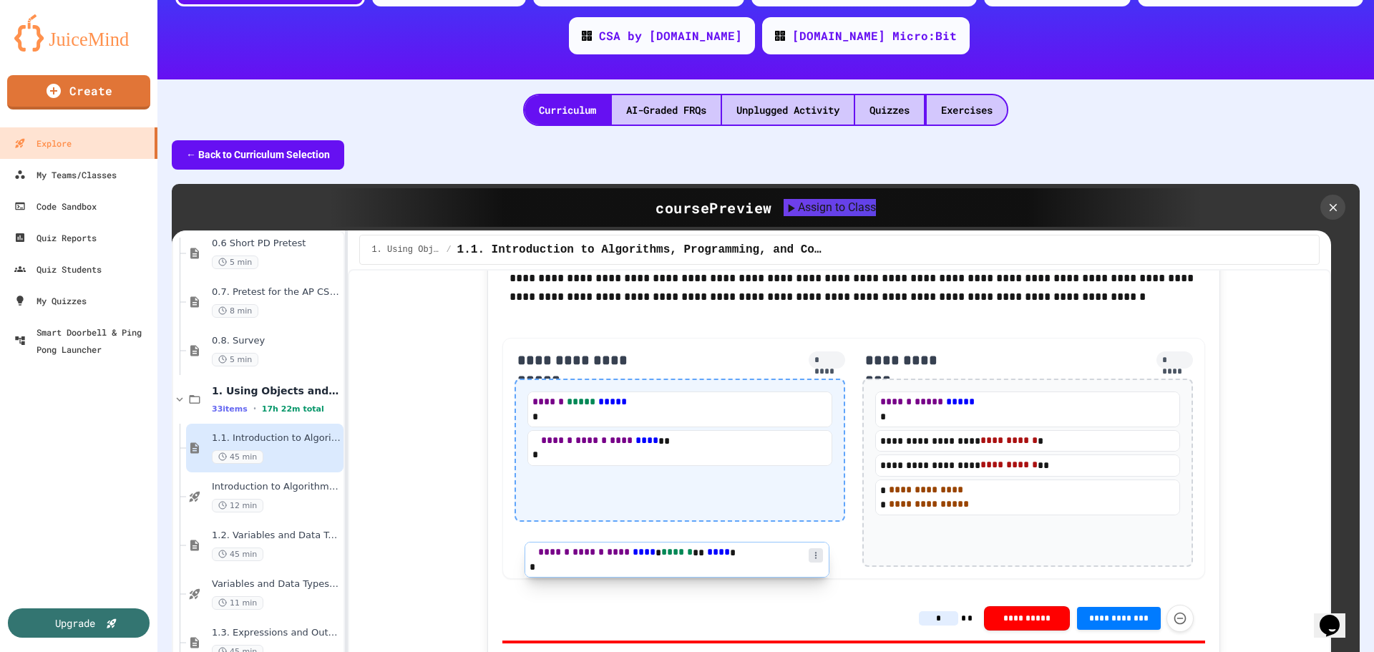
drag, startPoint x: 926, startPoint y: 534, endPoint x: 583, endPoint y: 564, distance: 344.0
click at [583, 564] on div "**********" at bounding box center [853, 458] width 703 height 241
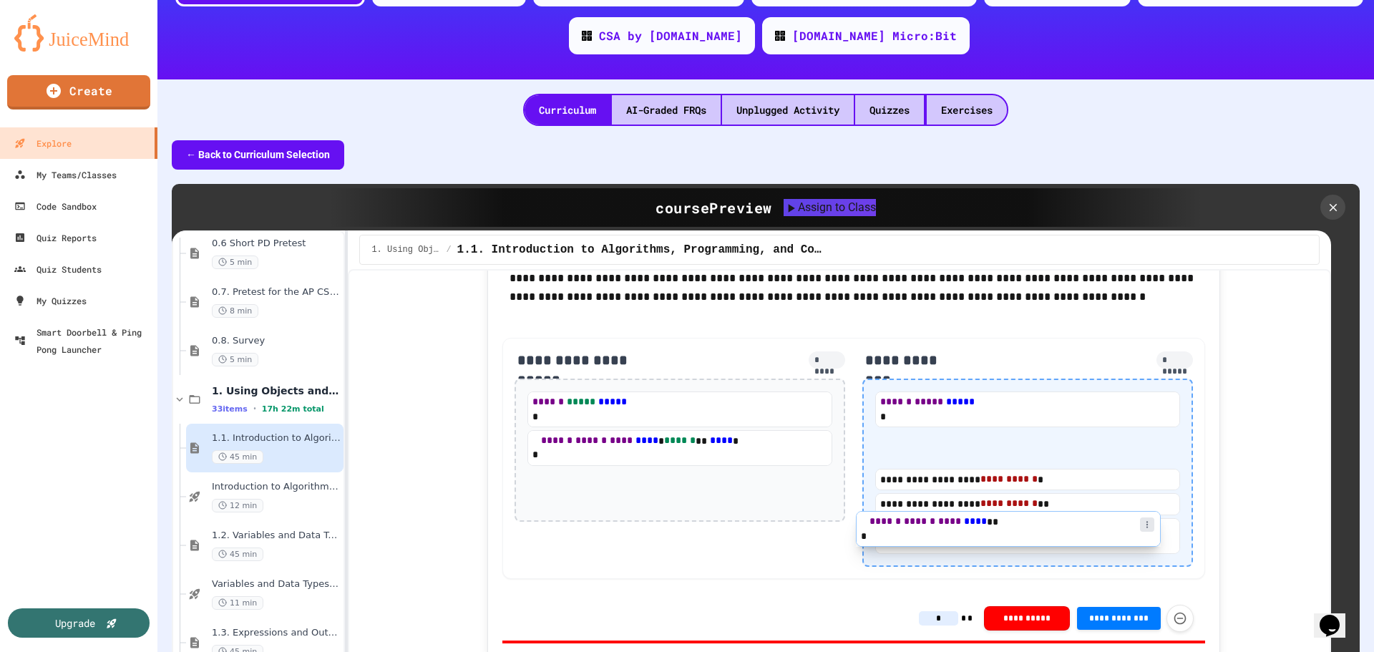
drag, startPoint x: 593, startPoint y: 534, endPoint x: 937, endPoint y: 532, distance: 343.4
click at [937, 532] on div "**********" at bounding box center [853, 458] width 703 height 241
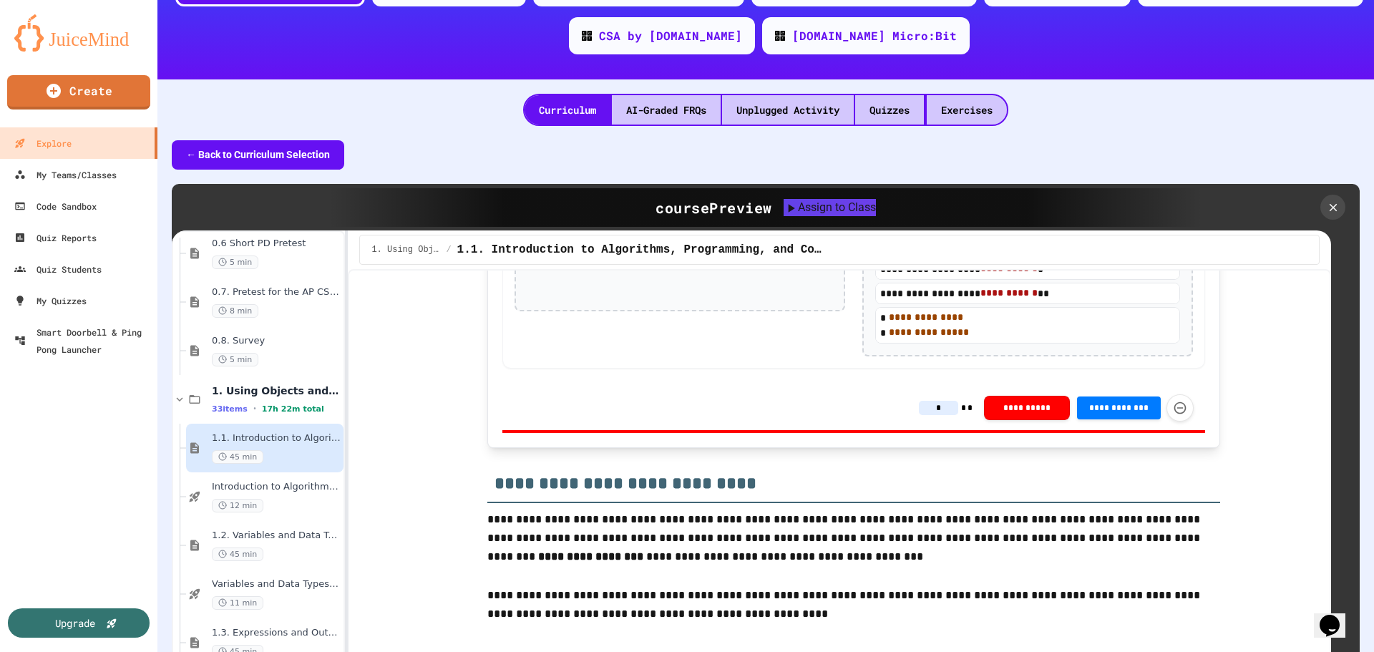
scroll to position [5383, 0]
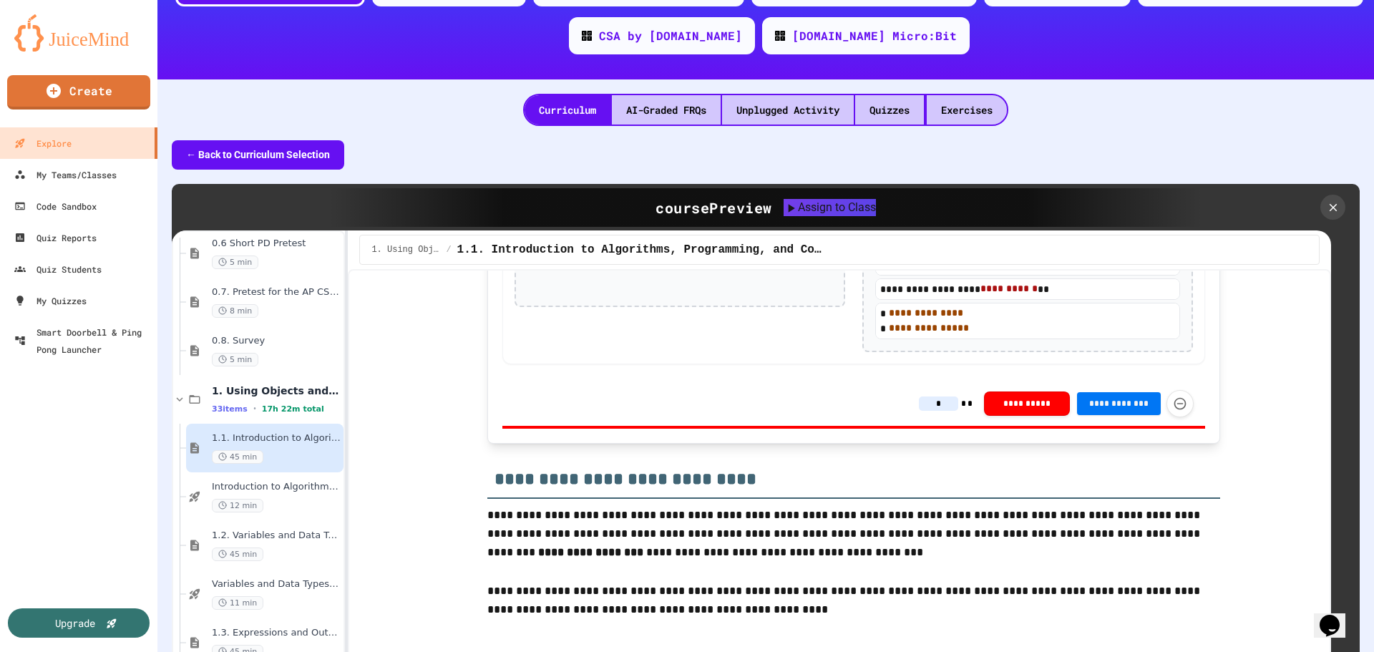
click at [1105, 409] on span "**********" at bounding box center [1119, 403] width 62 height 11
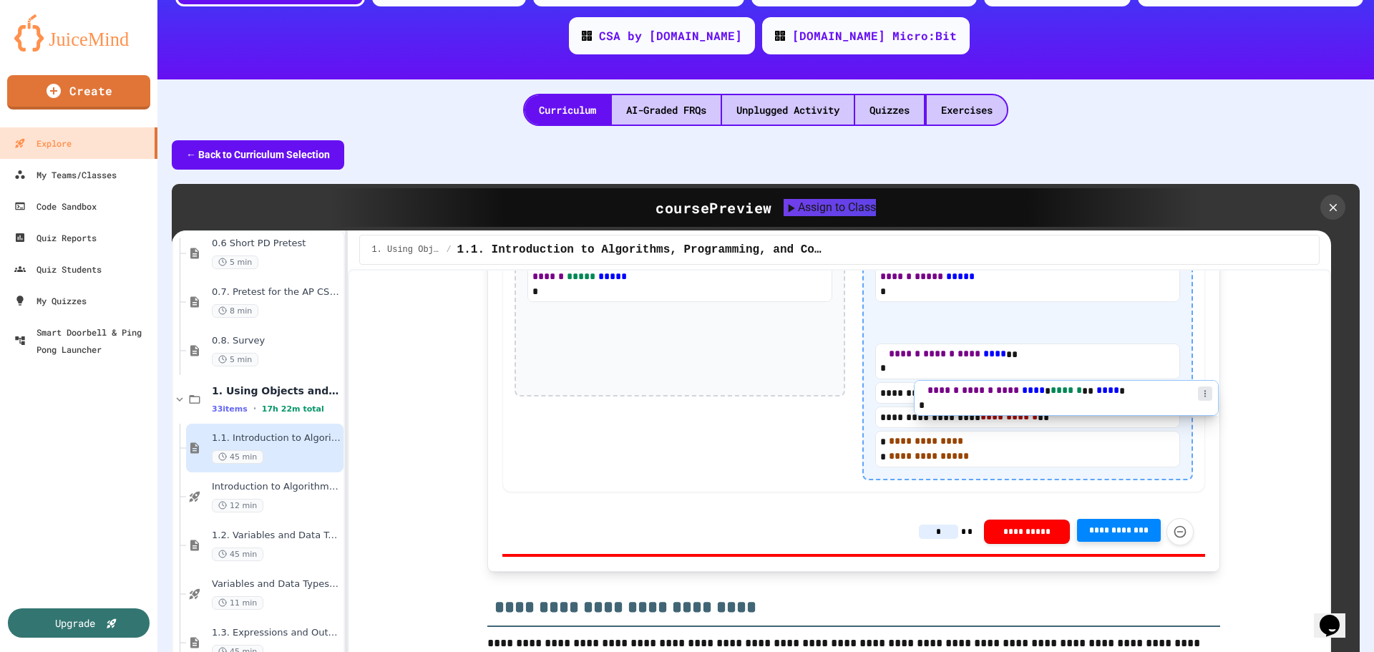
scroll to position [5291, 0]
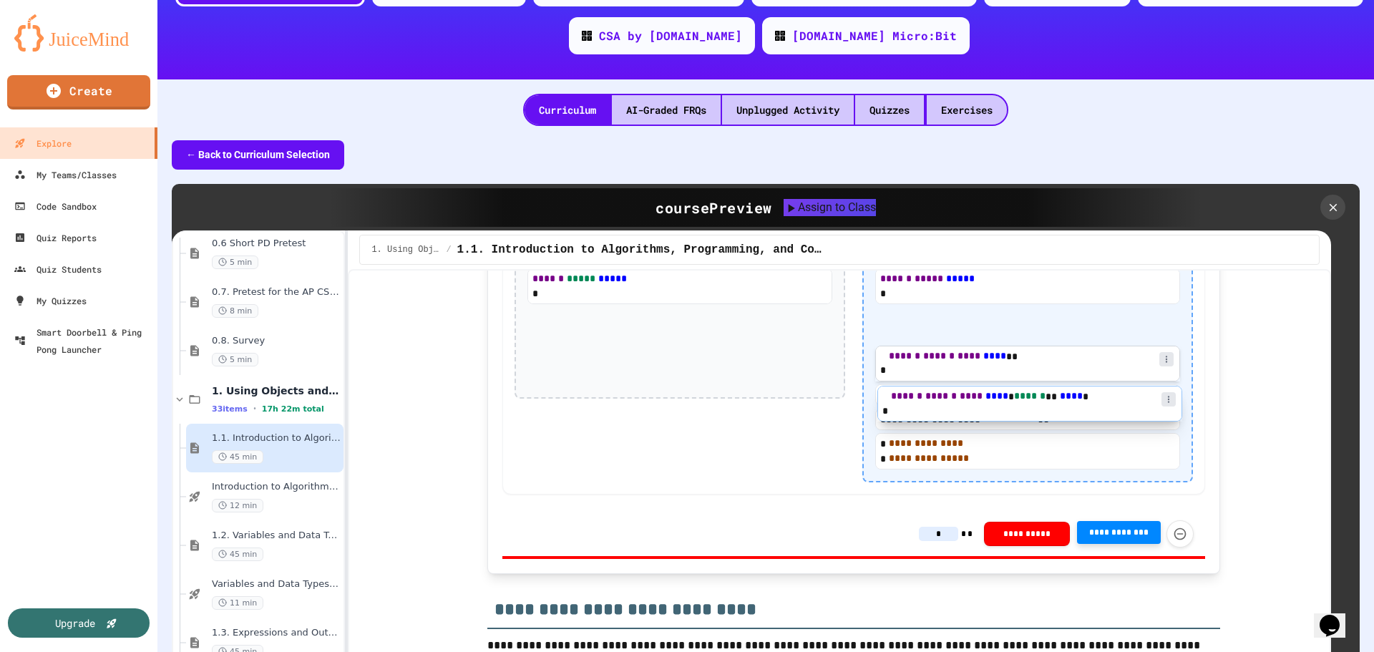
drag, startPoint x: 632, startPoint y: 395, endPoint x: 1025, endPoint y: 434, distance: 394.1
click at [1002, 419] on div "**********" at bounding box center [853, 355] width 703 height 280
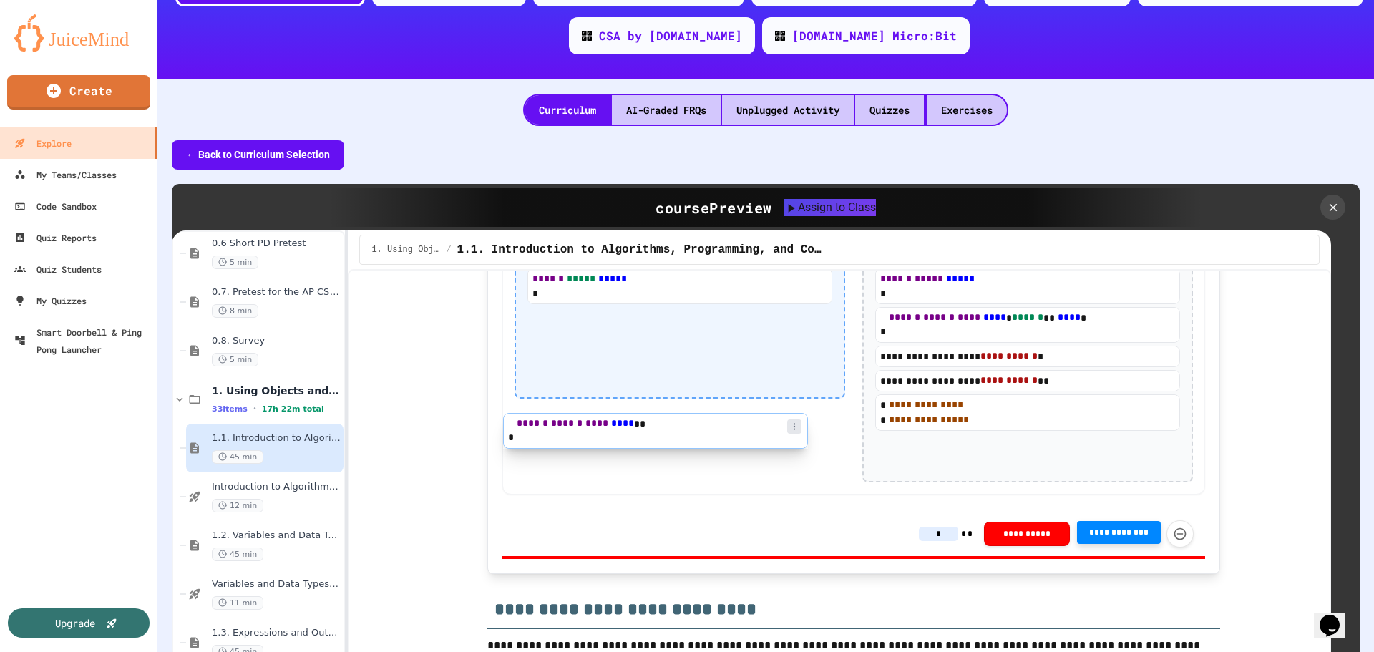
drag, startPoint x: 860, startPoint y: 472, endPoint x: 626, endPoint y: 441, distance: 236.1
click at [629, 435] on div "**********" at bounding box center [853, 355] width 703 height 280
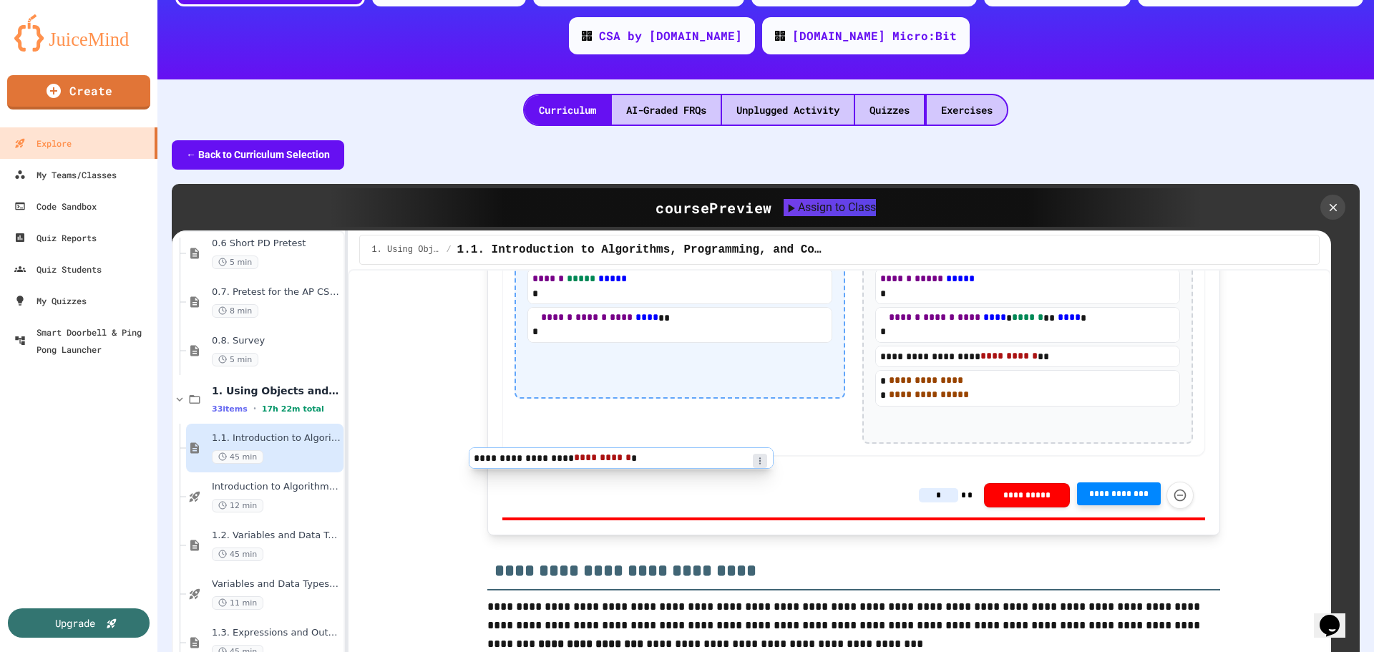
drag, startPoint x: 1025, startPoint y: 447, endPoint x: 632, endPoint y: 466, distance: 394.0
click at [629, 456] on div "**********" at bounding box center [853, 335] width 703 height 241
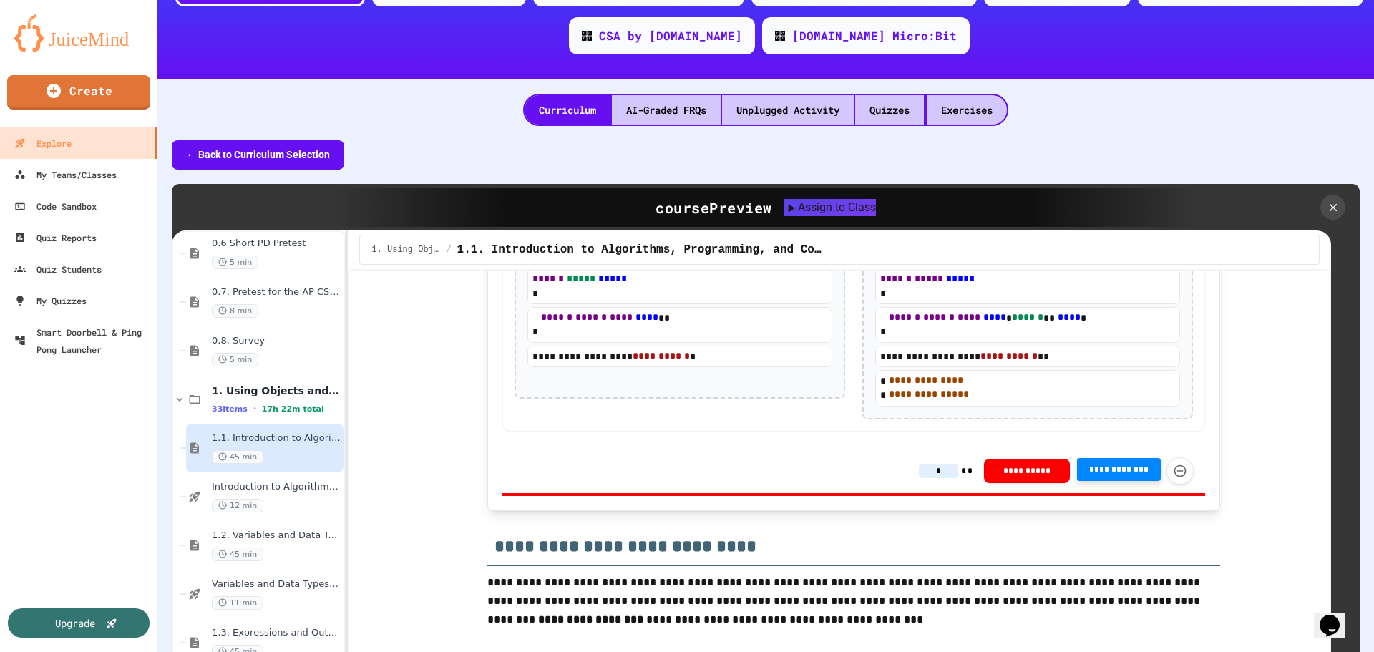
click at [1101, 475] on span "**********" at bounding box center [1119, 469] width 62 height 11
type input "*"
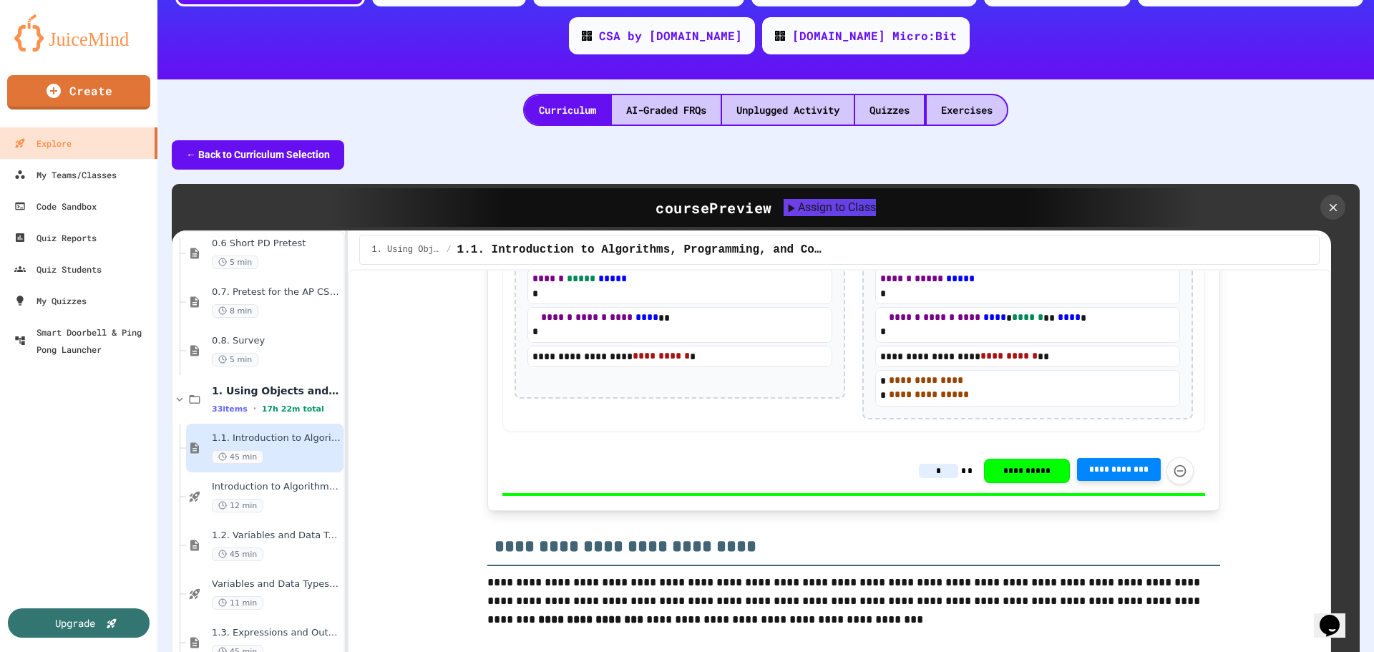
drag, startPoint x: 744, startPoint y: 497, endPoint x: 858, endPoint y: 519, distance: 115.8
click at [1012, 482] on button "**********" at bounding box center [1027, 469] width 86 height 24
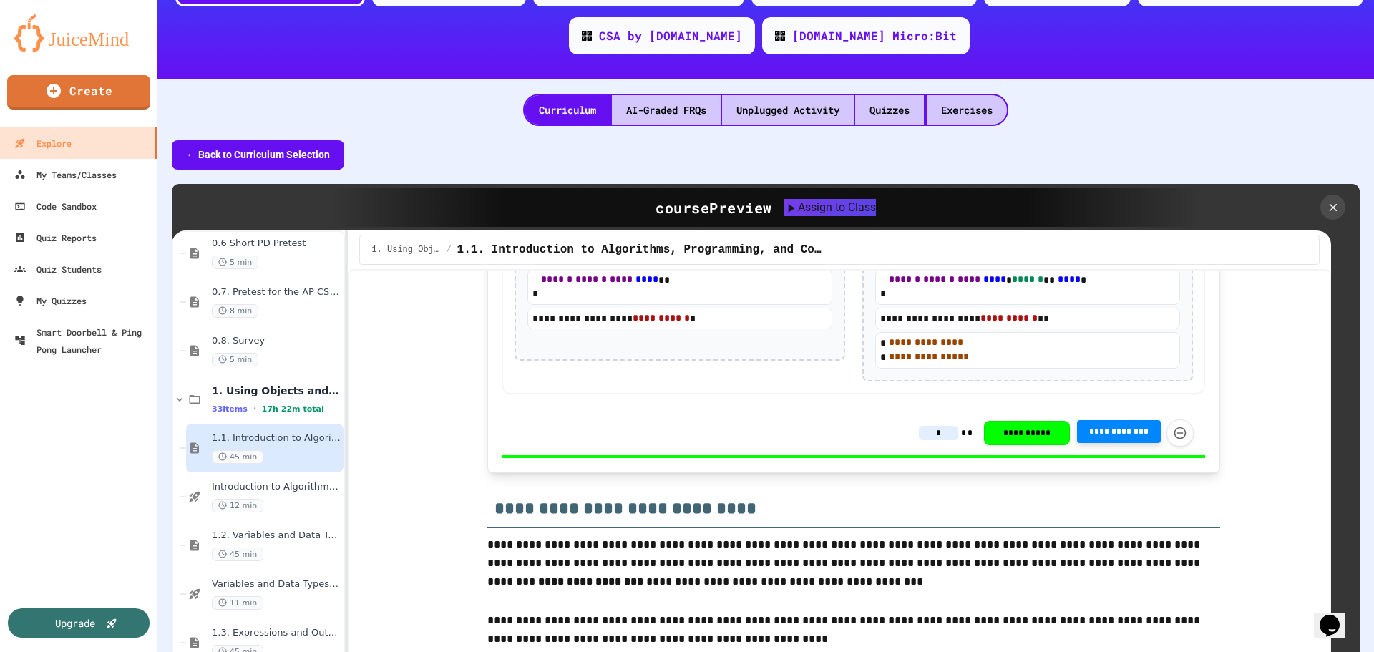
scroll to position [5506, 0]
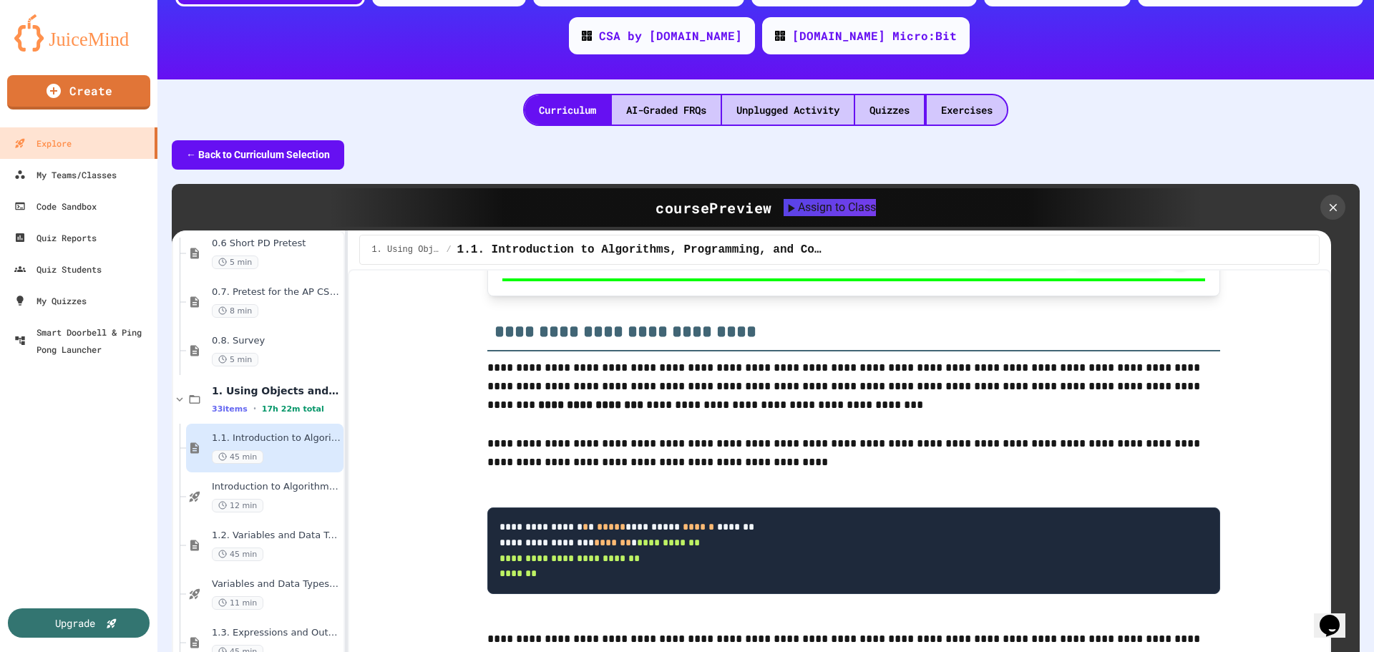
click at [932, 263] on input "*" at bounding box center [938, 256] width 39 height 14
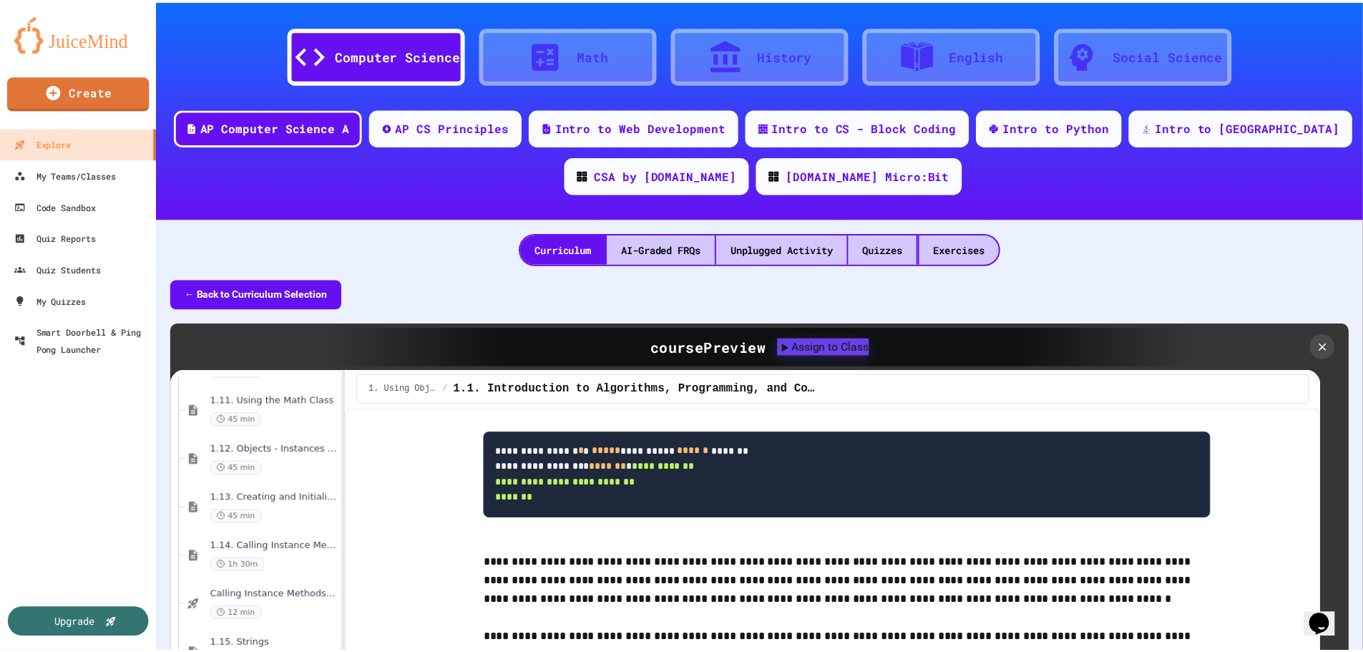
scroll to position [0, 0]
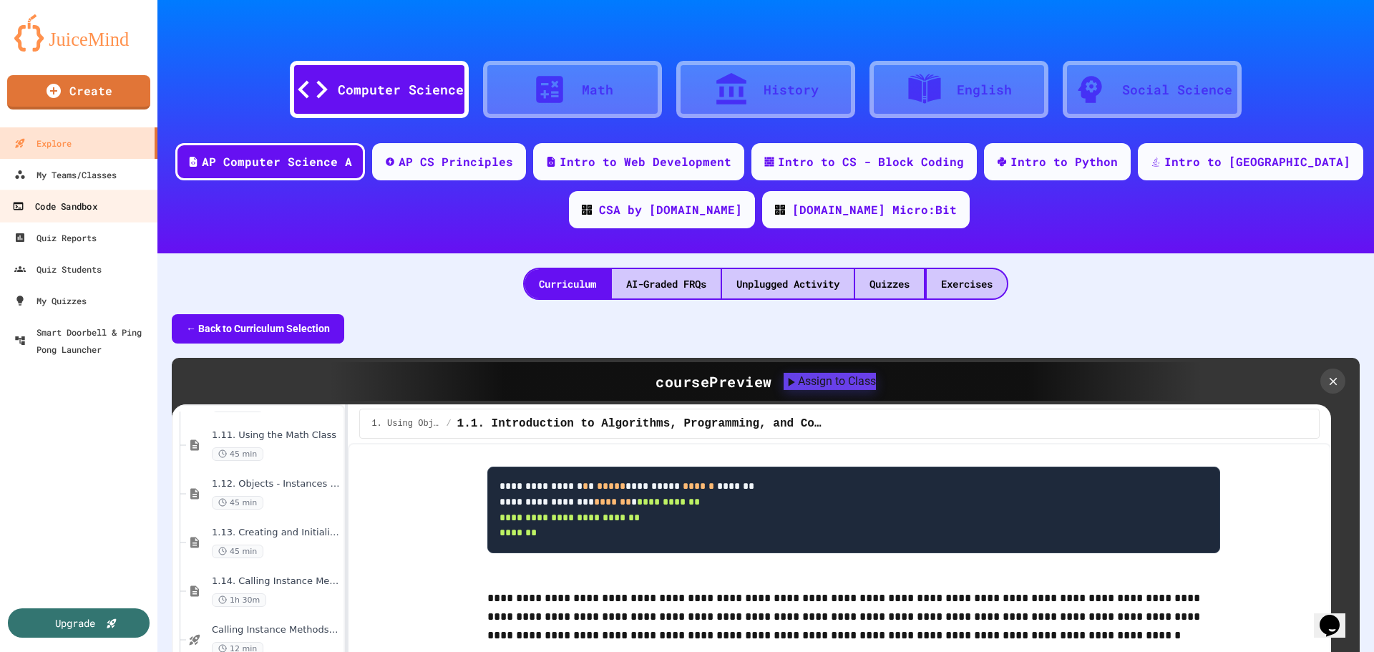
click at [62, 209] on div "Code Sandbox" at bounding box center [54, 206] width 84 height 18
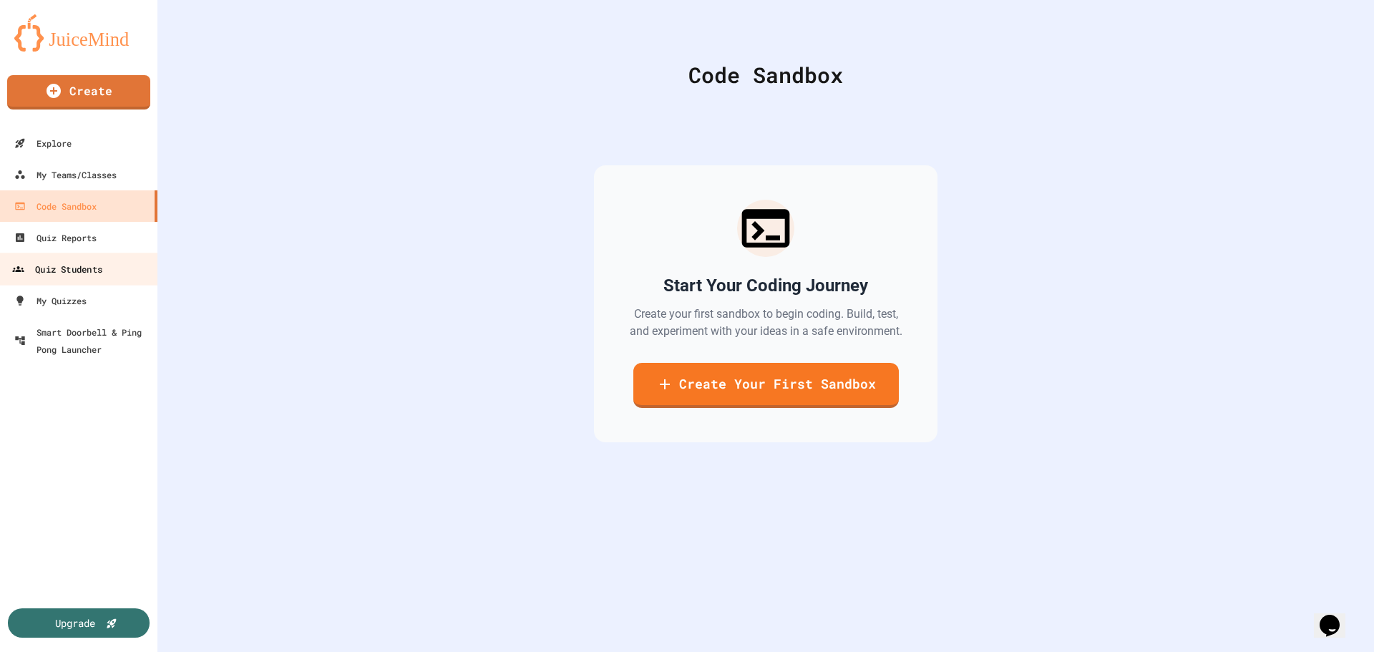
click at [77, 269] on div "Quiz Students" at bounding box center [57, 269] width 90 height 18
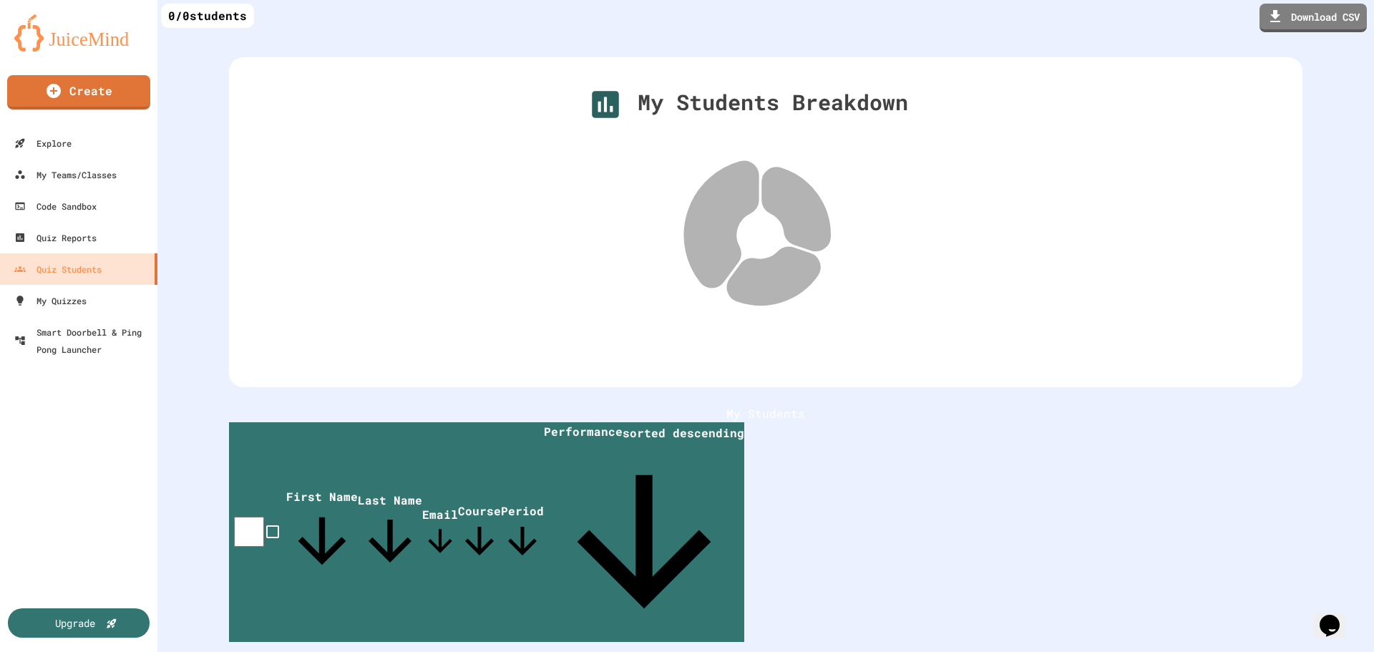
click at [728, 215] on icon at bounding box center [721, 225] width 74 height 126
click at [809, 205] on icon at bounding box center [799, 207] width 74 height 90
click at [782, 283] on icon at bounding box center [775, 280] width 102 height 64
click at [58, 312] on link "My Quizzes" at bounding box center [79, 300] width 162 height 32
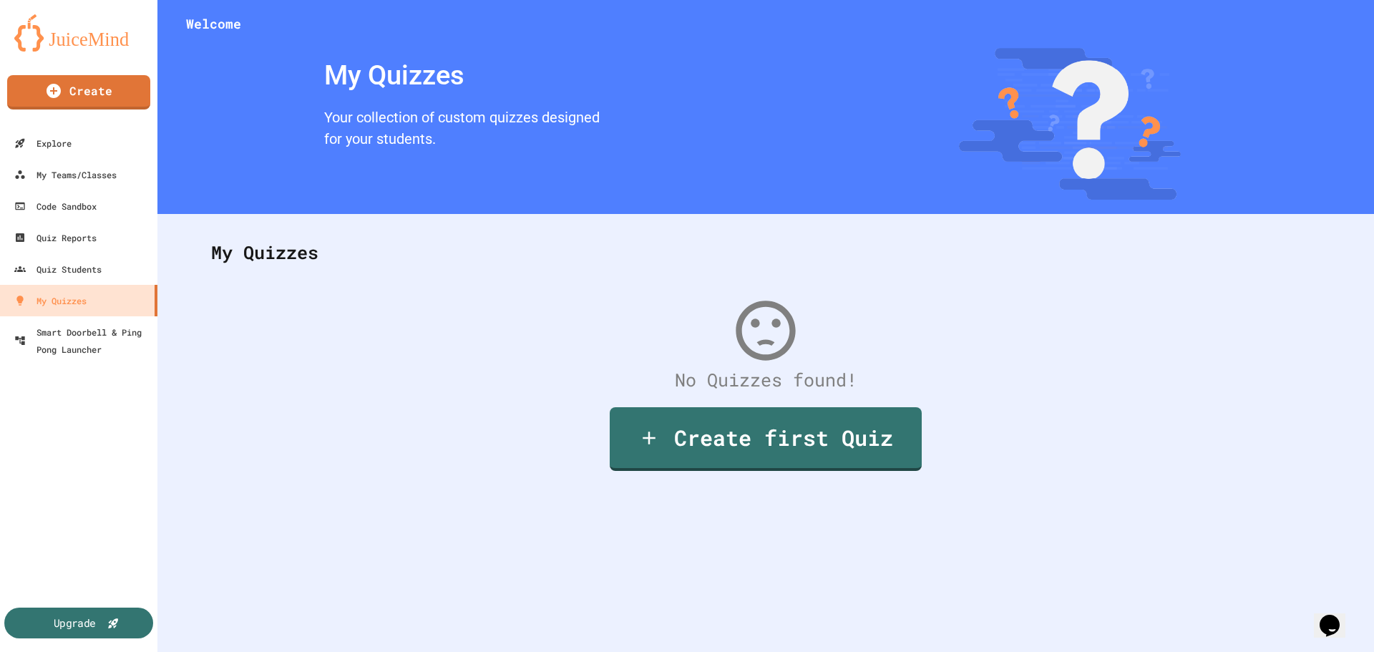
click at [78, 622] on div "Upgrade" at bounding box center [75, 623] width 42 height 16
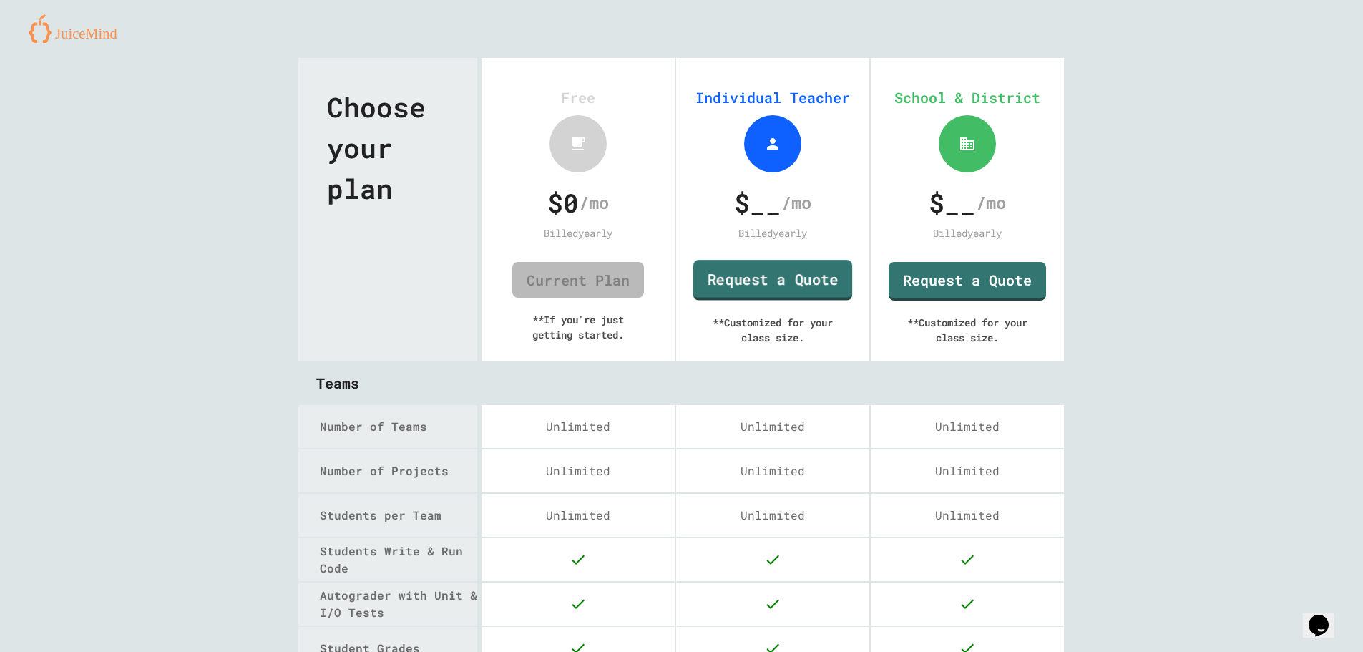
click at [746, 273] on link "Request a Quote" at bounding box center [773, 280] width 160 height 41
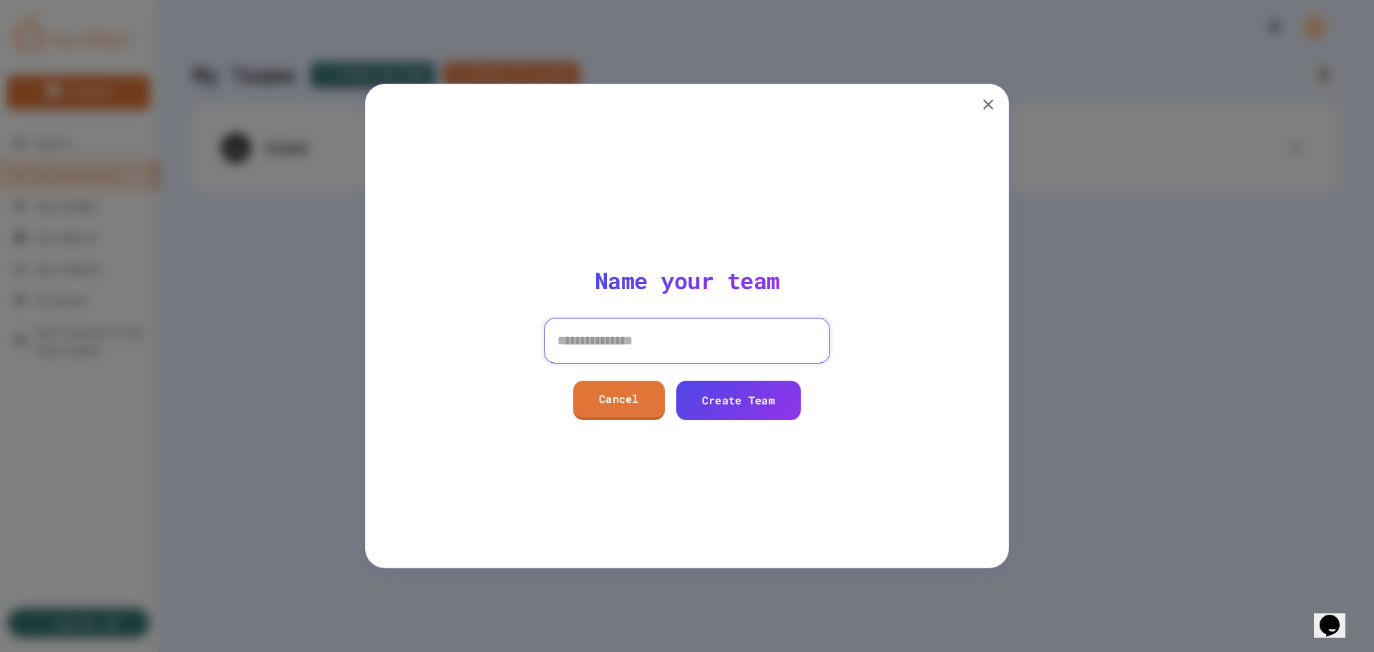
click at [617, 332] on input at bounding box center [687, 341] width 286 height 46
type input "******"
click at [768, 416] on link "Create Team" at bounding box center [738, 398] width 124 height 41
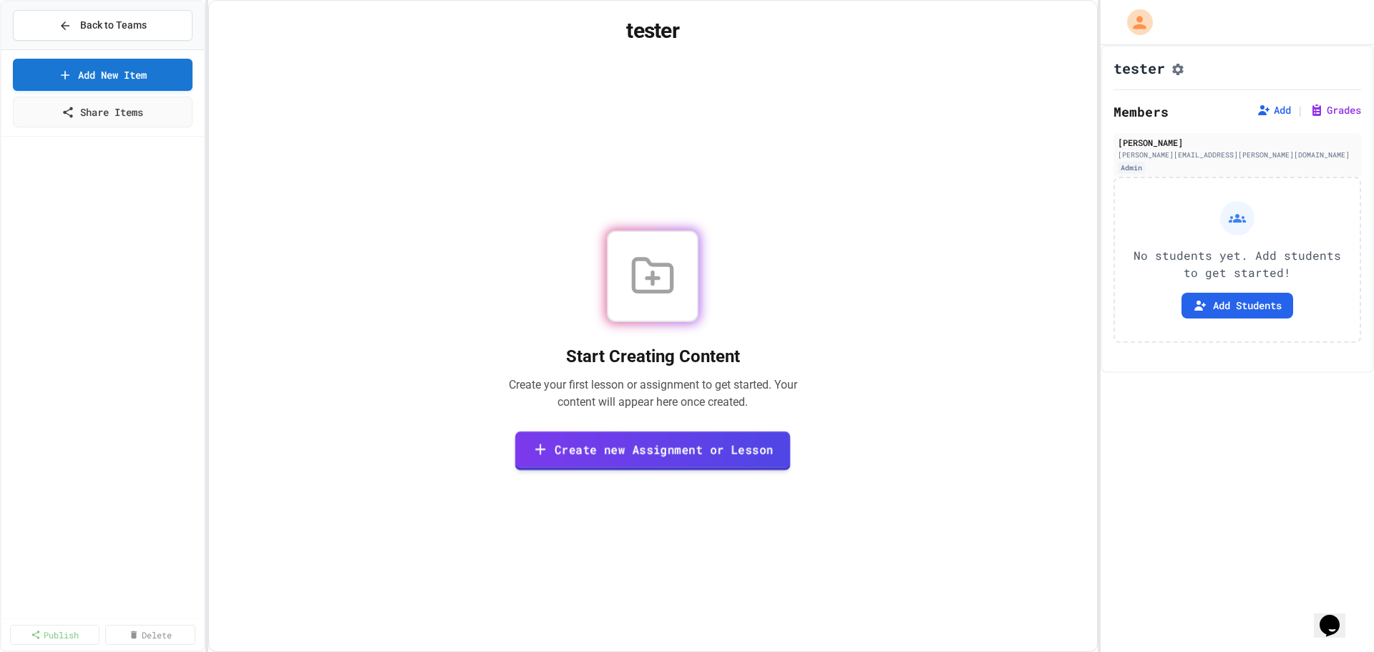
click at [614, 453] on link "Create new Assignment or Lesson" at bounding box center [652, 450] width 275 height 39
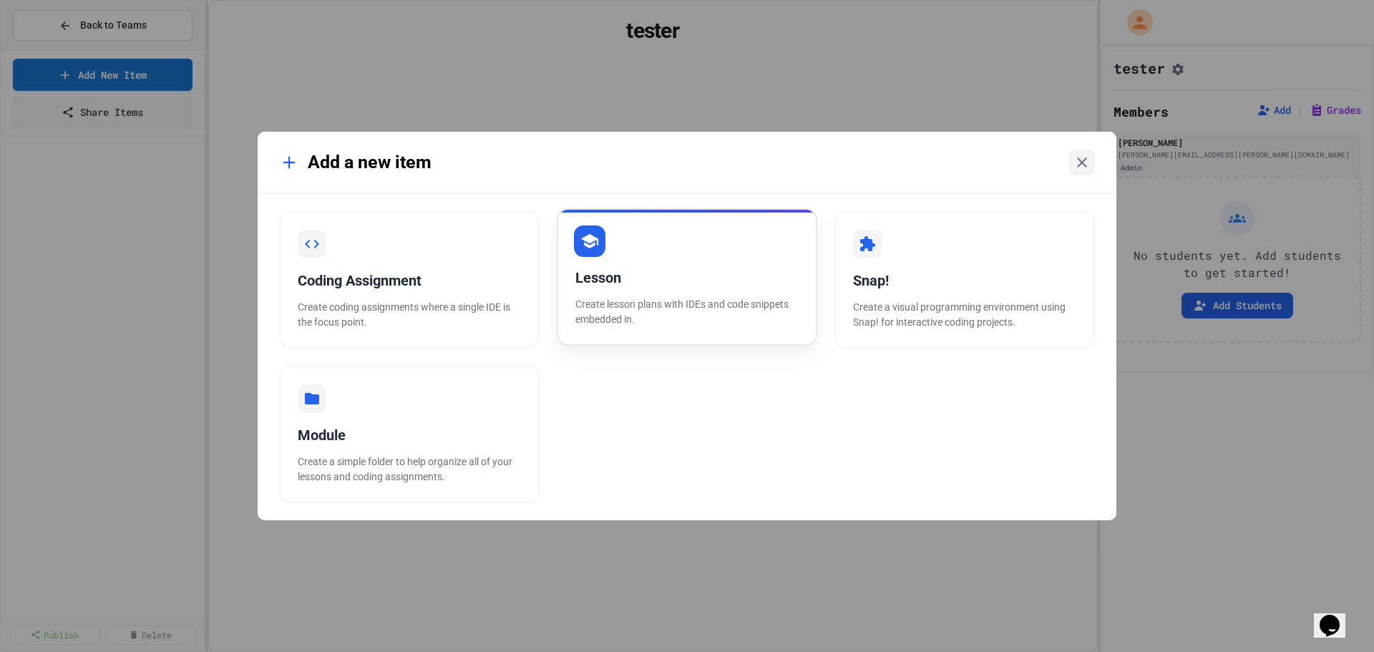
click at [676, 286] on div "Lesson" at bounding box center [686, 277] width 223 height 21
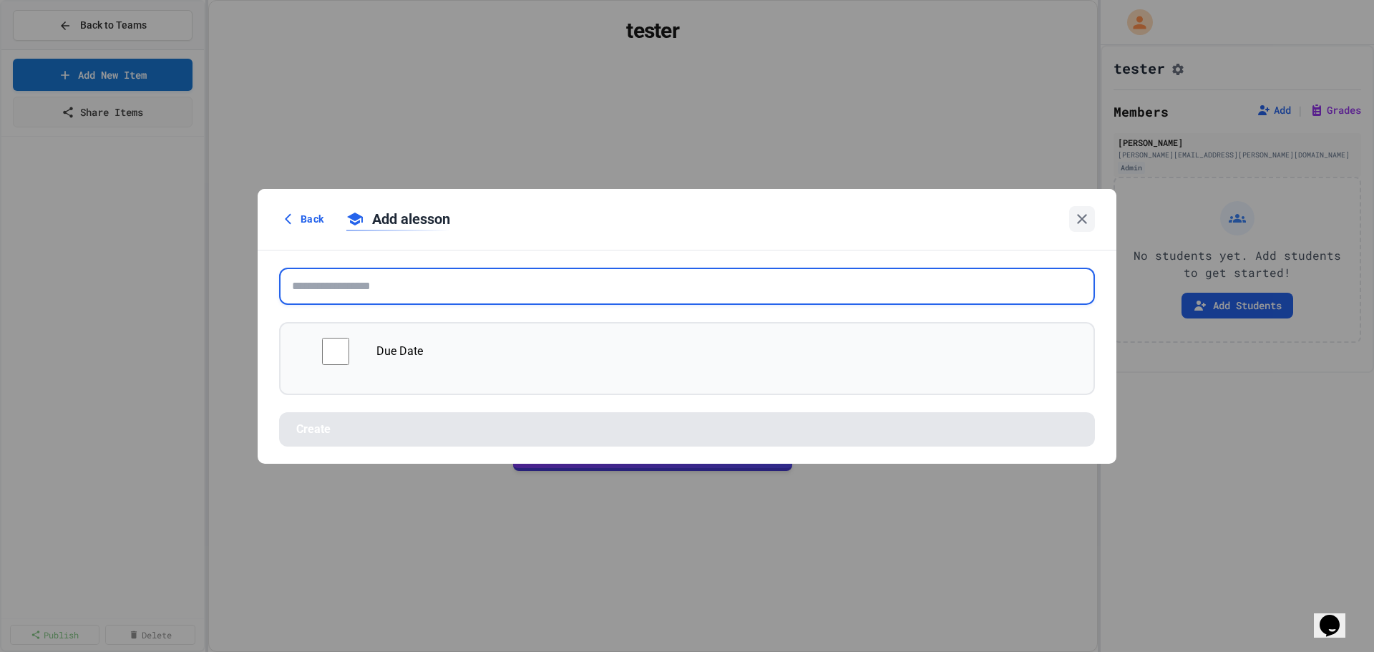
click at [338, 293] on input "text" at bounding box center [687, 286] width 816 height 37
click at [380, 278] on input "text" at bounding box center [687, 286] width 816 height 37
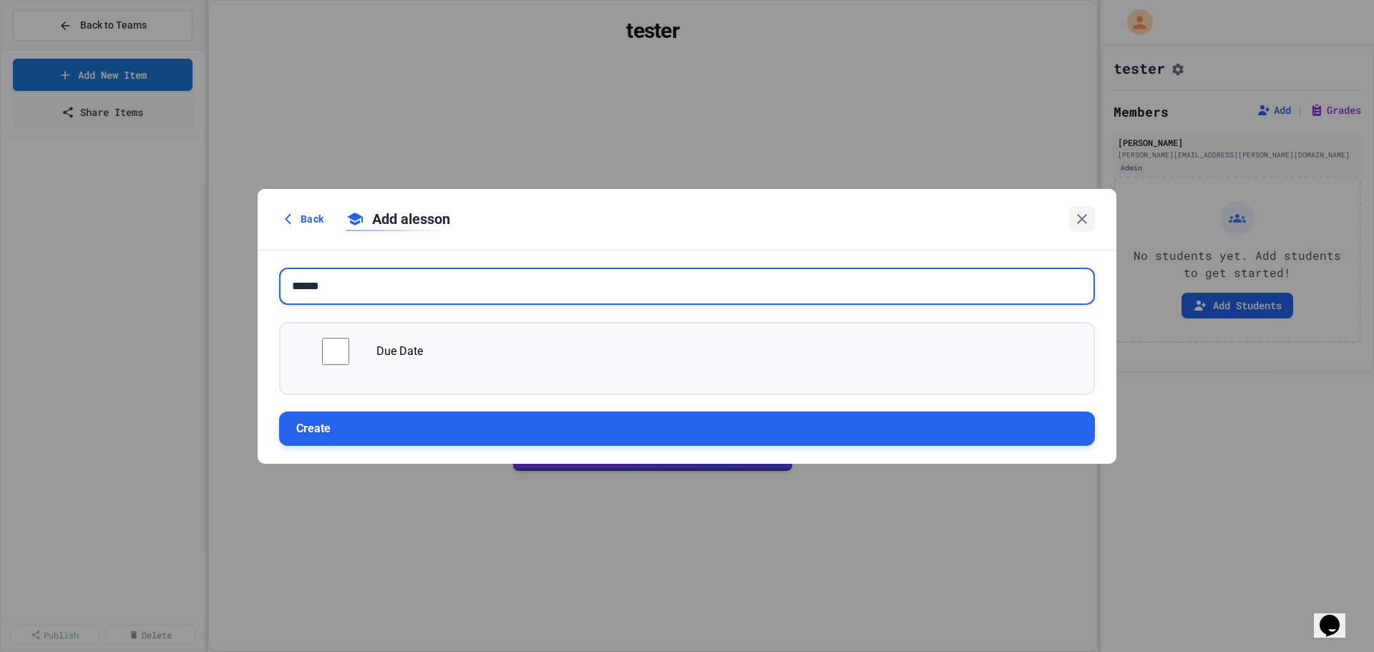
type input "******"
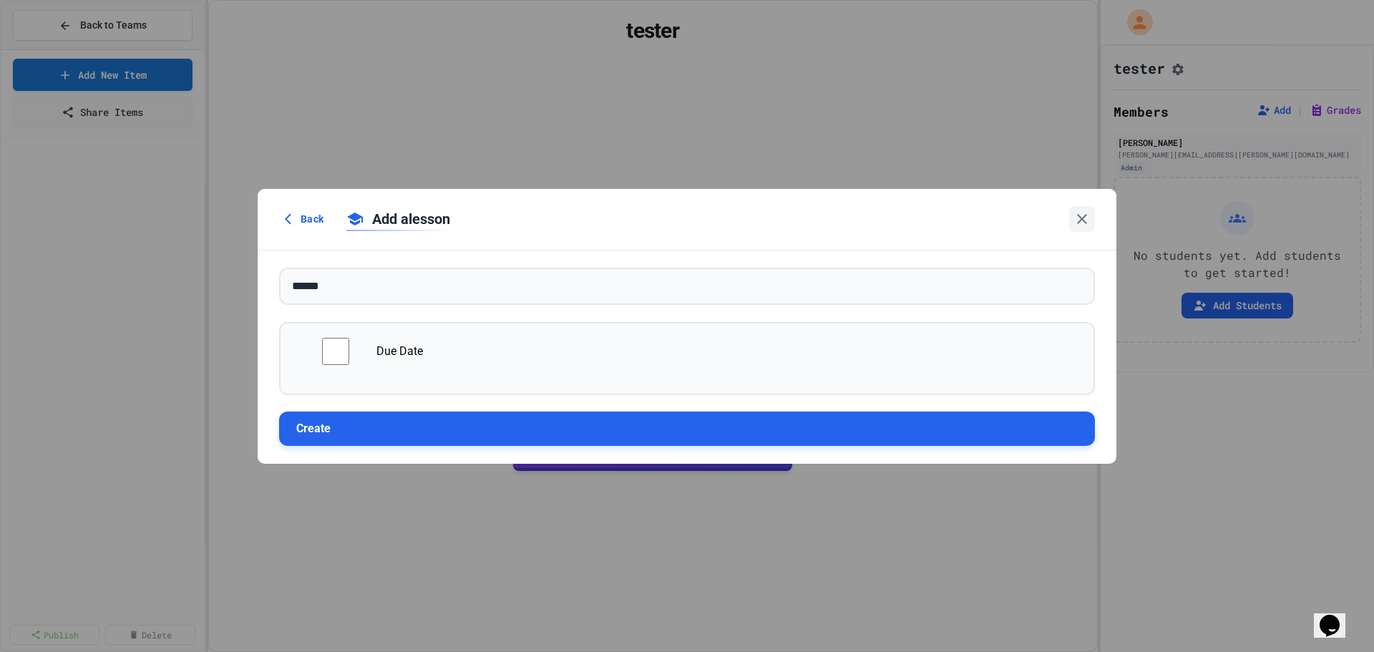
click at [361, 436] on button "Create" at bounding box center [687, 428] width 816 height 34
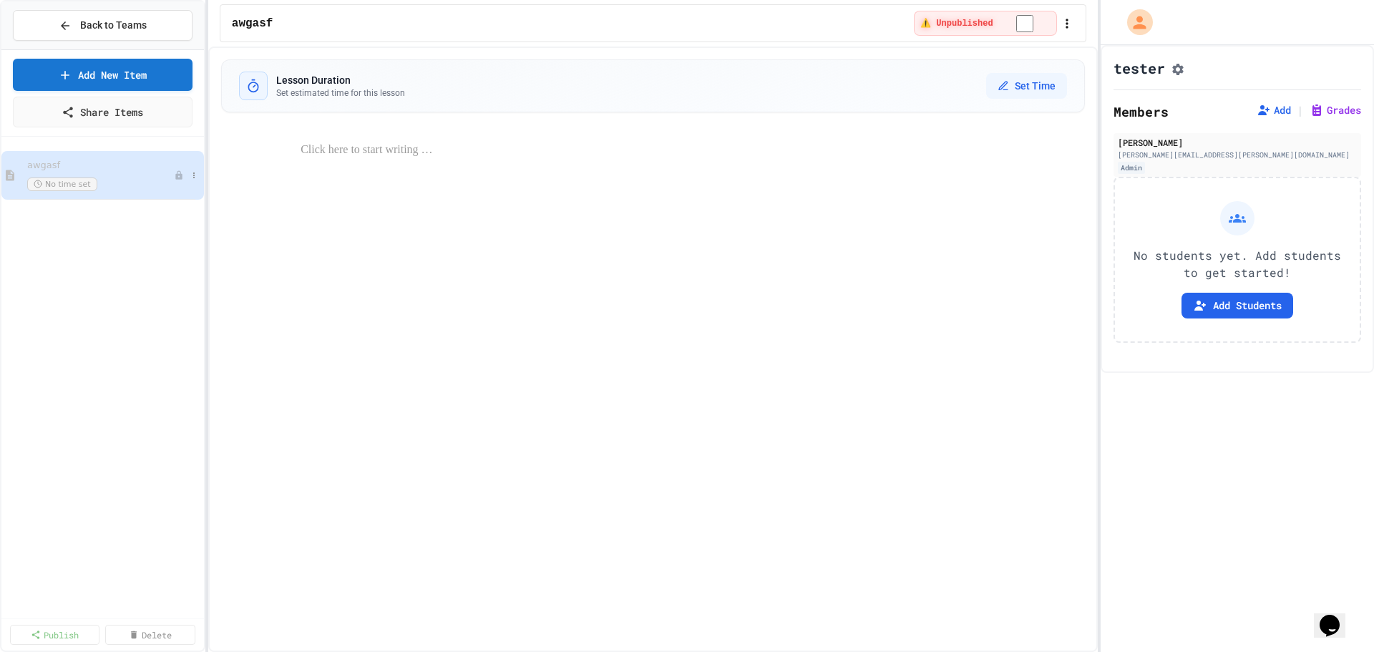
click at [76, 167] on span "awgasf" at bounding box center [100, 166] width 147 height 12
click at [200, 174] on button at bounding box center [194, 175] width 14 height 14
click at [344, 314] on div at bounding box center [687, 326] width 1374 height 652
click at [1066, 26] on icon "button" at bounding box center [1067, 23] width 14 height 14
click at [1170, 72] on div at bounding box center [687, 326] width 1374 height 652
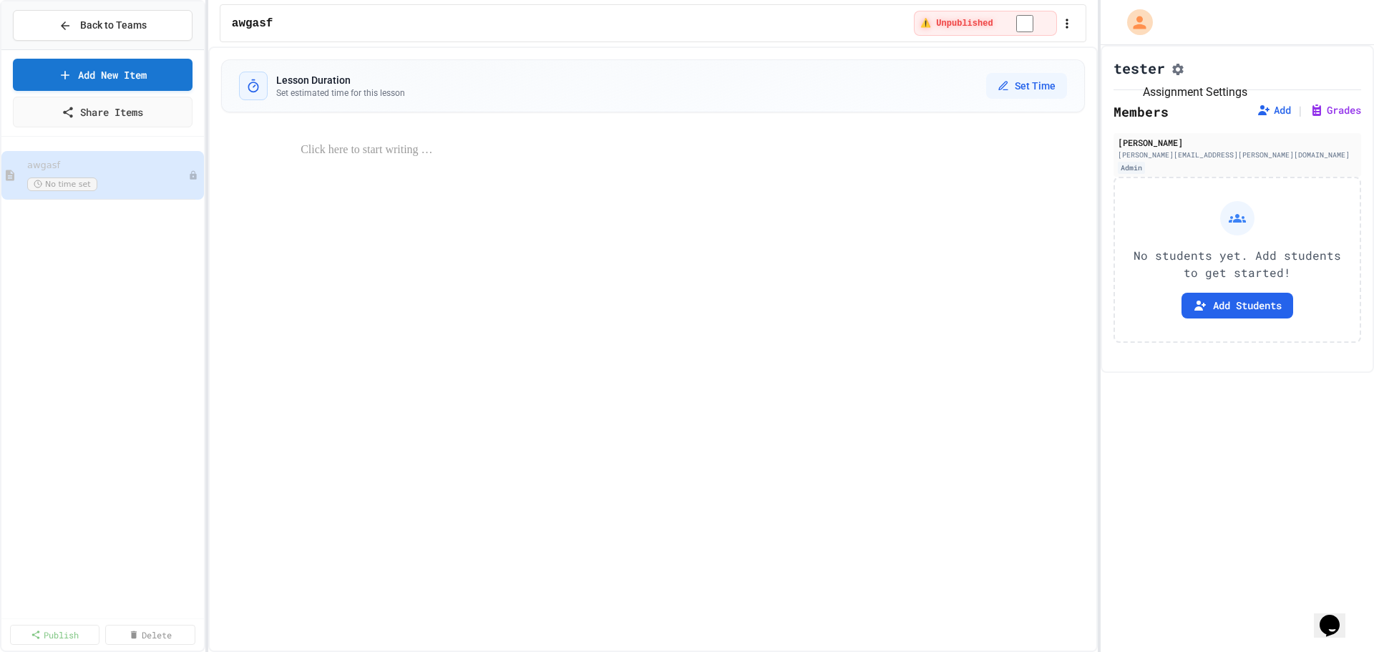
click at [1177, 69] on icon "Assignment Settings" at bounding box center [1178, 69] width 14 height 14
click at [351, 341] on div at bounding box center [687, 326] width 1374 height 652
click at [159, 74] on link "Add New Item" at bounding box center [102, 74] width 177 height 34
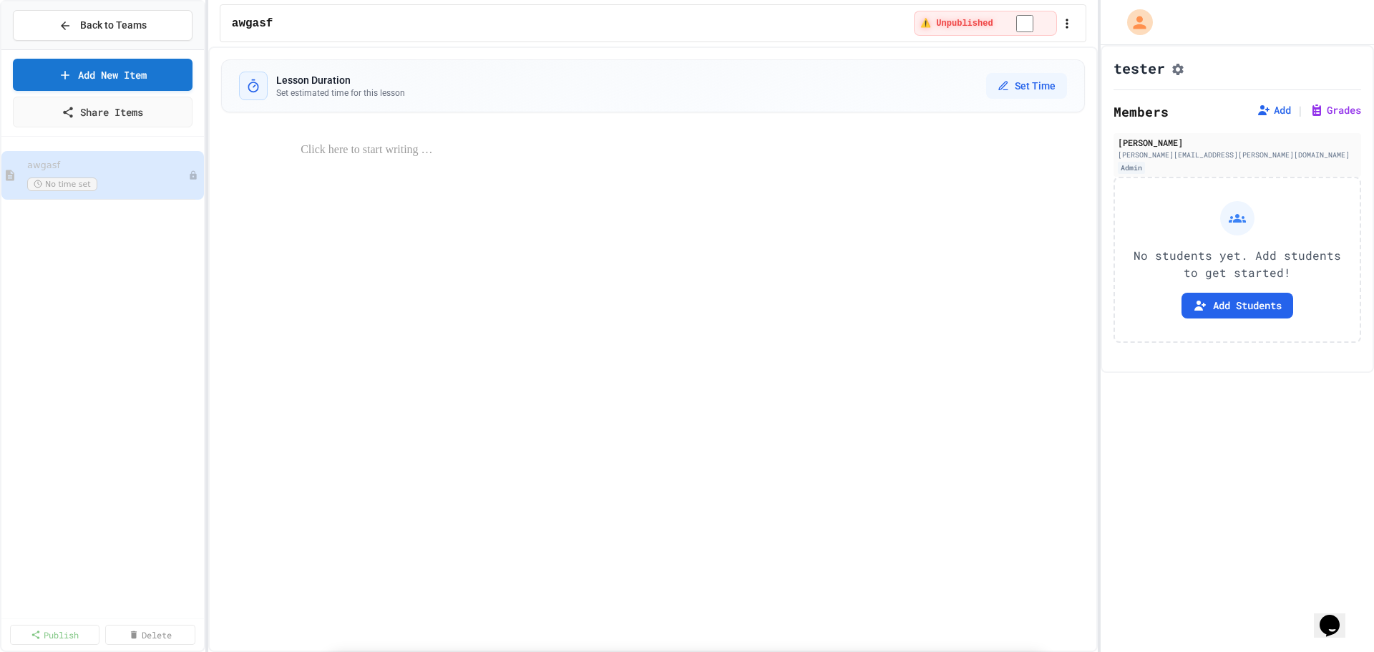
scroll to position [2075, 0]
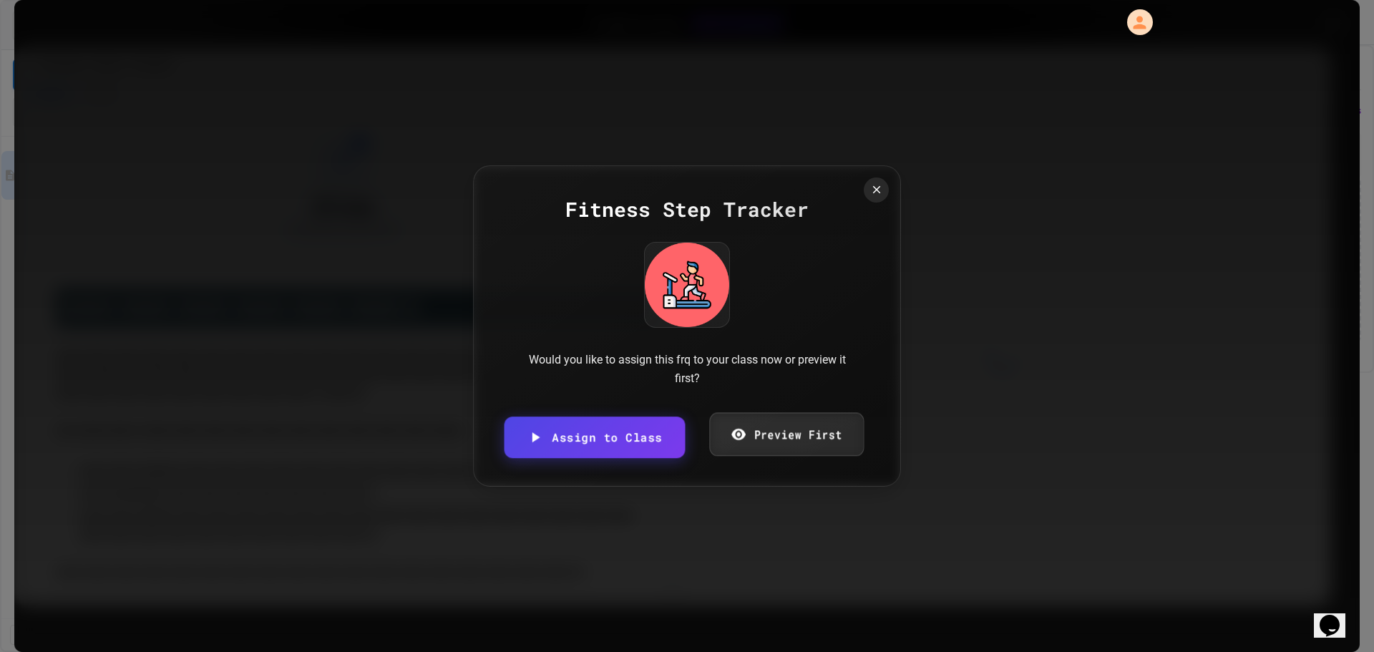
click at [749, 430] on link "Preview First" at bounding box center [786, 435] width 155 height 44
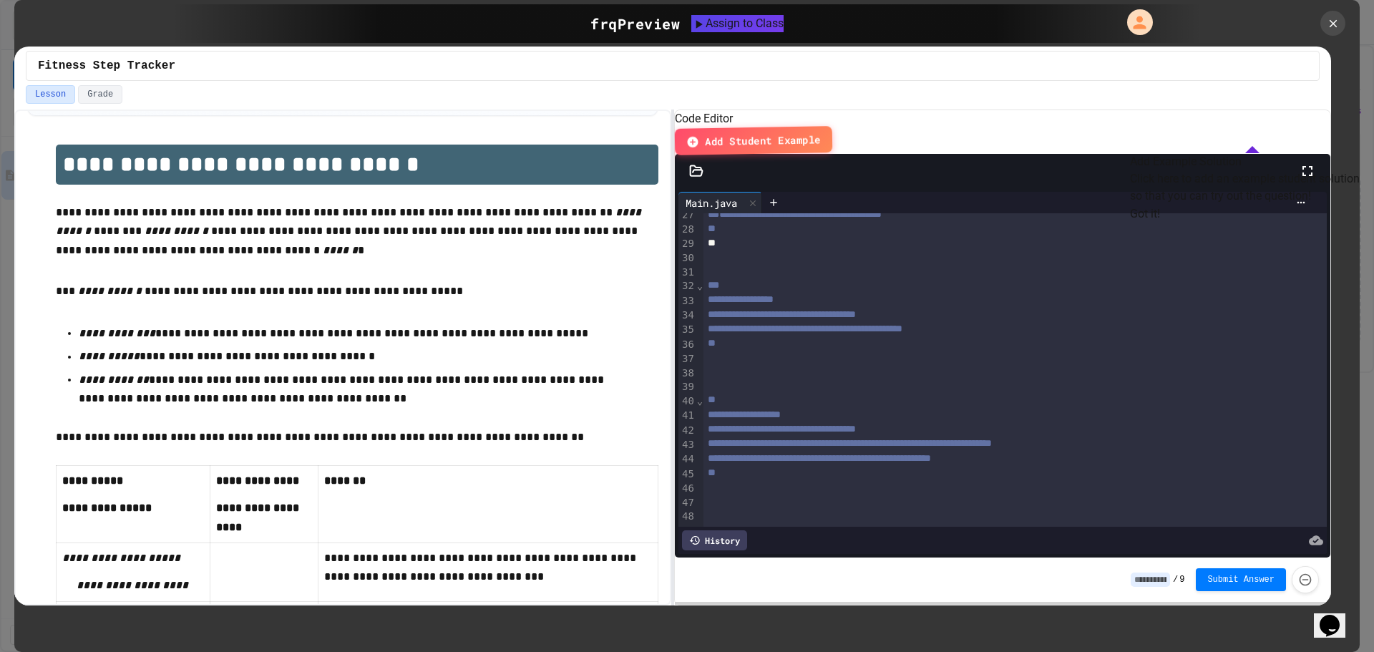
scroll to position [406, 0]
click at [1160, 223] on button "Got it!" at bounding box center [1145, 213] width 30 height 17
click at [700, 135] on icon at bounding box center [693, 141] width 13 height 13
